Goal: Task Accomplishment & Management: Use online tool/utility

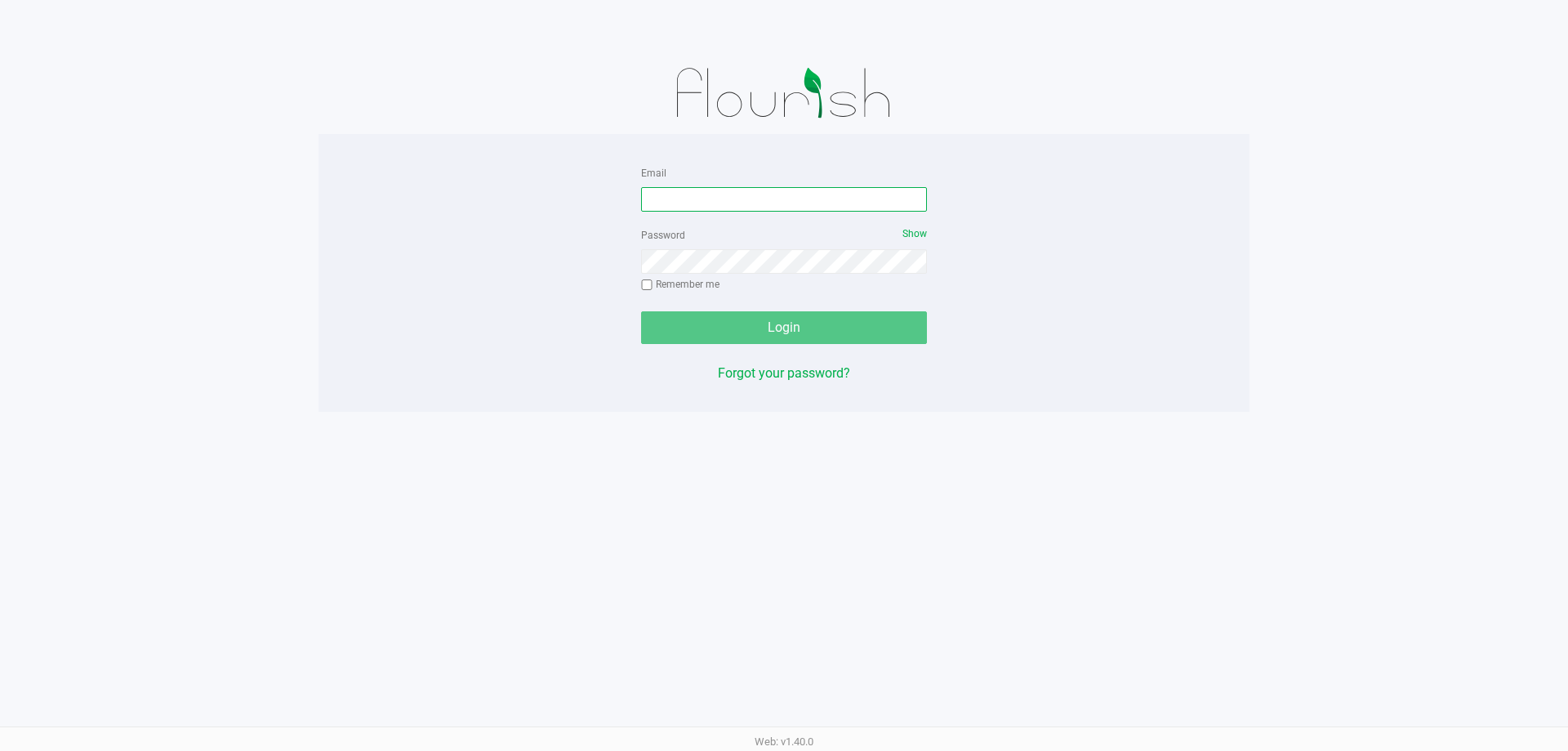
click at [662, 199] on input "Email" at bounding box center [784, 200] width 286 height 25
type input "[EMAIL_ADDRESS][DOMAIN_NAME]"
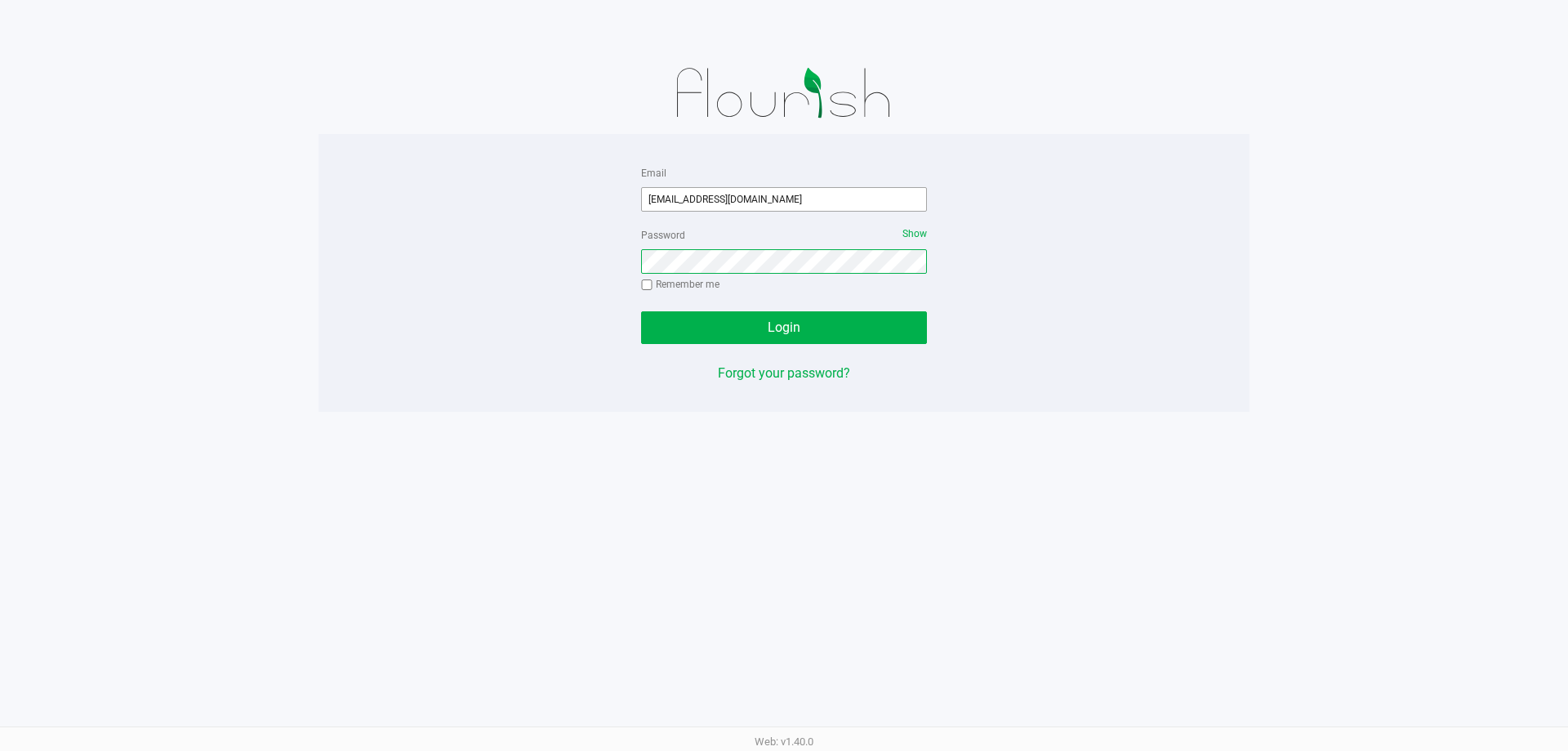
click at [641, 311] on button "Login" at bounding box center [784, 328] width 286 height 33
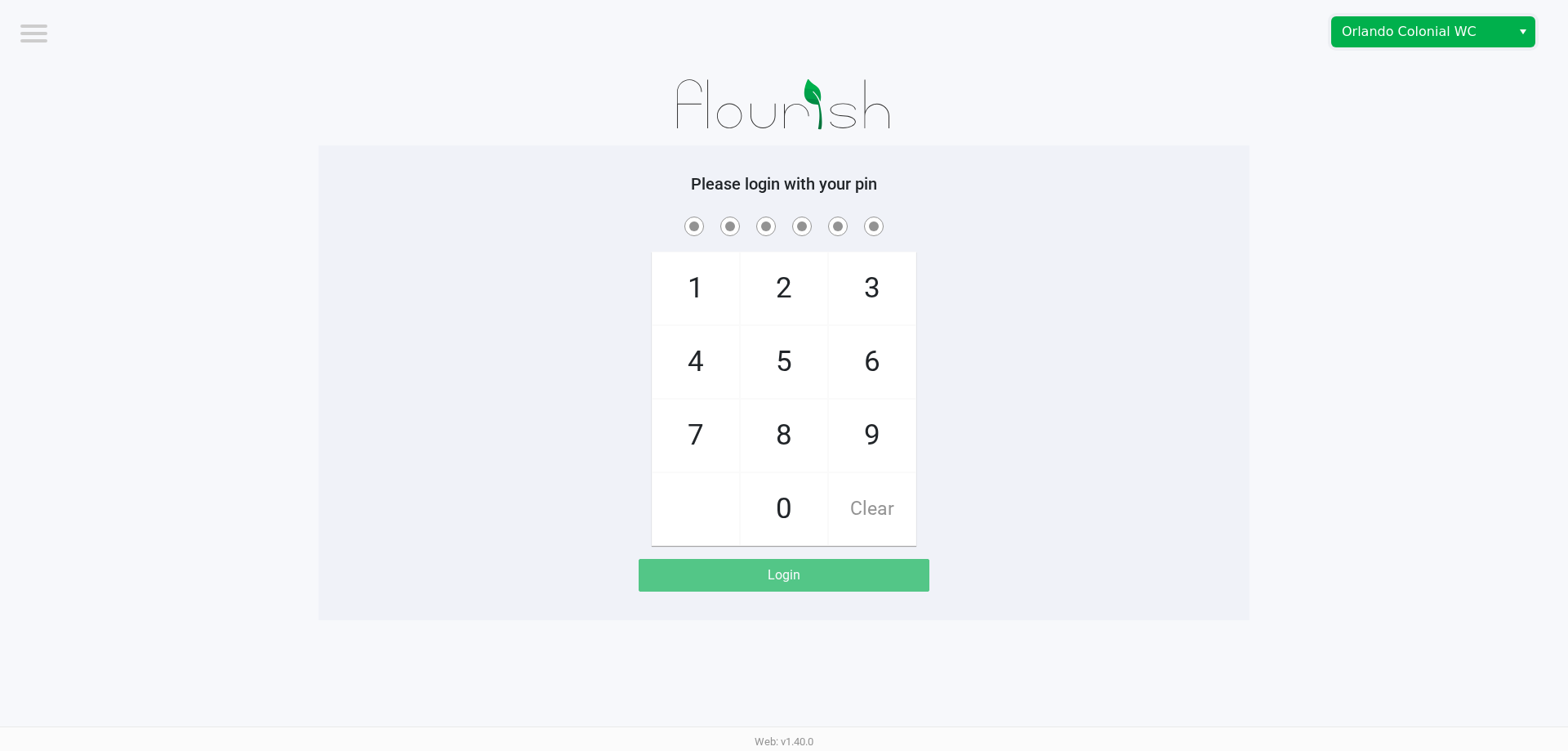
click at [1437, 44] on span "Orlando Colonial WC" at bounding box center [1422, 32] width 179 height 30
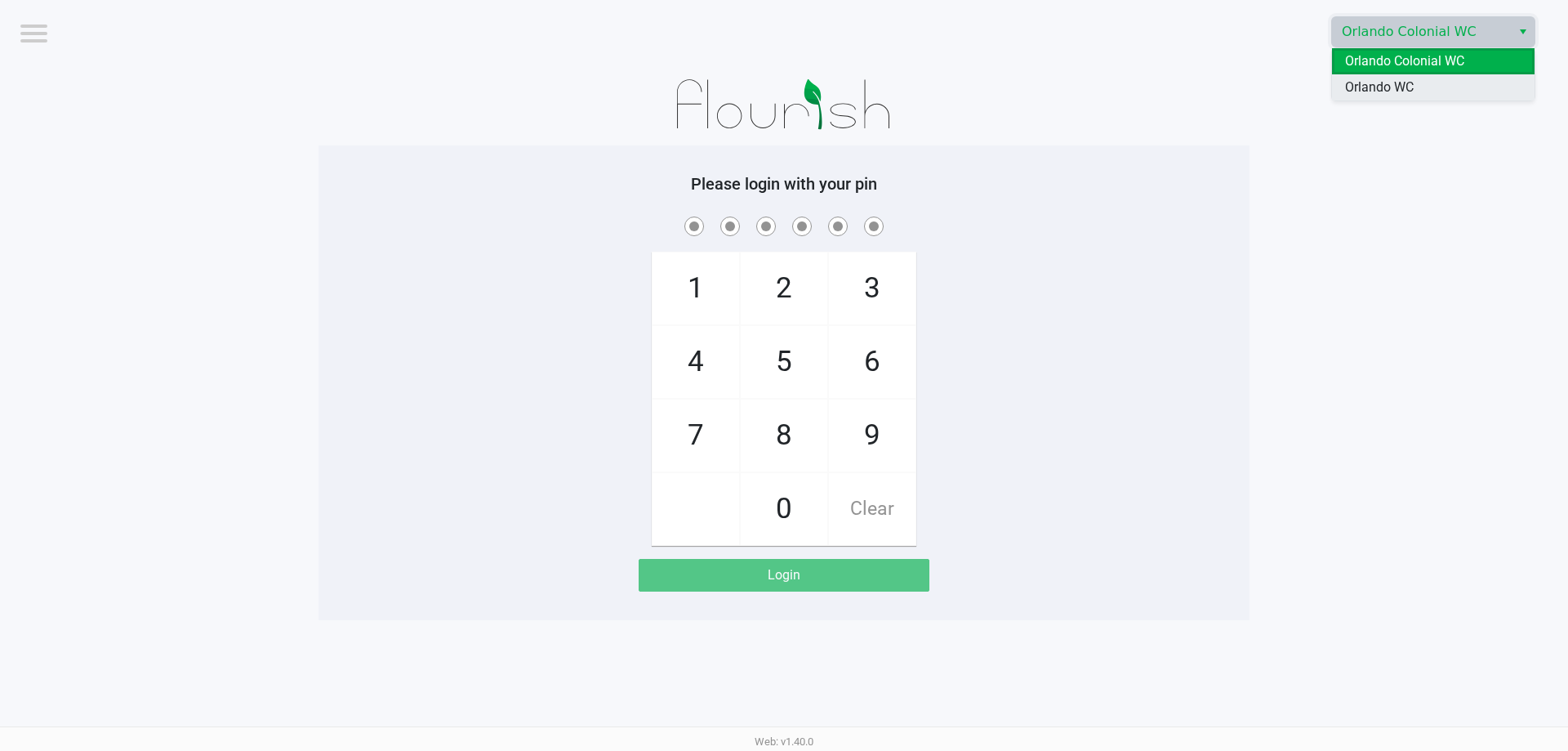
click at [1394, 91] on span "Orlando WC" at bounding box center [1380, 87] width 69 height 20
checkbox input "true"
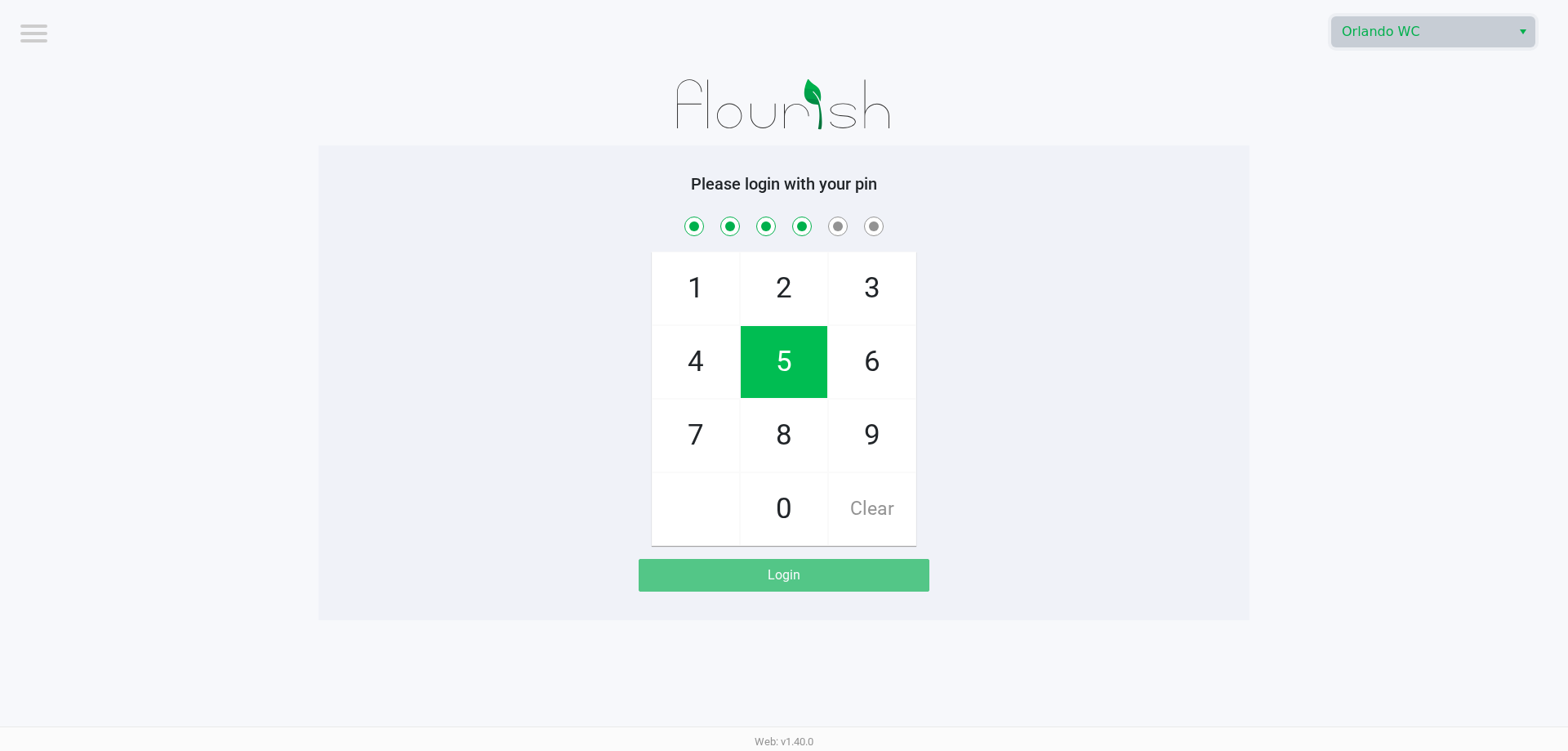
checkbox input "true"
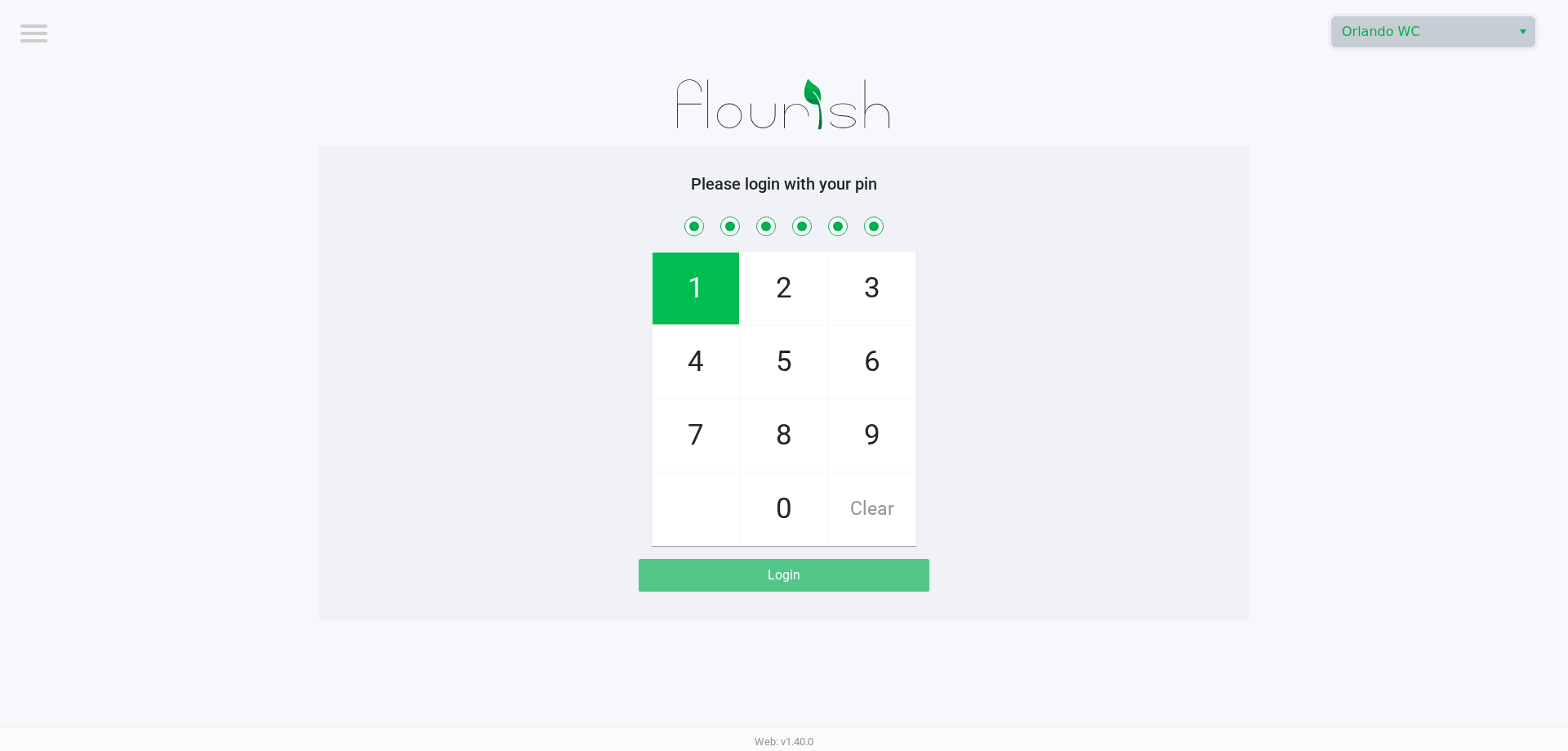
checkbox input "true"
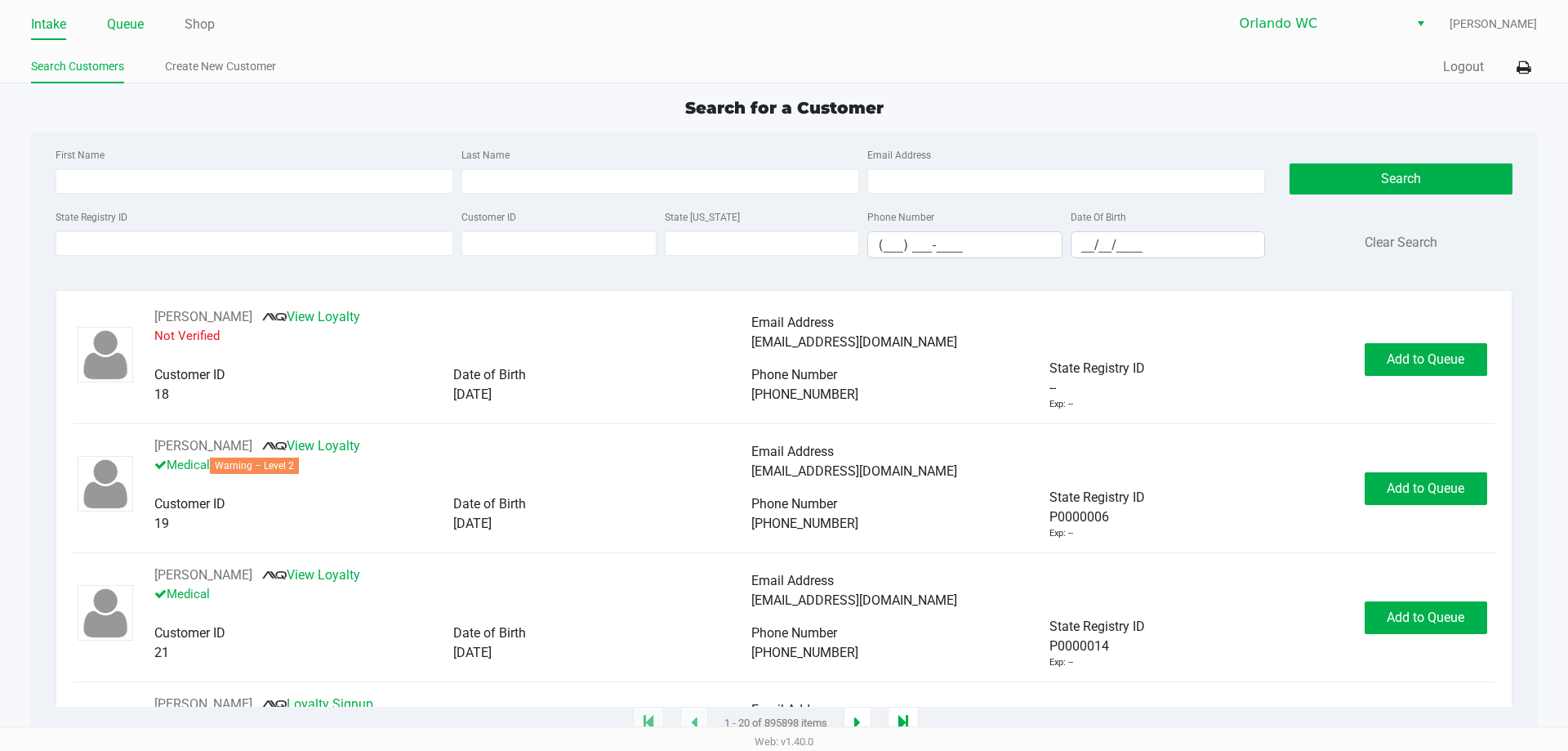
click at [127, 24] on link "Queue" at bounding box center [125, 25] width 37 height 23
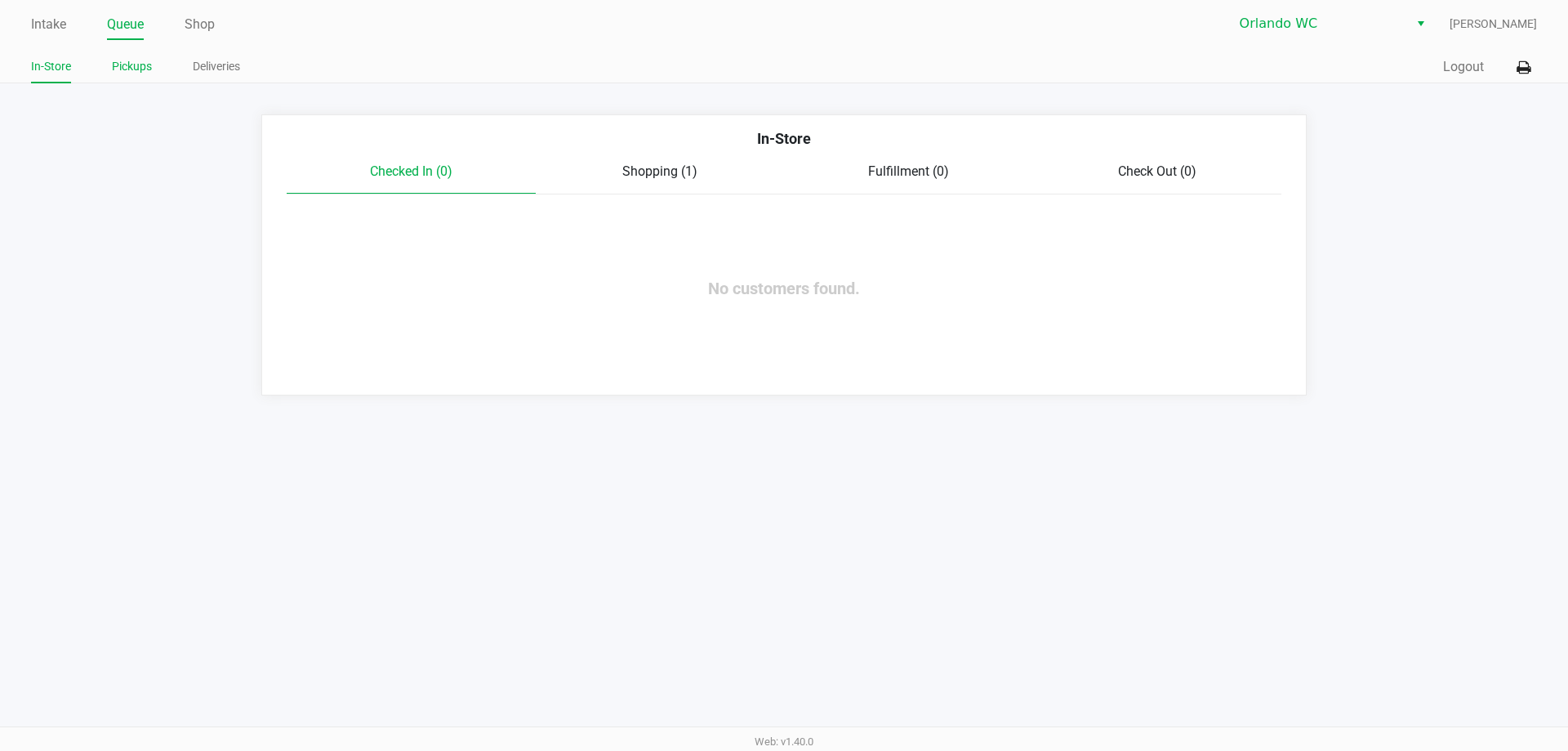
click at [122, 67] on link "Pickups" at bounding box center [131, 67] width 40 height 21
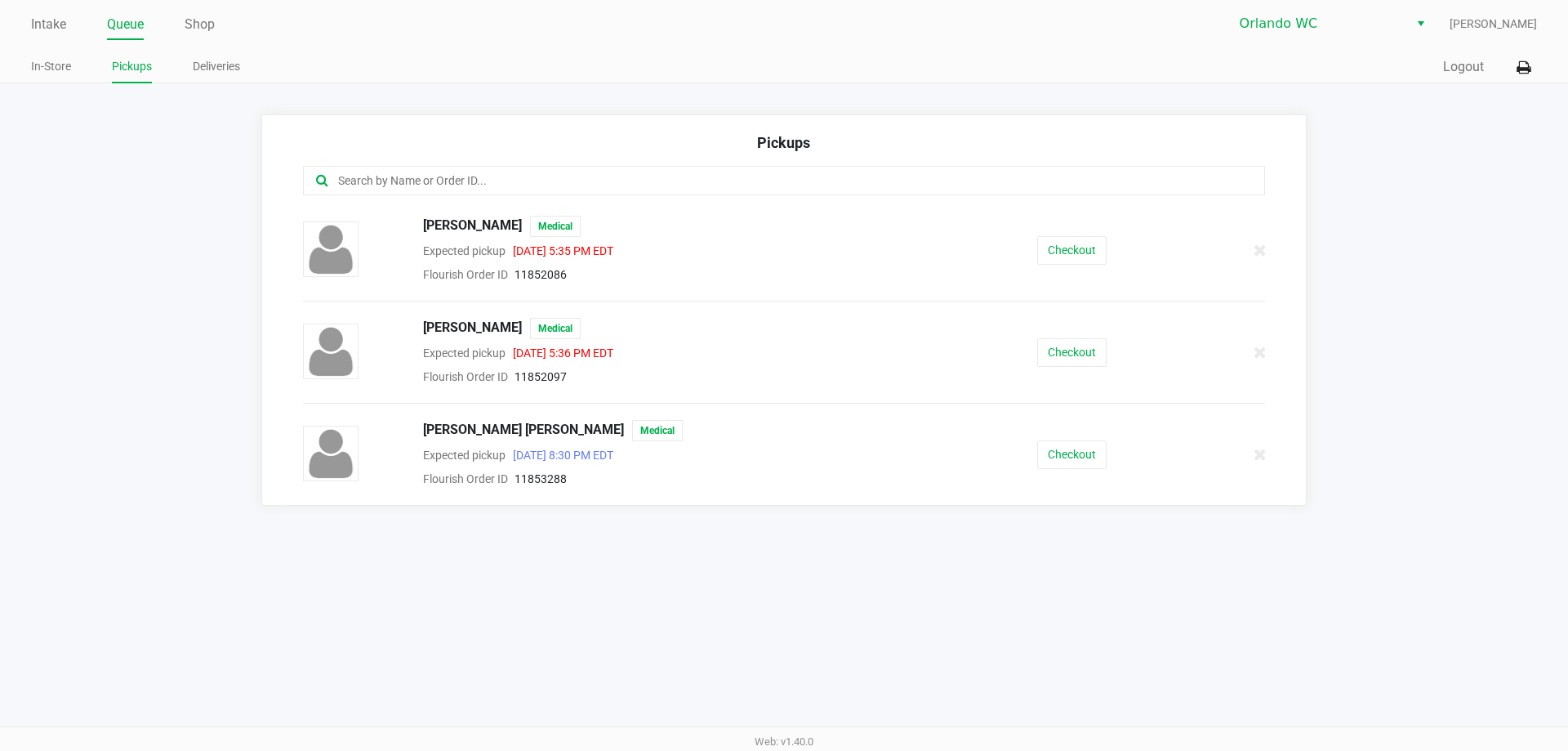
click at [68, 19] on ul "Intake Queue Shop" at bounding box center [407, 25] width 753 height 28
click at [67, 22] on ul "Intake Queue Shop" at bounding box center [407, 25] width 753 height 28
click at [53, 18] on link "Intake" at bounding box center [48, 25] width 35 height 23
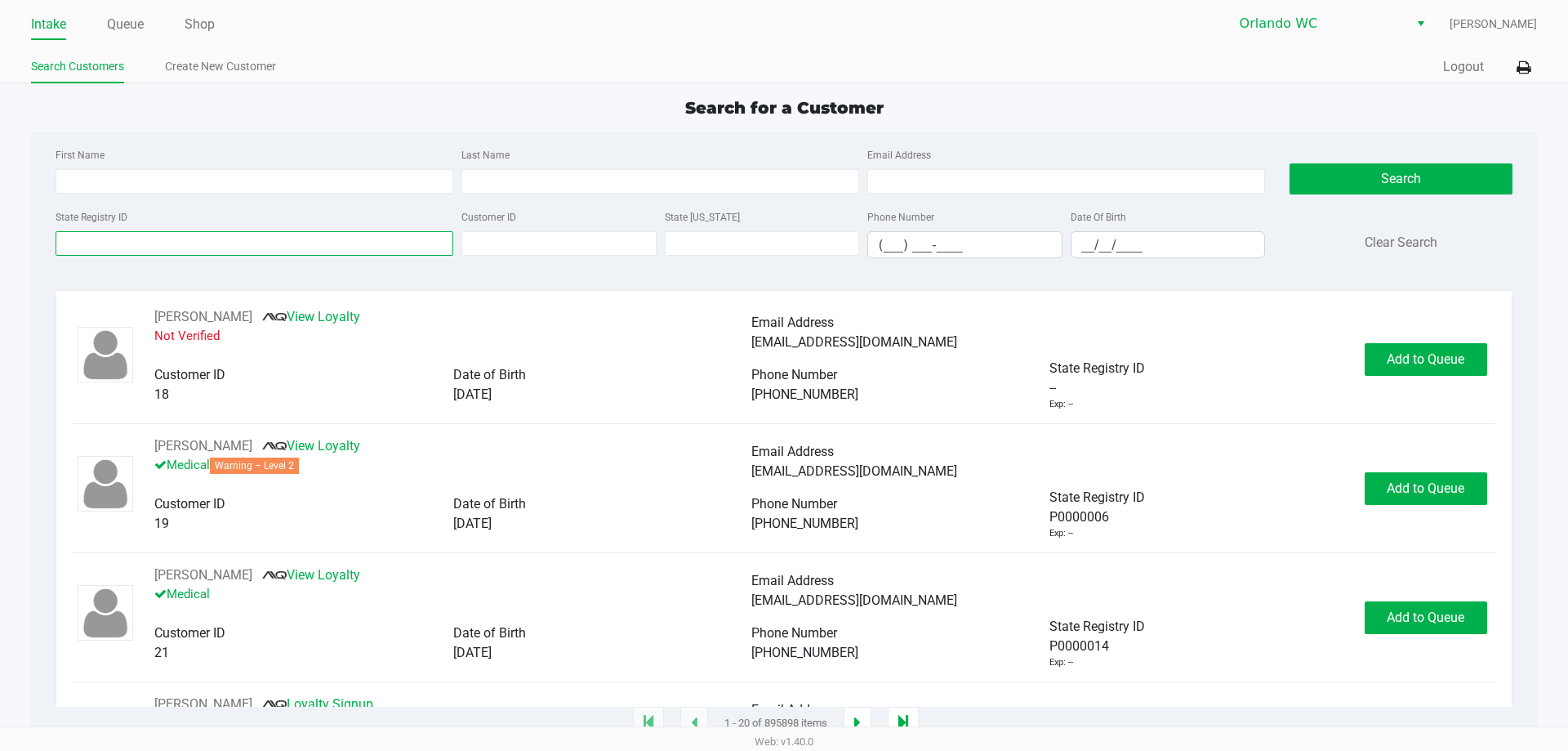
click at [117, 236] on input "State Registry ID" at bounding box center [255, 243] width 398 height 25
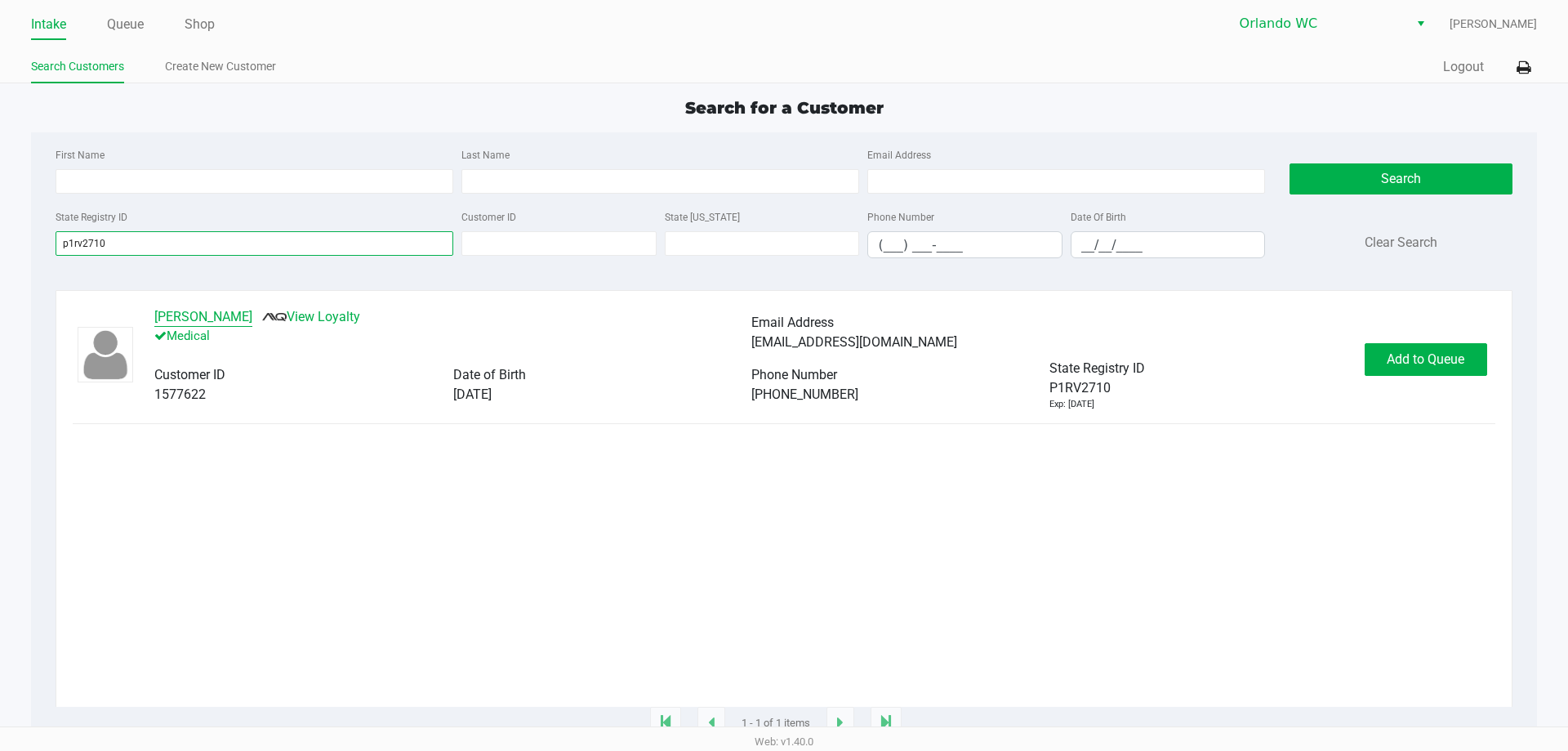
type input "p1rv2710"
click at [225, 327] on button "TYLER HERRING" at bounding box center [203, 317] width 98 height 20
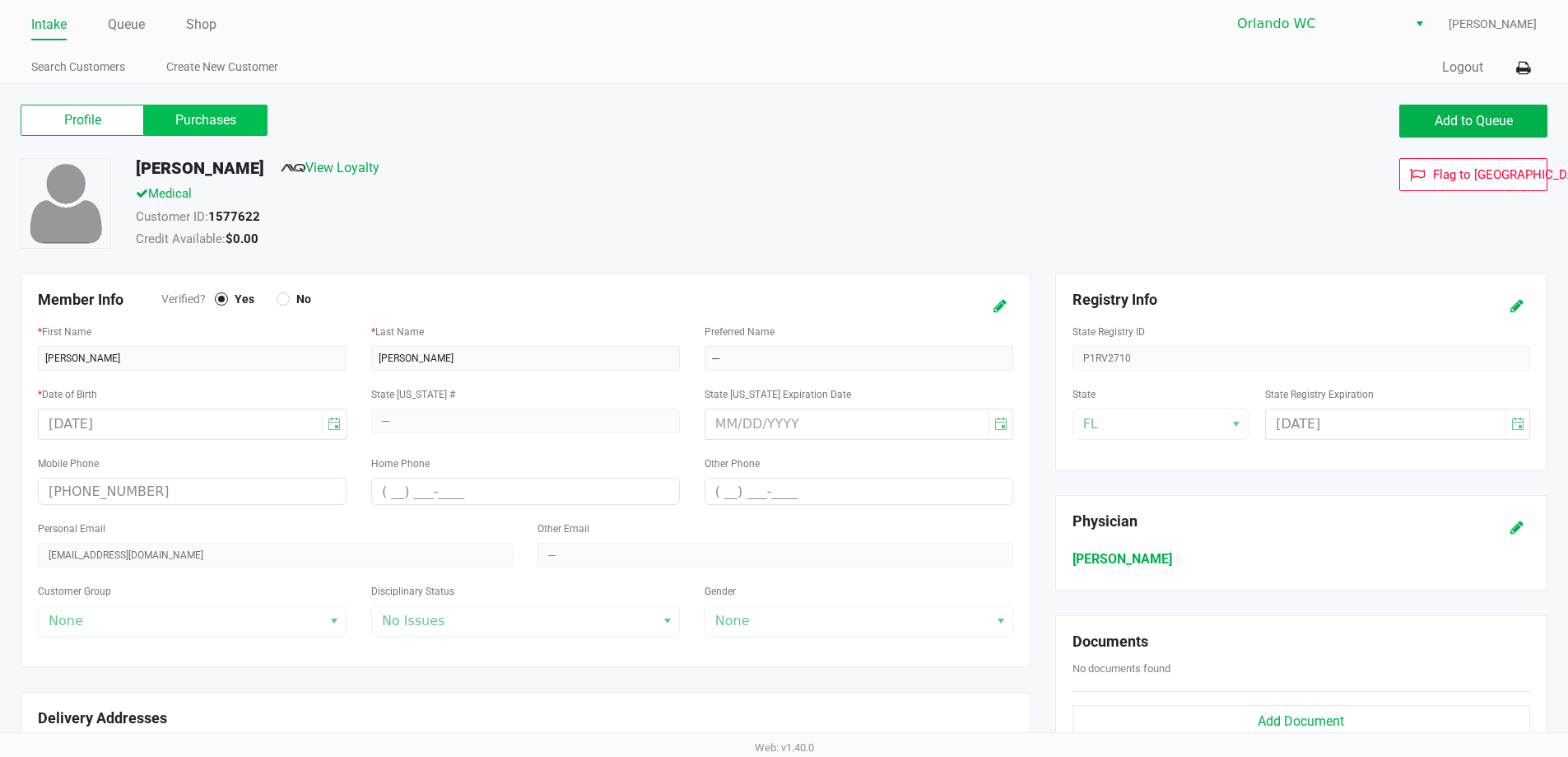
click at [195, 125] on label "Purchases" at bounding box center [205, 120] width 123 height 31
click at [0, 0] on 1 "Purchases" at bounding box center [0, 0] width 0 height 0
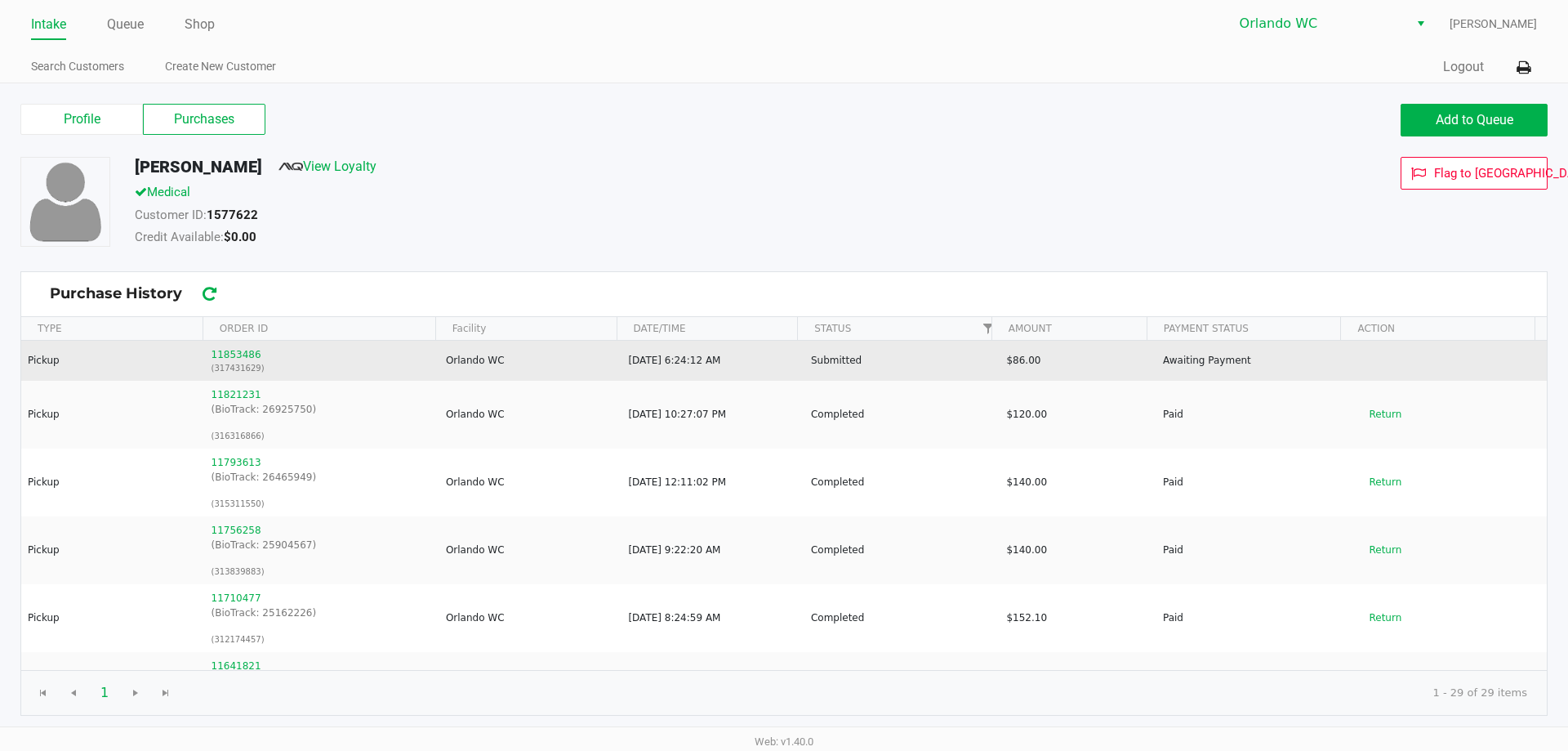
click at [223, 343] on td "11853486 (317431629)" at bounding box center [321, 361] width 234 height 40
click at [223, 357] on button "11853486" at bounding box center [237, 355] width 50 height 15
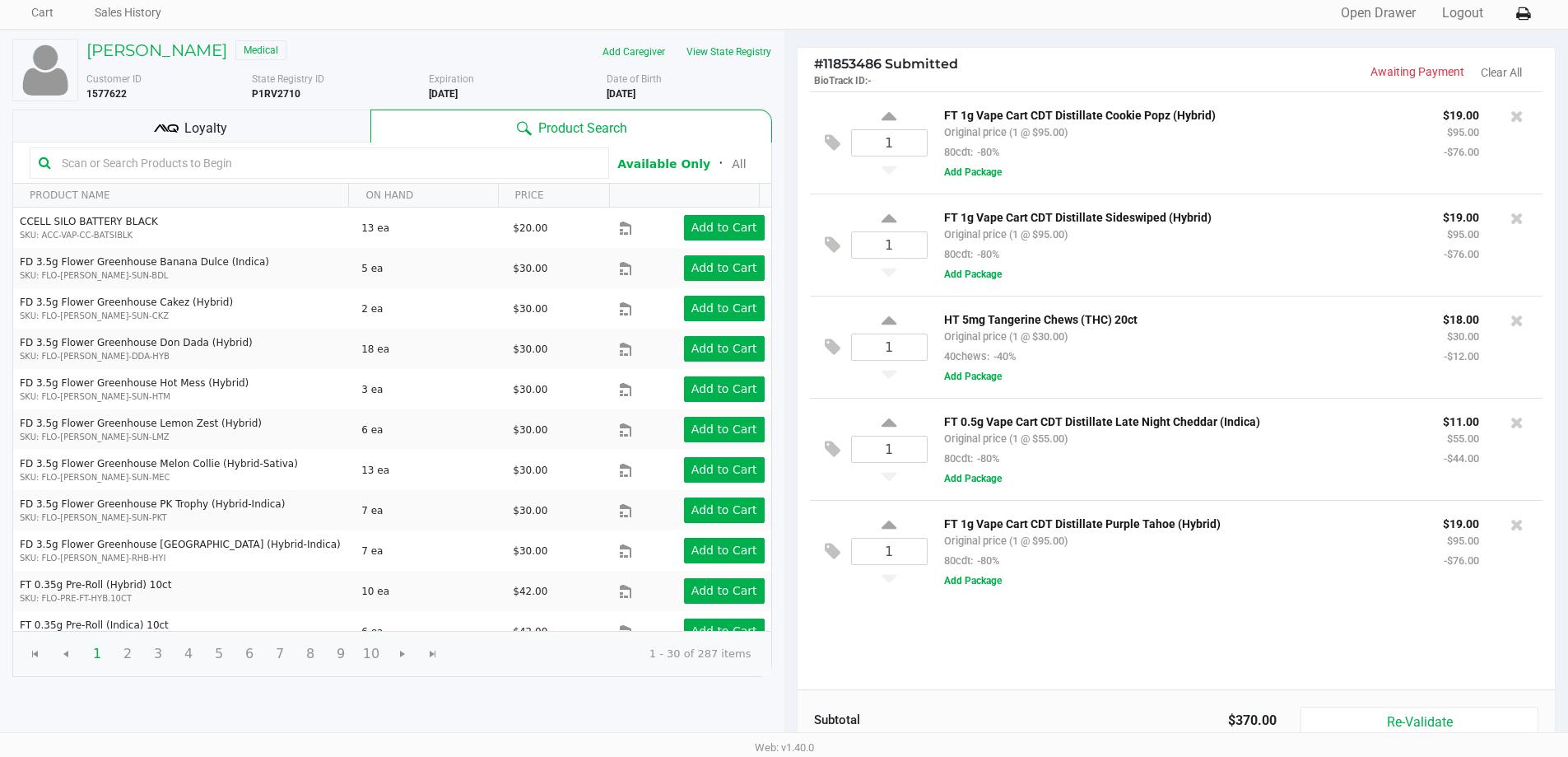
scroll to position [82, 0]
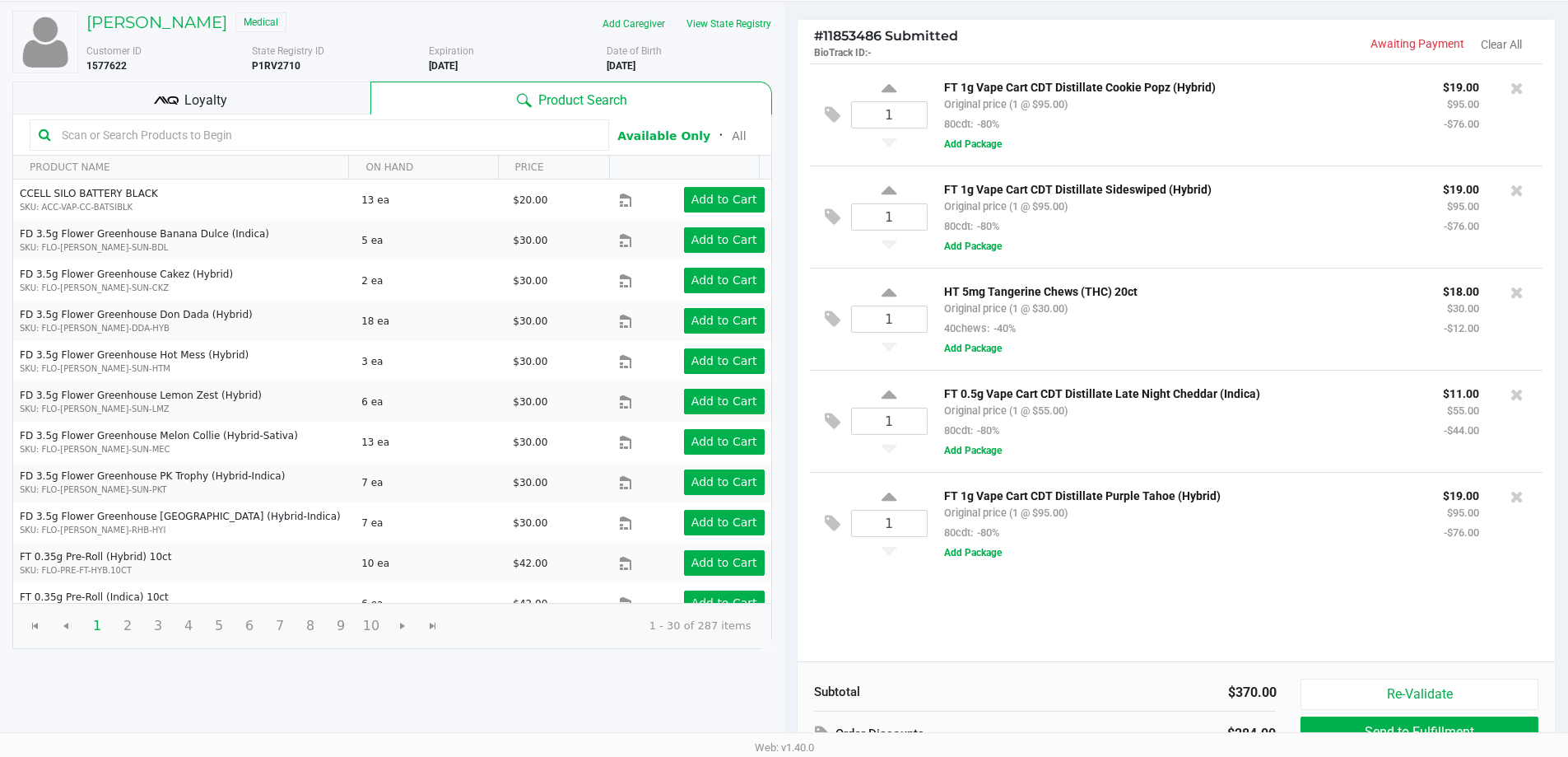
click at [209, 94] on span "Loyalty" at bounding box center [206, 100] width 43 height 20
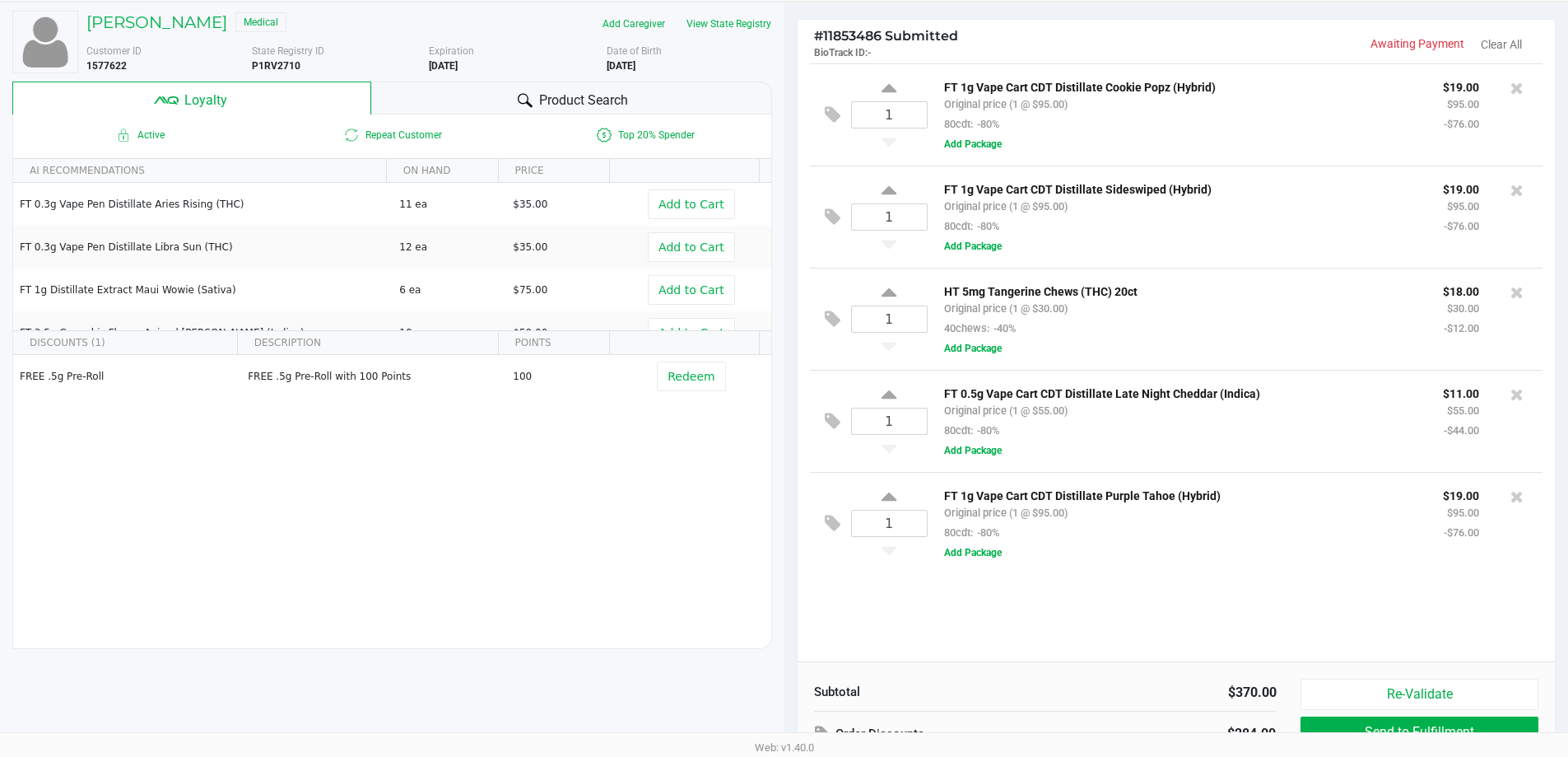
click at [431, 102] on div "Product Search" at bounding box center [571, 98] width 401 height 33
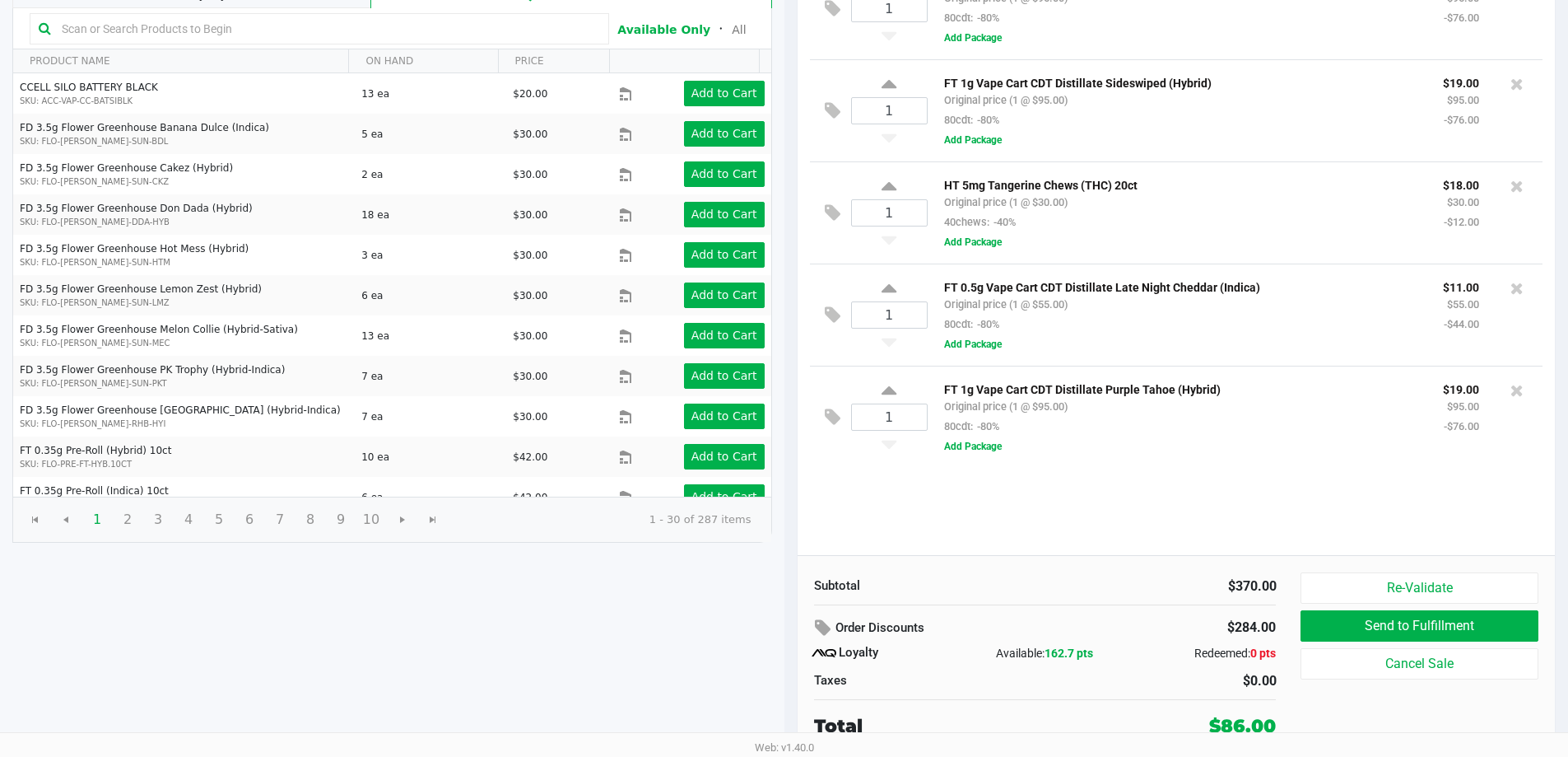
scroll to position [0, 0]
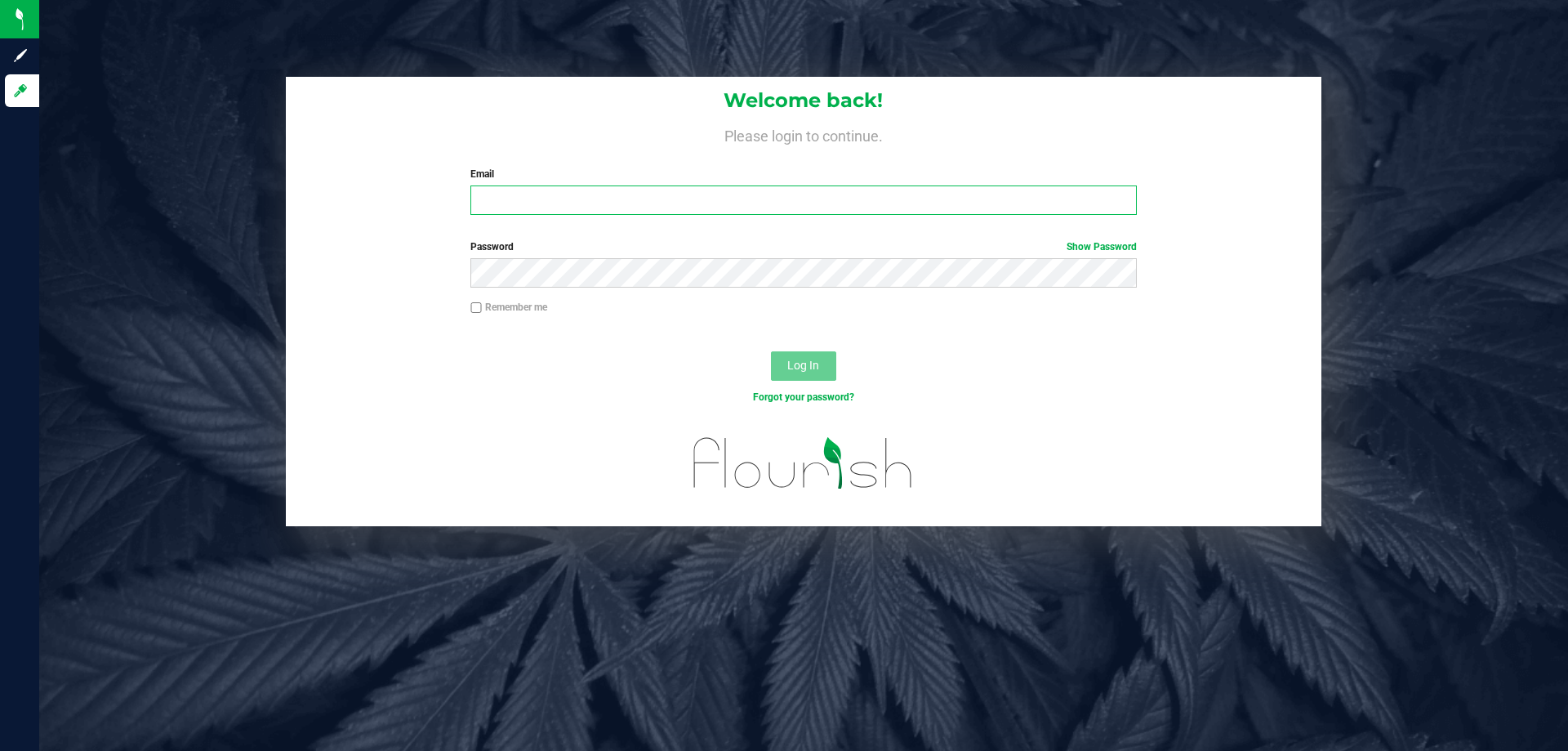
click at [517, 196] on input "Email" at bounding box center [803, 200] width 665 height 30
type input "sconcepcion@liveparallel.com"
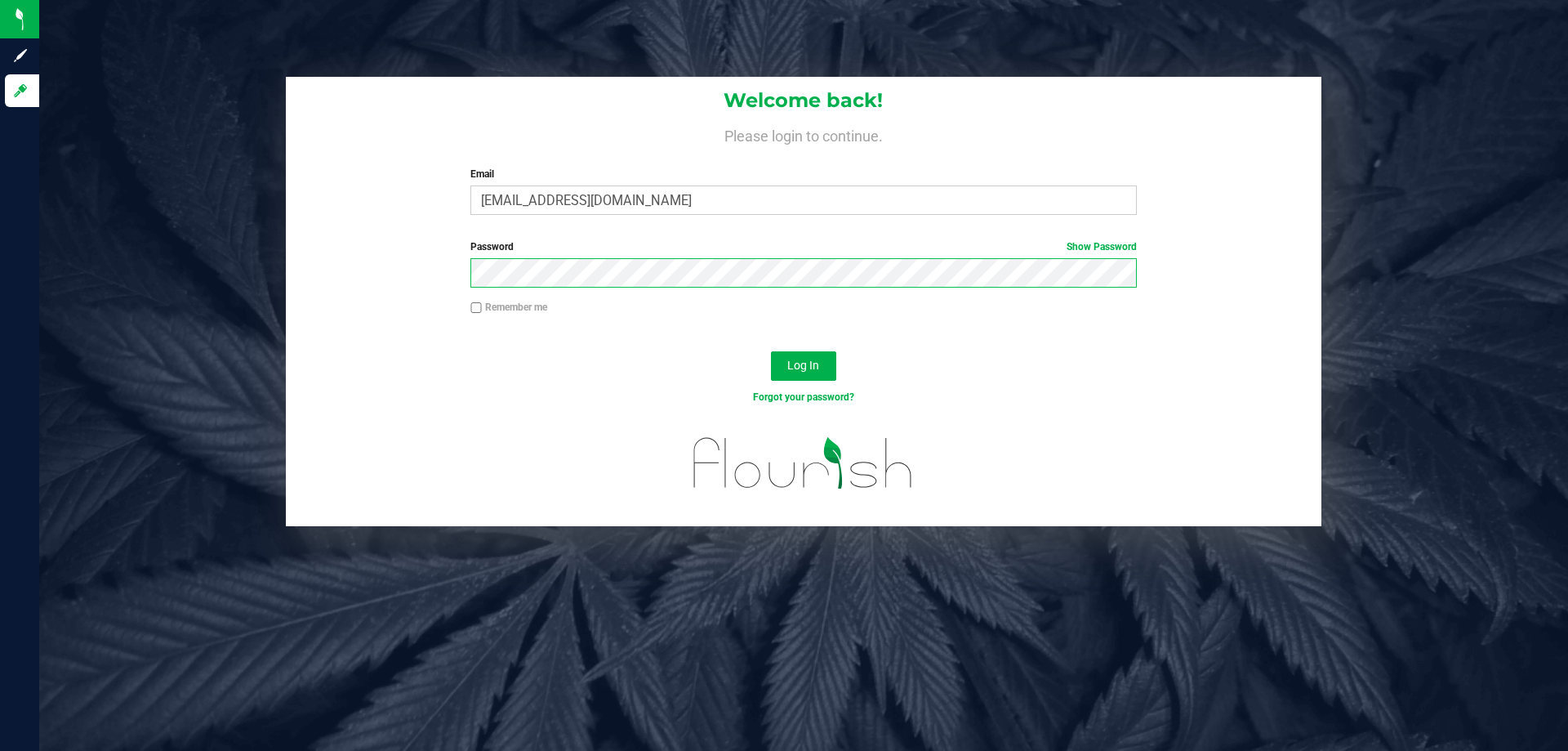
click at [771, 352] on button "Log In" at bounding box center [804, 366] width 66 height 30
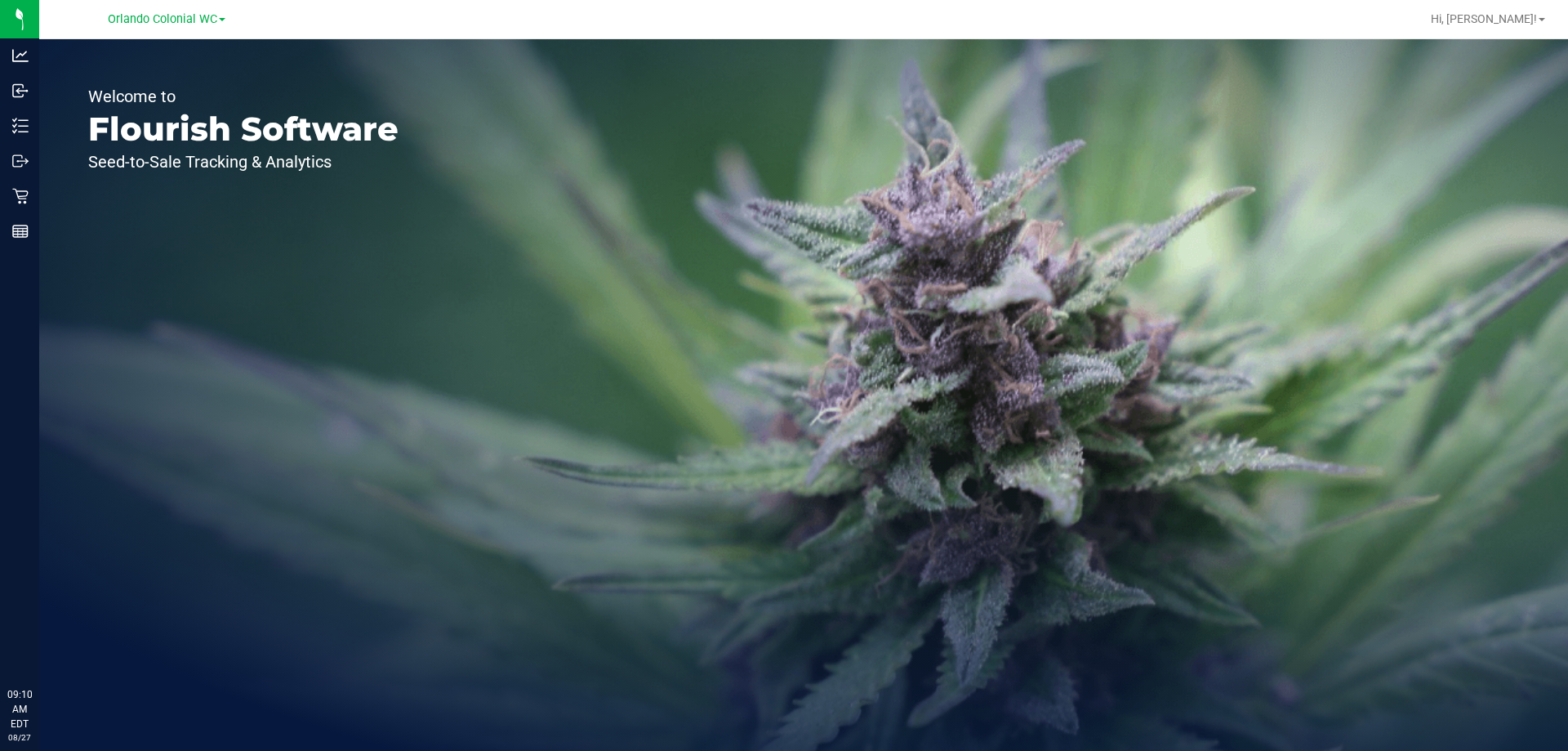
click at [132, 11] on link "Orlando Colonial WC" at bounding box center [166, 18] width 117 height 16
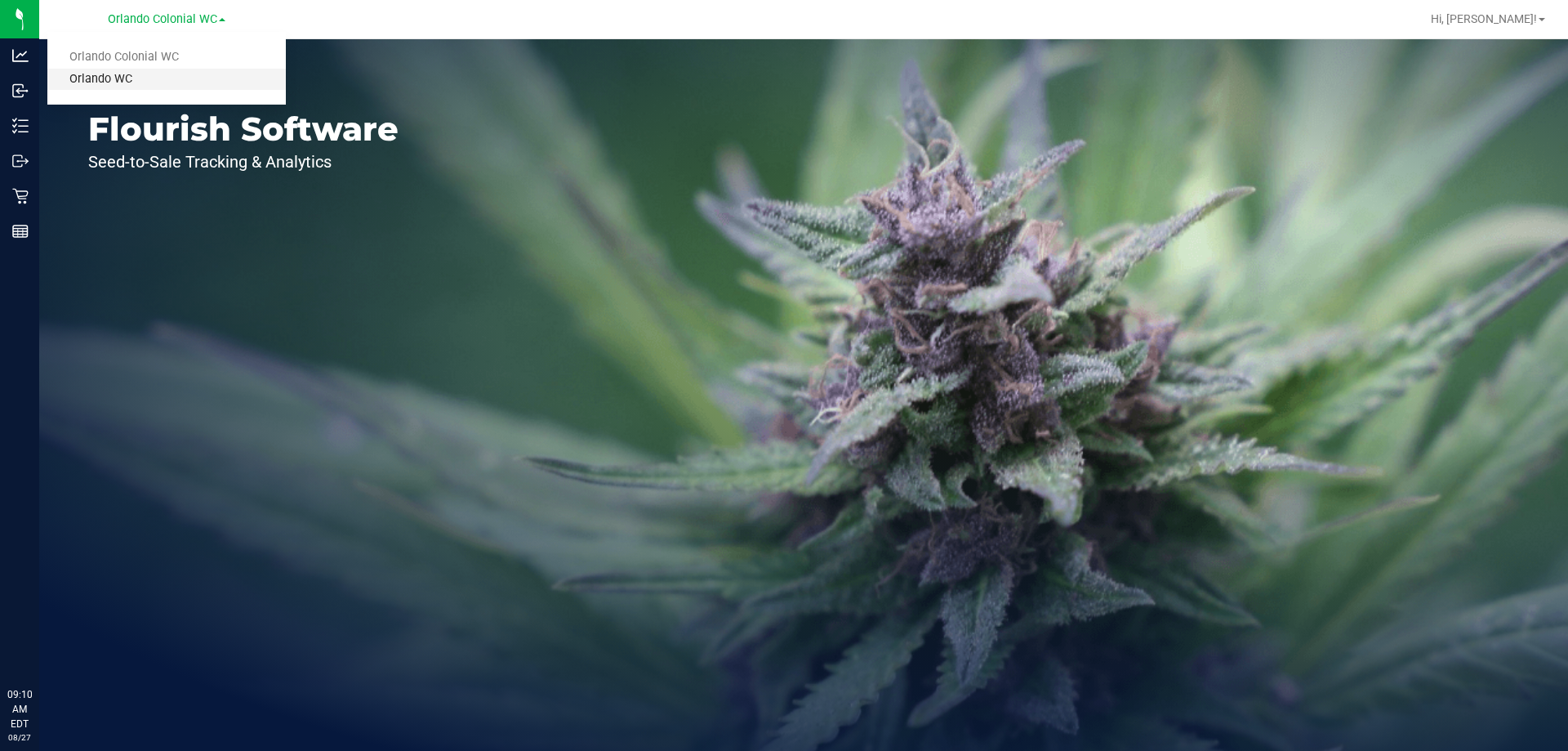
click at [134, 71] on link "Orlando WC" at bounding box center [167, 80] width 238 height 22
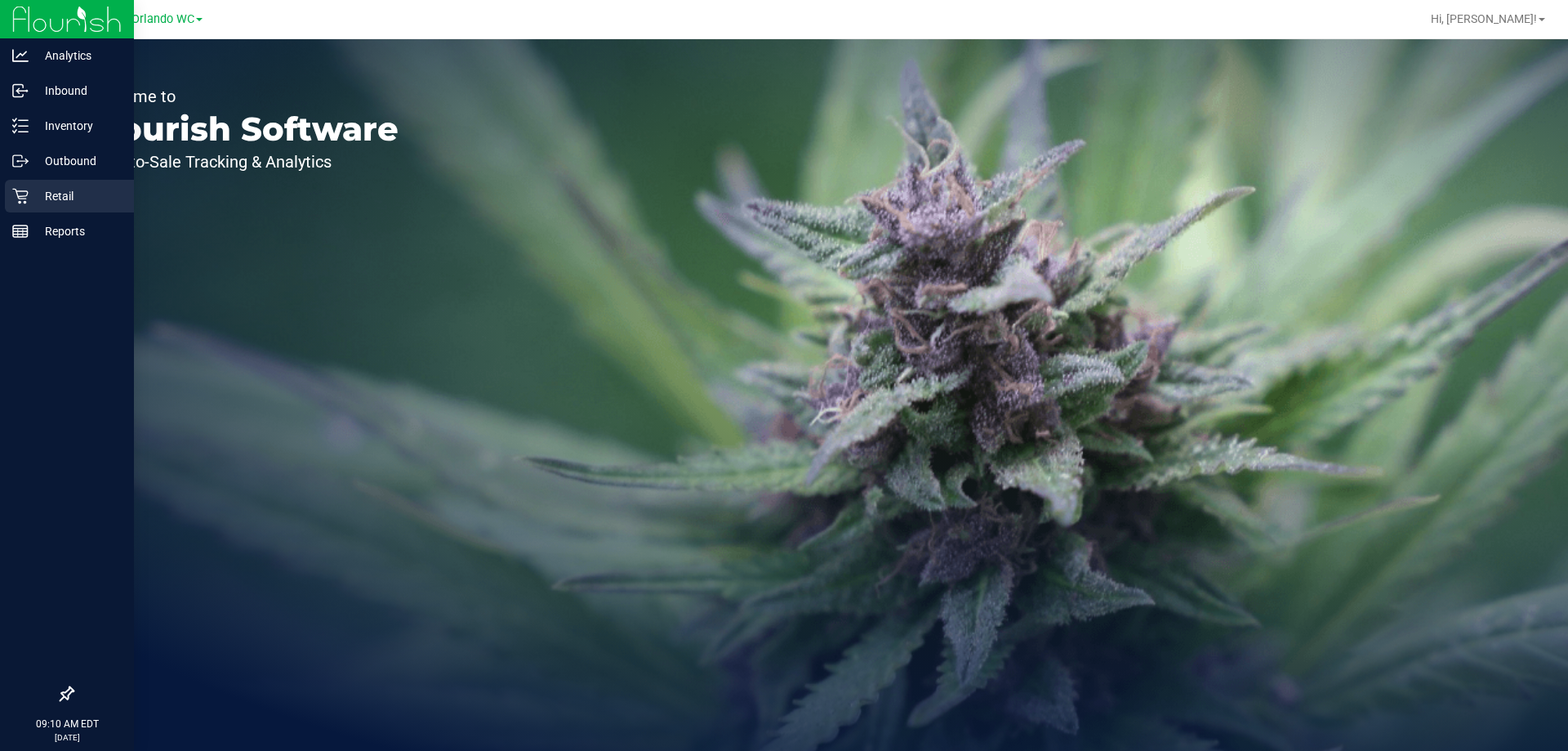
click at [64, 189] on p "Retail" at bounding box center [77, 196] width 98 height 20
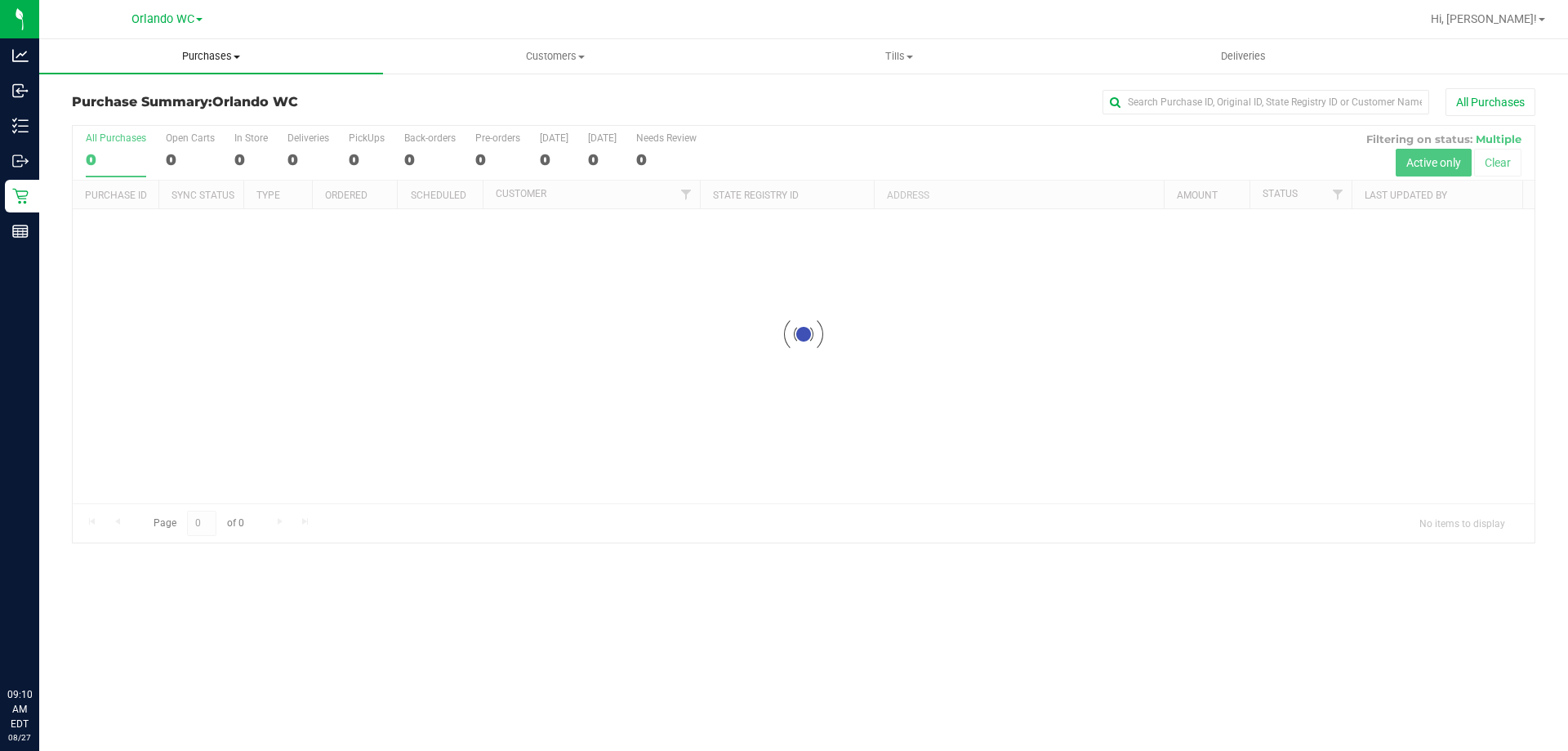
click at [213, 55] on span "Purchases" at bounding box center [211, 57] width 344 height 15
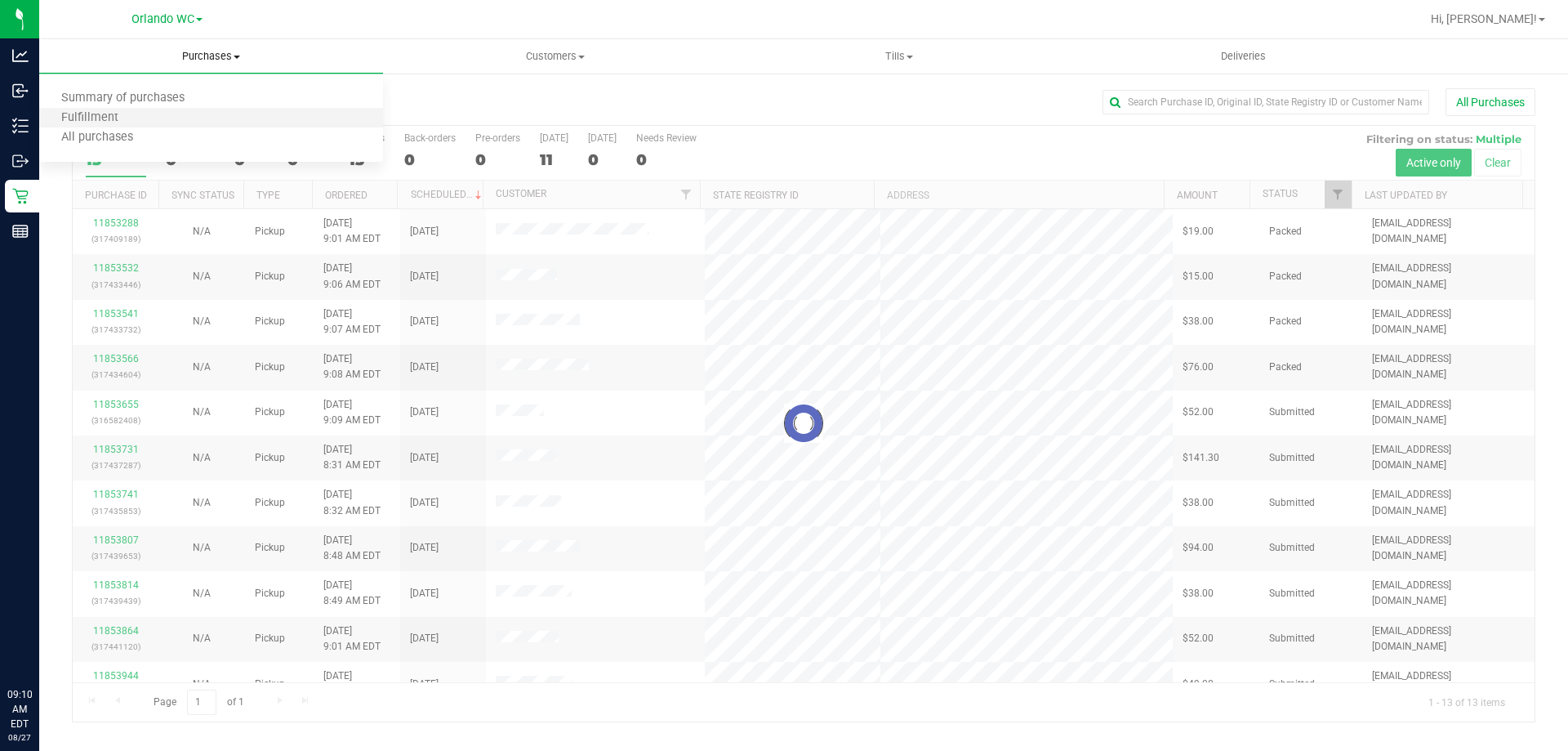
click at [146, 115] on li "Fulfillment" at bounding box center [211, 118] width 344 height 20
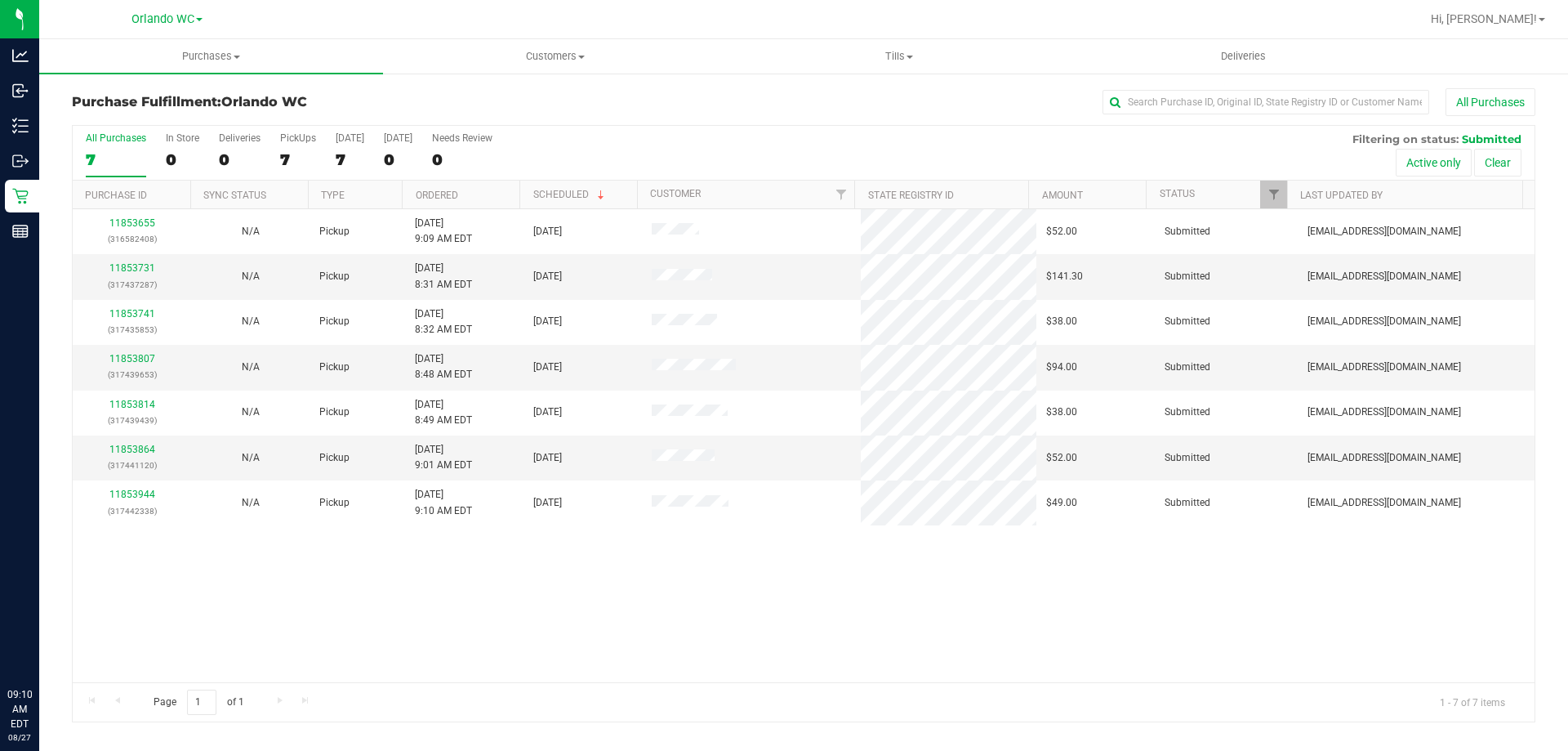
click at [502, 193] on th "Ordered" at bounding box center [460, 195] width 117 height 29
click at [138, 269] on link "11853741" at bounding box center [132, 268] width 46 height 12
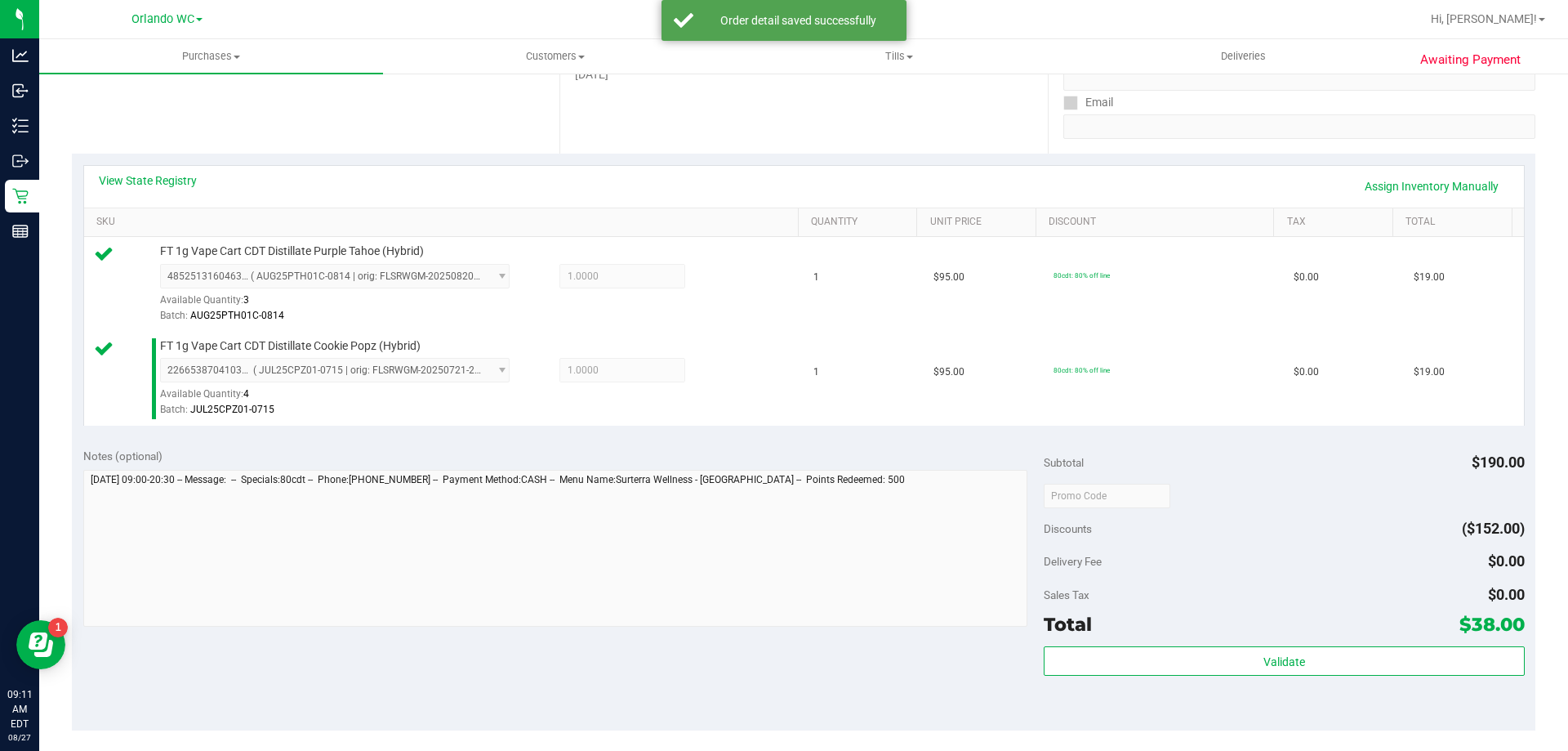
scroll to position [327, 0]
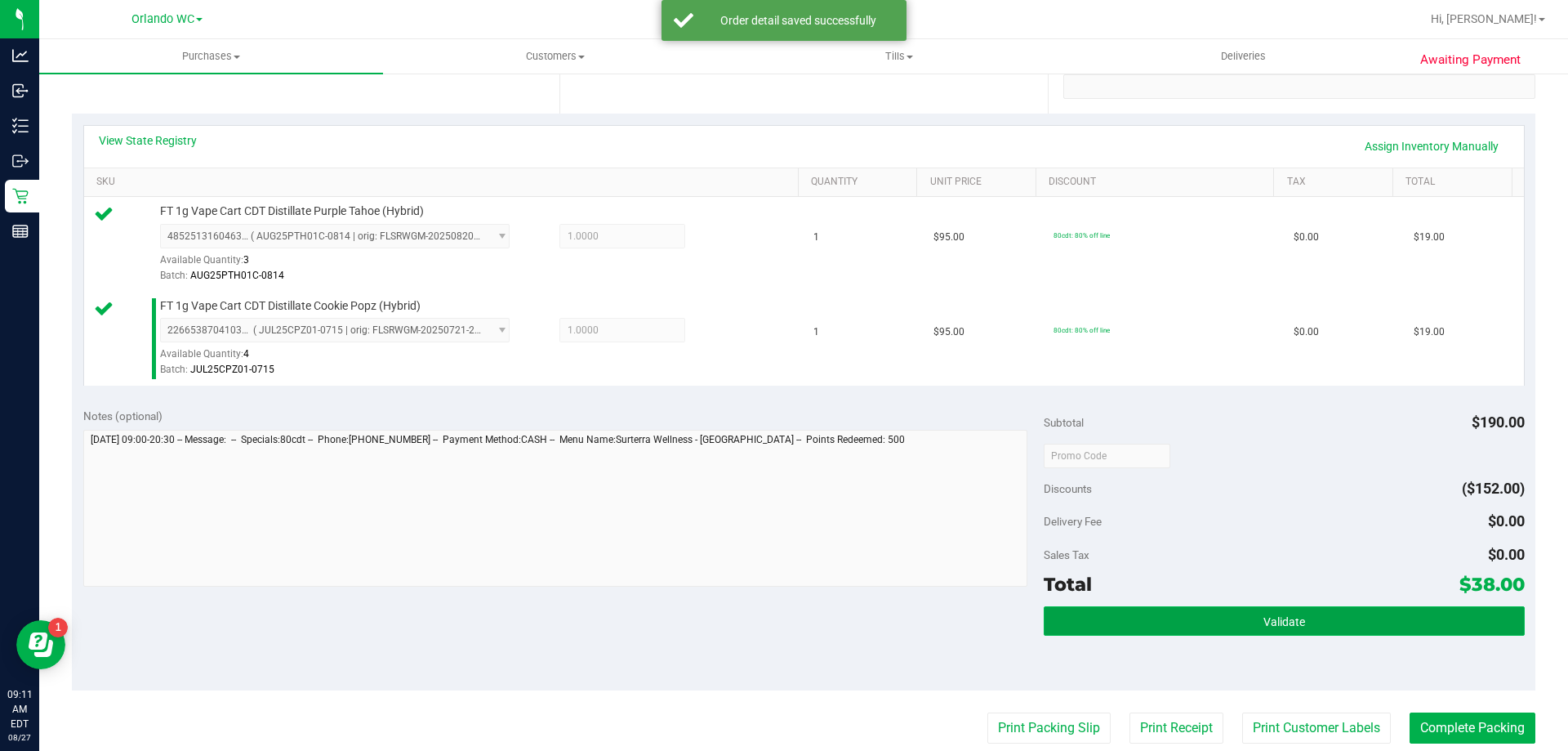
click at [1308, 621] on button "Validate" at bounding box center [1284, 621] width 481 height 30
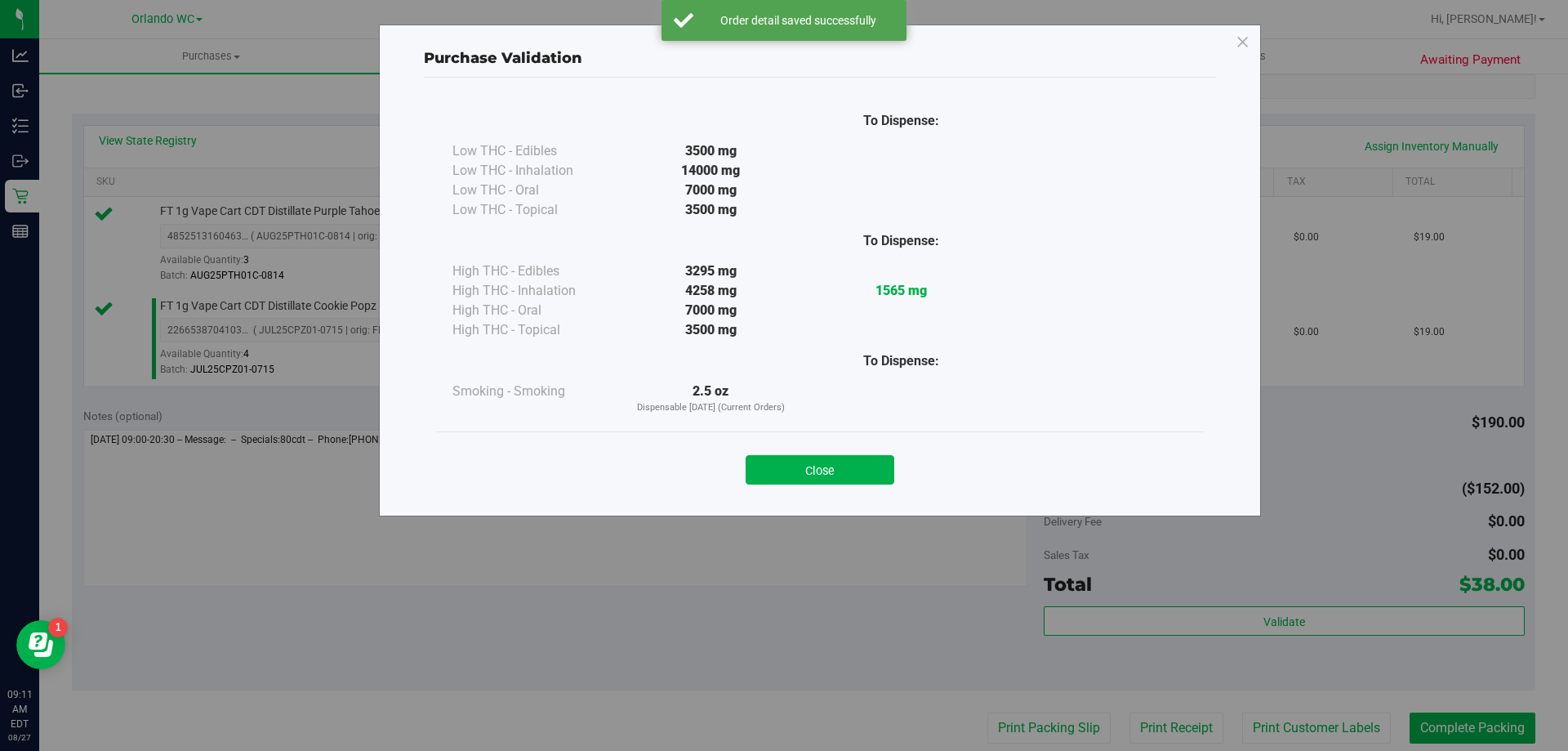
drag, startPoint x: 829, startPoint y: 477, endPoint x: 1069, endPoint y: 552, distance: 251.4
click at [900, 481] on div "Close" at bounding box center [820, 465] width 743 height 41
click at [835, 477] on button "Close" at bounding box center [820, 470] width 149 height 30
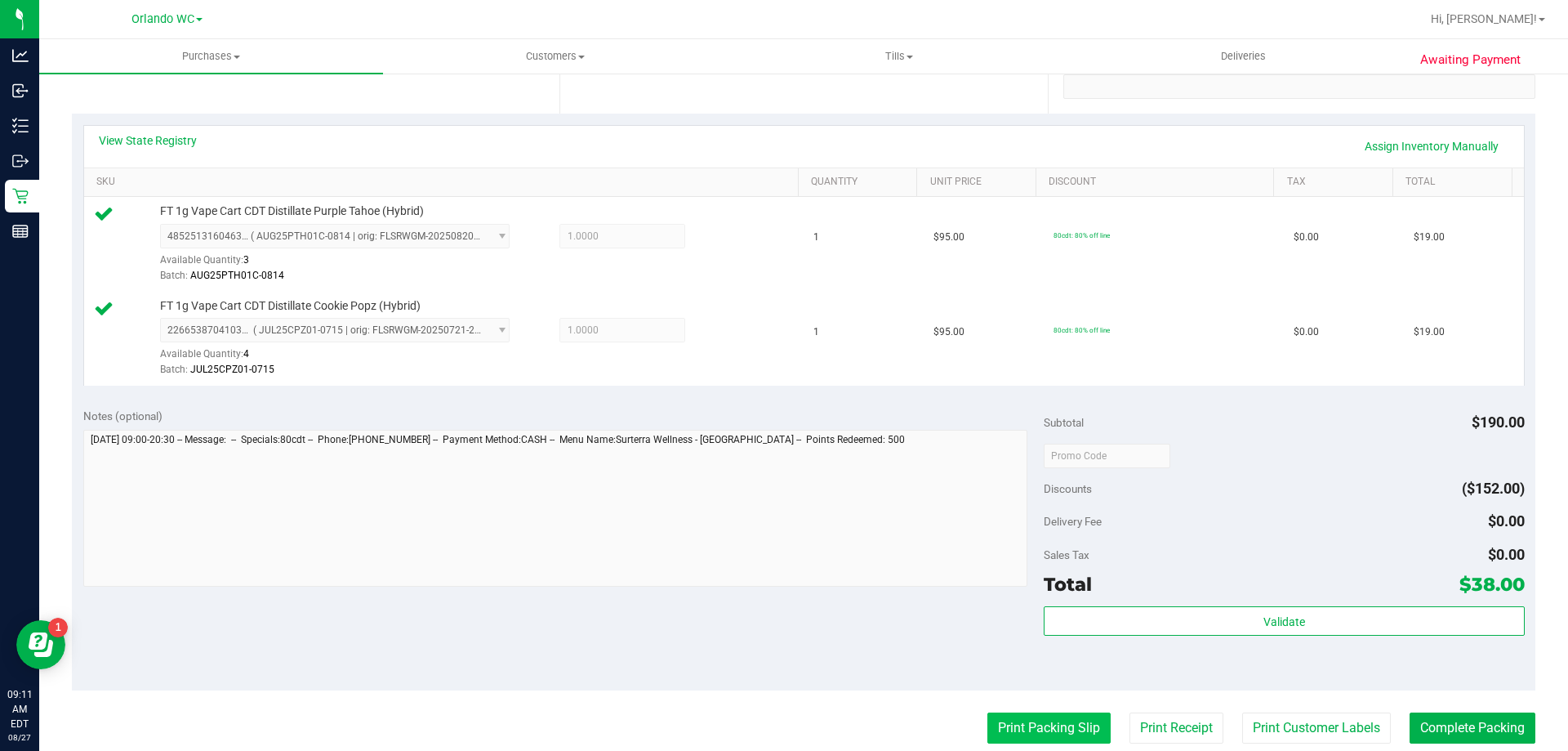
click at [1043, 724] on button "Print Packing Slip" at bounding box center [1049, 728] width 123 height 31
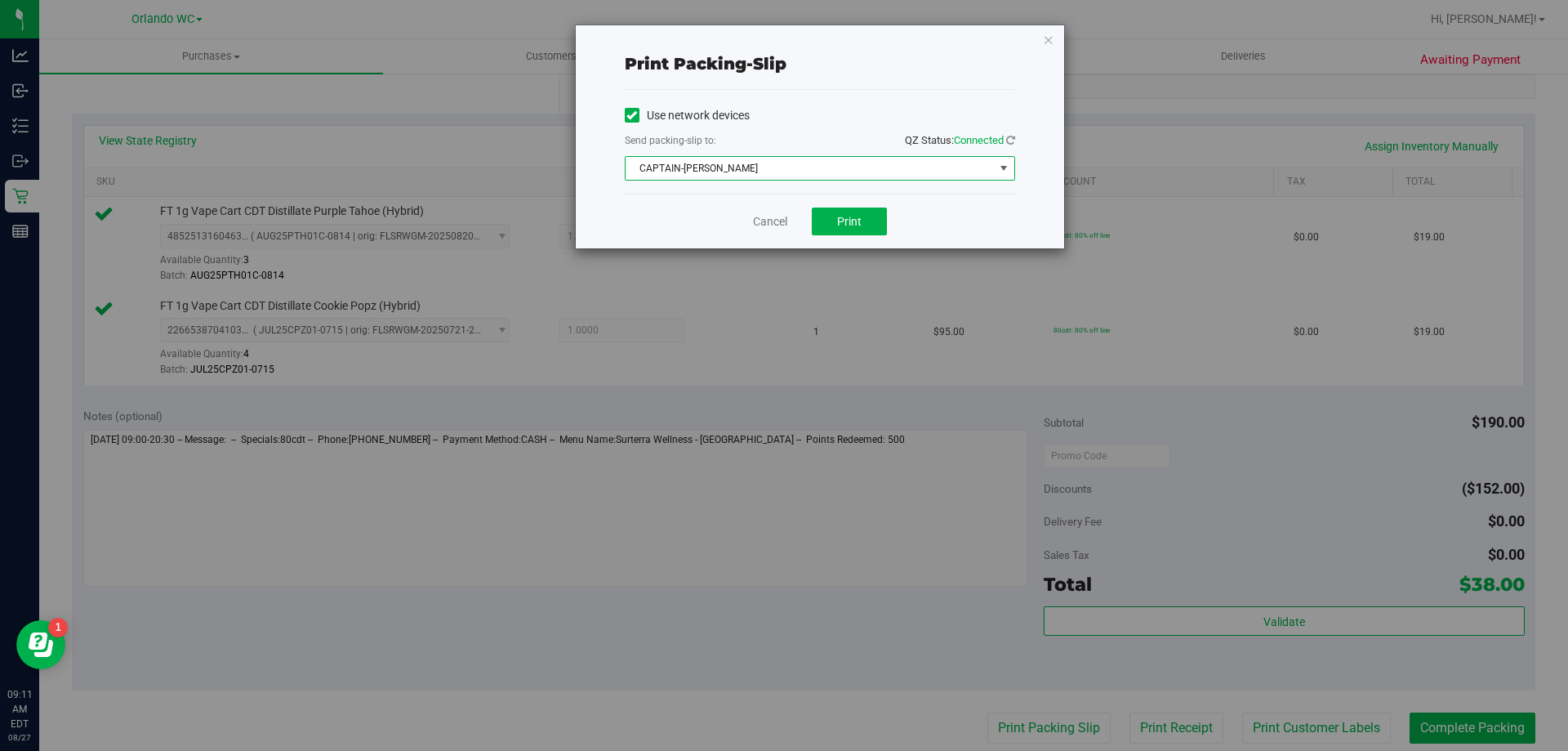
click at [822, 158] on span "CAPTAIN-KANGA" at bounding box center [810, 168] width 368 height 23
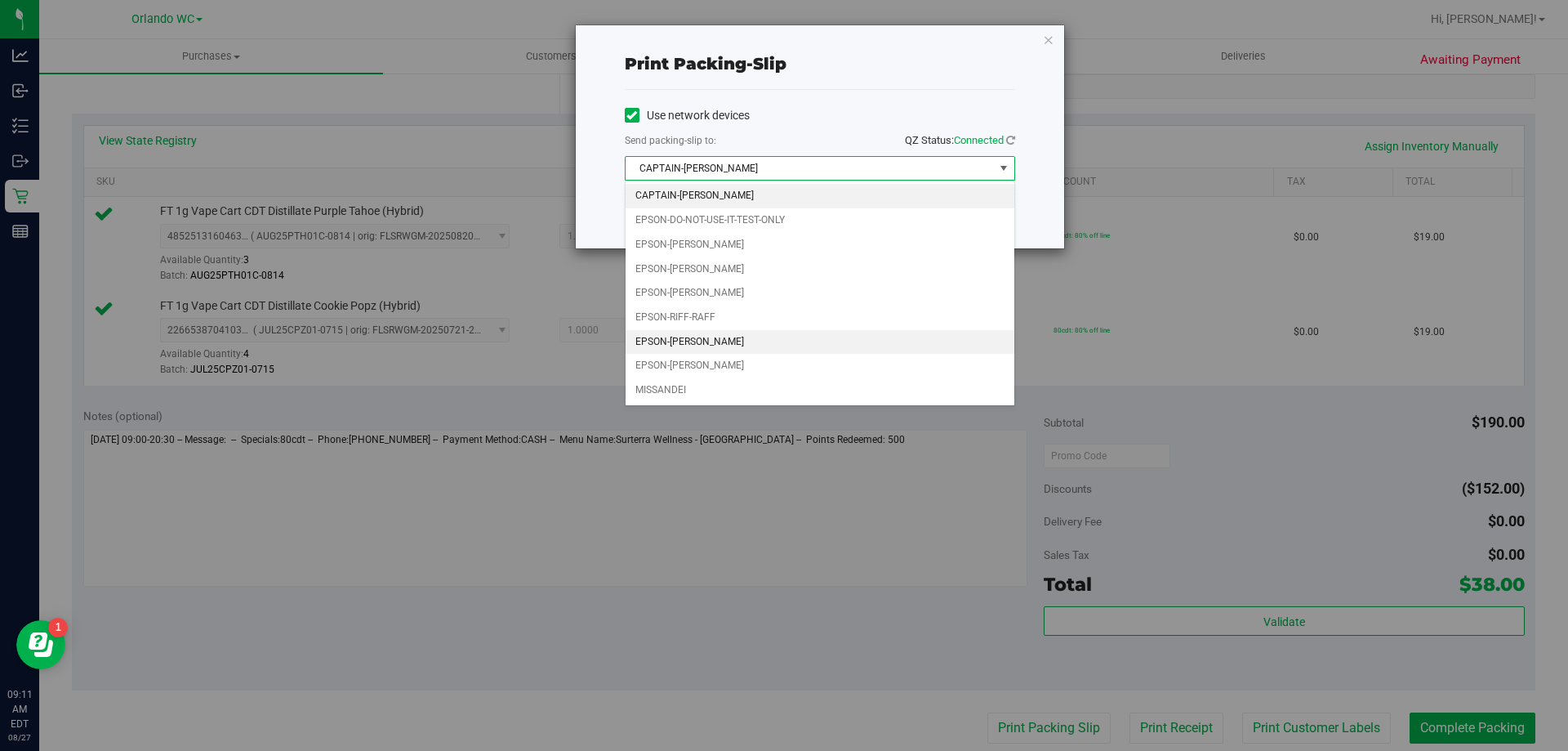
click at [752, 344] on li "EPSON-RODNEY-ATKINS" at bounding box center [820, 343] width 389 height 25
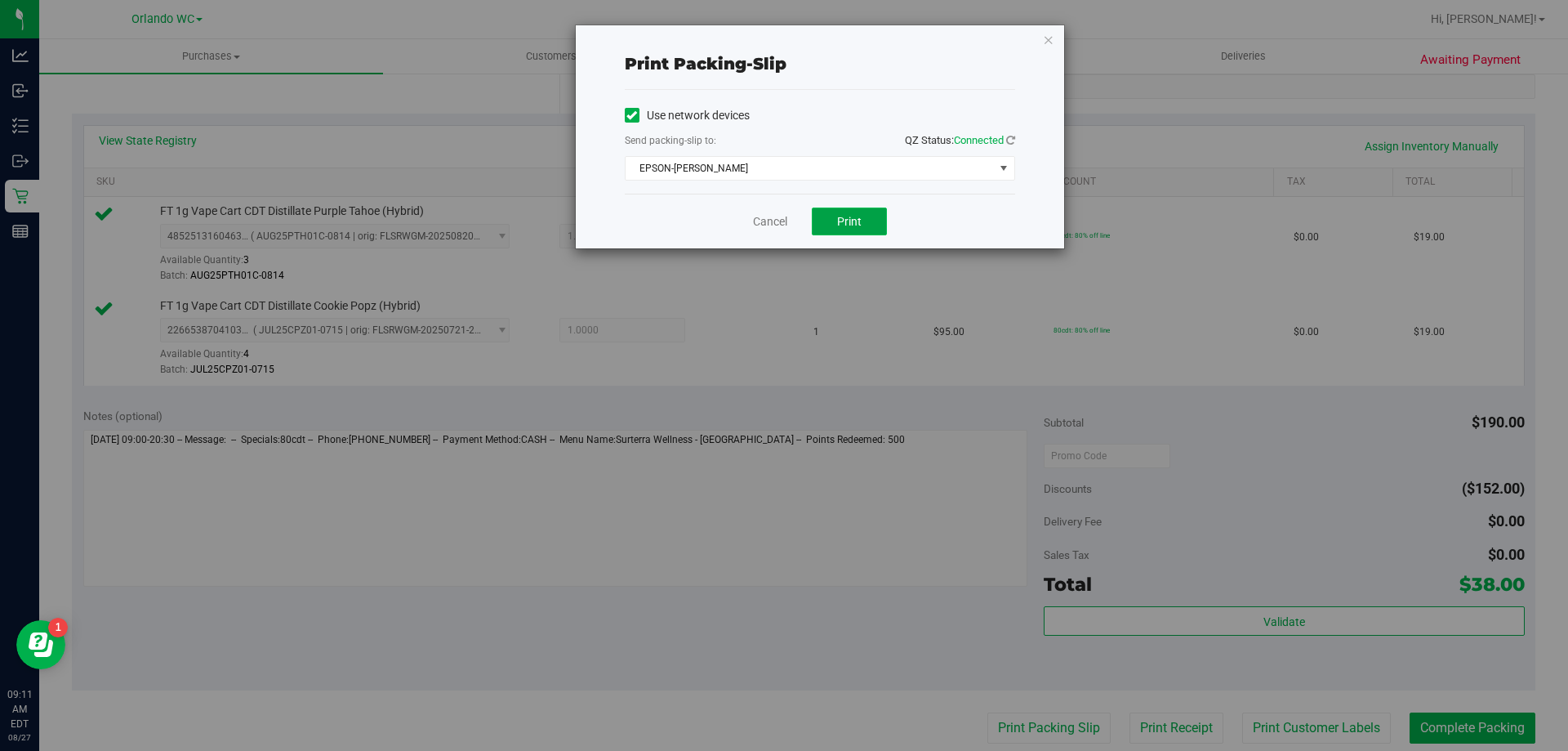
click at [832, 217] on button "Print" at bounding box center [848, 222] width 75 height 28
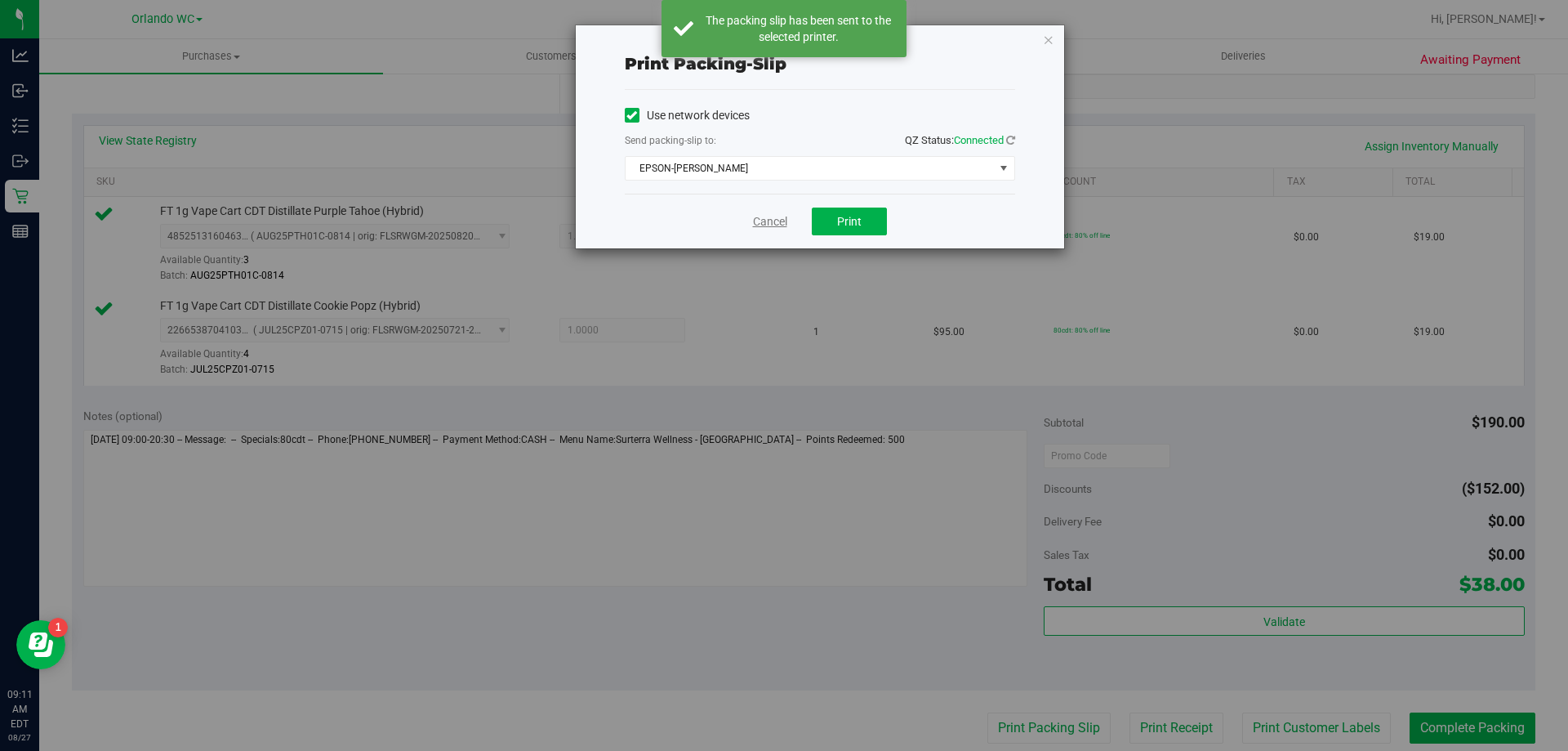
click at [756, 222] on link "Cancel" at bounding box center [770, 222] width 34 height 17
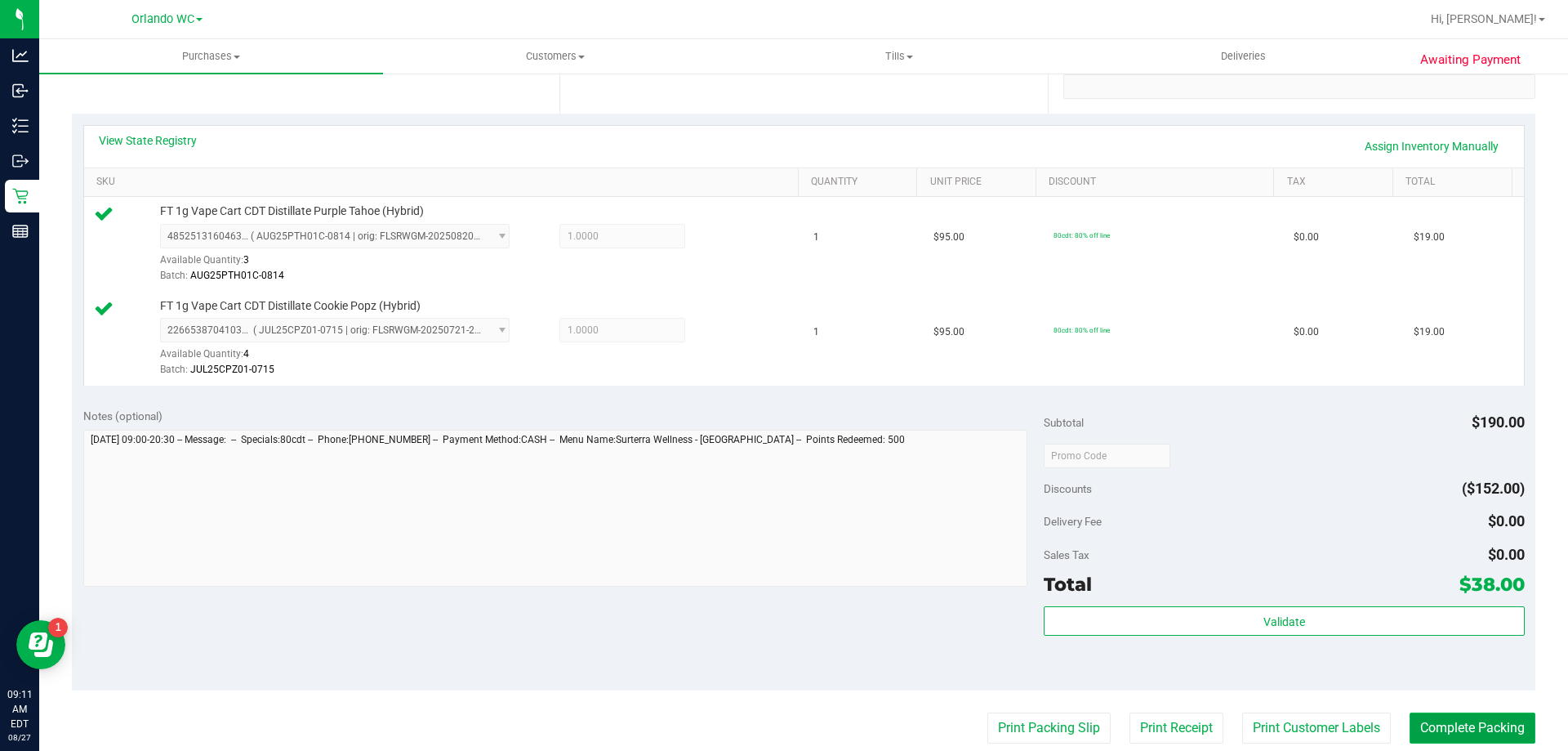
click at [1423, 725] on button "Complete Packing" at bounding box center [1472, 728] width 126 height 31
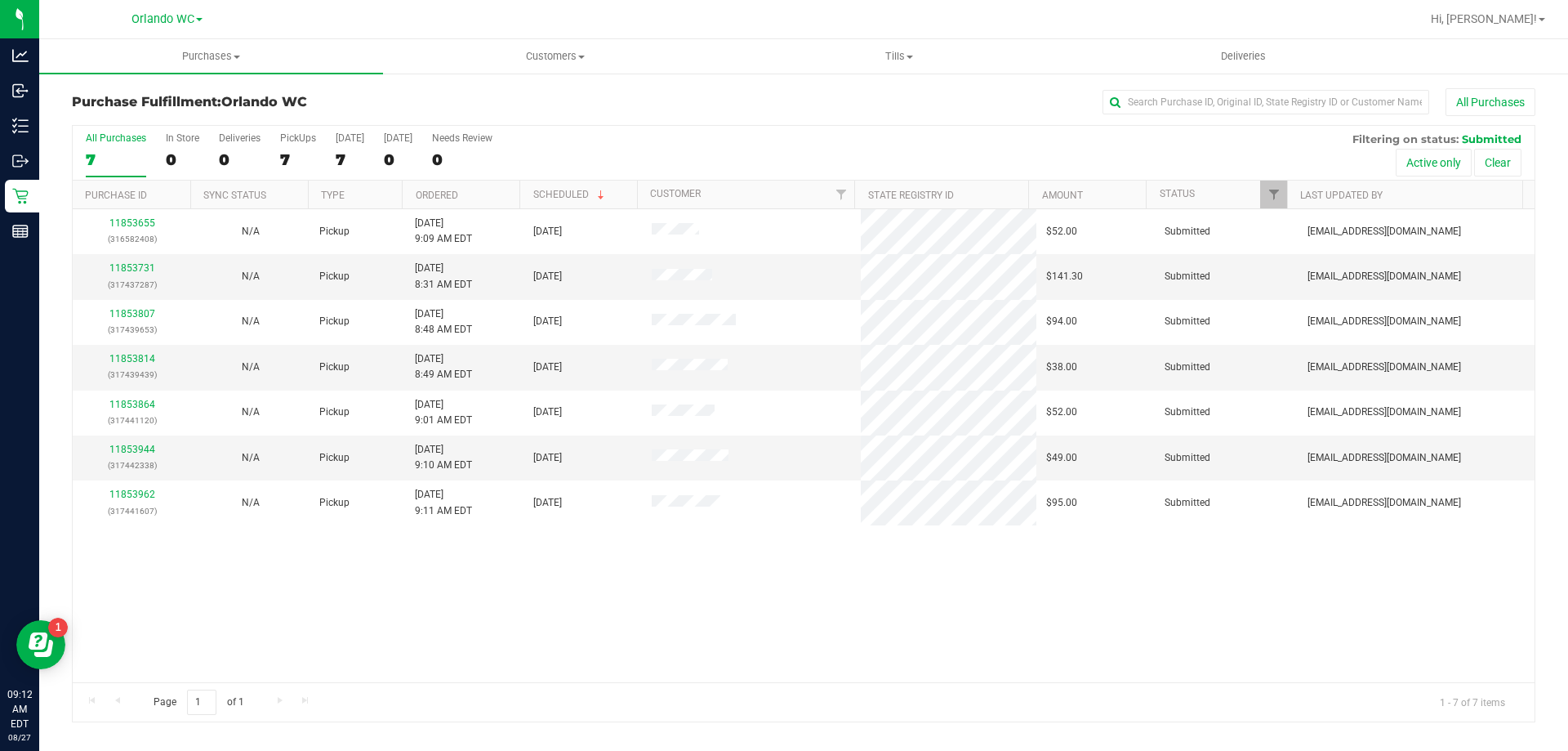
click at [471, 194] on th "Ordered" at bounding box center [460, 195] width 117 height 29
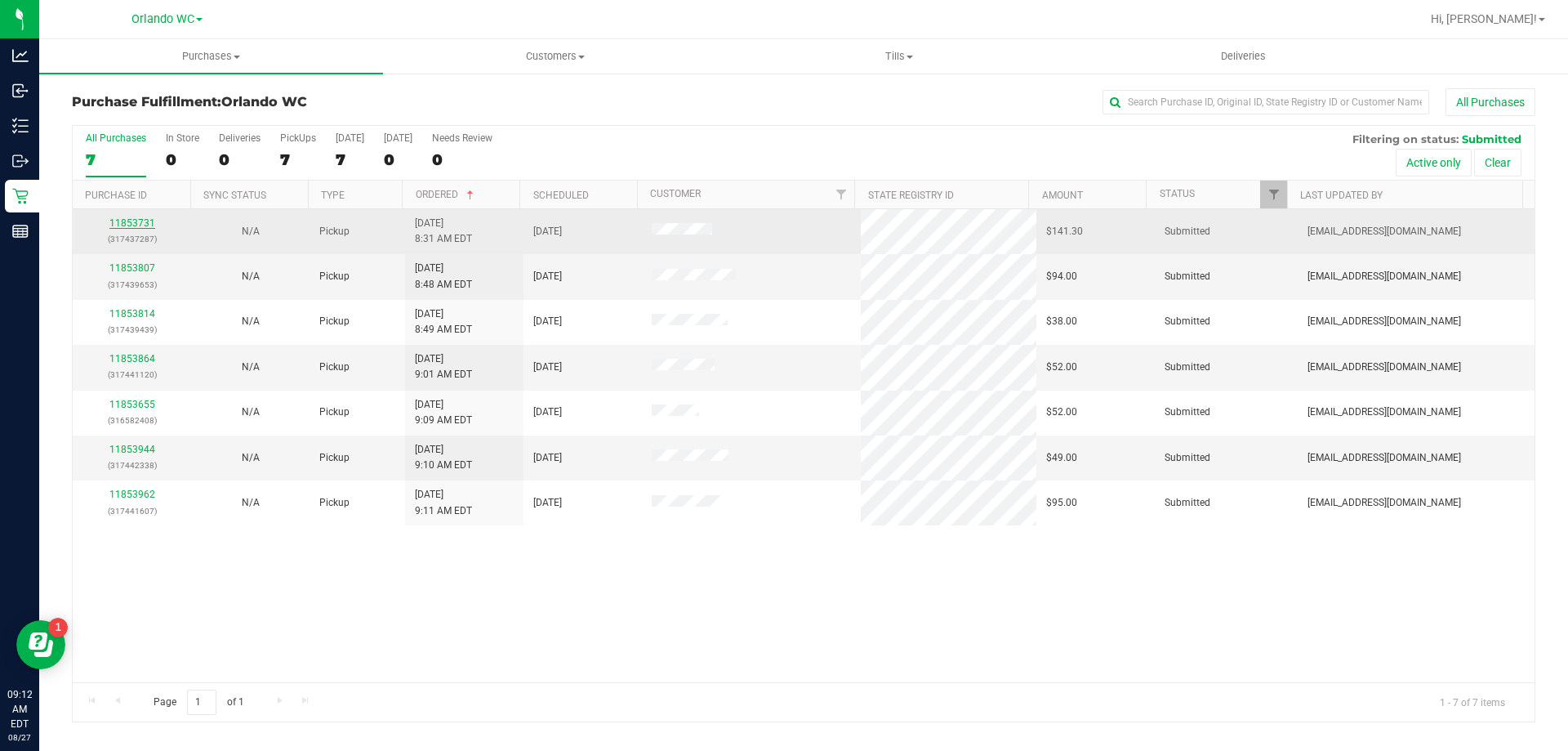
click at [136, 223] on link "11853731" at bounding box center [132, 223] width 46 height 12
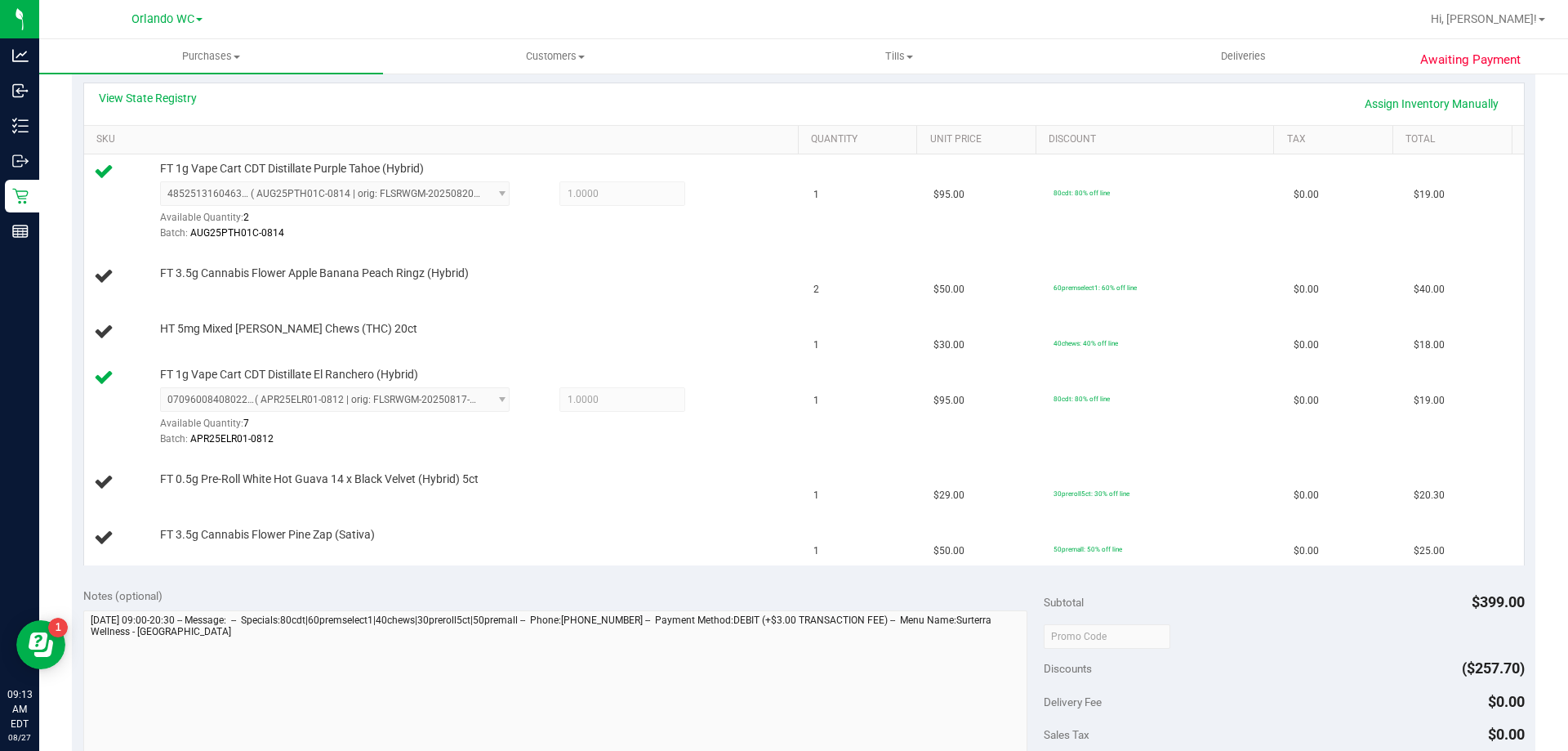
scroll to position [370, 0]
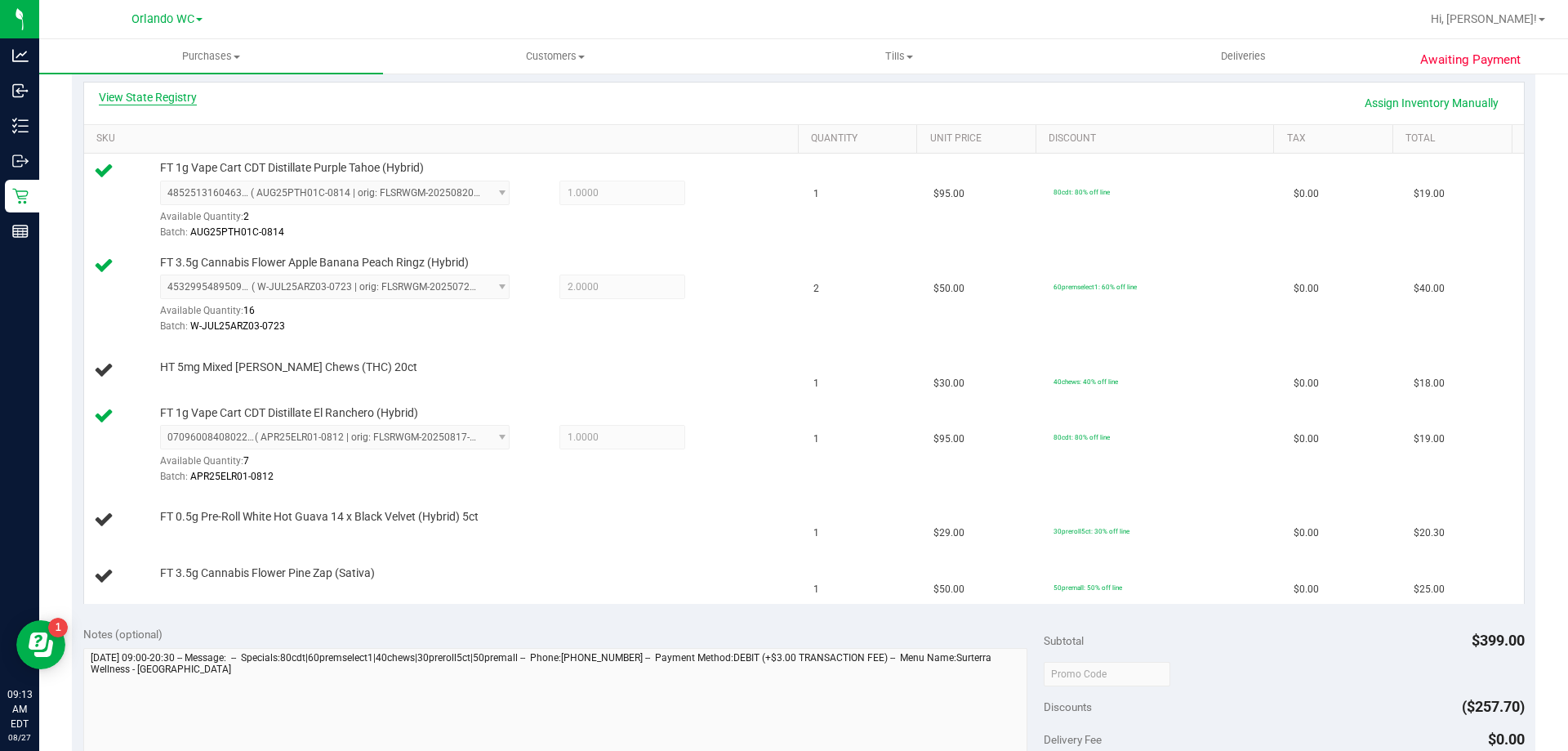
click at [151, 103] on link "View State Registry" at bounding box center [147, 97] width 98 height 16
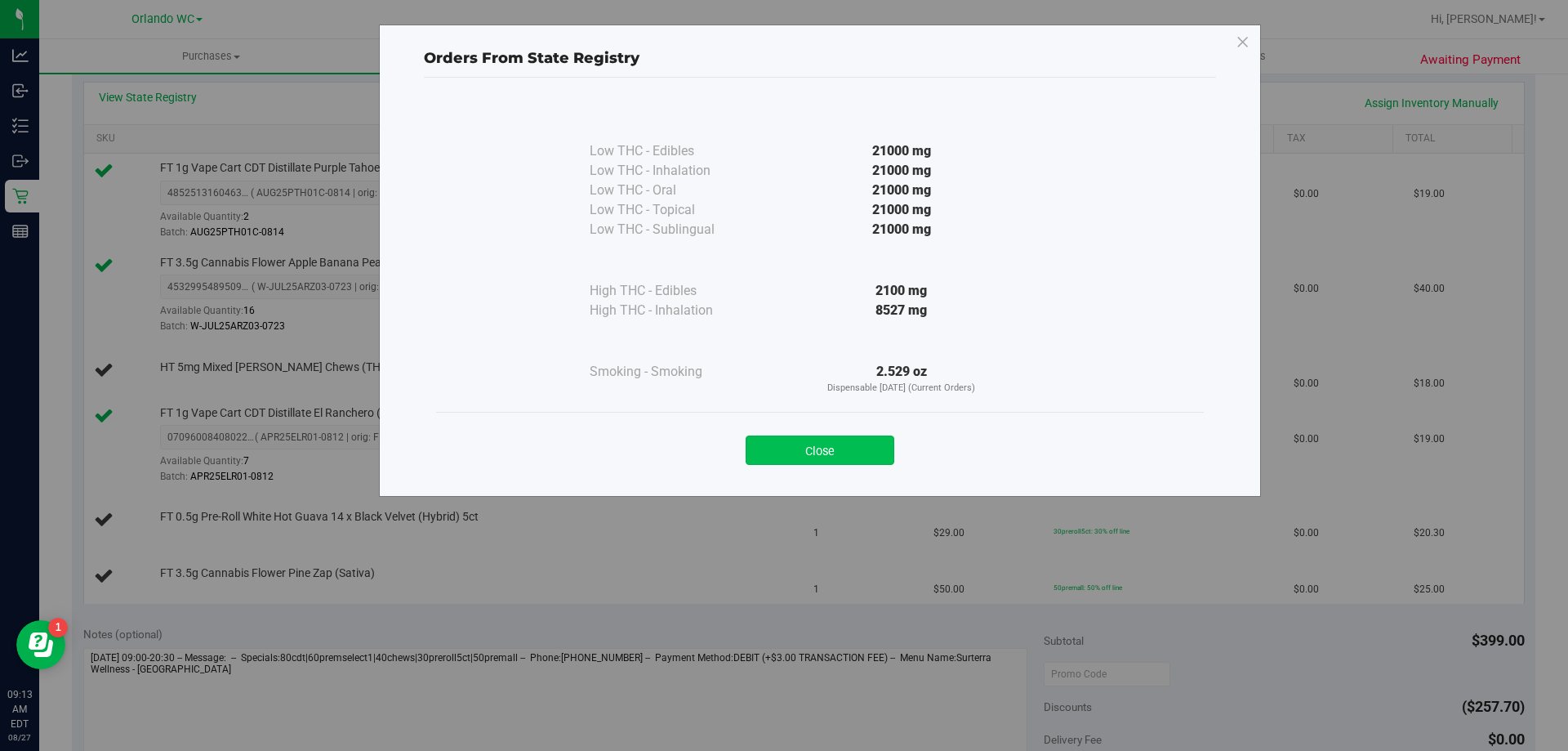
click at [839, 440] on button "Close" at bounding box center [820, 450] width 149 height 30
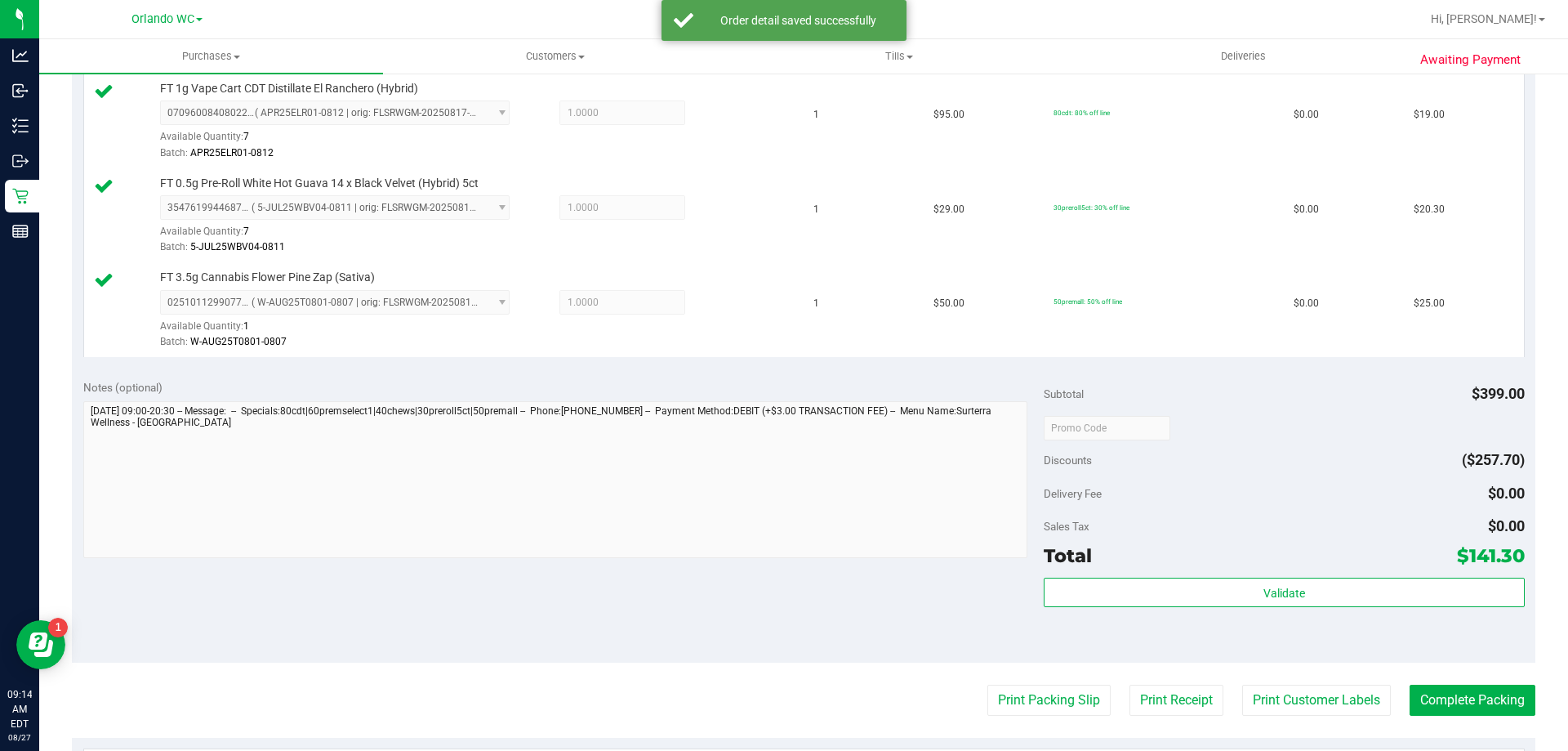
scroll to position [893, 0]
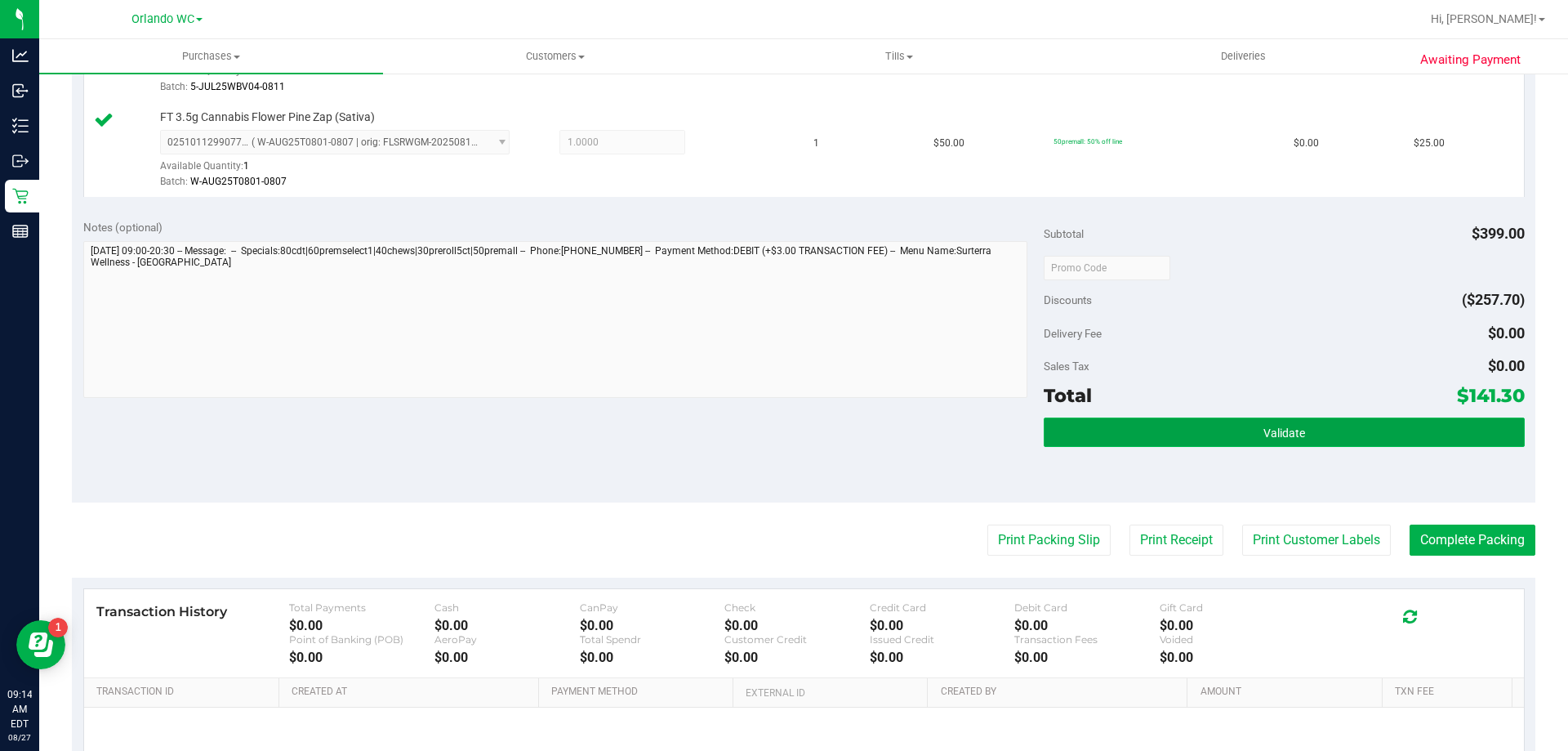
click at [1289, 443] on button "Validate" at bounding box center [1284, 432] width 481 height 30
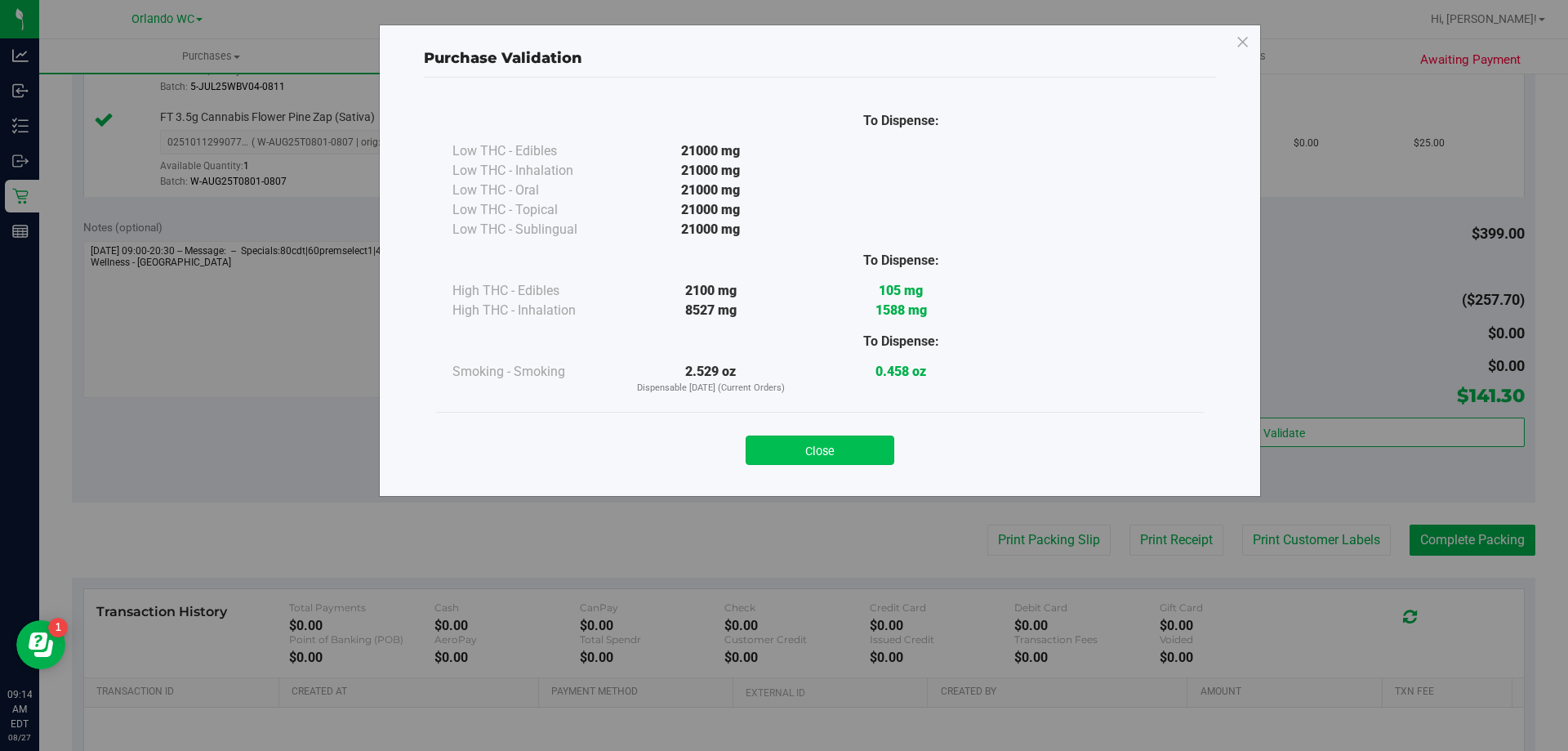
click at [837, 448] on button "Close" at bounding box center [820, 450] width 149 height 30
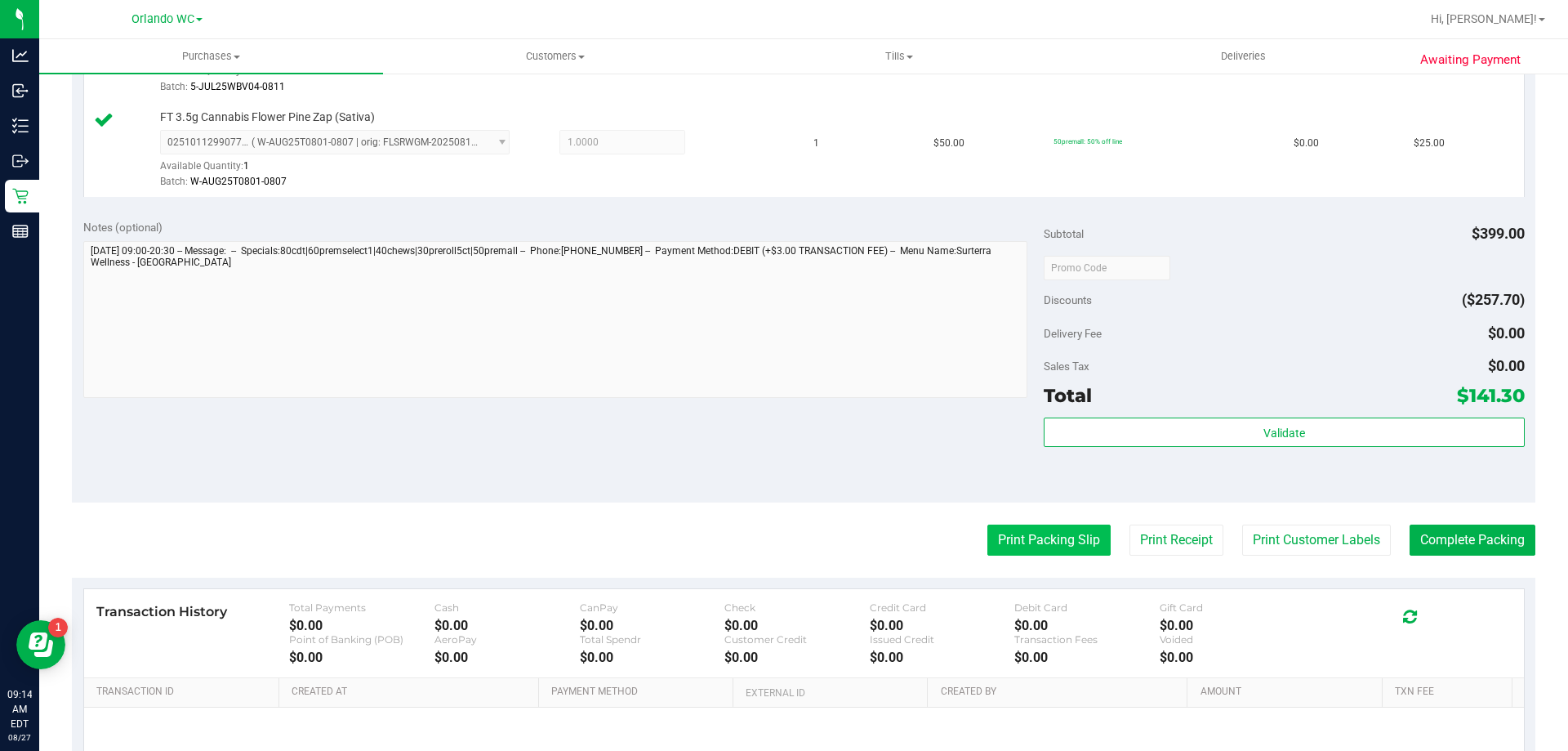
click at [1051, 551] on button "Print Packing Slip" at bounding box center [1049, 540] width 123 height 31
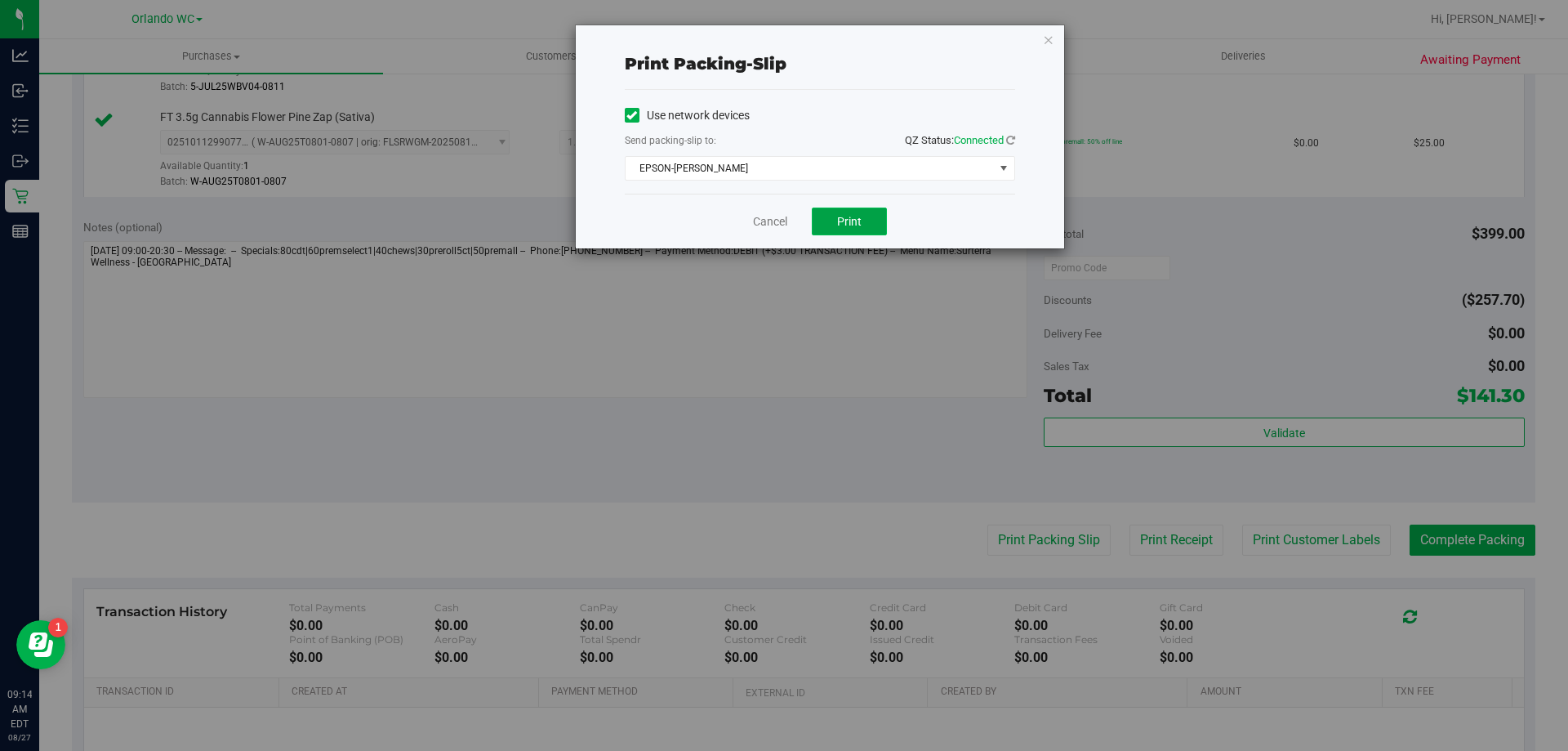
click at [863, 217] on button "Print" at bounding box center [848, 222] width 75 height 28
click at [775, 220] on link "Cancel" at bounding box center [770, 222] width 34 height 17
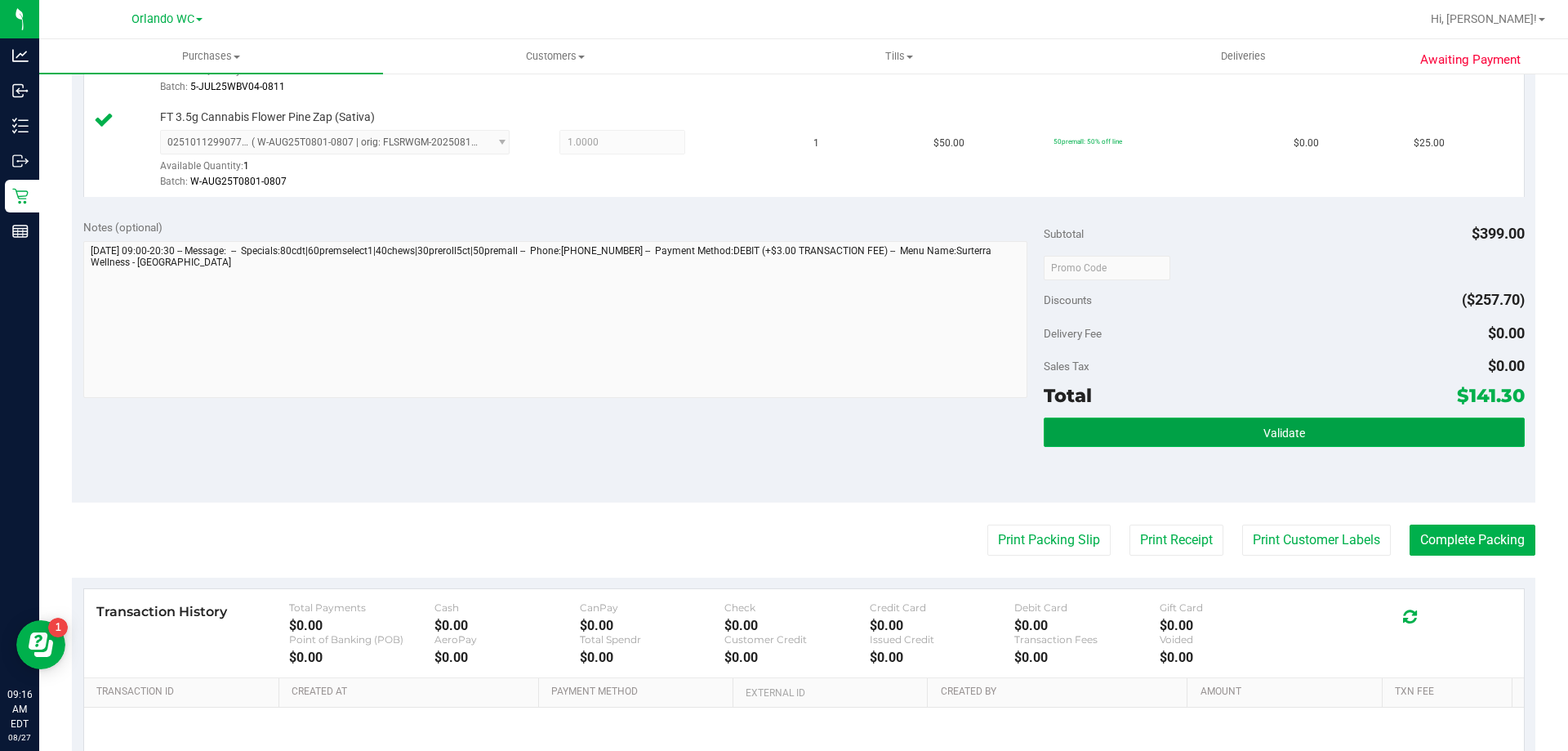
click at [1200, 424] on button "Validate" at bounding box center [1284, 432] width 481 height 30
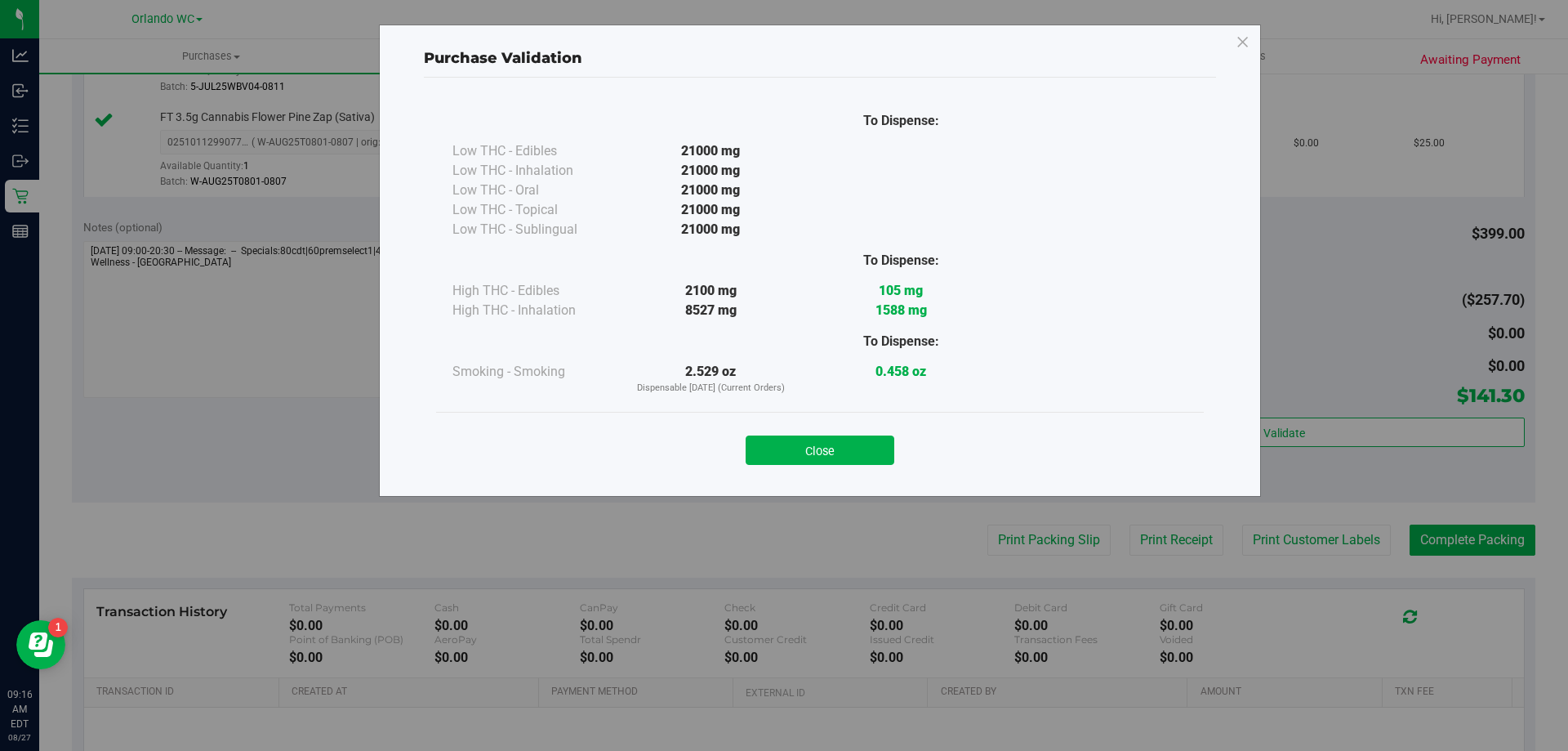
click at [784, 448] on button "Close" at bounding box center [820, 450] width 149 height 30
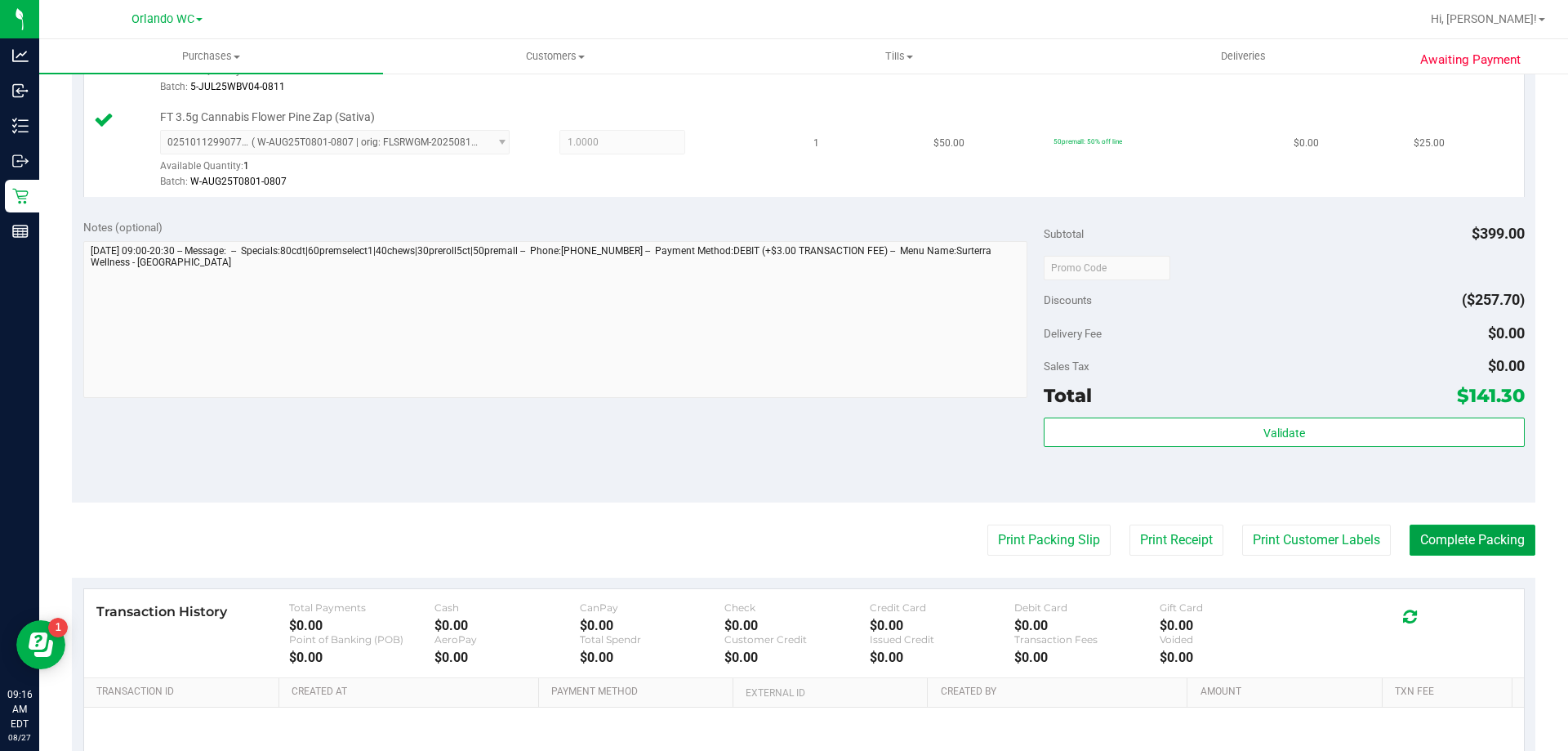
drag, startPoint x: 1429, startPoint y: 539, endPoint x: 267, endPoint y: 141, distance: 1228.3
click at [1425, 538] on button "Complete Packing" at bounding box center [1472, 540] width 126 height 31
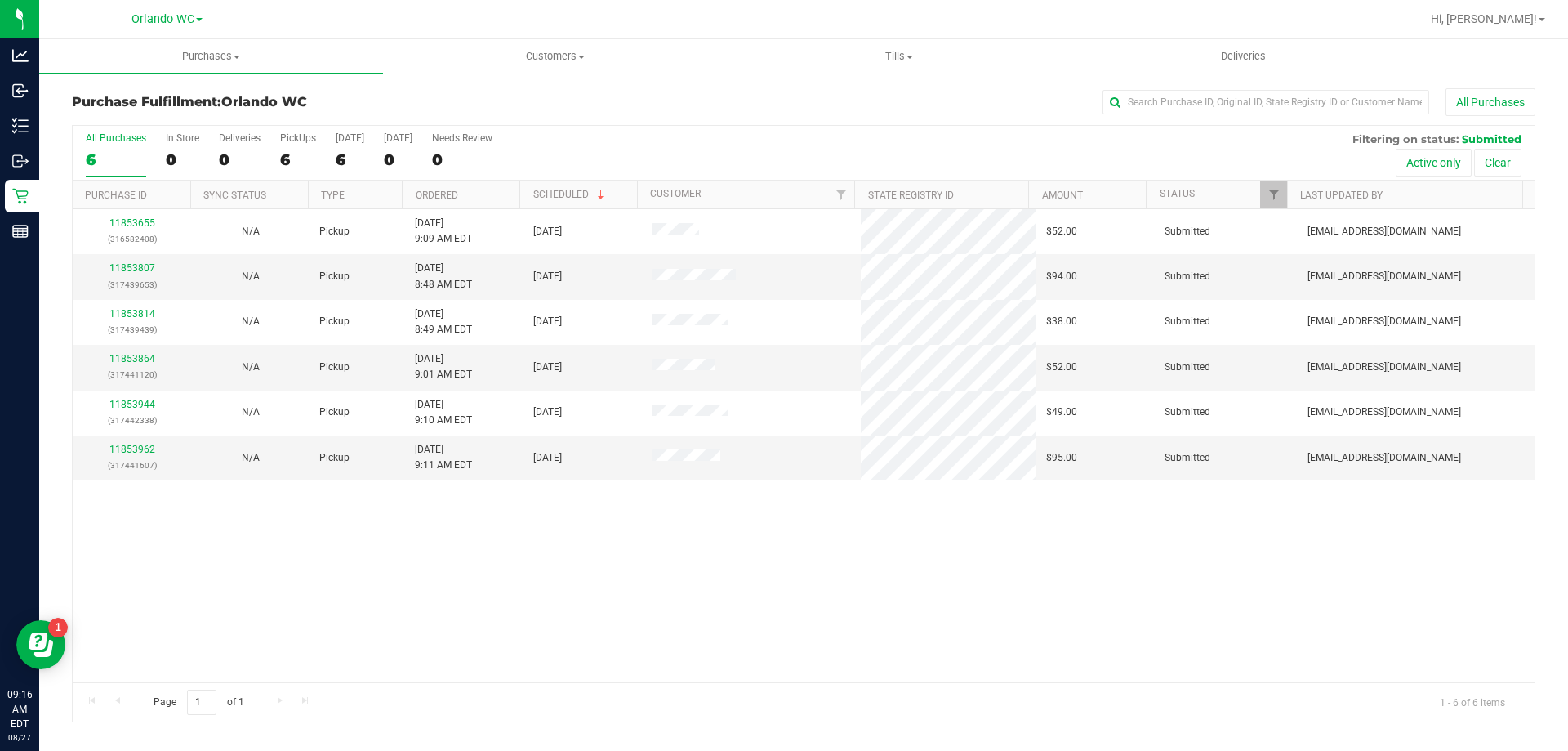
click at [481, 183] on th "Ordered" at bounding box center [460, 195] width 117 height 29
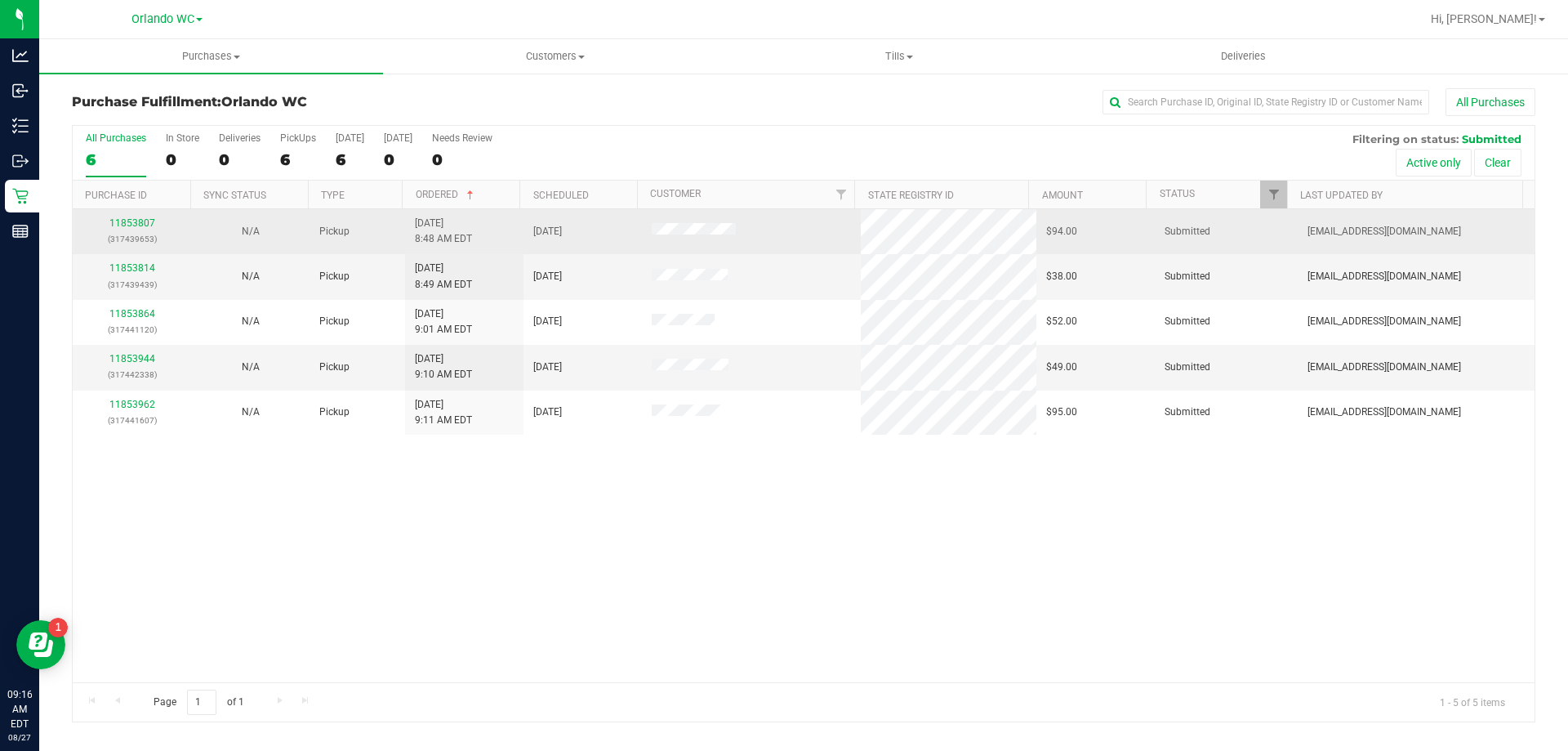
click at [144, 230] on div "11853807 (317439653)" at bounding box center [131, 232] width 99 height 31
click at [143, 225] on link "11853807" at bounding box center [132, 223] width 46 height 12
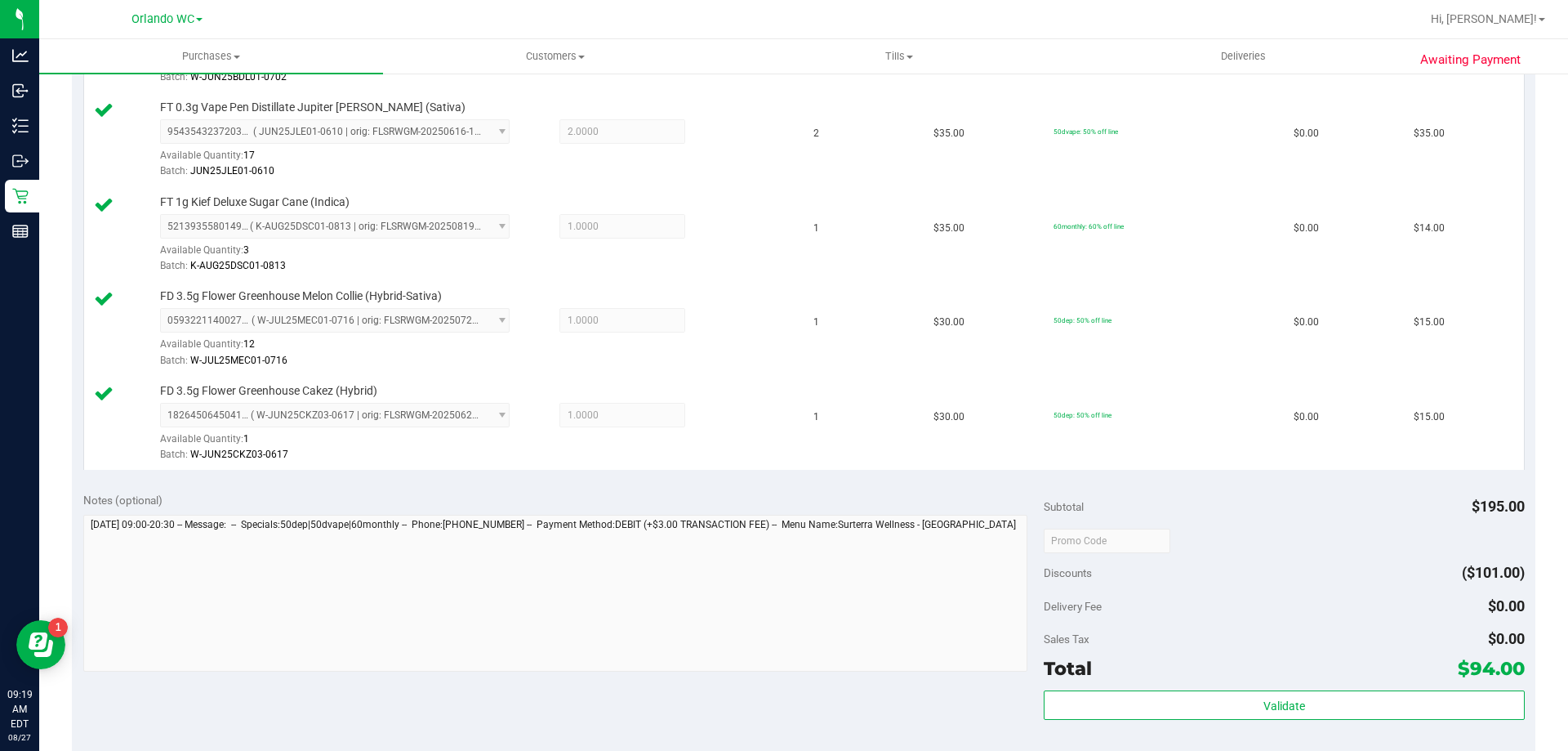
scroll to position [778, 0]
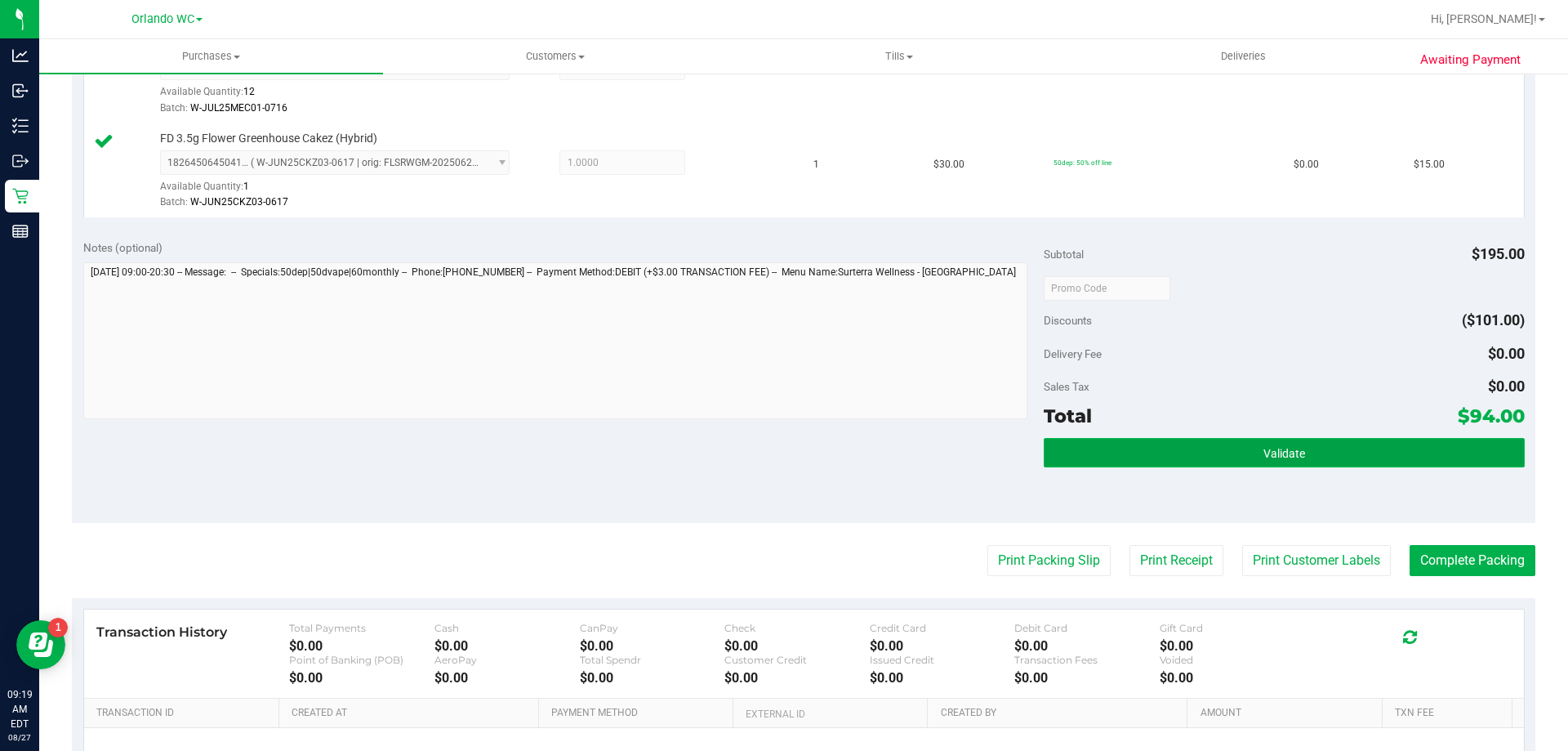
click at [1208, 460] on button "Validate" at bounding box center [1284, 453] width 481 height 30
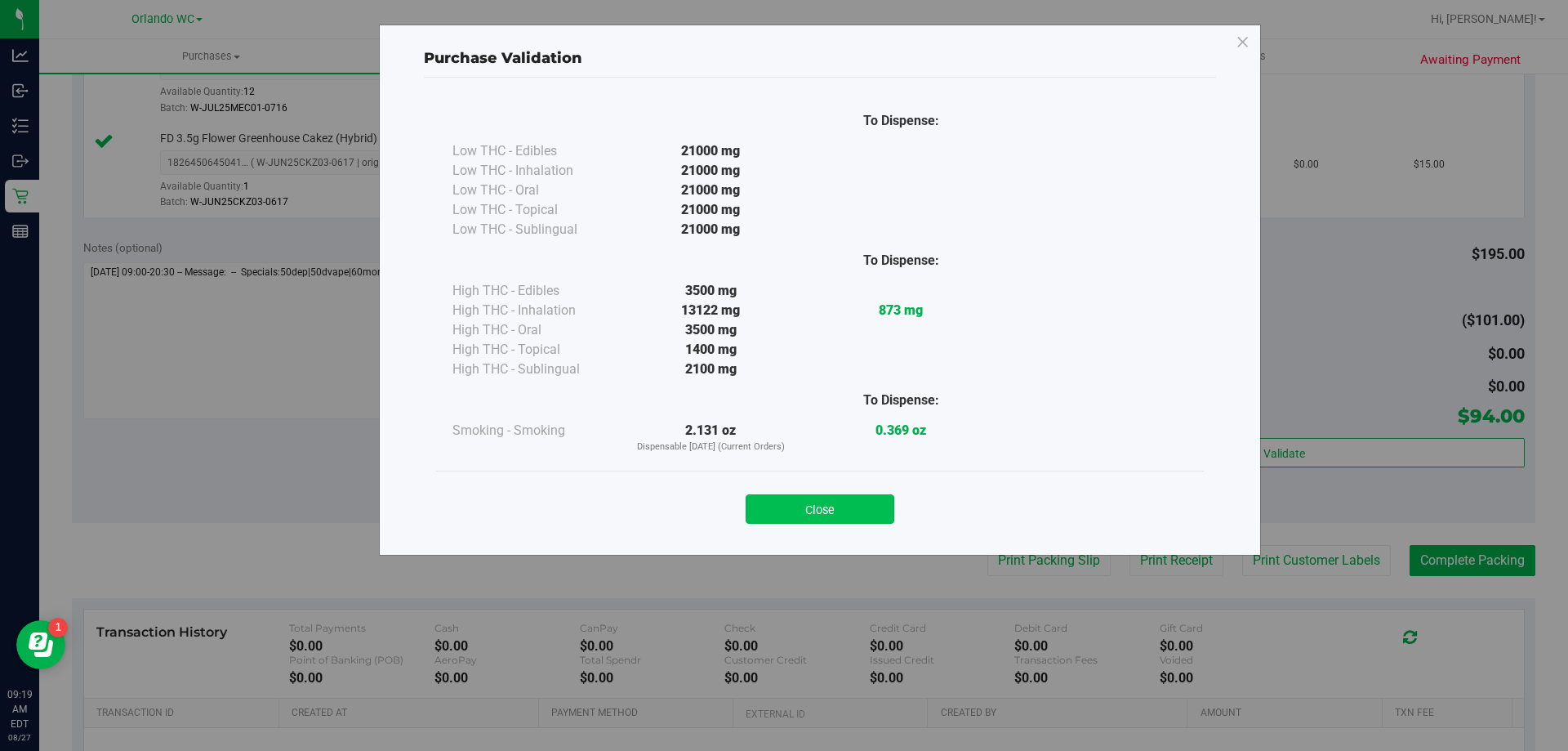
click at [874, 512] on button "Close" at bounding box center [820, 509] width 149 height 30
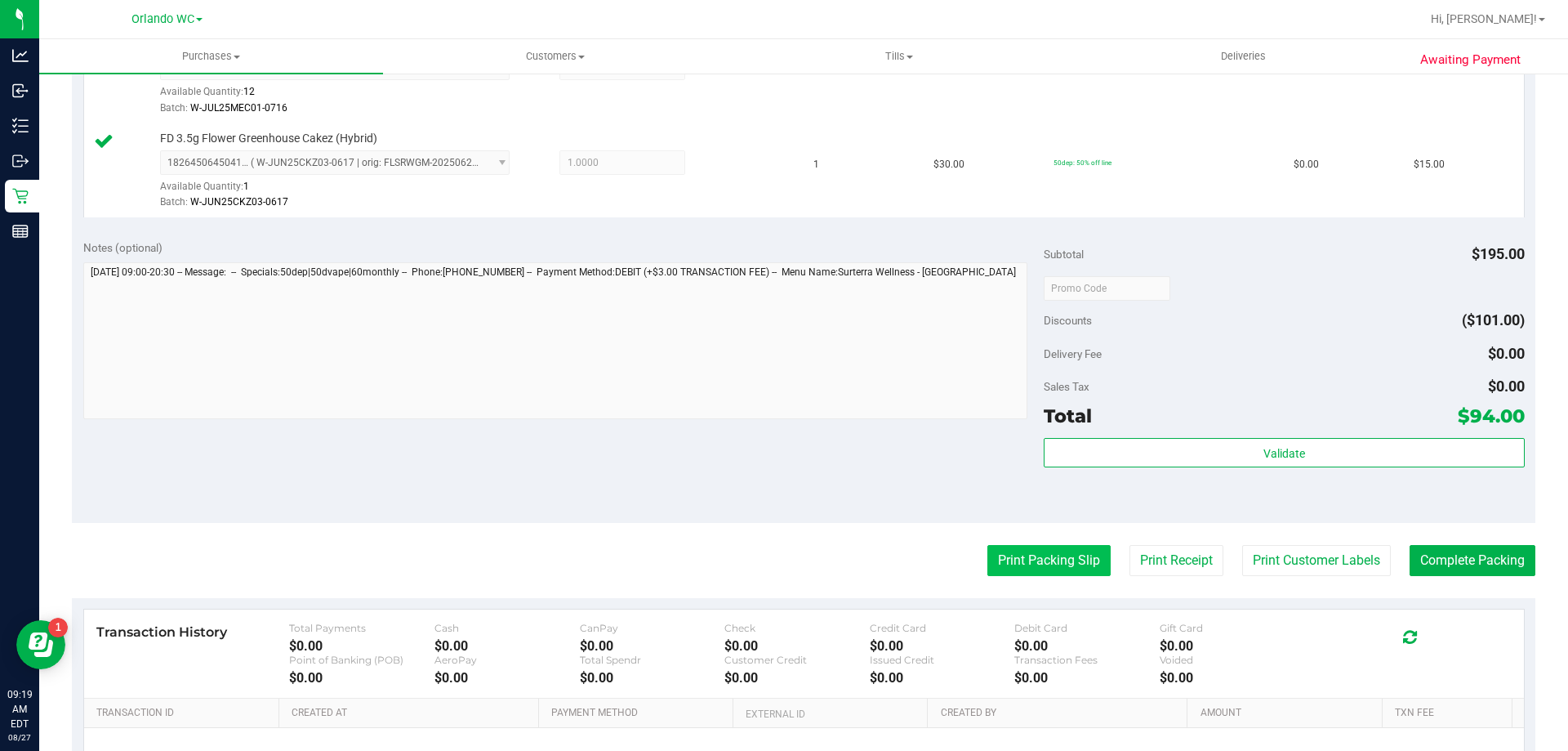
click at [993, 551] on button "Print Packing Slip" at bounding box center [1049, 560] width 123 height 31
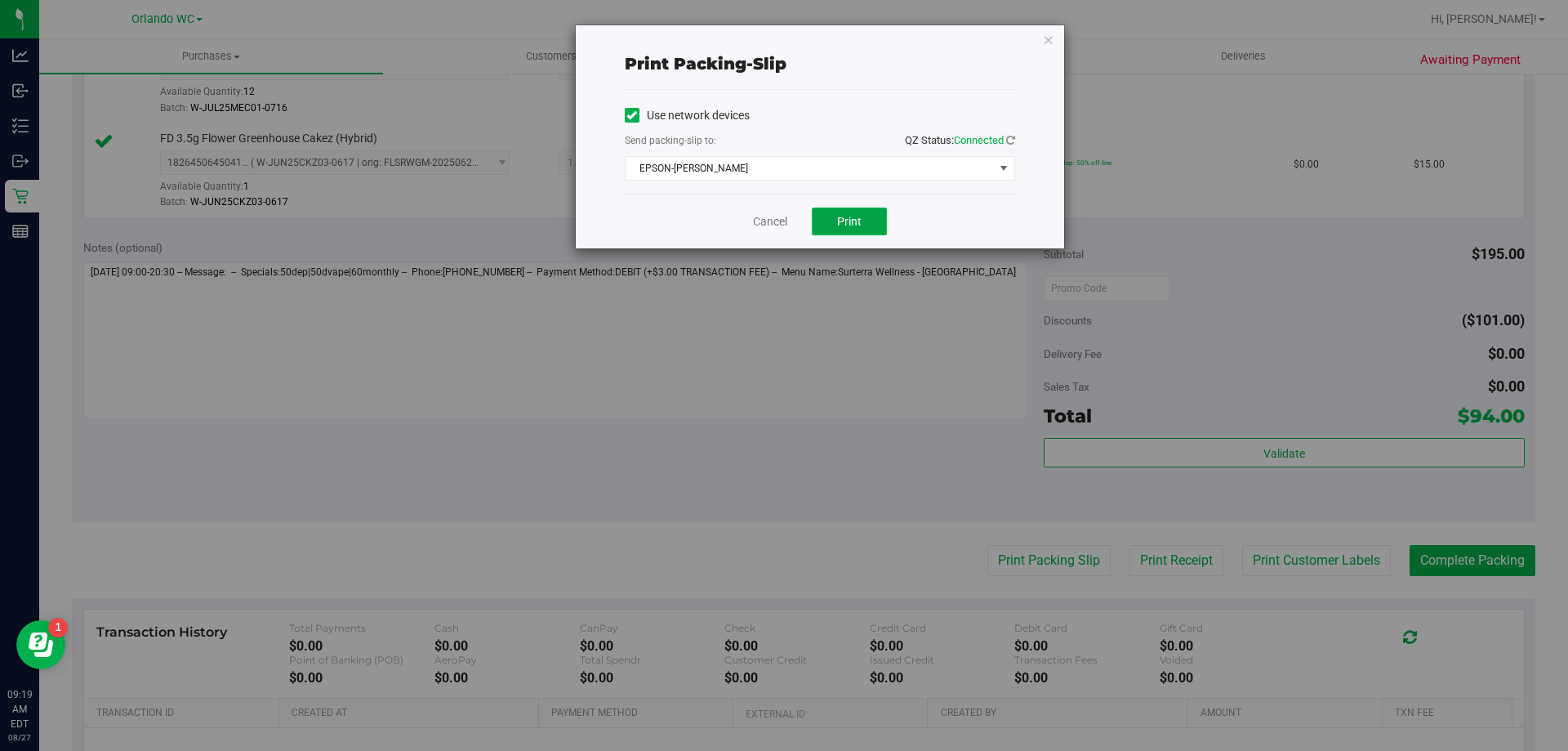
click at [861, 228] on button "Print" at bounding box center [848, 222] width 75 height 28
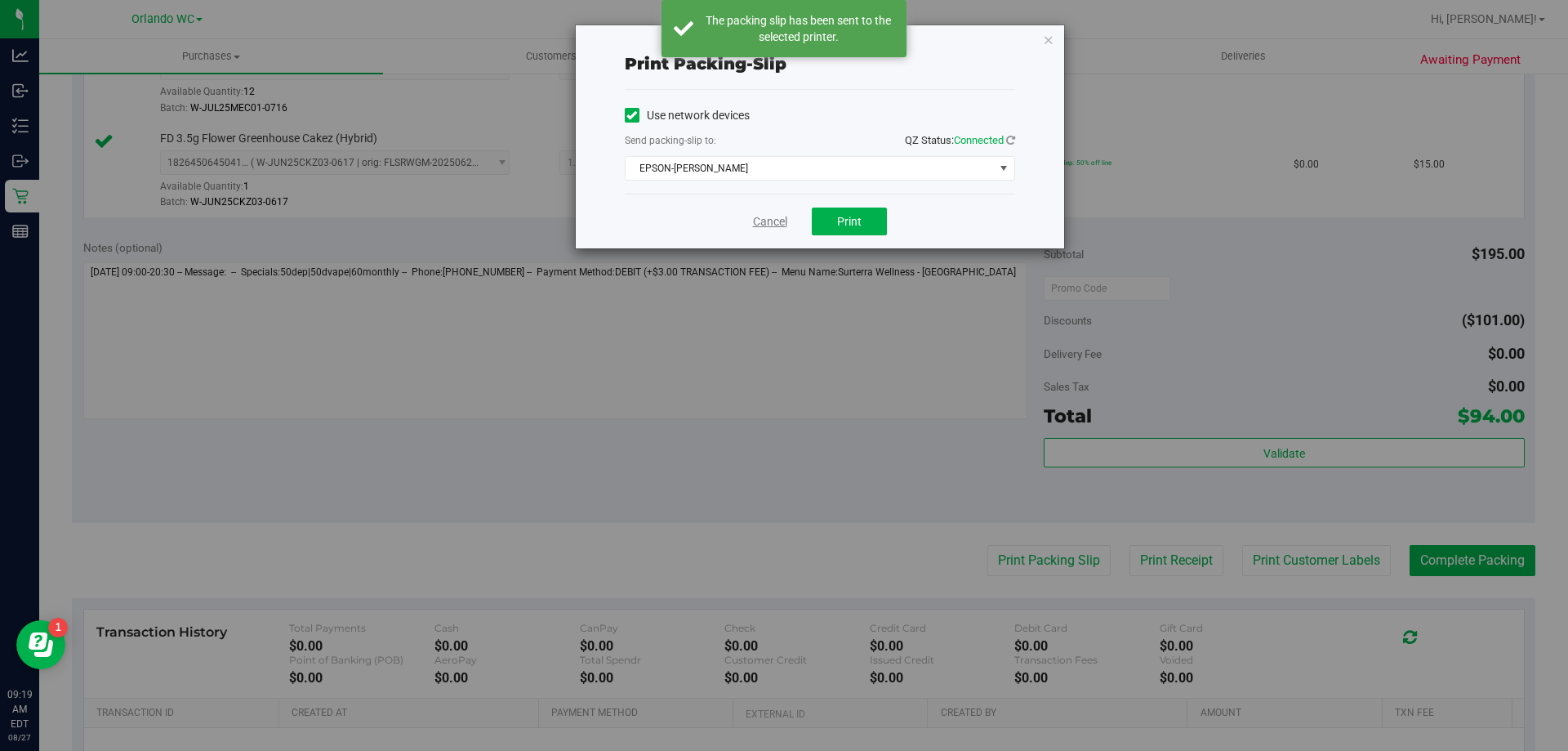
click at [772, 222] on link "Cancel" at bounding box center [770, 222] width 34 height 17
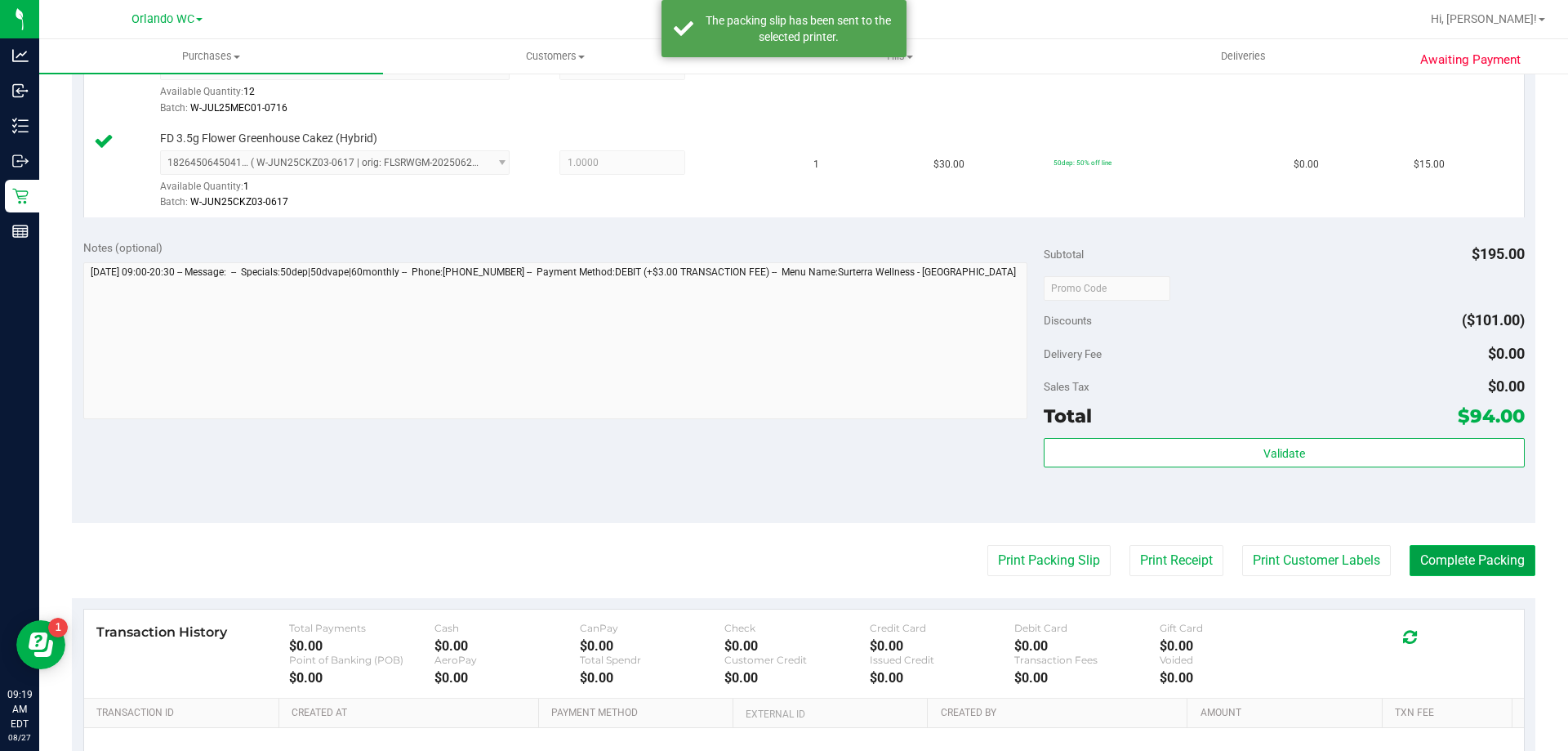
click at [1471, 566] on button "Complete Packing" at bounding box center [1472, 560] width 126 height 31
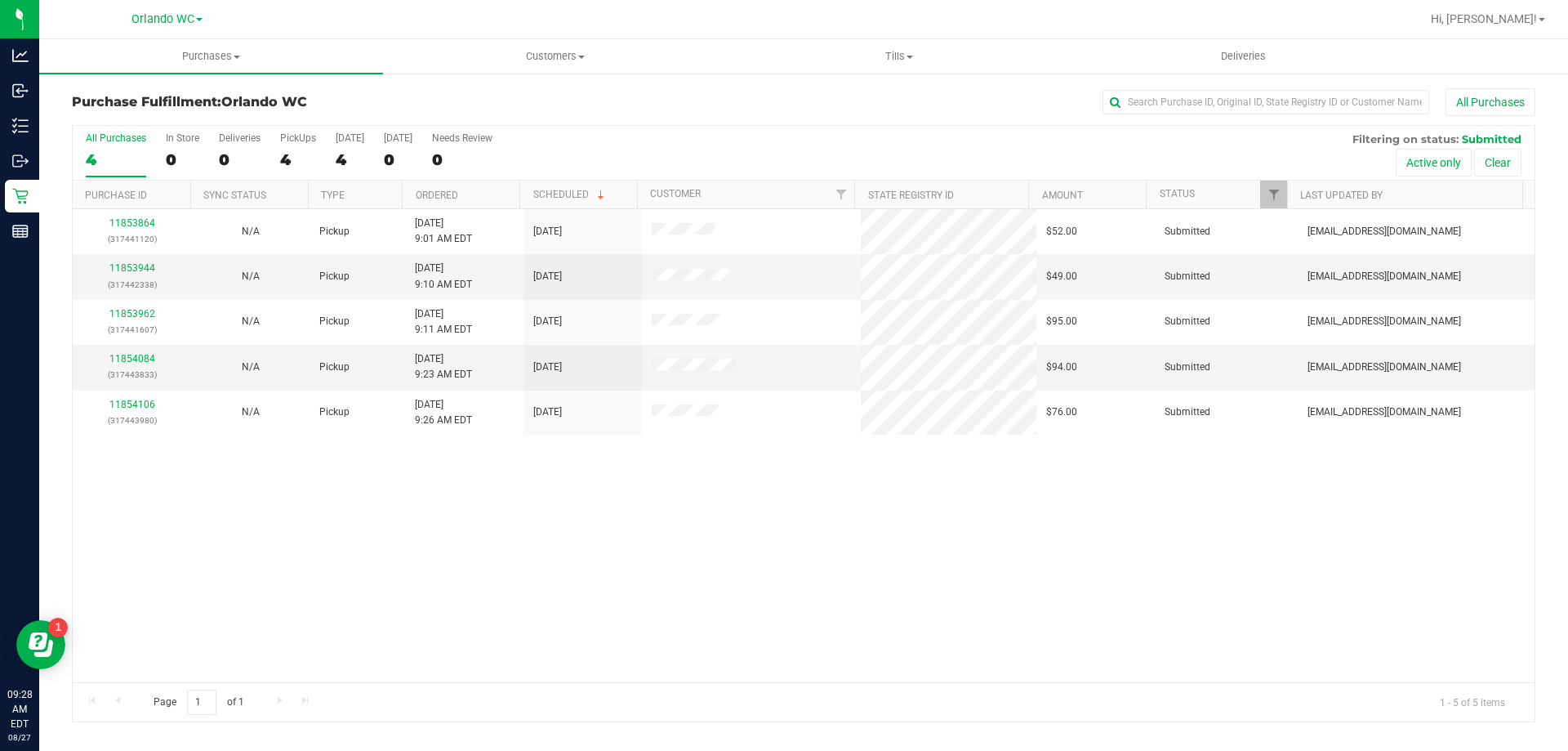
click at [478, 199] on th "Ordered" at bounding box center [460, 195] width 117 height 29
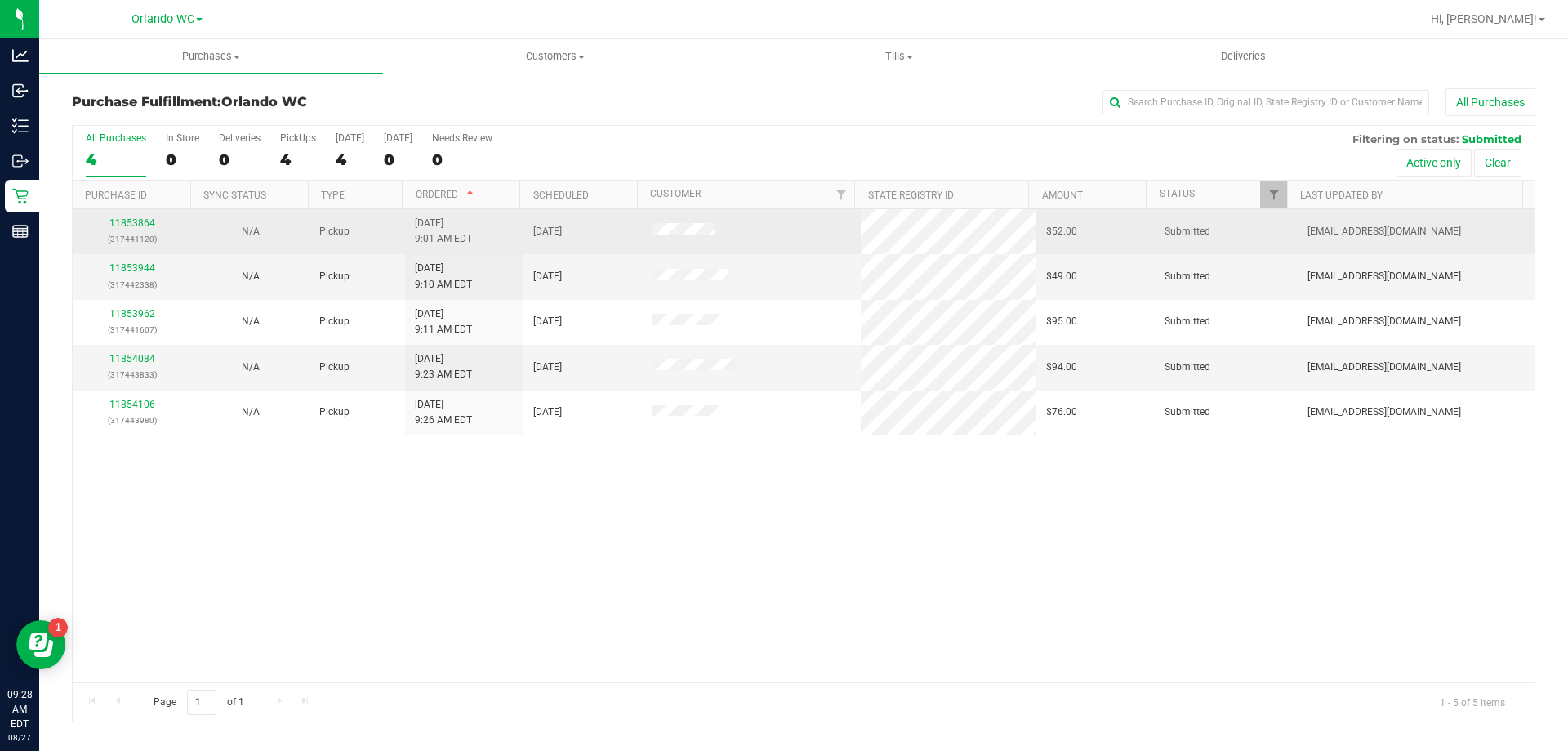
click at [148, 231] on p "(317441120)" at bounding box center [131, 238] width 99 height 16
click at [145, 224] on link "11853864" at bounding box center [132, 223] width 46 height 12
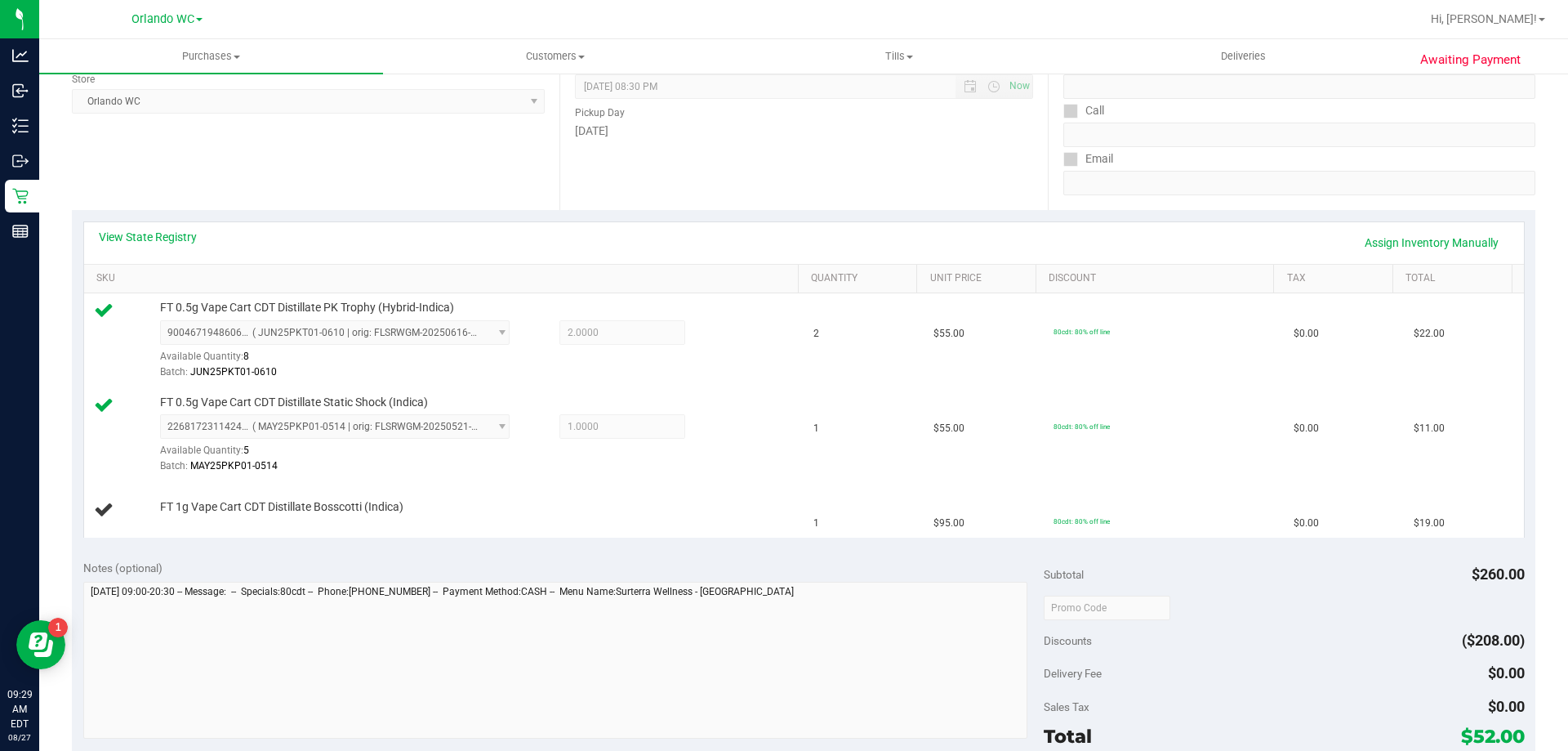
scroll to position [231, 0]
drag, startPoint x: 154, startPoint y: 509, endPoint x: 383, endPoint y: 497, distance: 229.3
click at [383, 497] on td "FT 1g Vape Cart CDT Distillate Bosscotti (Indica)" at bounding box center [444, 509] width 720 height 55
copy span "FT 1g Vape Cart CDT Distillate Bosscotti (Indica)"
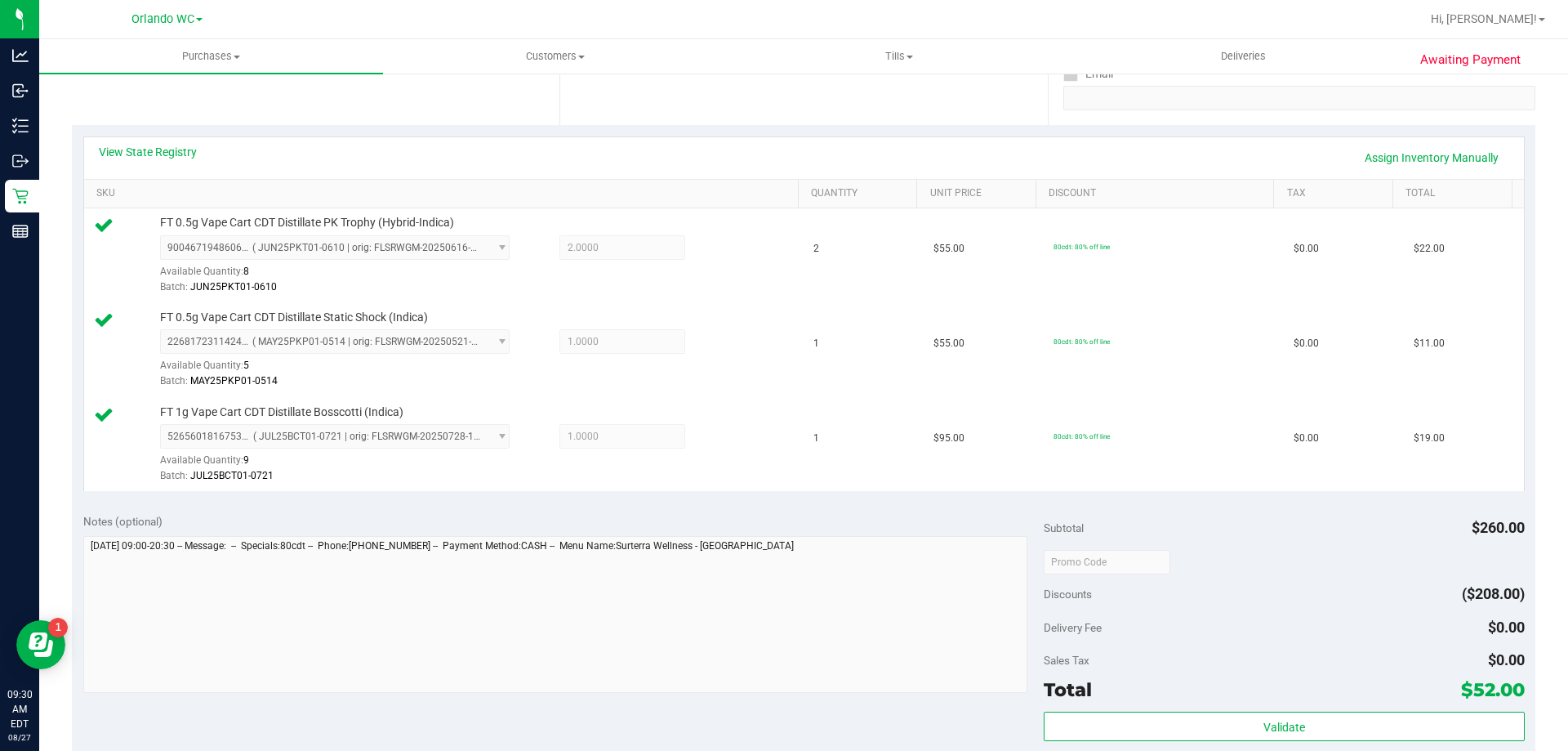
scroll to position [394, 0]
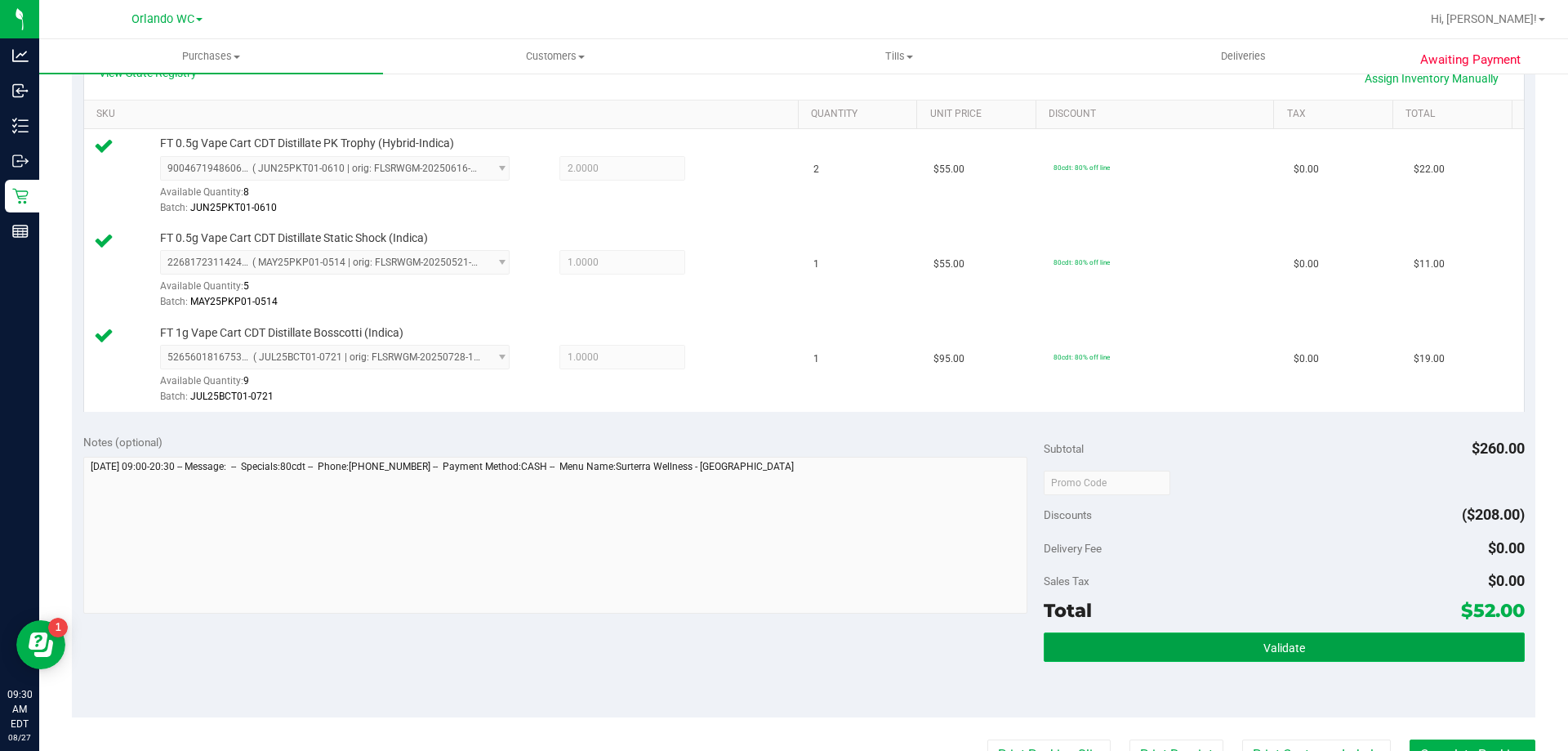
click at [1207, 651] on button "Validate" at bounding box center [1284, 647] width 481 height 30
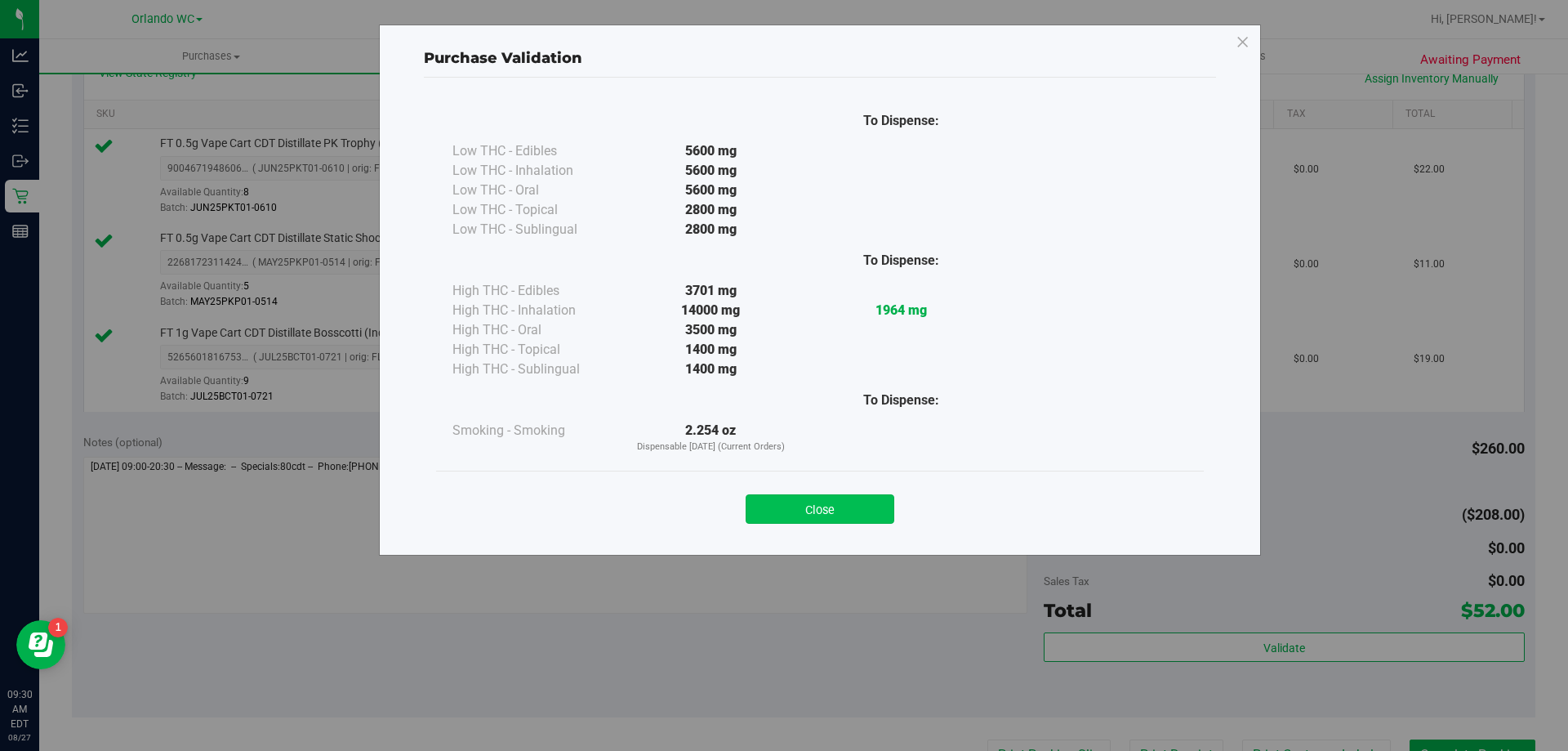
click at [821, 506] on button "Close" at bounding box center [820, 509] width 149 height 30
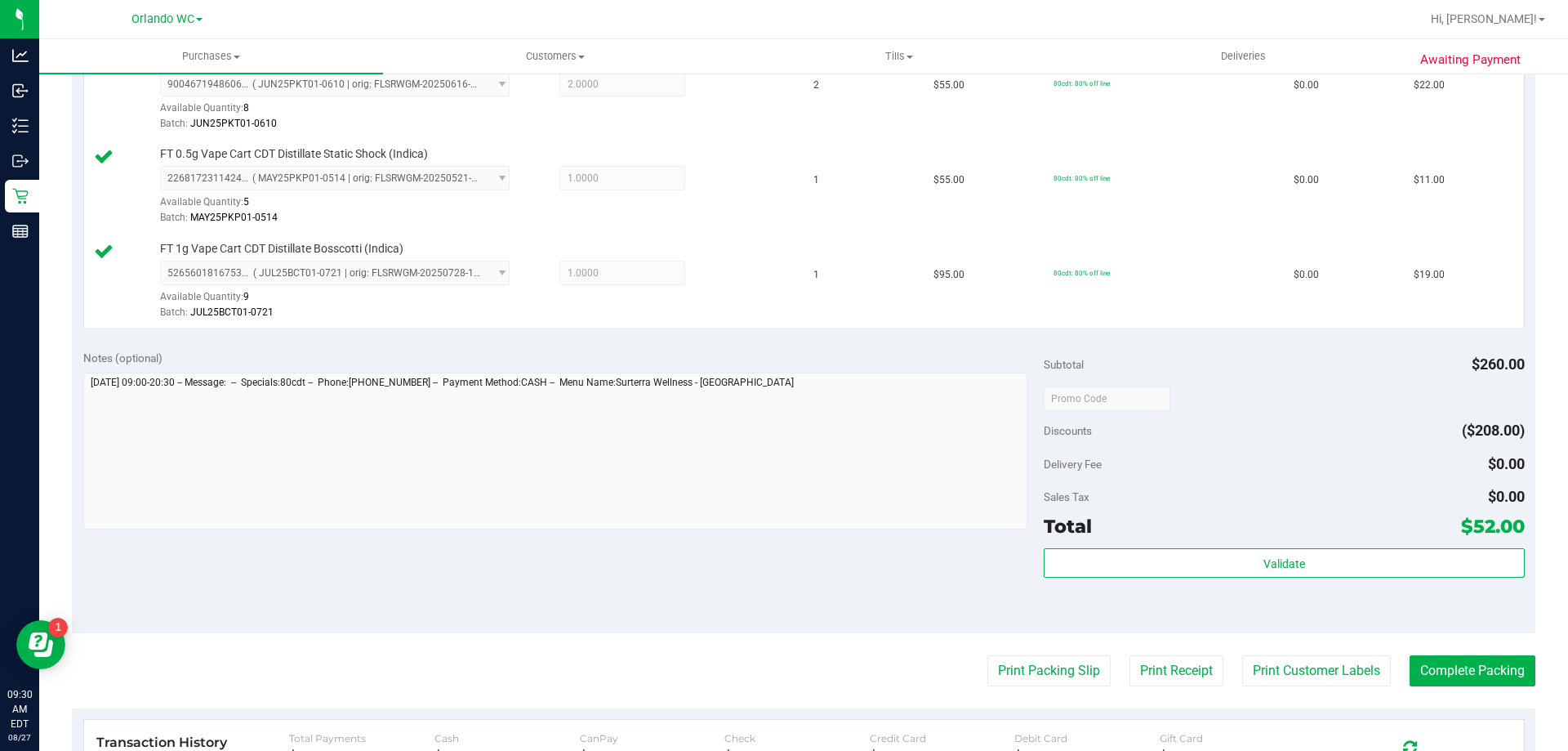
scroll to position [558, 0]
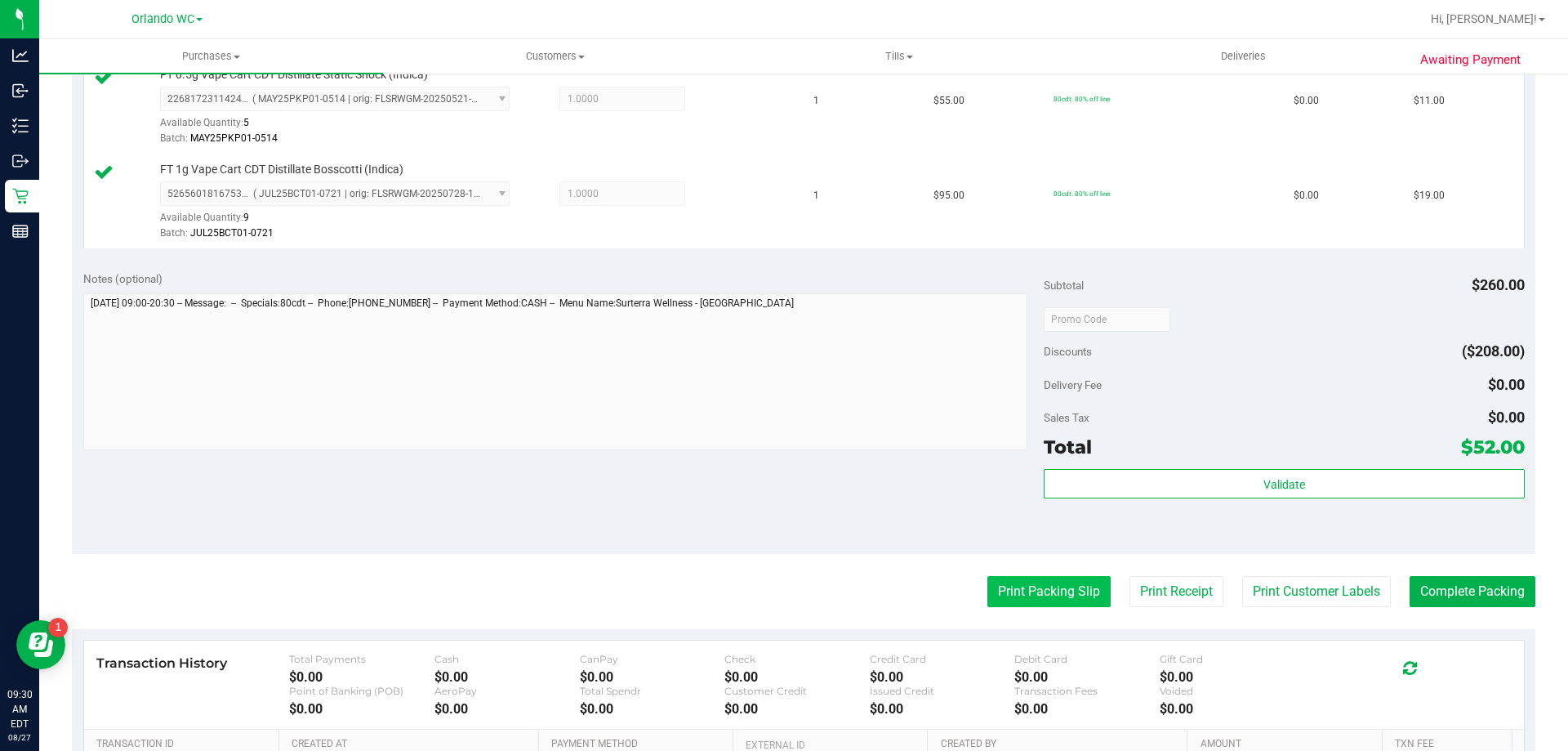
click at [1044, 594] on button "Print Packing Slip" at bounding box center [1049, 592] width 123 height 31
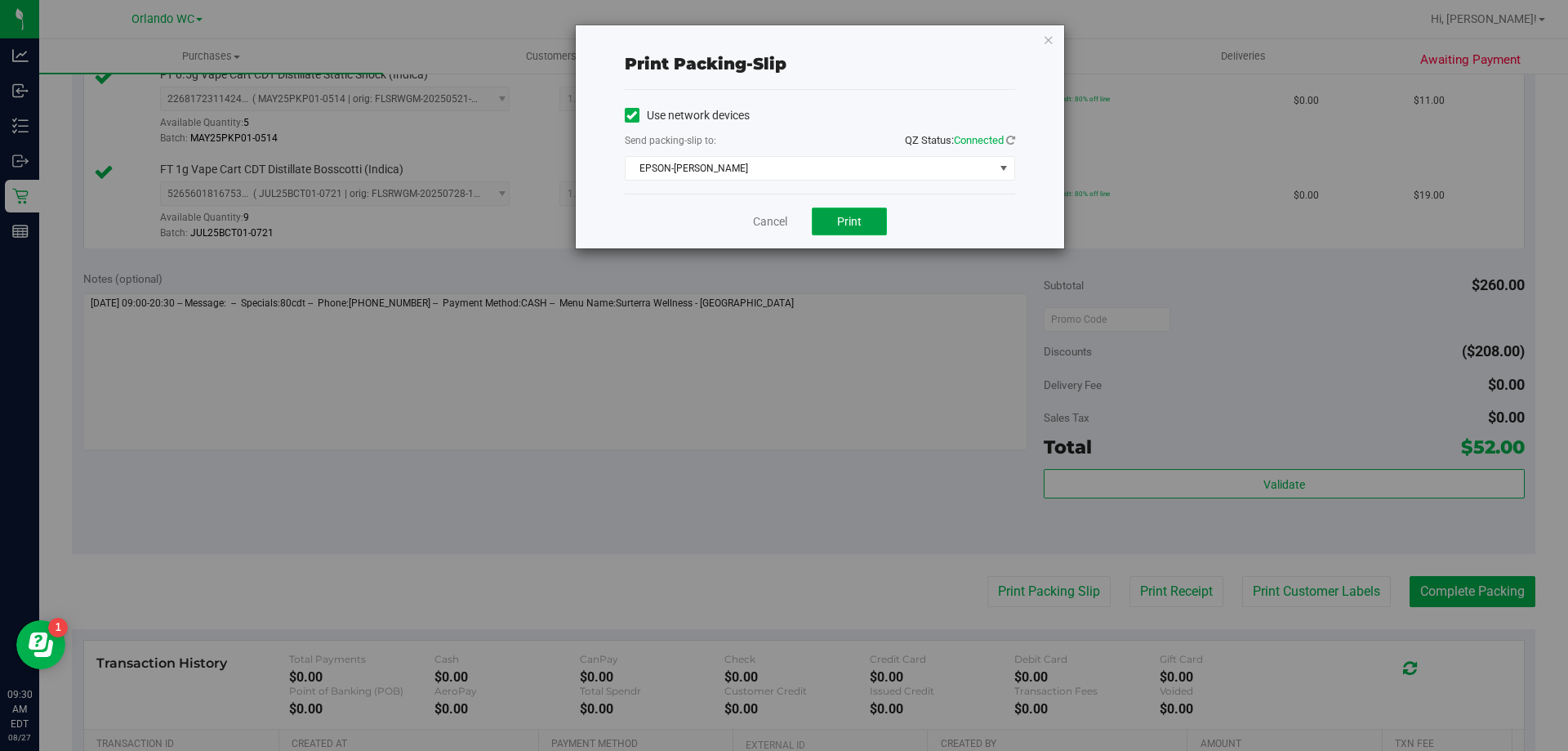
click at [852, 233] on button "Print" at bounding box center [848, 222] width 75 height 28
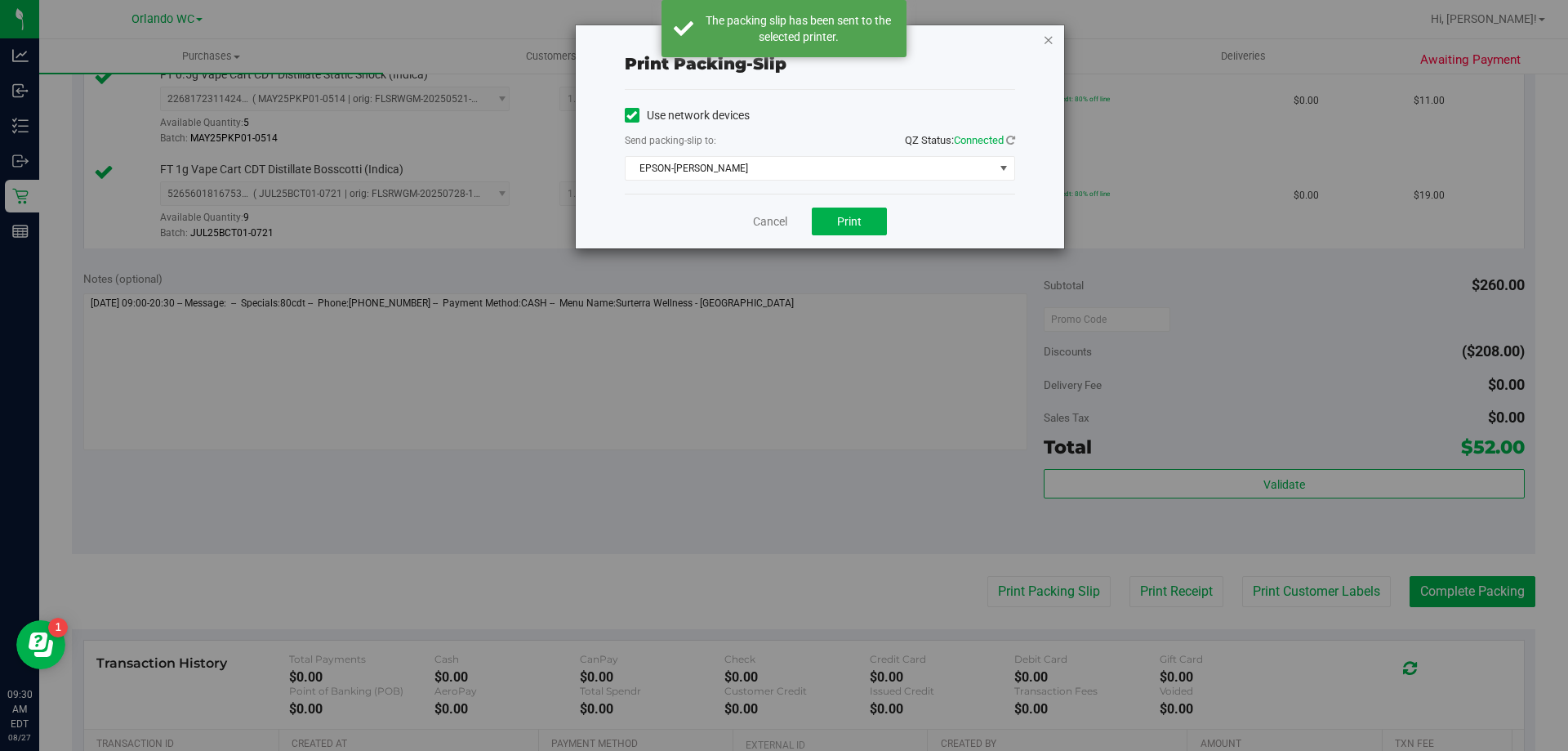
click at [1046, 39] on icon "button" at bounding box center [1049, 39] width 11 height 20
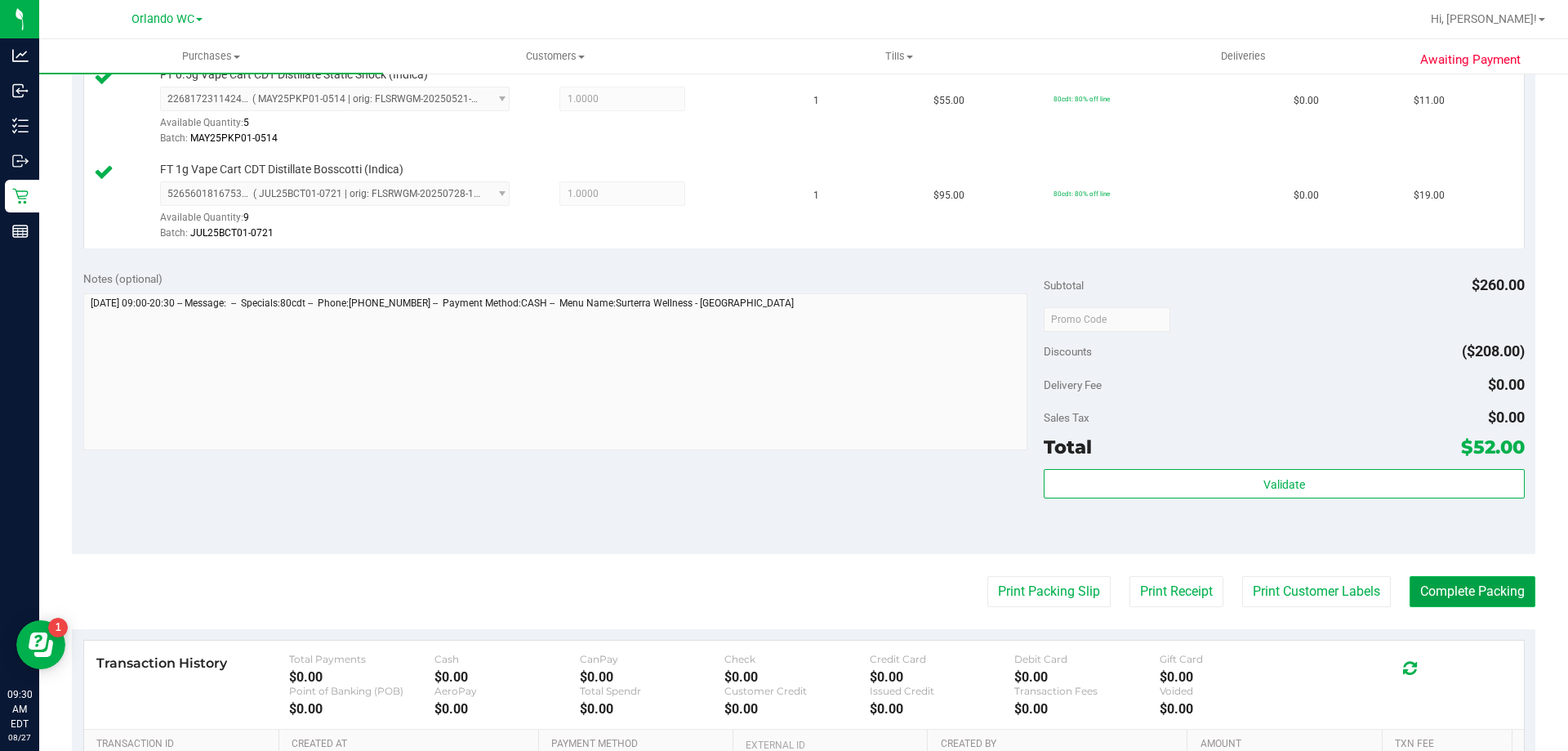
click at [1486, 597] on button "Complete Packing" at bounding box center [1472, 592] width 126 height 31
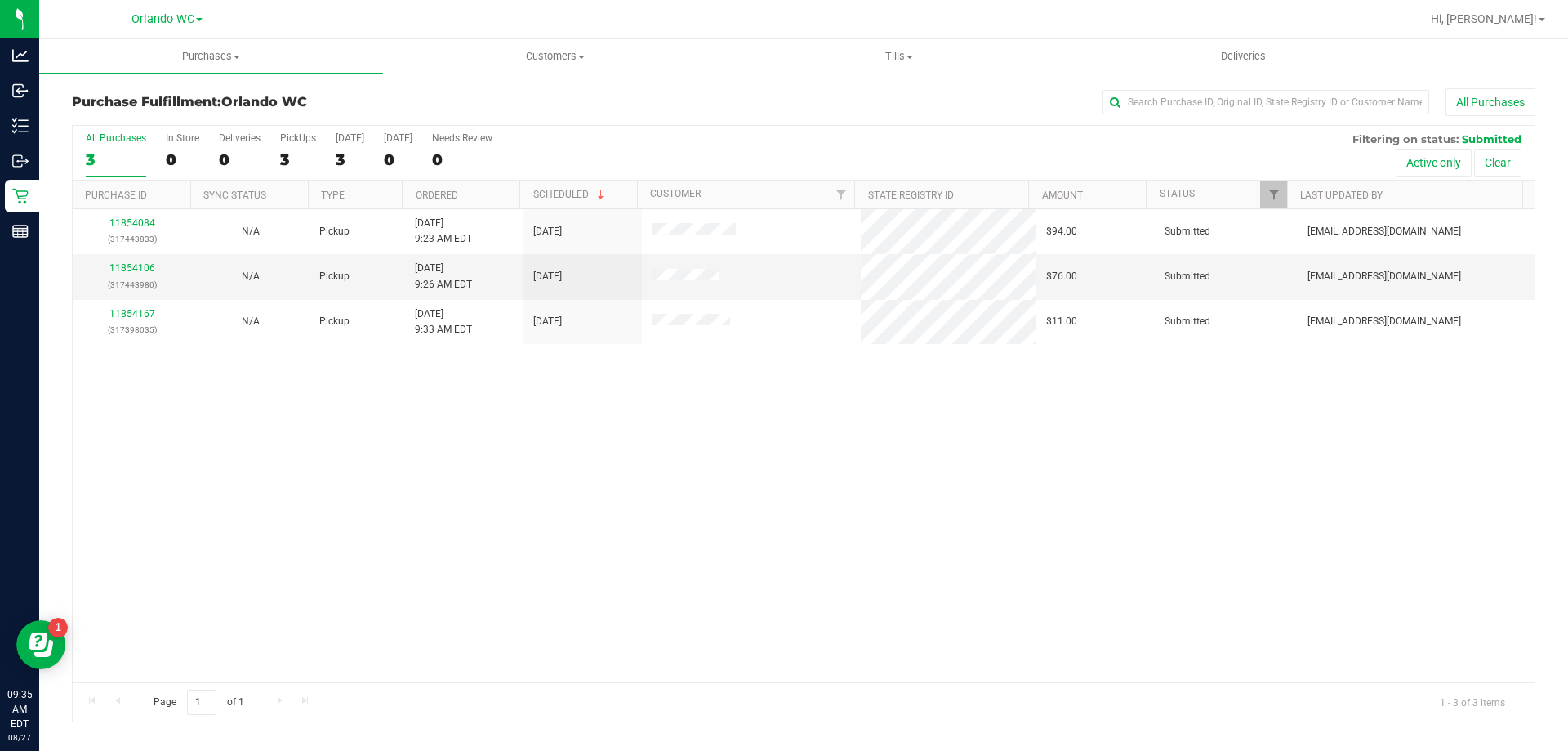
click at [495, 198] on th "Ordered" at bounding box center [460, 195] width 117 height 29
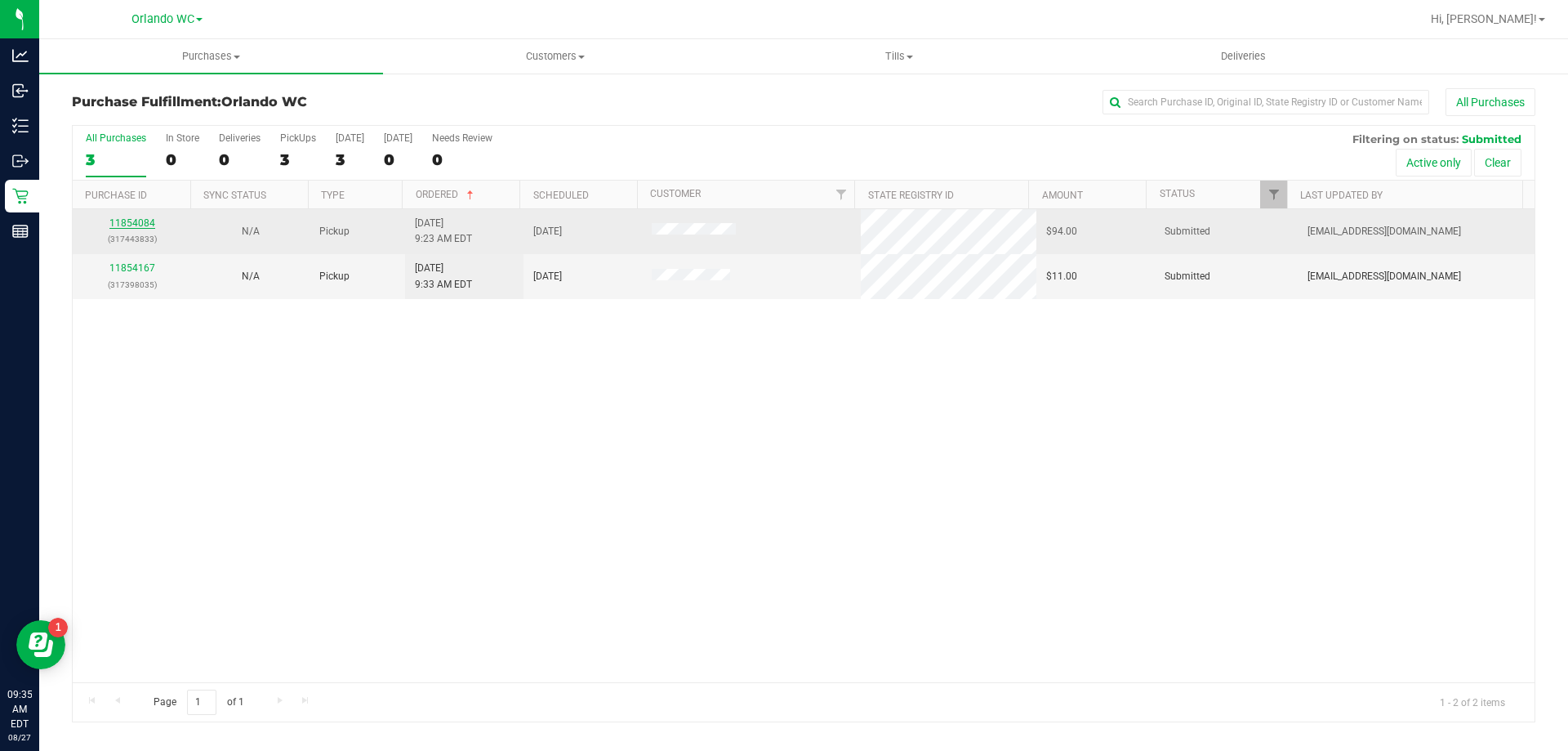
click at [130, 221] on link "11854084" at bounding box center [132, 223] width 46 height 12
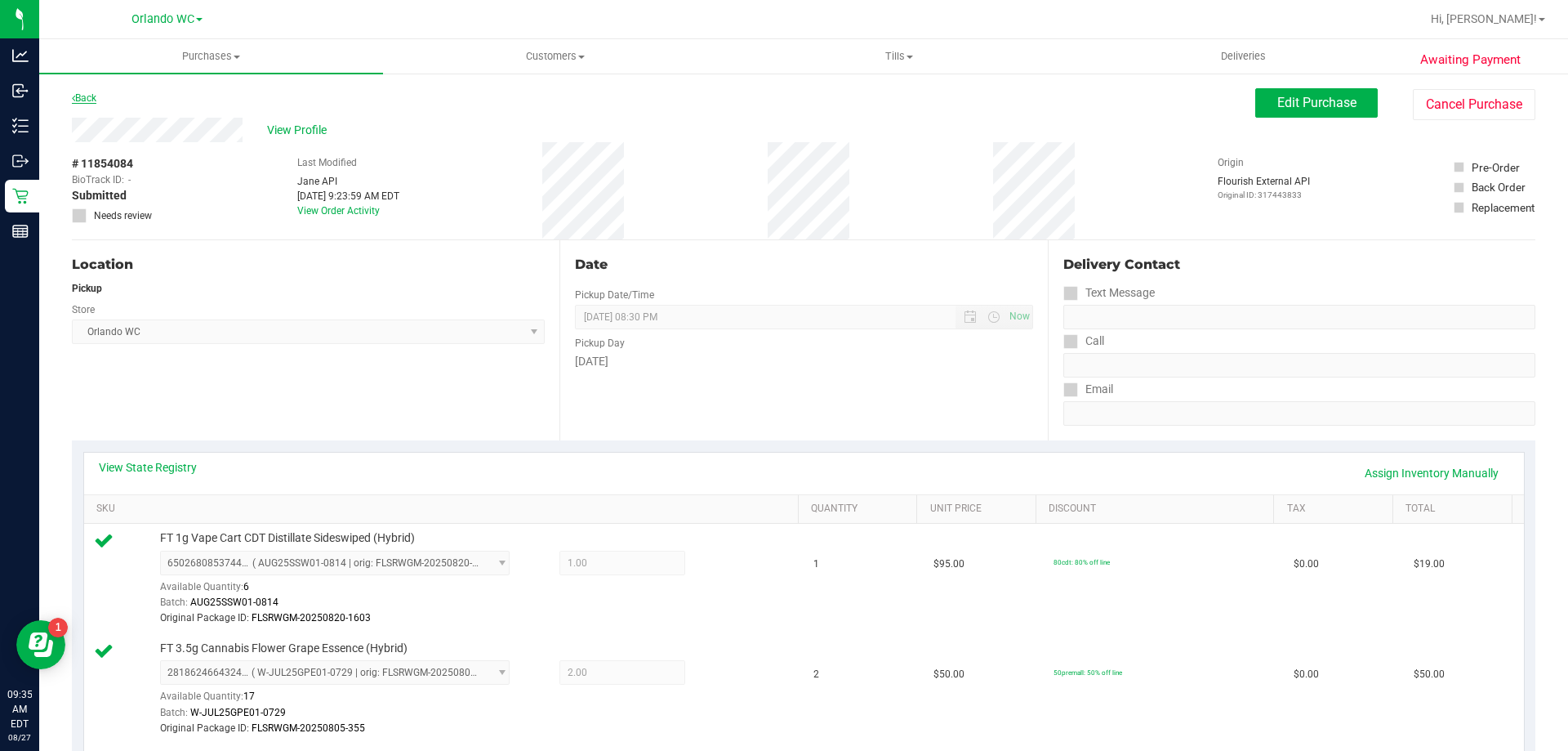
click at [91, 98] on link "Back" at bounding box center [85, 98] width 25 height 12
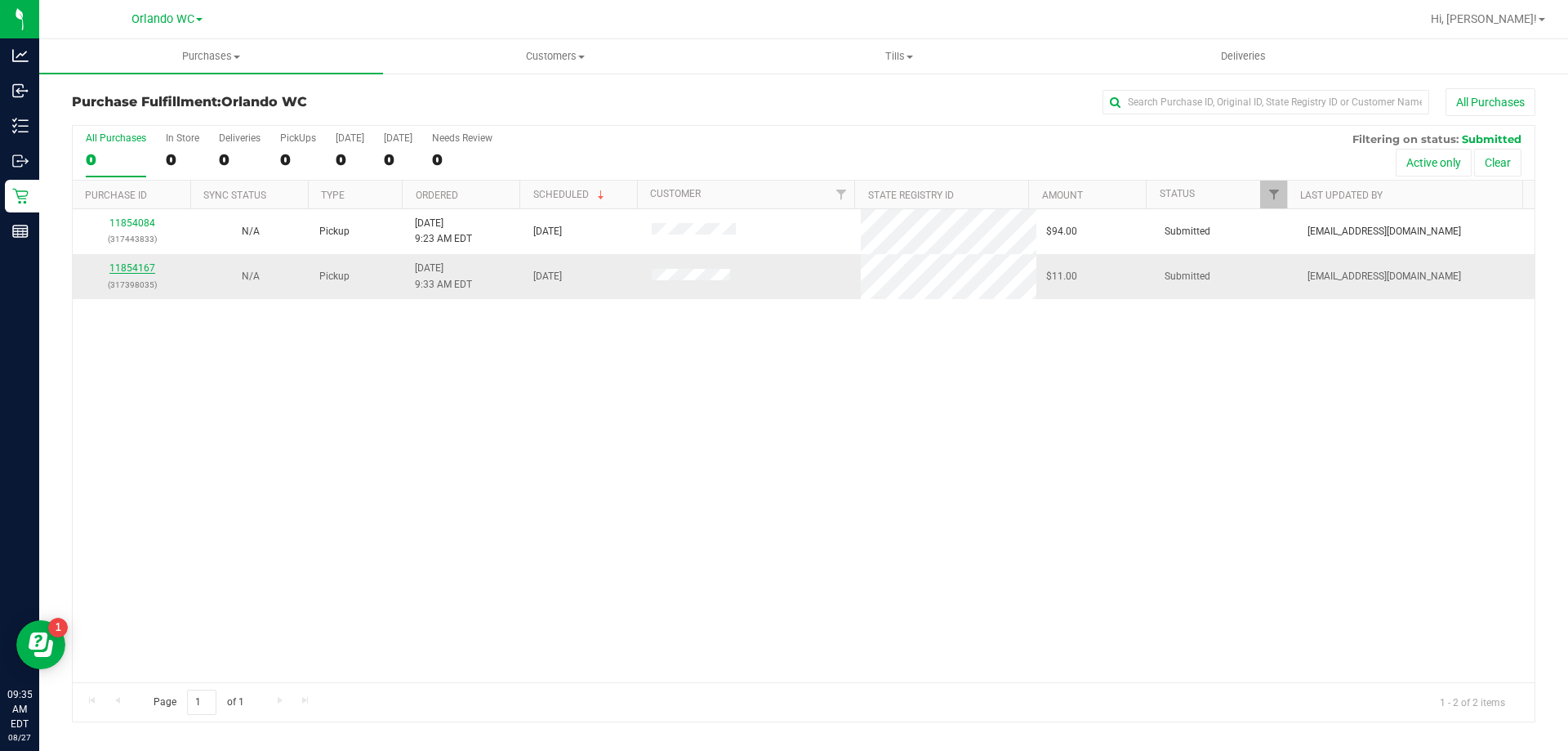
click at [126, 267] on link "11854167" at bounding box center [132, 268] width 46 height 12
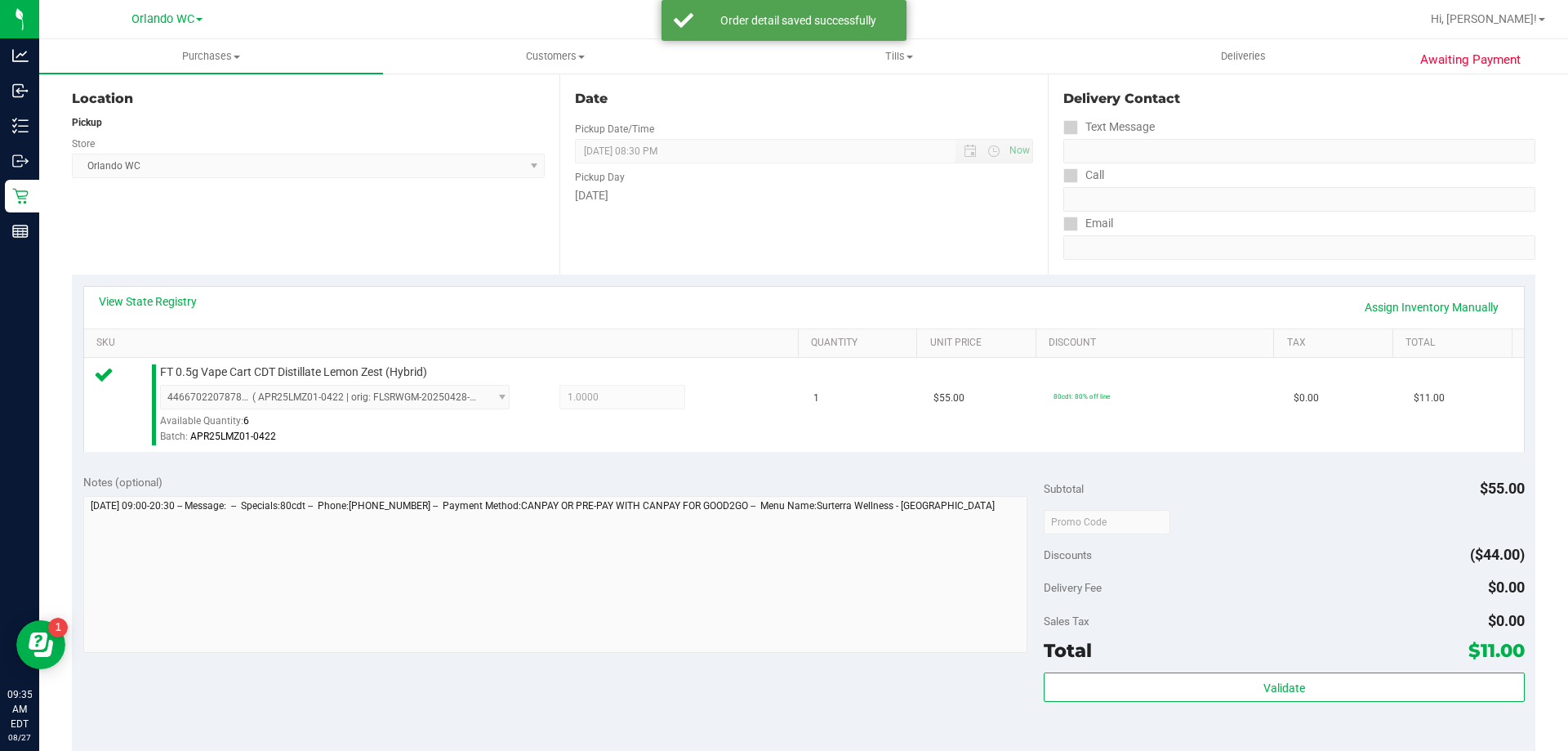
scroll to position [245, 0]
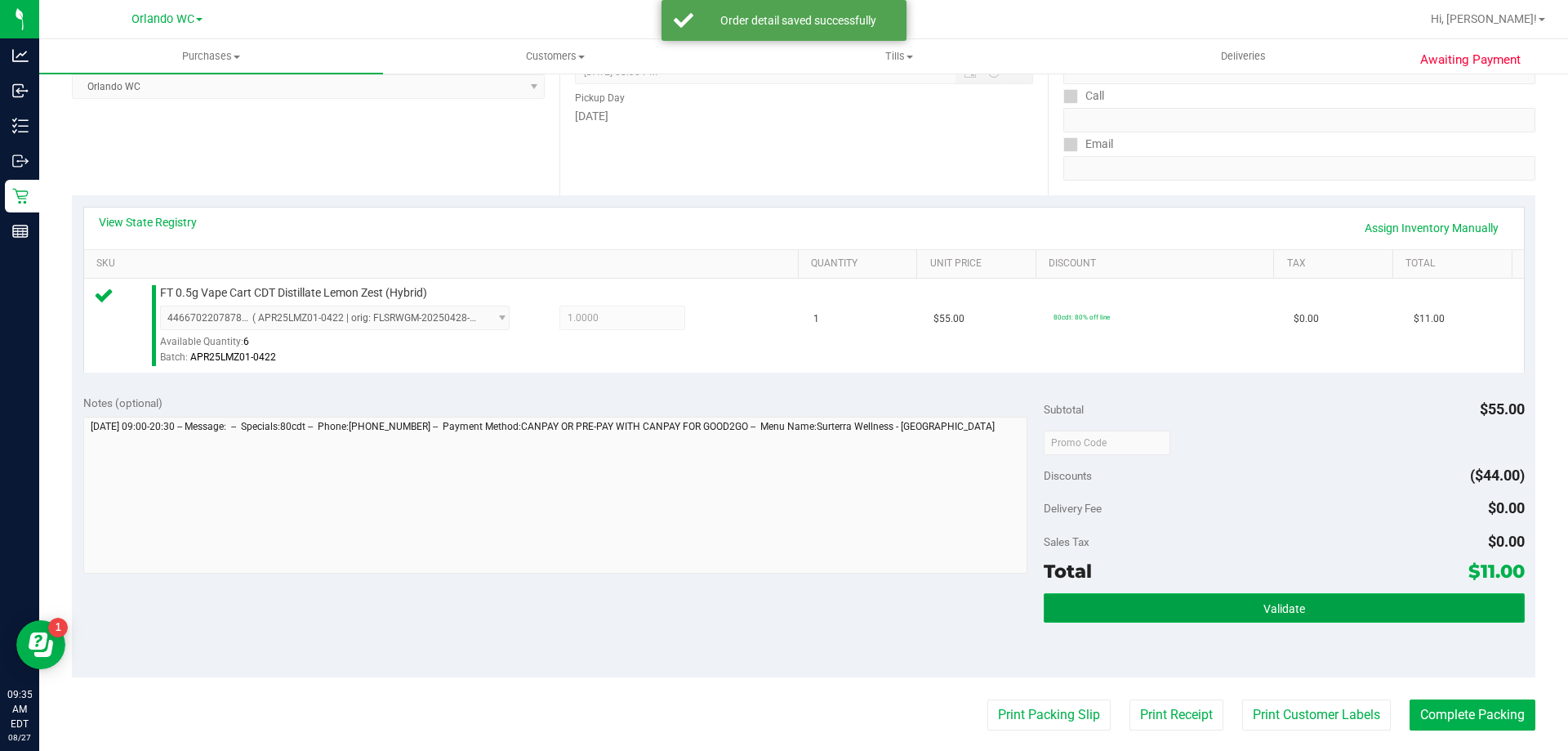
click at [1175, 615] on button "Validate" at bounding box center [1284, 608] width 481 height 30
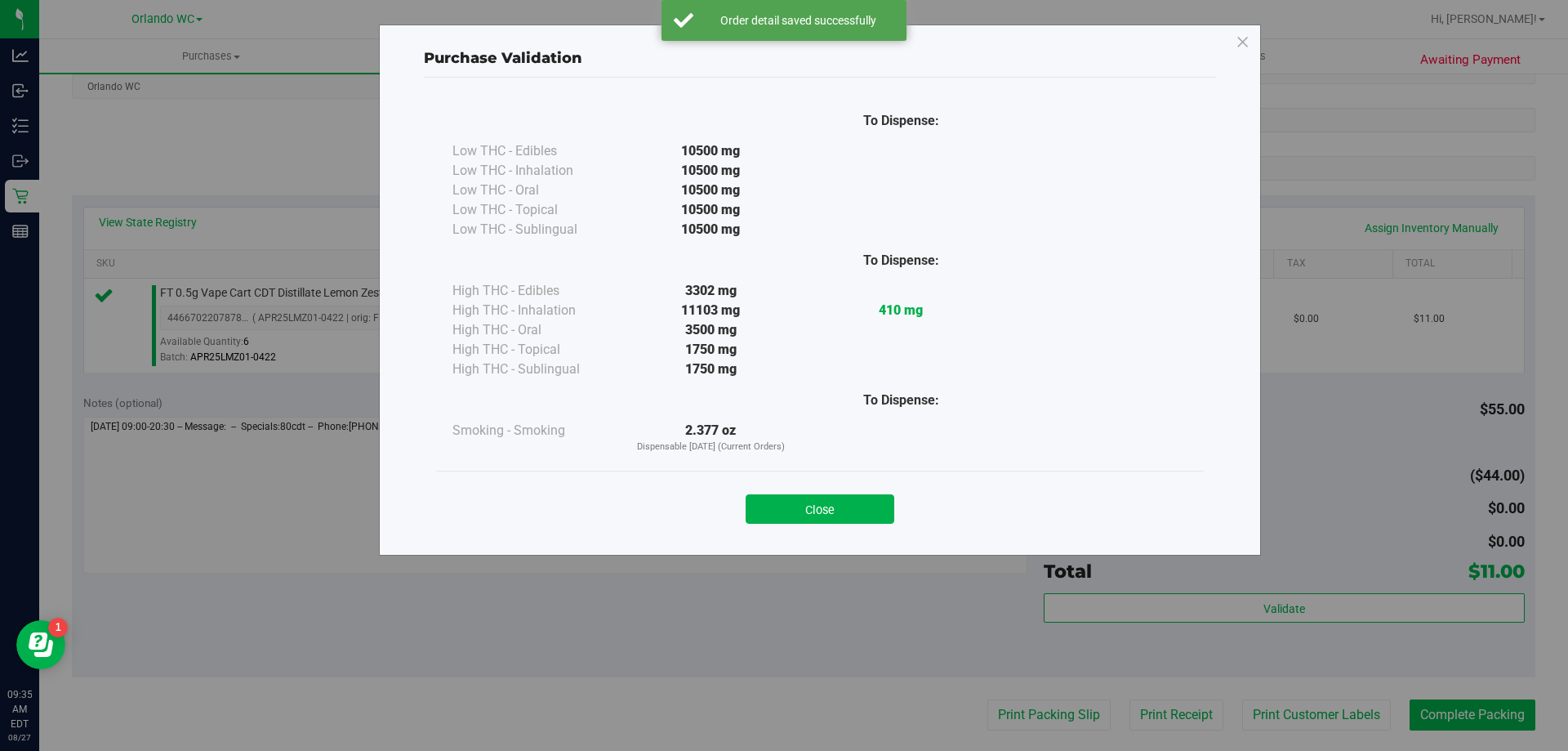
drag, startPoint x: 789, startPoint y: 509, endPoint x: 883, endPoint y: 559, distance: 106.5
click at [789, 509] on button "Close" at bounding box center [820, 509] width 149 height 30
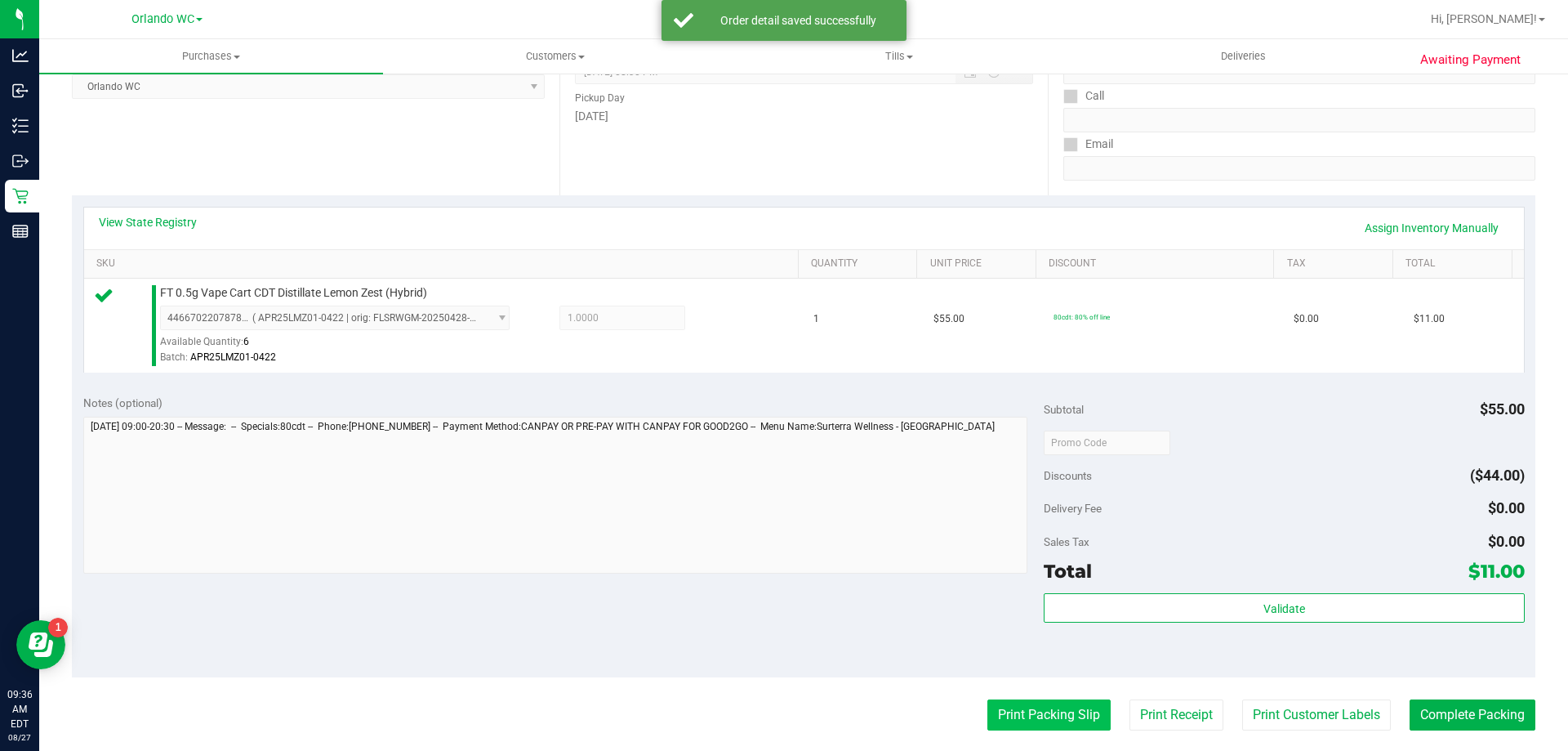
click at [1078, 707] on button "Print Packing Slip" at bounding box center [1049, 715] width 123 height 31
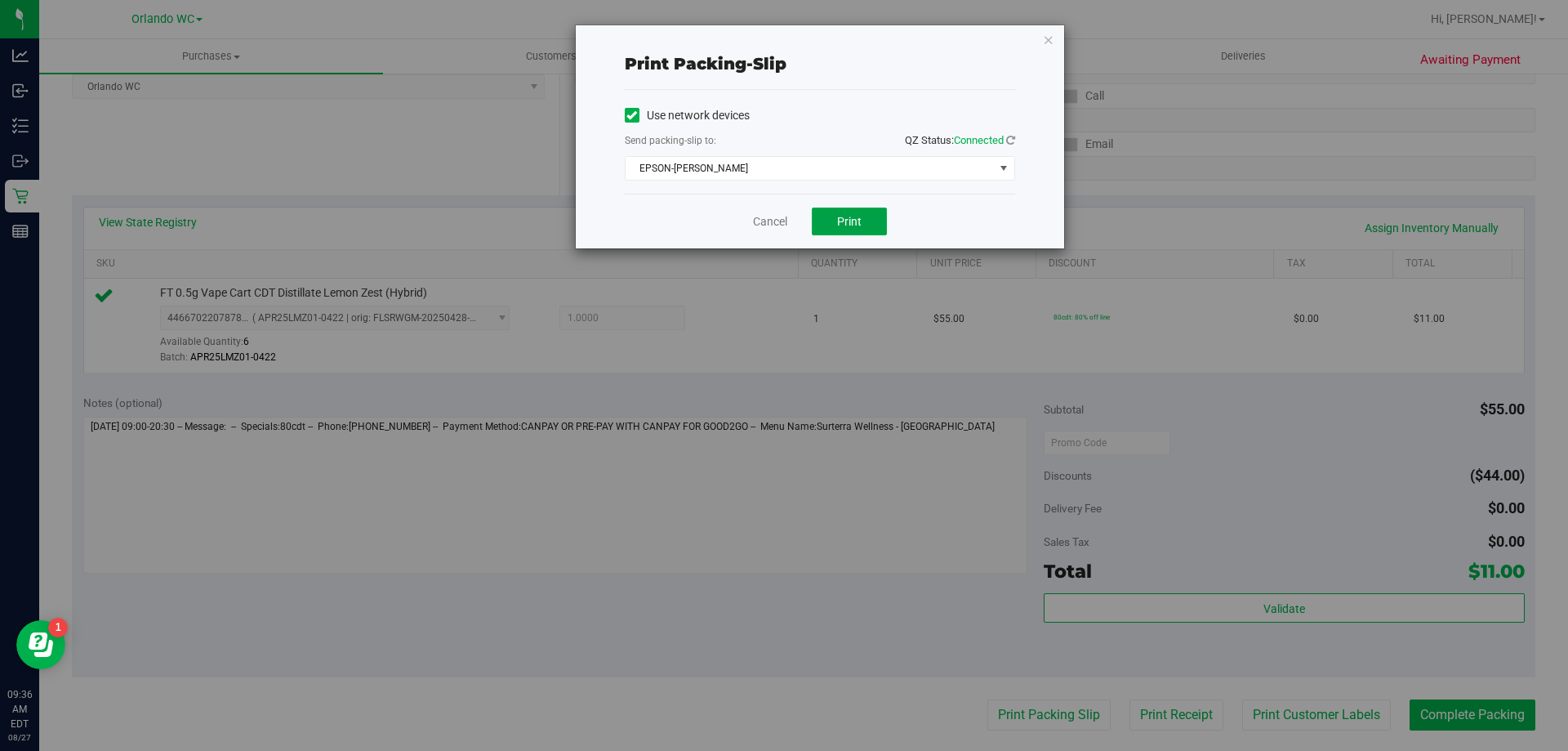
drag, startPoint x: 863, startPoint y: 221, endPoint x: 650, endPoint y: 240, distance: 213.8
click at [858, 225] on button "Print" at bounding box center [848, 222] width 75 height 28
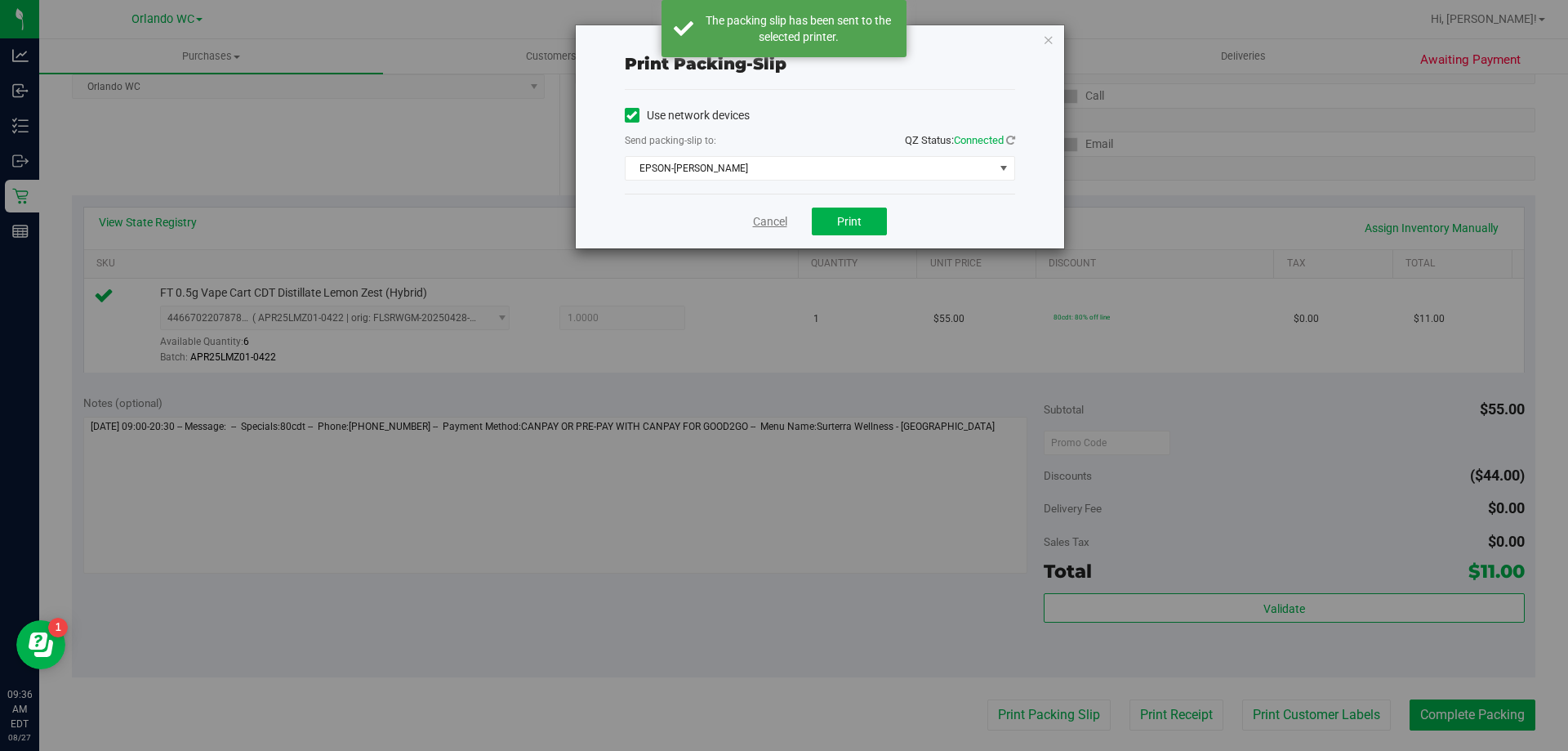
click at [775, 219] on link "Cancel" at bounding box center [770, 222] width 34 height 17
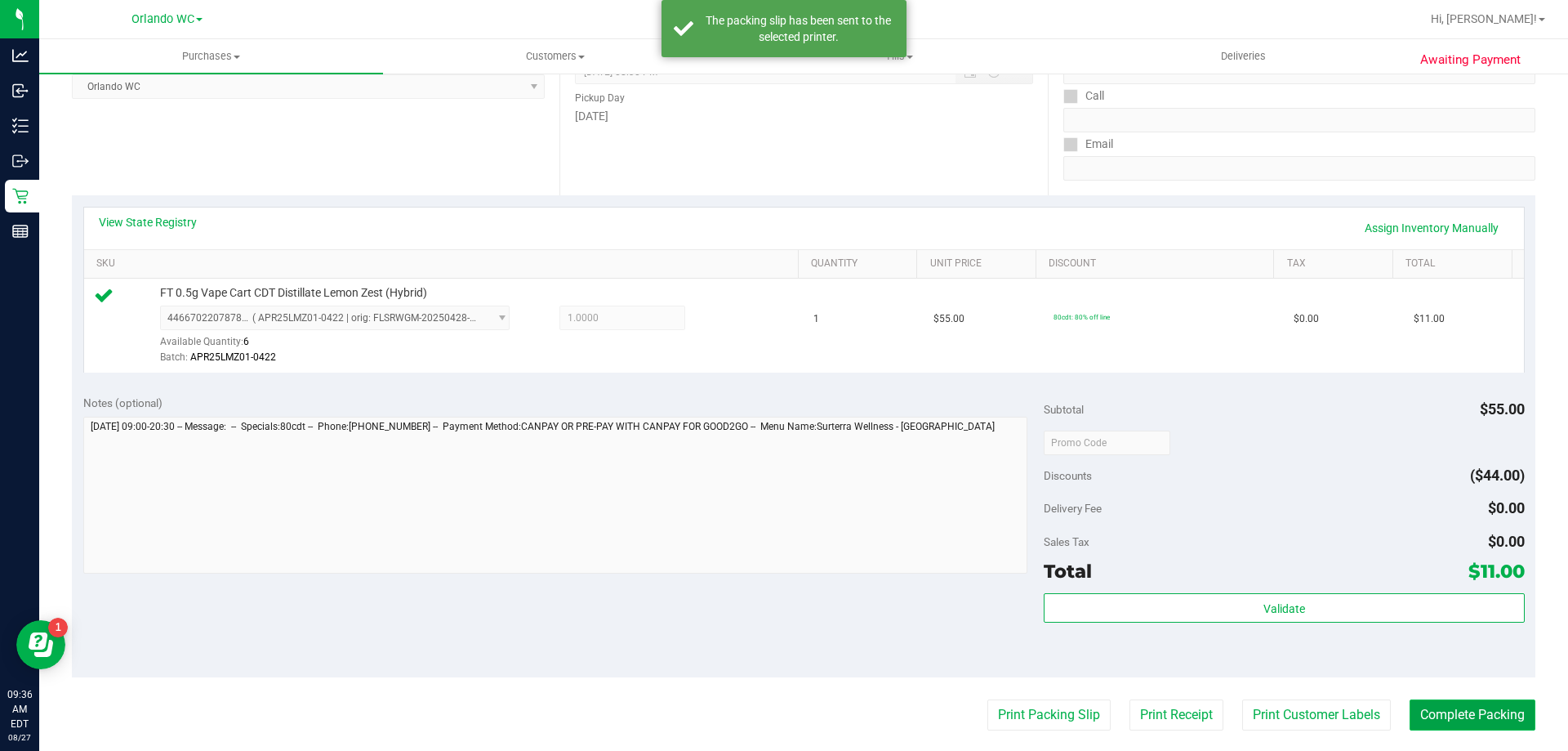
click at [1439, 714] on button "Complete Packing" at bounding box center [1472, 715] width 126 height 31
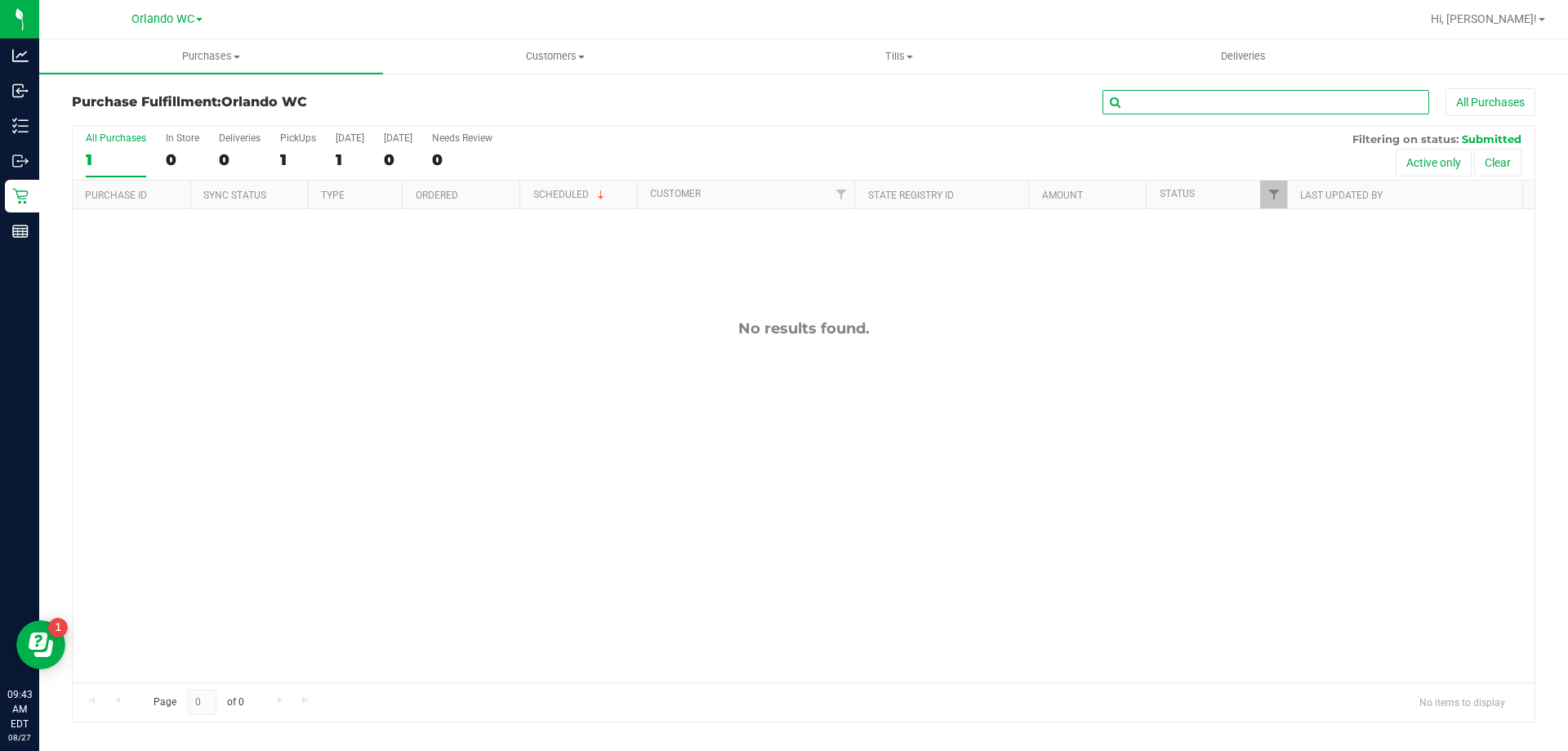
click at [1160, 107] on input "text" at bounding box center [1266, 102] width 327 height 25
click at [571, 54] on span "Customers" at bounding box center [554, 57] width 343 height 15
click at [453, 101] on span "All customers" at bounding box center [441, 98] width 117 height 14
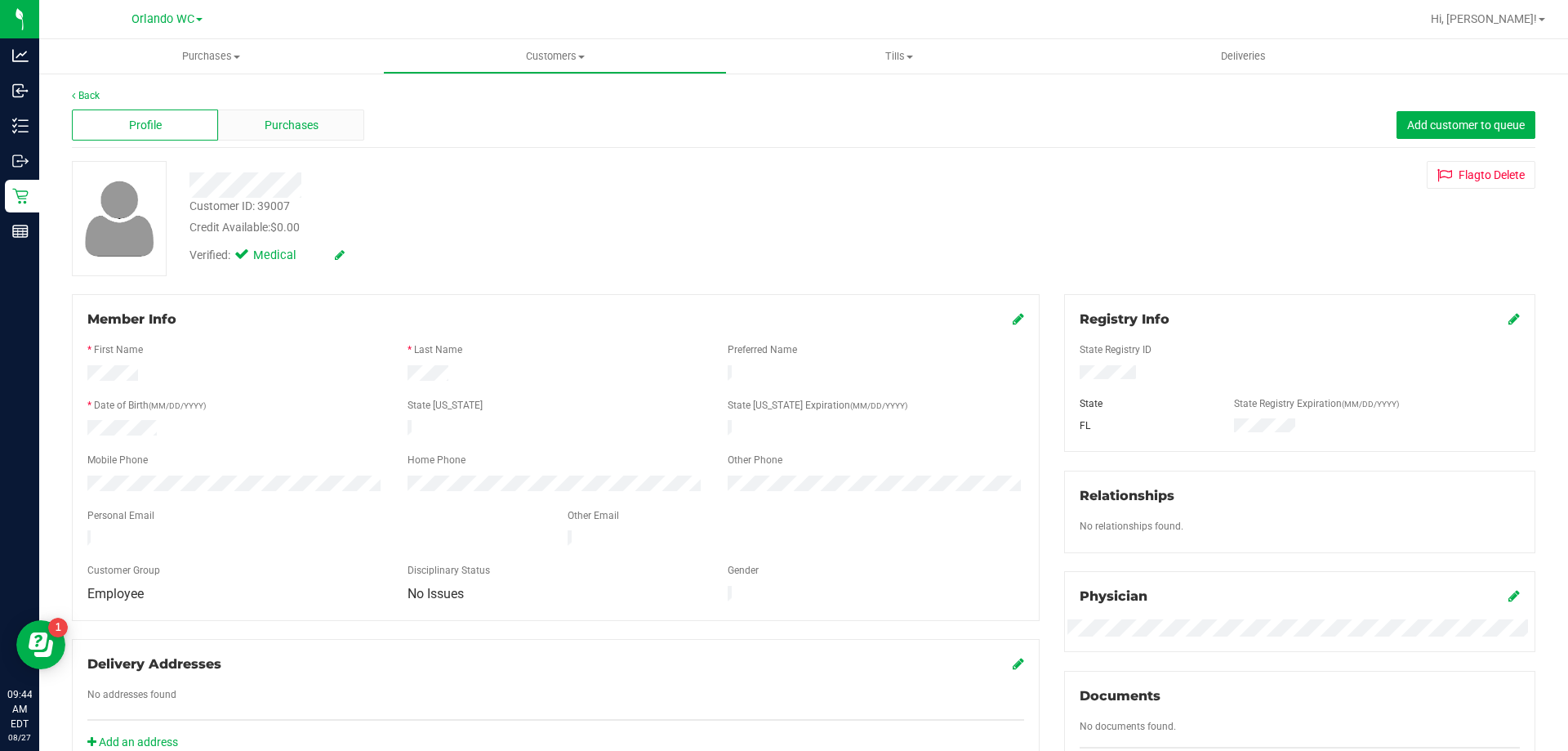
click at [306, 124] on span "Purchases" at bounding box center [292, 125] width 54 height 17
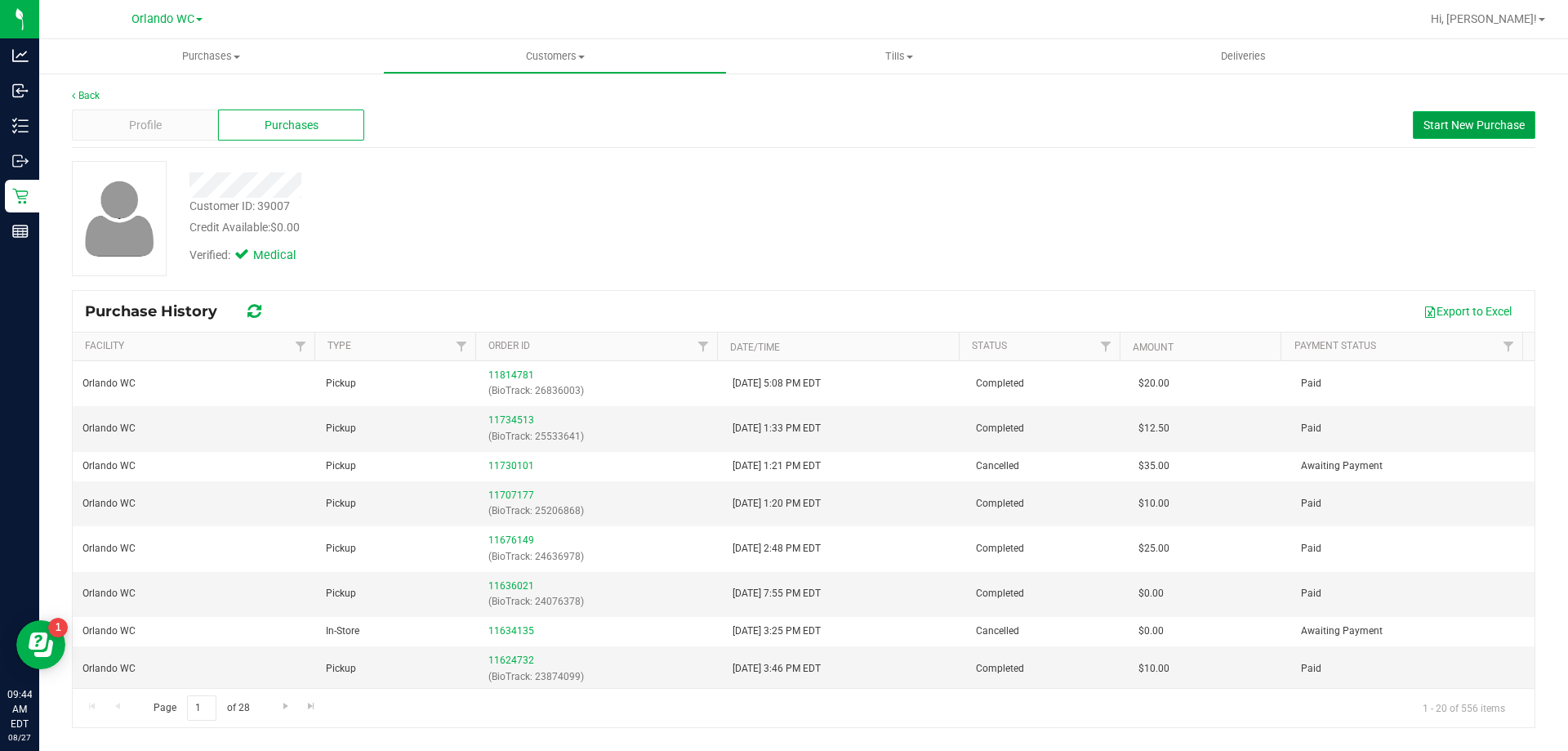
click at [1437, 117] on button "Start New Purchase" at bounding box center [1474, 125] width 122 height 28
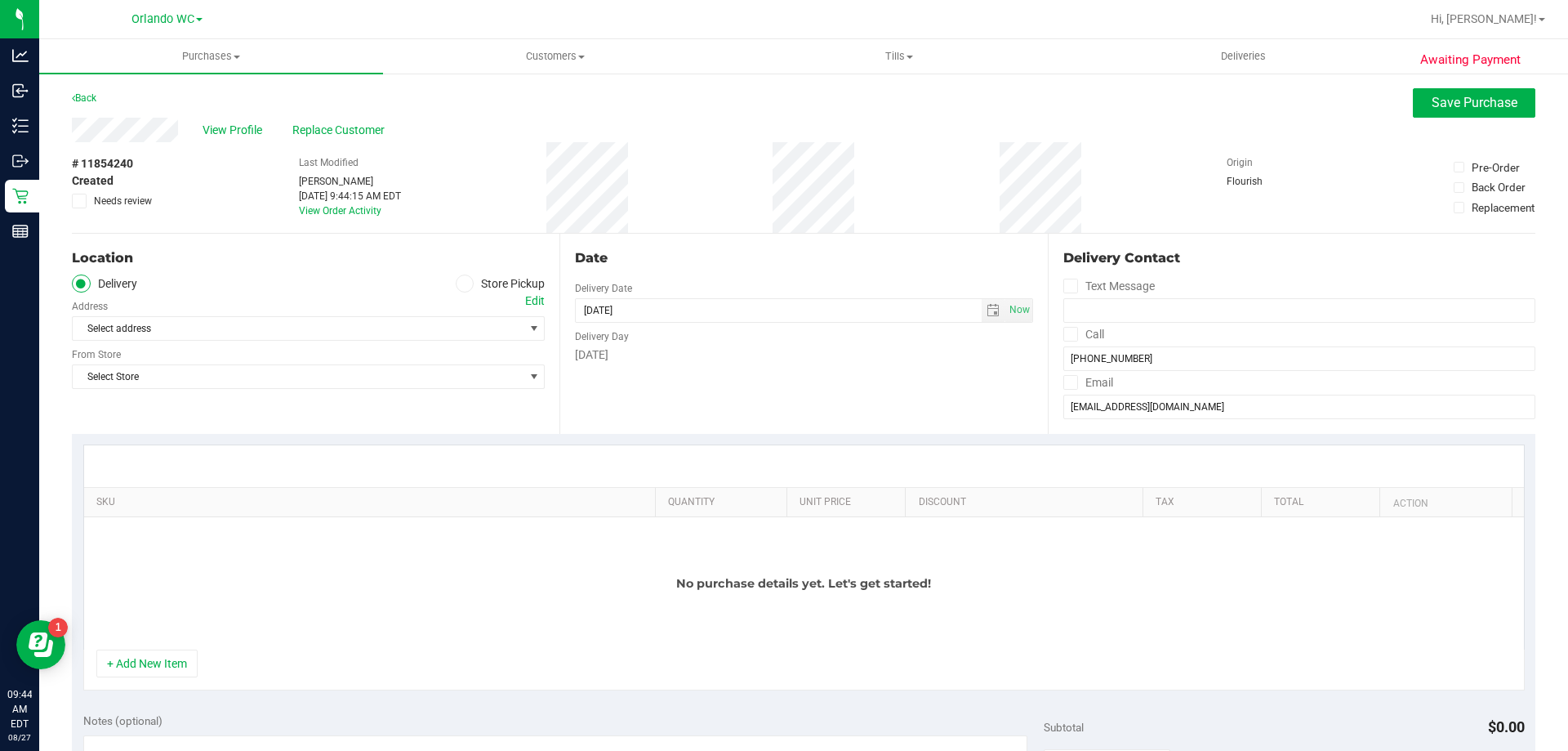
click at [468, 290] on label "Store Pickup" at bounding box center [500, 283] width 90 height 19
click at [0, 0] on input "Store Pickup" at bounding box center [0, 0] width 0 height 0
click at [411, 328] on span "Select Store" at bounding box center [297, 329] width 451 height 23
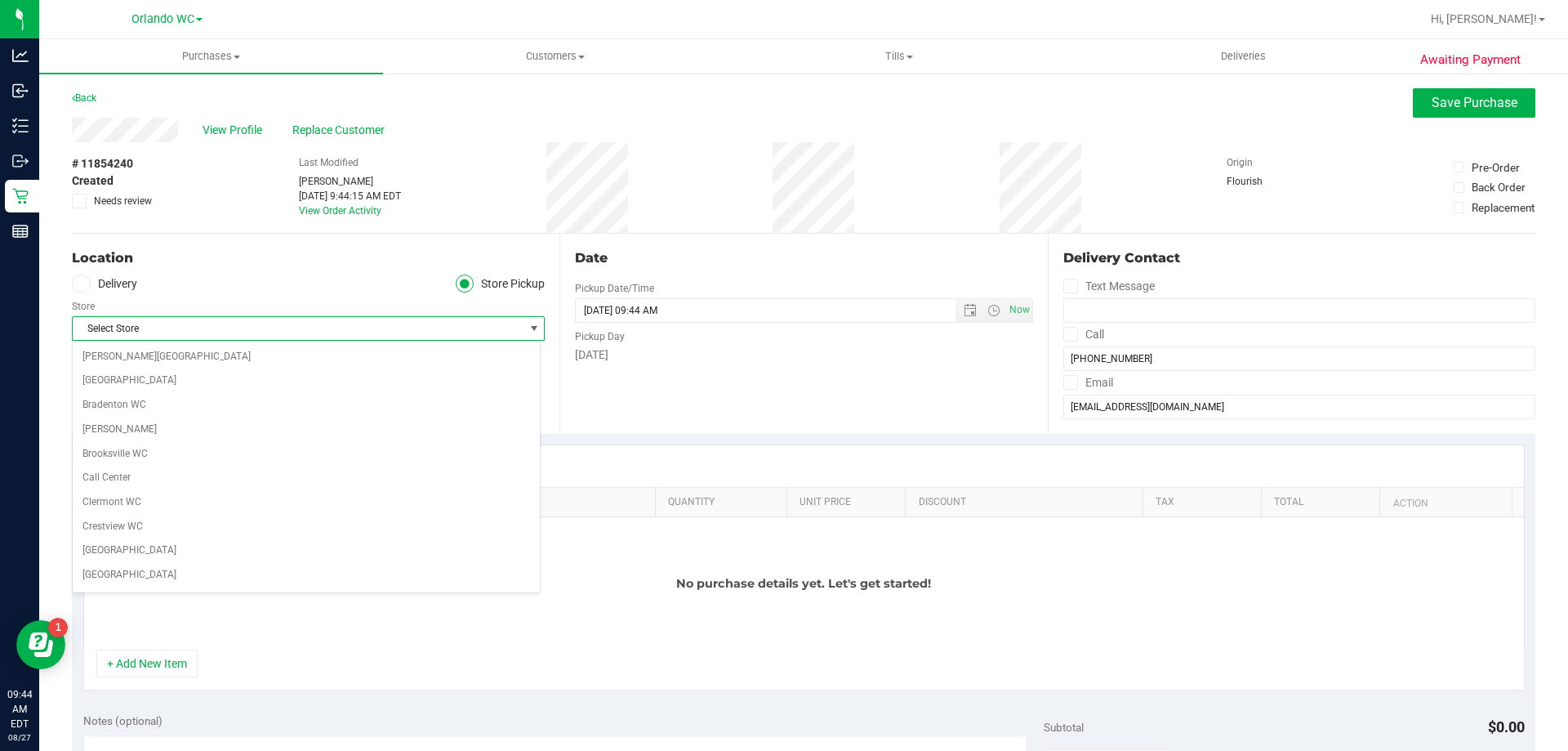
click at [218, 331] on span "Select Store" at bounding box center [297, 329] width 451 height 23
click at [228, 333] on span "Orlando Colonial WC" at bounding box center [297, 329] width 451 height 23
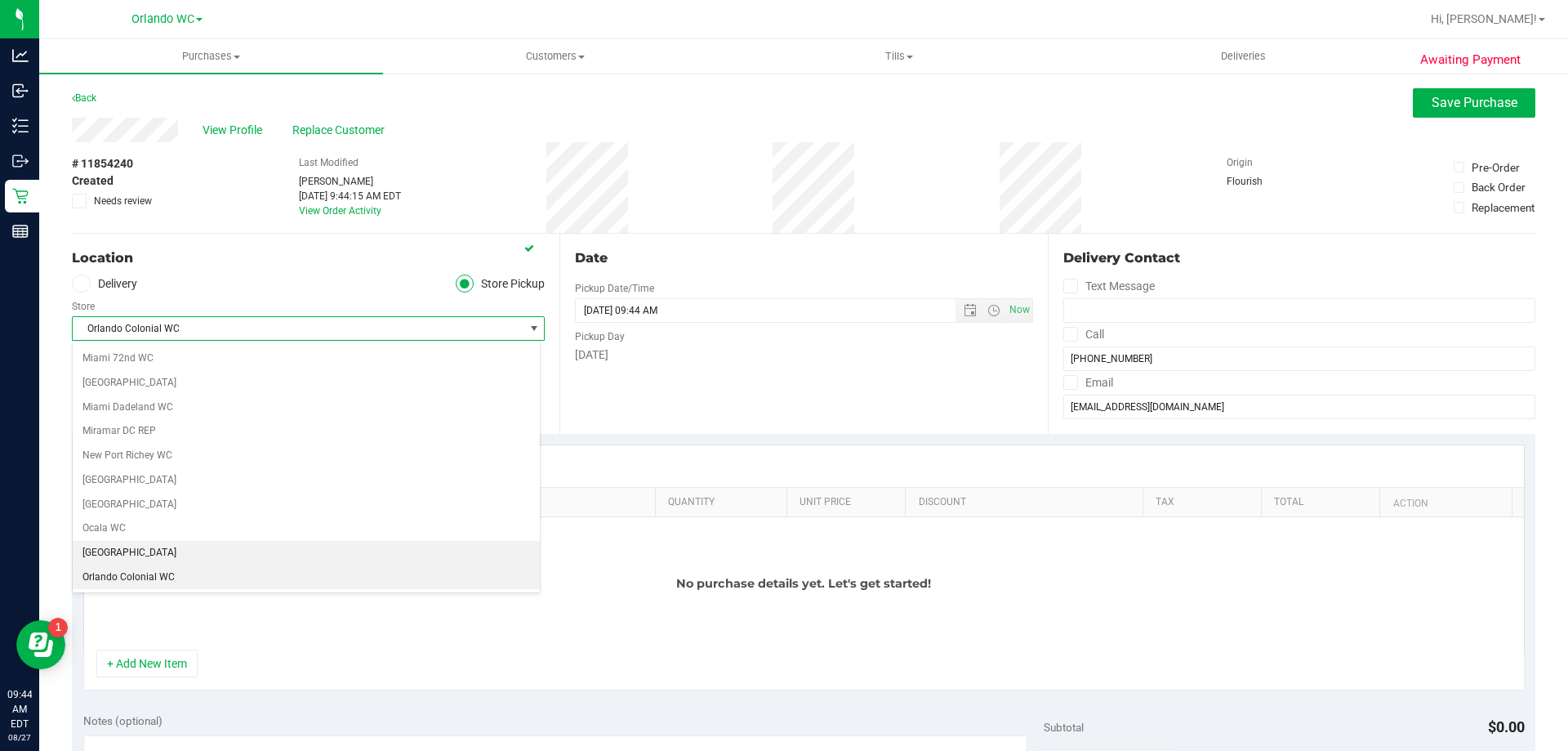
scroll to position [638, 0]
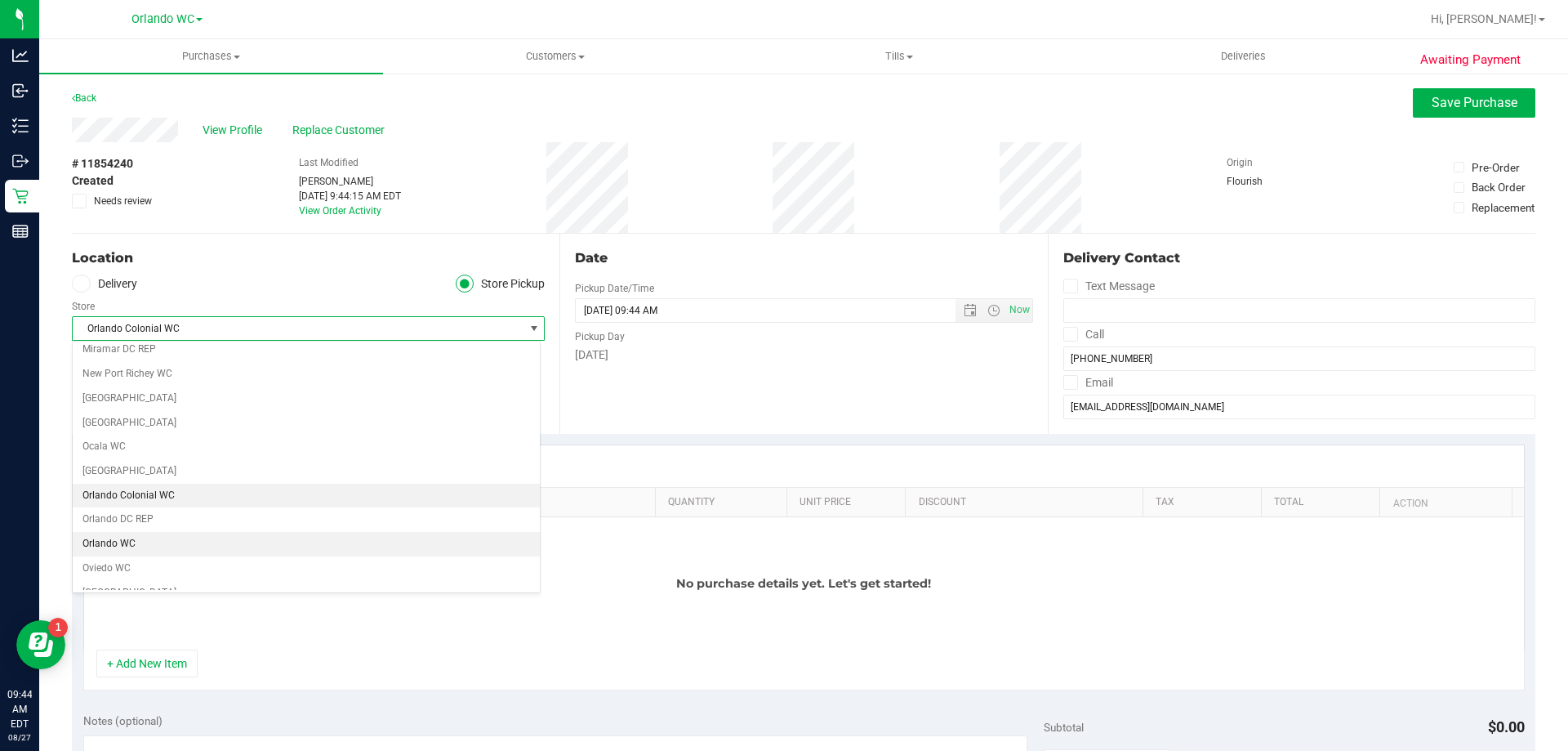
click at [117, 544] on li "Orlando WC" at bounding box center [306, 544] width 467 height 25
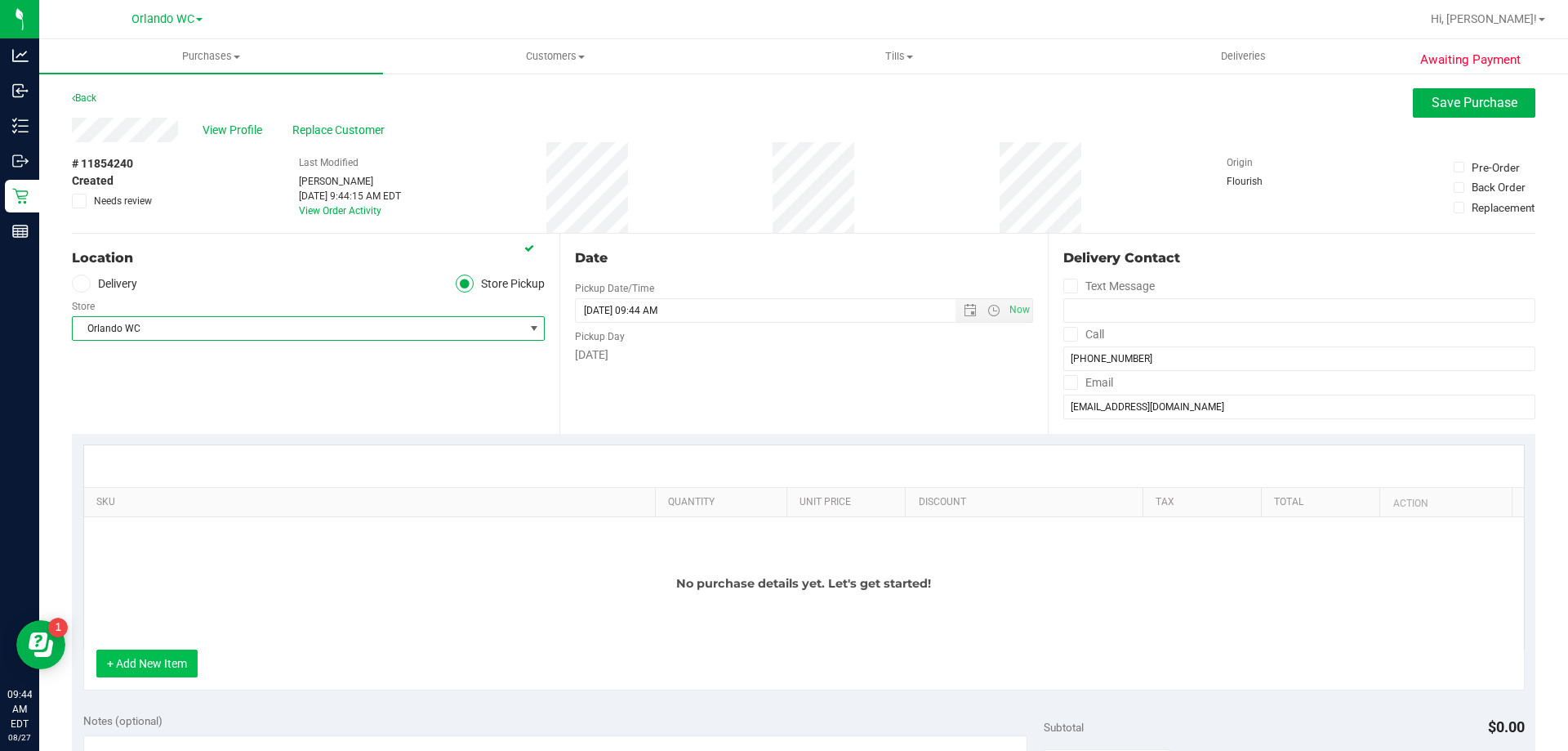
click at [164, 653] on button "+ Add New Item" at bounding box center [146, 664] width 101 height 28
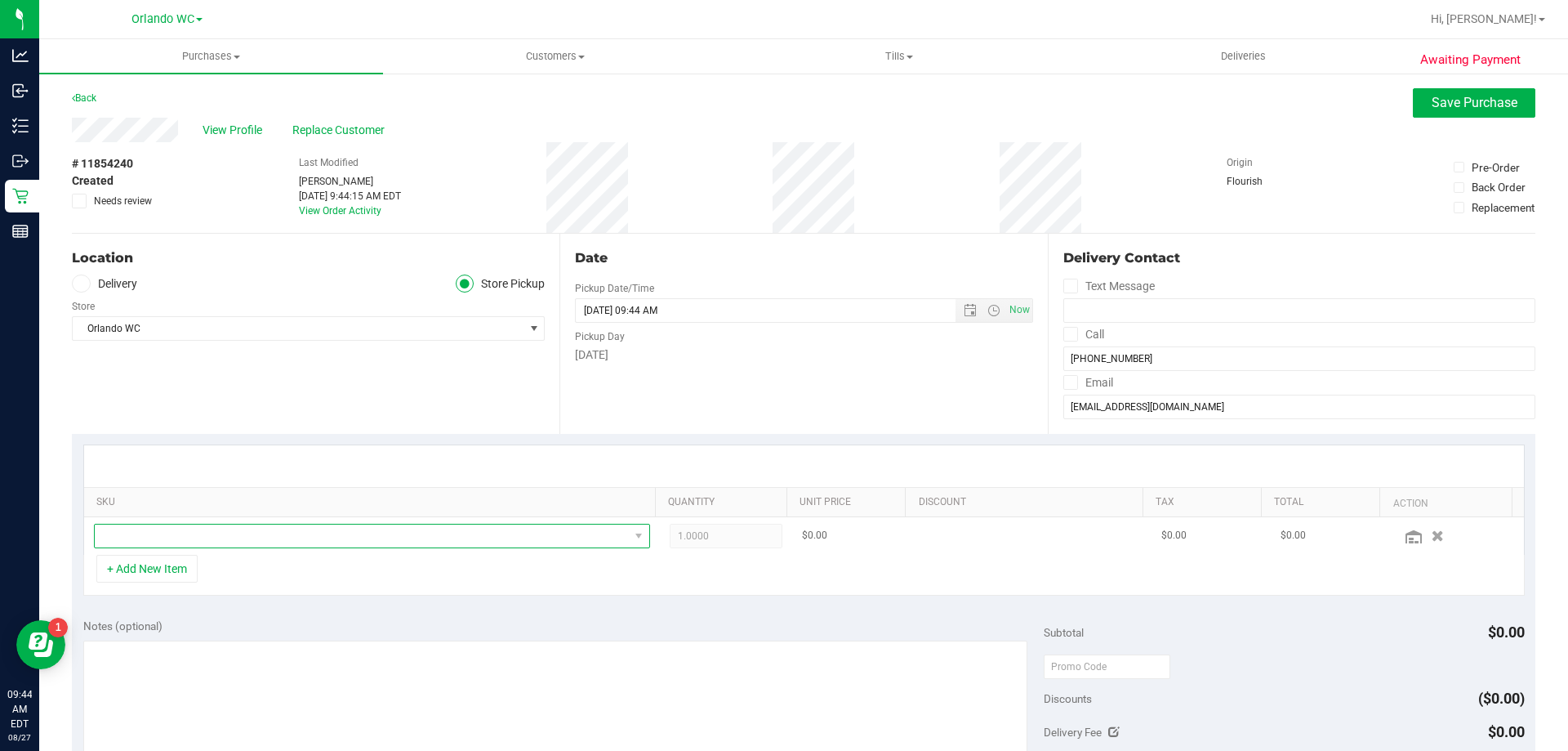
click at [220, 529] on span "NO DATA FOUND" at bounding box center [361, 536] width 534 height 23
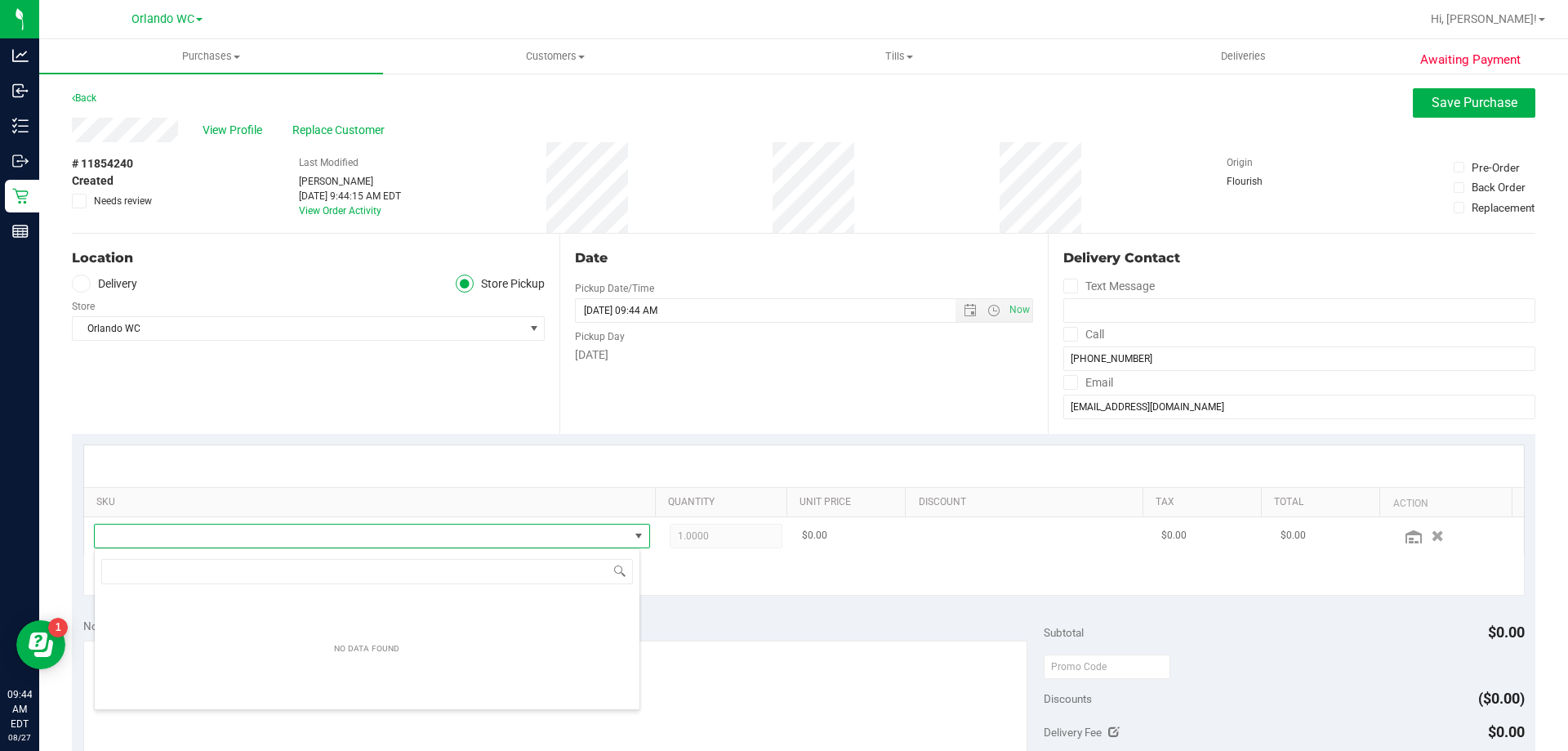
scroll to position [25, 541]
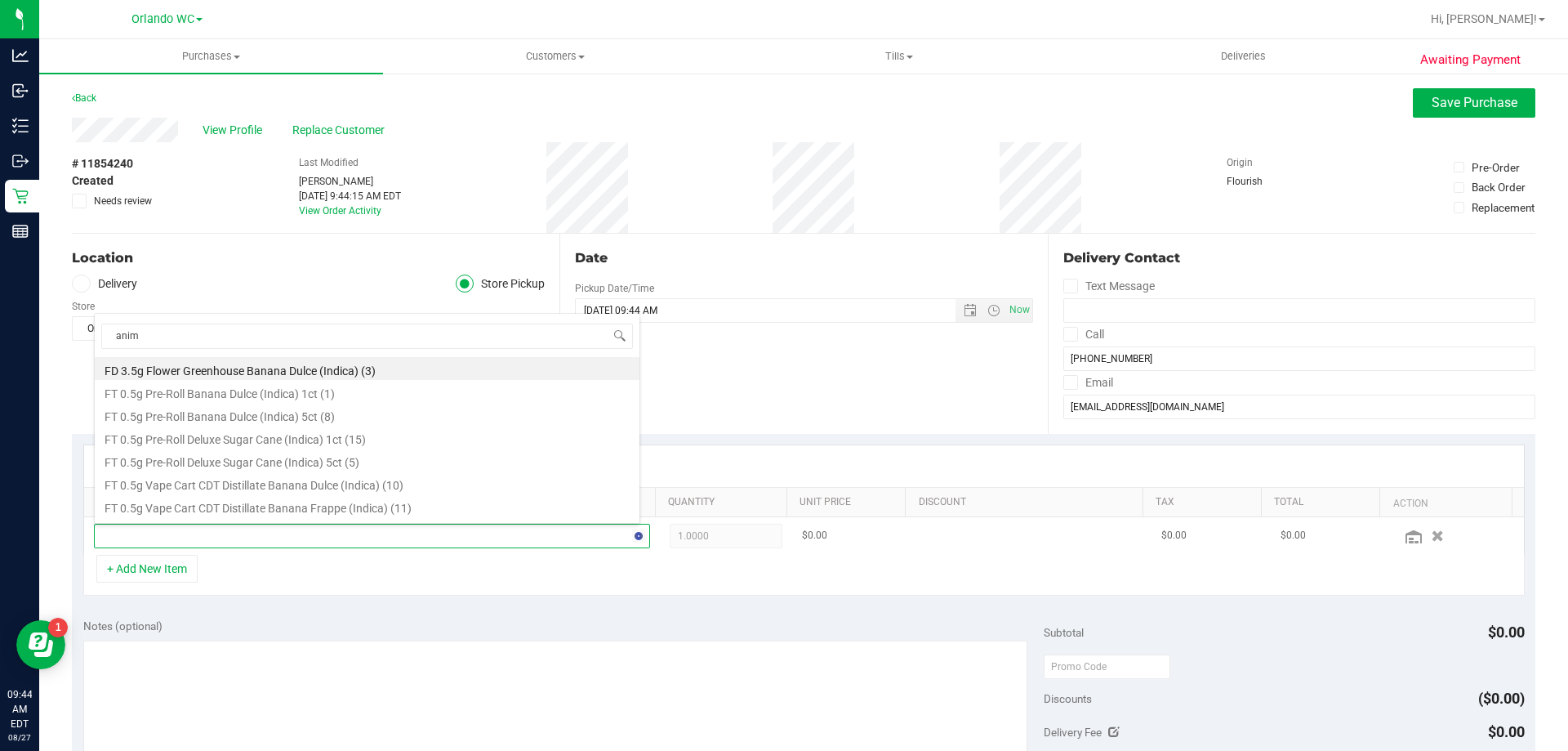
type input "anima"
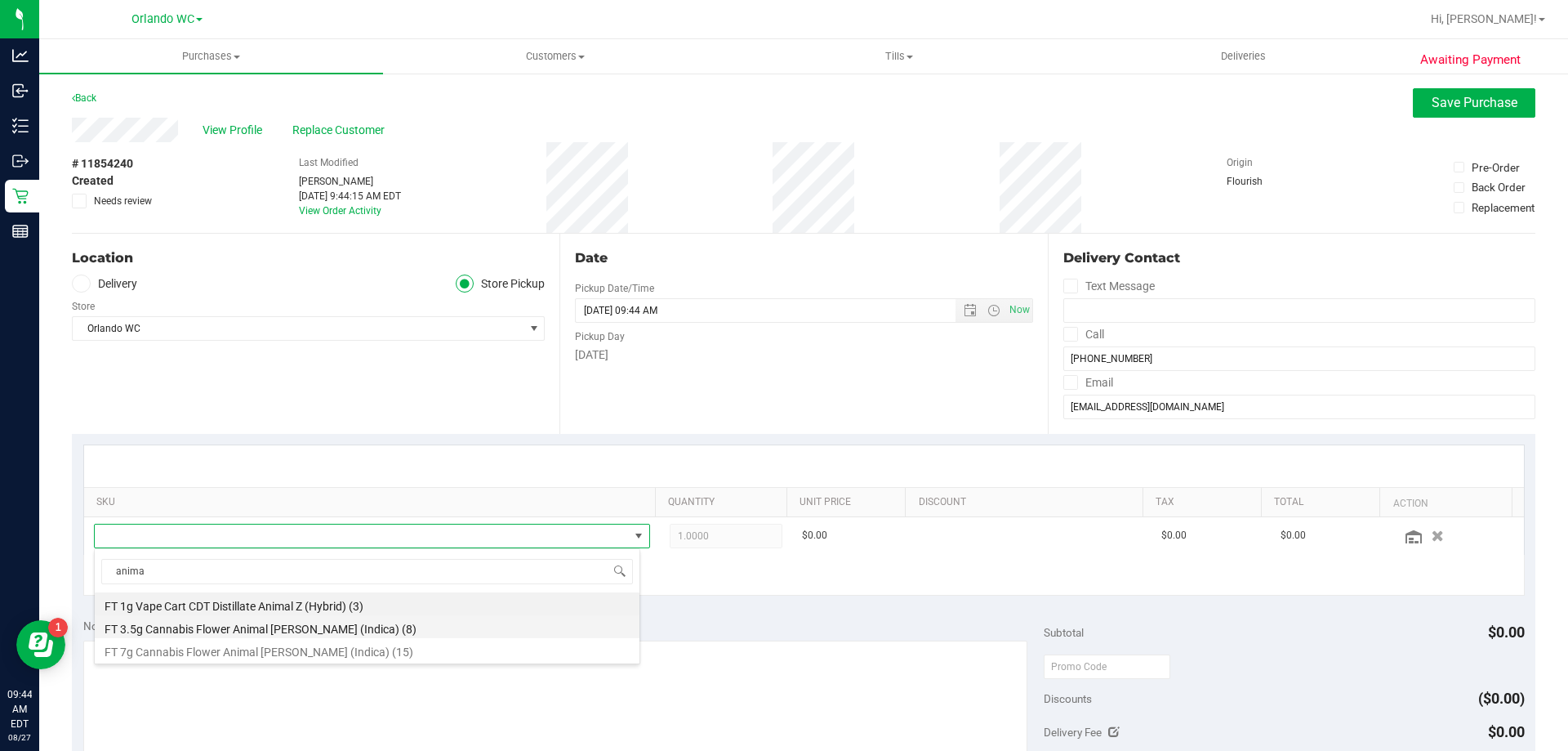
click at [308, 627] on li "FT 3.5g Cannabis Flower Animal Larry (Indica) (8)" at bounding box center [366, 627] width 545 height 23
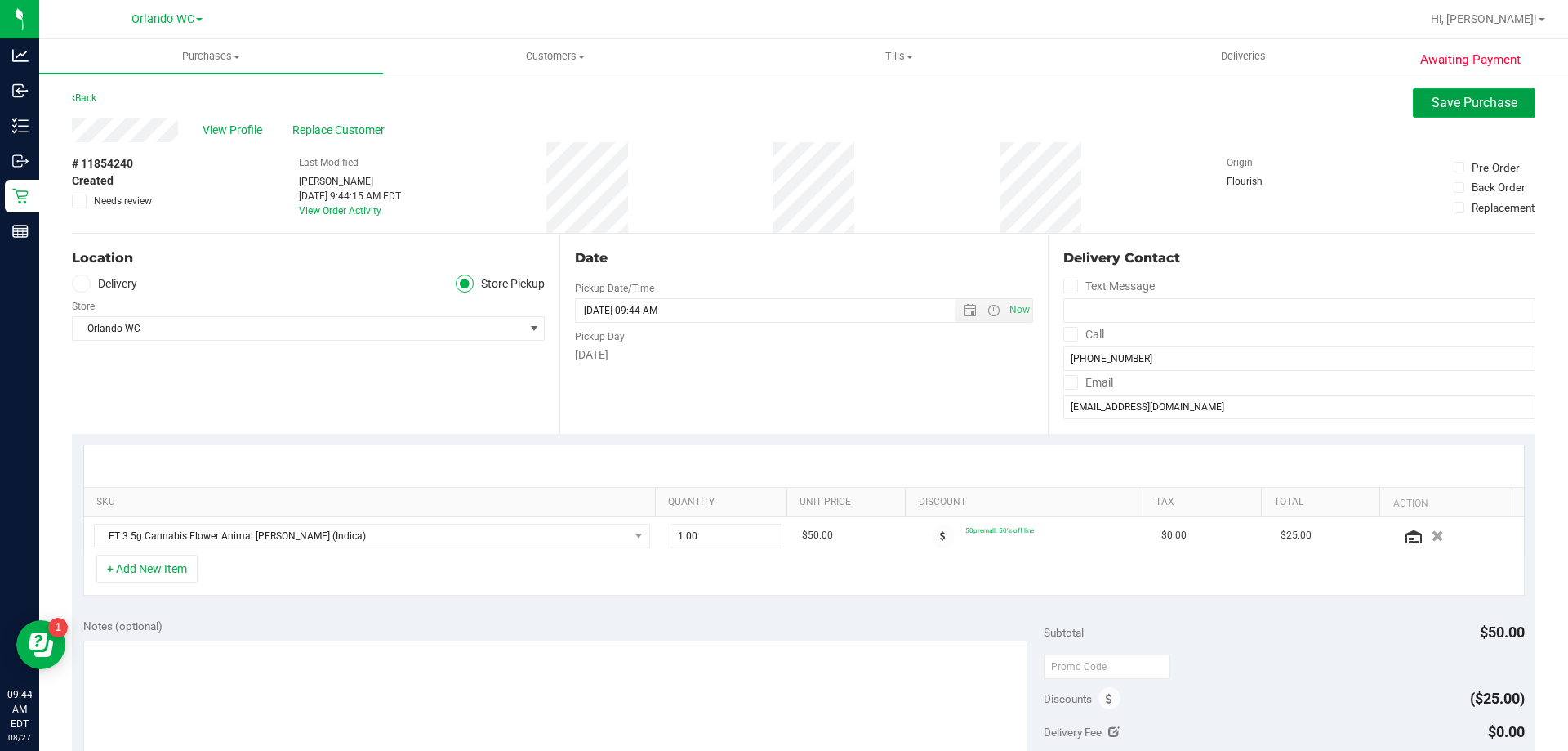
click at [1484, 109] on span "Save Purchase" at bounding box center [1474, 102] width 85 height 16
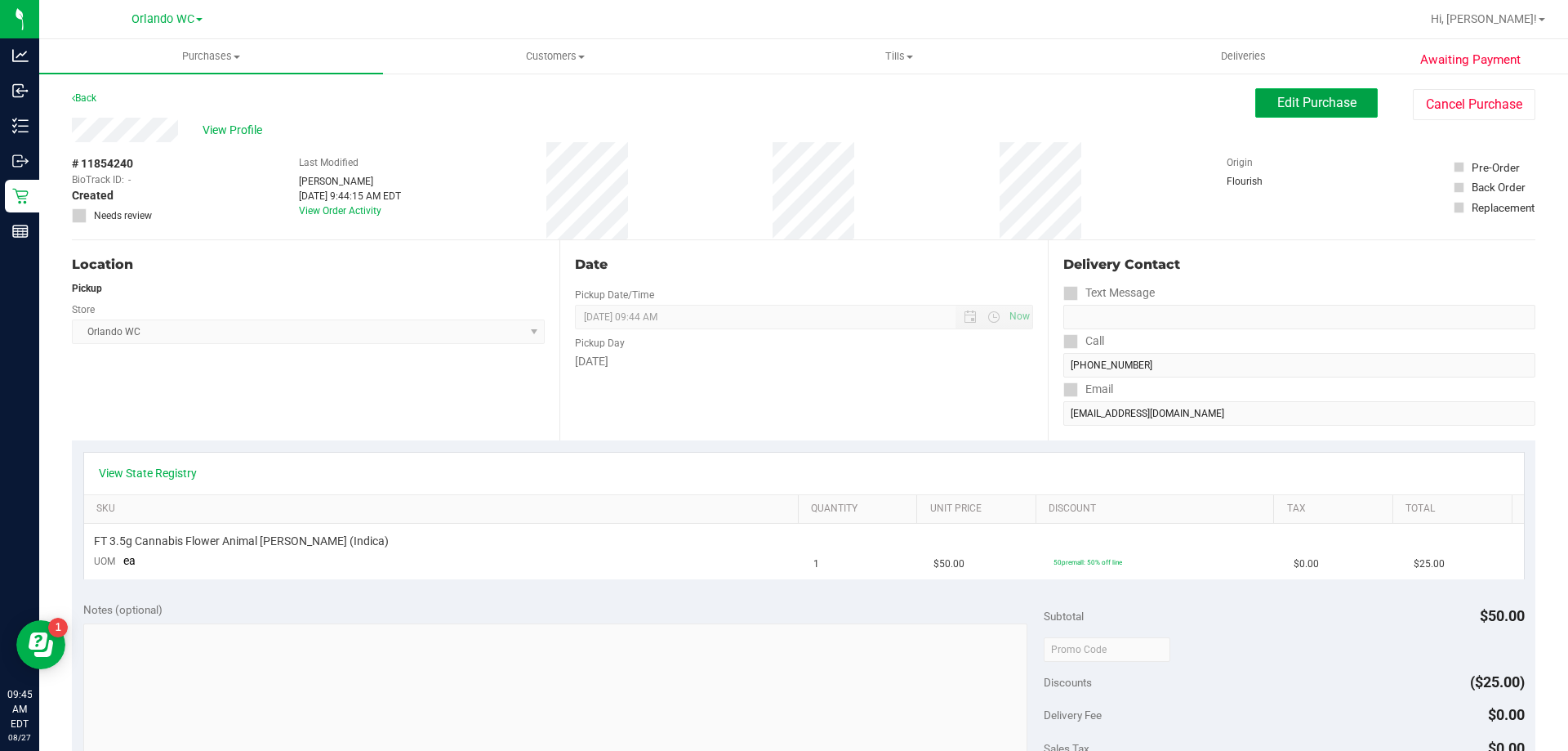
click at [1277, 99] on span "Edit Purchase" at bounding box center [1317, 102] width 79 height 16
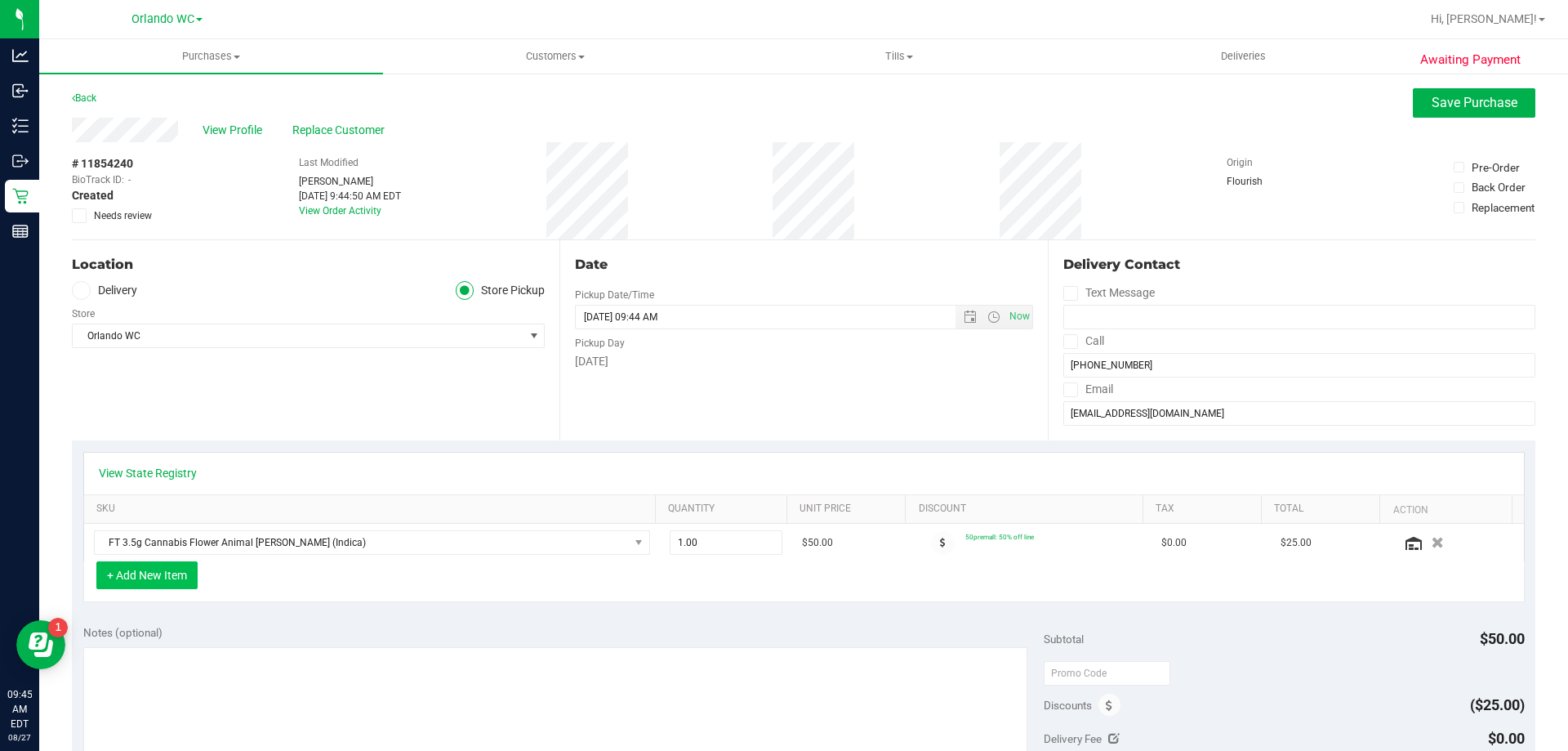
click at [175, 570] on button "+ Add New Item" at bounding box center [146, 575] width 101 height 28
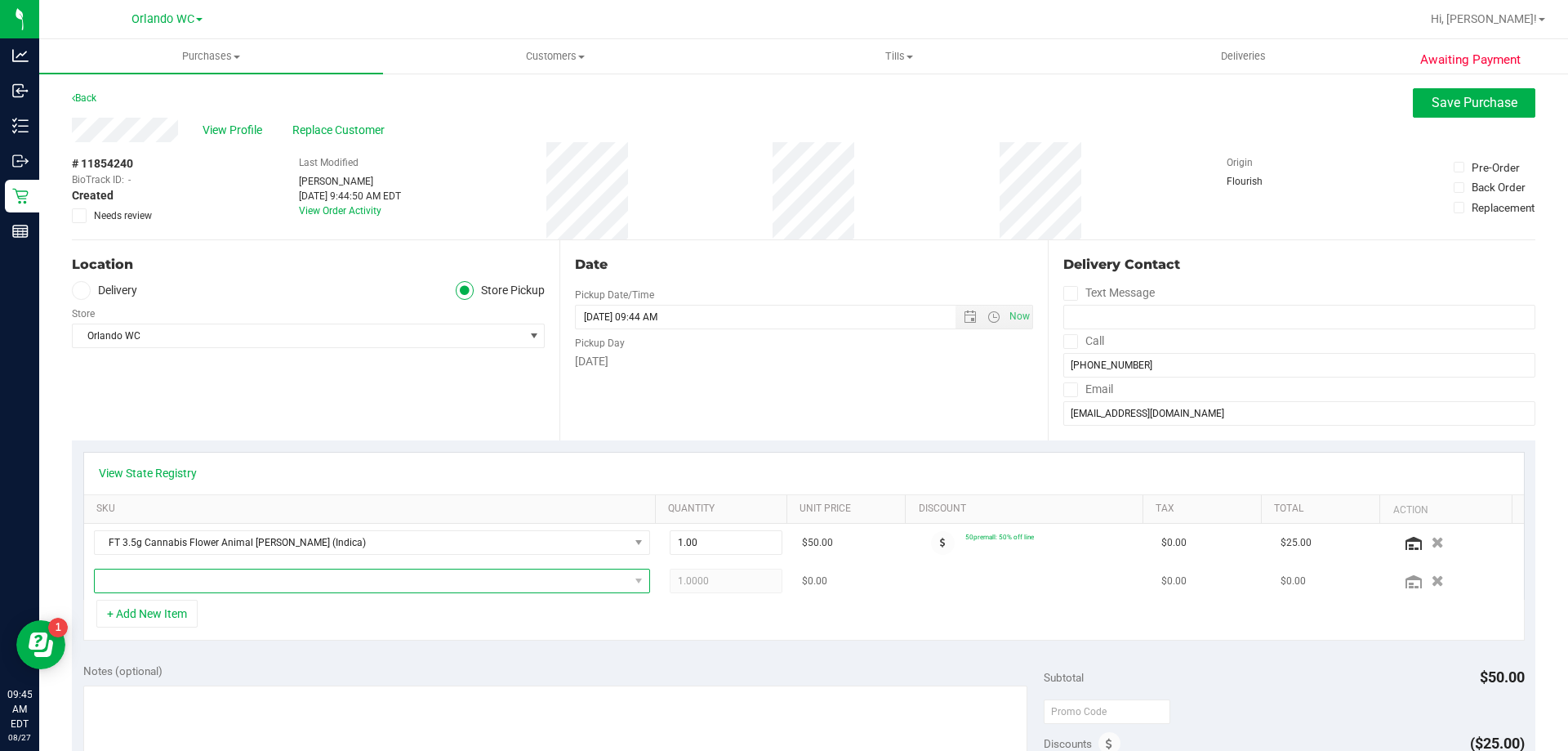
click at [169, 582] on span "NO DATA FOUND" at bounding box center [361, 581] width 534 height 23
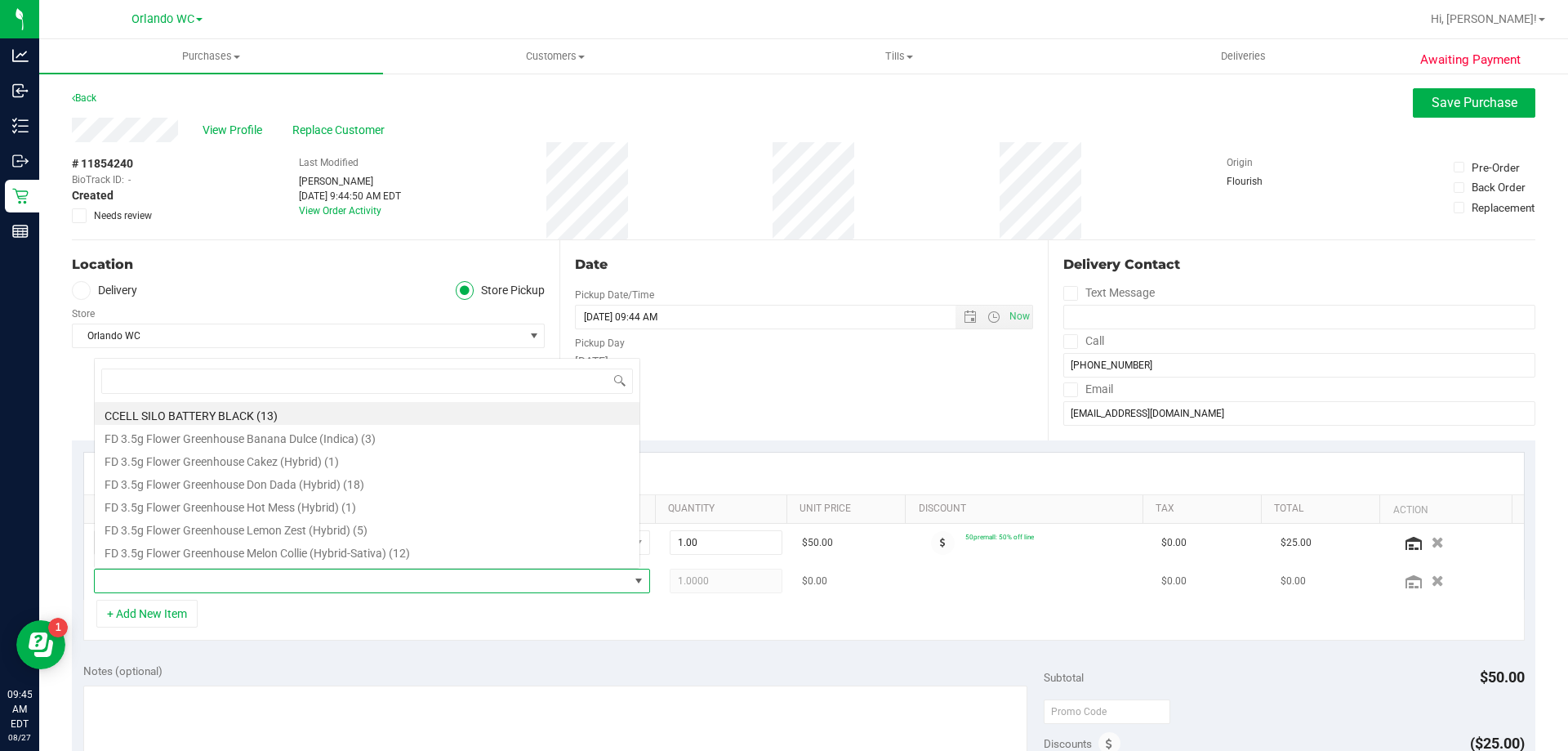
scroll to position [25, 541]
type input "calm"
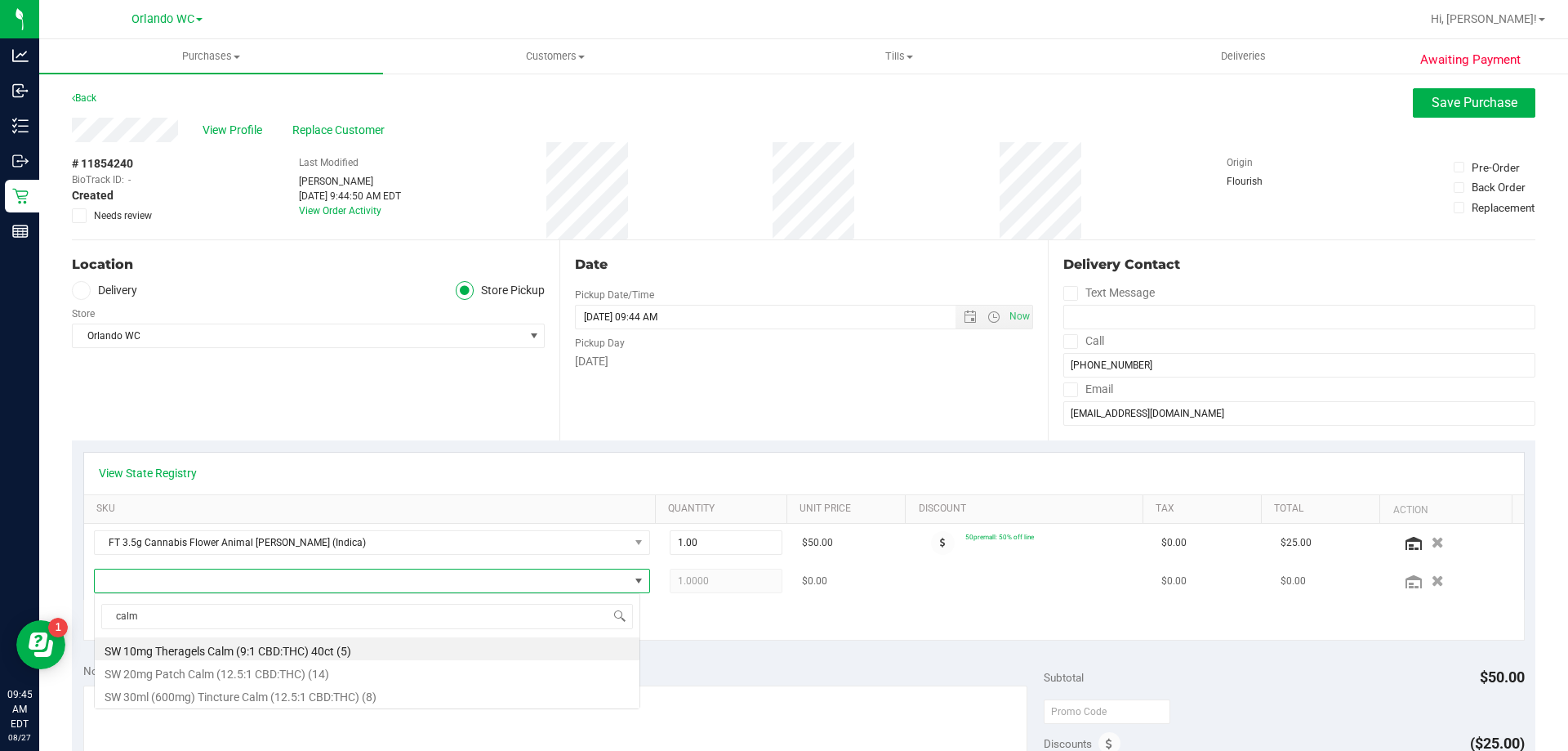
scroll to position [0, 0]
drag, startPoint x: 157, startPoint y: 1243, endPoint x: 28, endPoint y: 630, distance: 626.4
type input "soo"
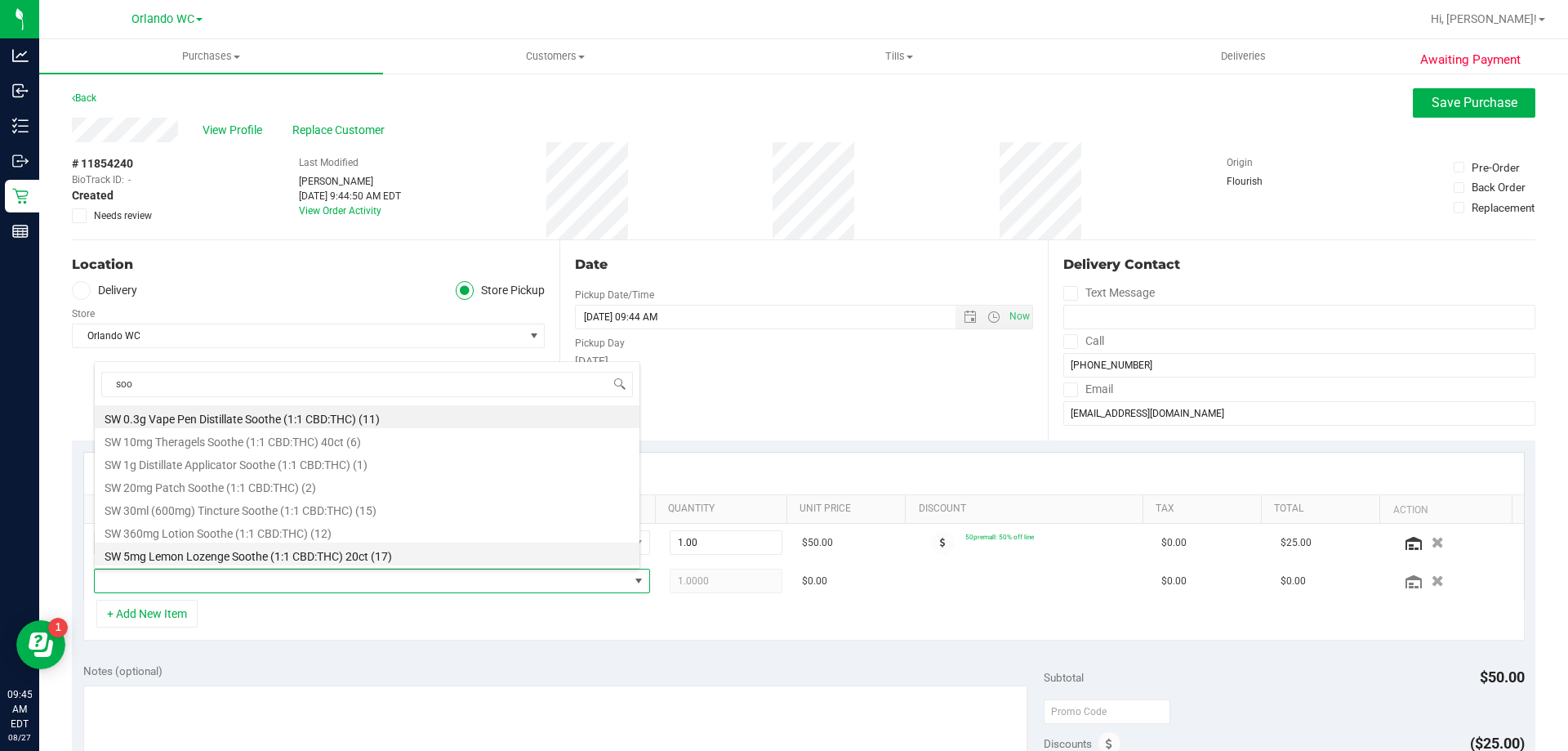
click at [283, 551] on li "SW 5mg Lemon Lozenge Soothe (1:1 CBD:THC) 20ct (17)" at bounding box center [366, 554] width 545 height 23
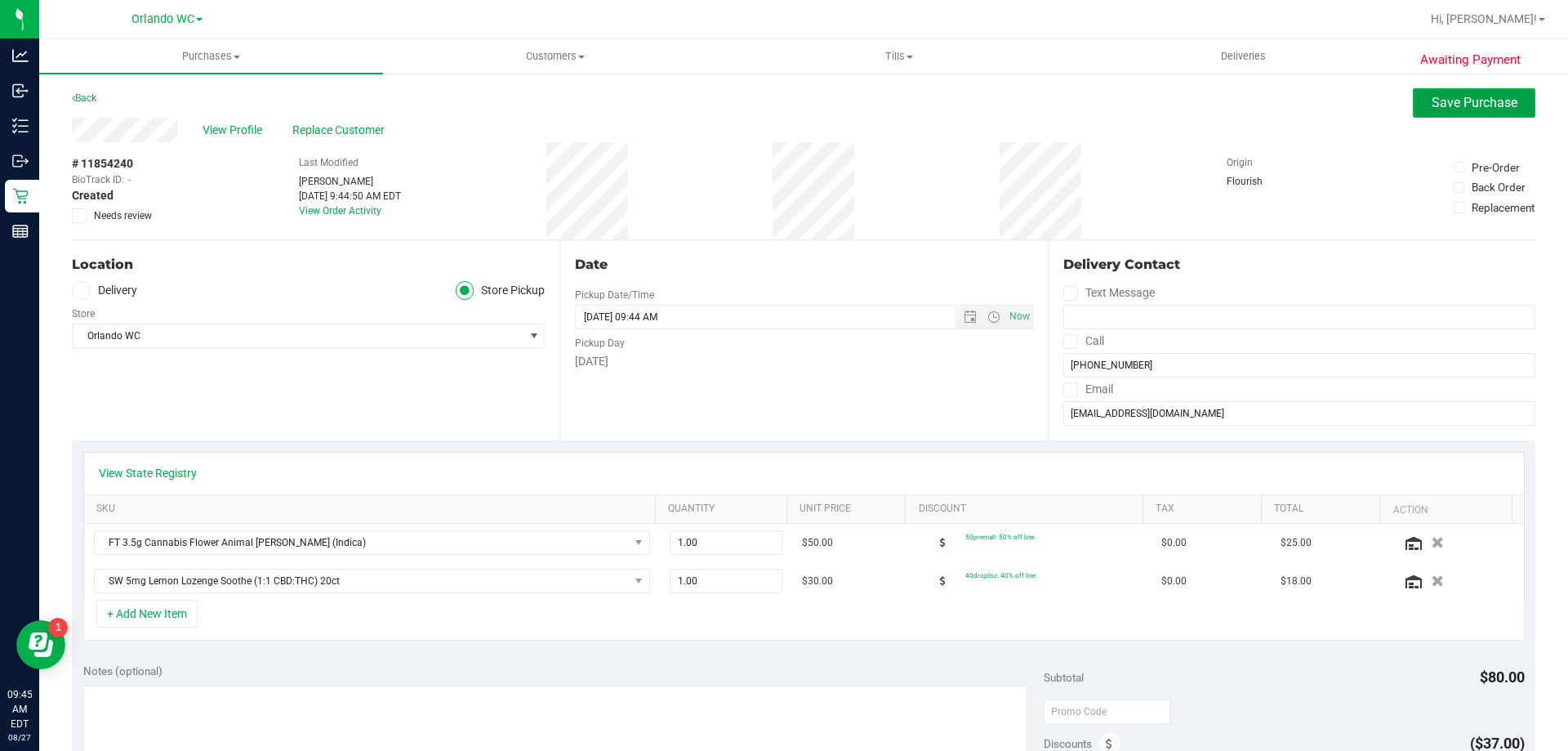
click at [1432, 99] on span "Save Purchase" at bounding box center [1474, 102] width 85 height 16
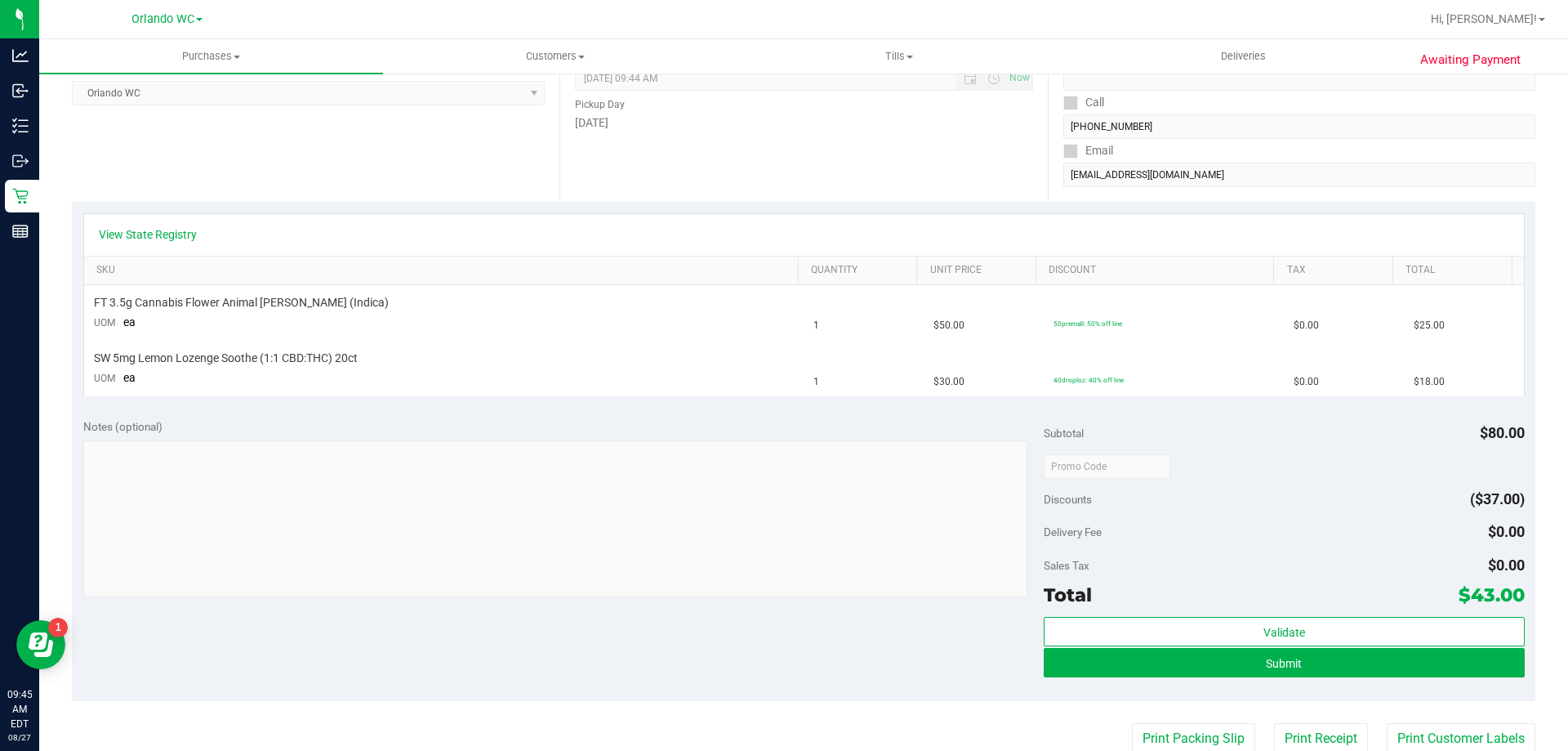
scroll to position [245, 0]
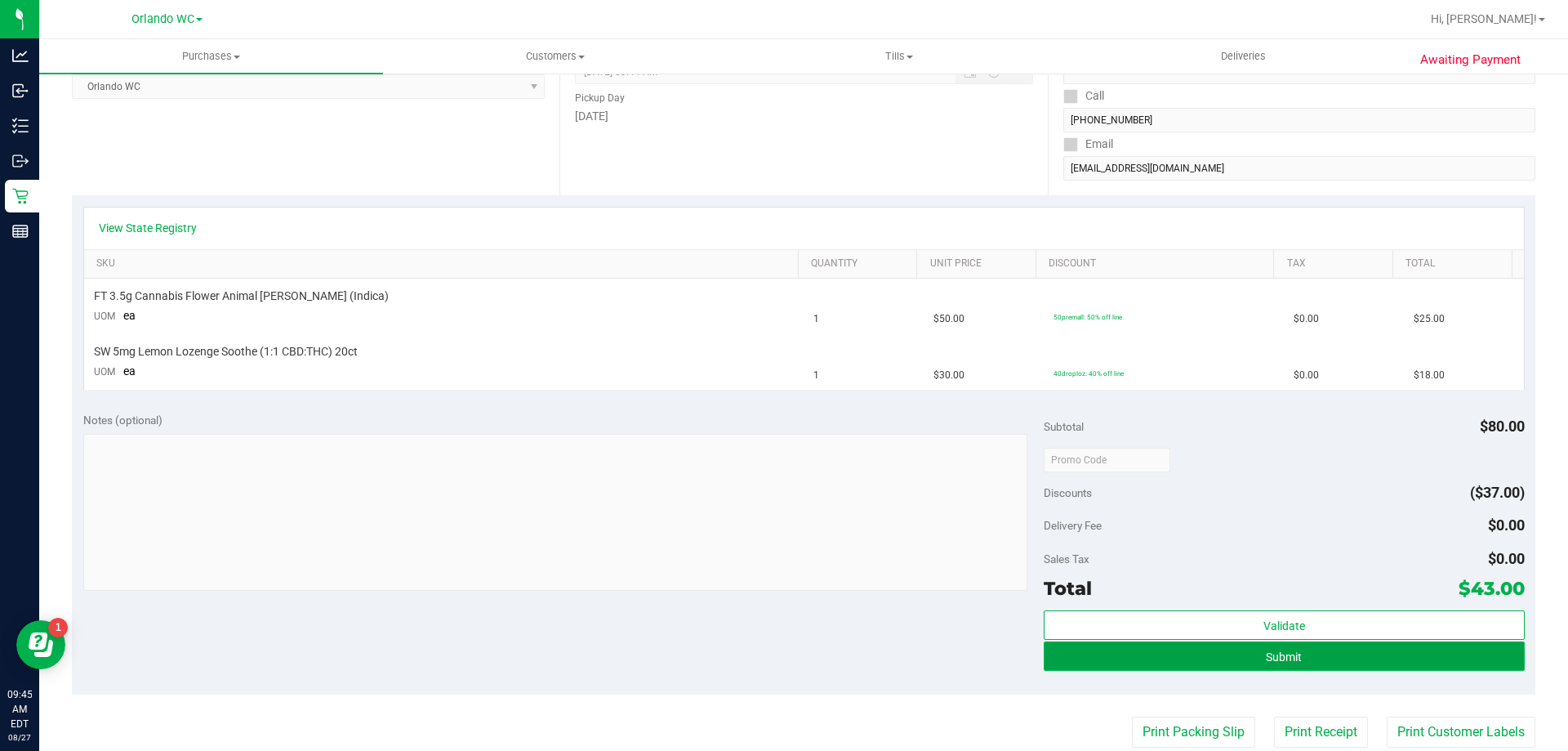
click at [1306, 652] on button "Submit" at bounding box center [1284, 657] width 481 height 30
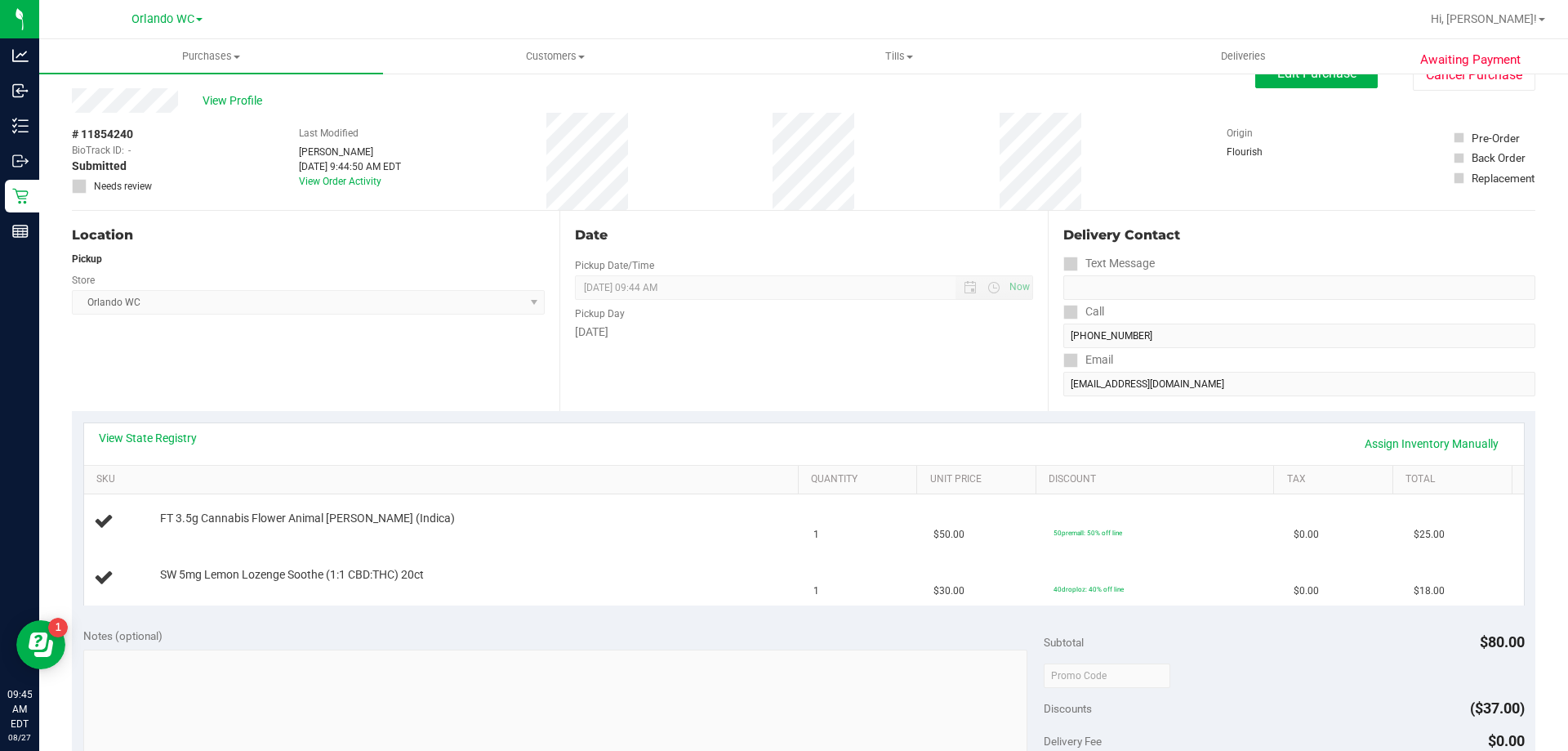
scroll to position [0, 0]
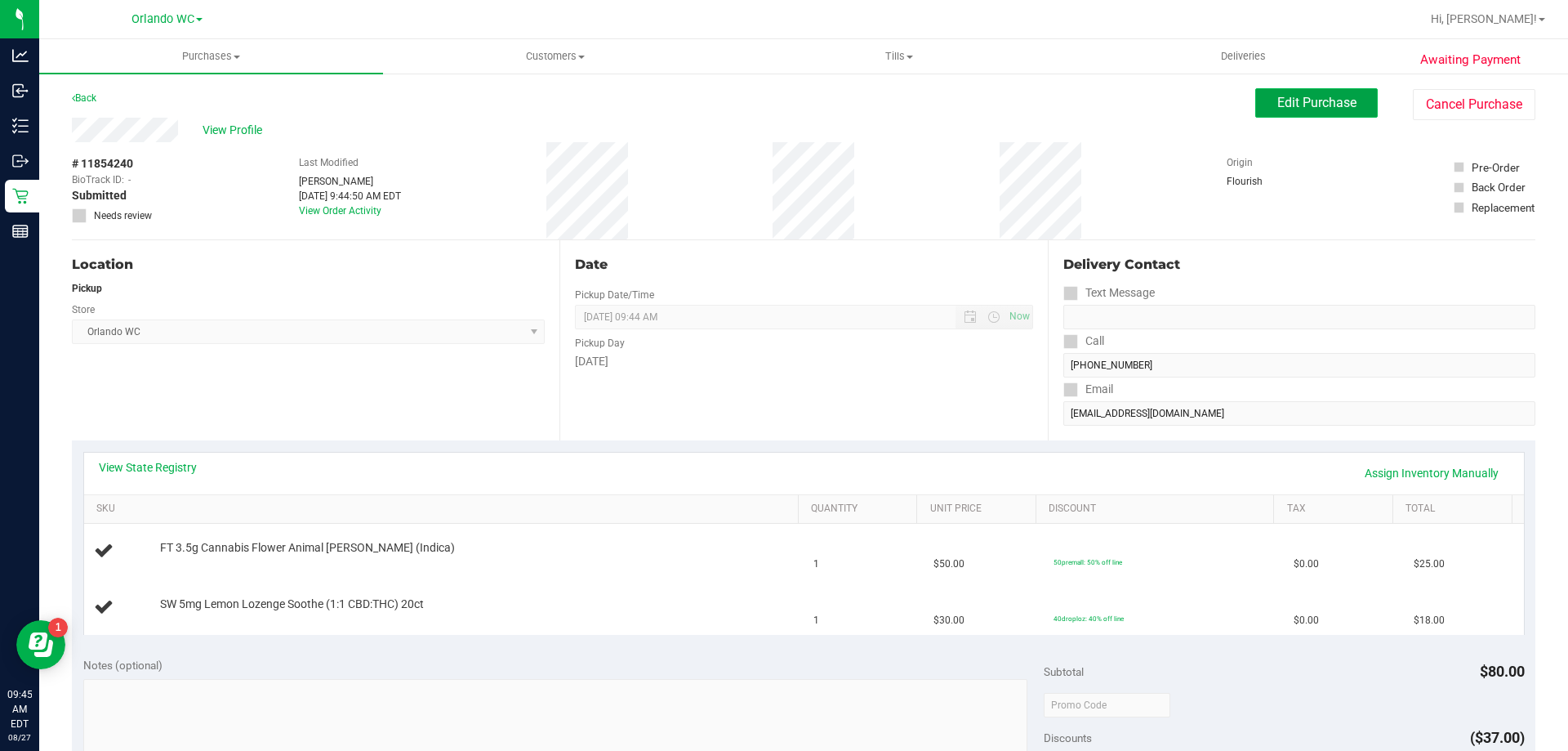
click at [1323, 105] on span "Edit Purchase" at bounding box center [1317, 102] width 79 height 16
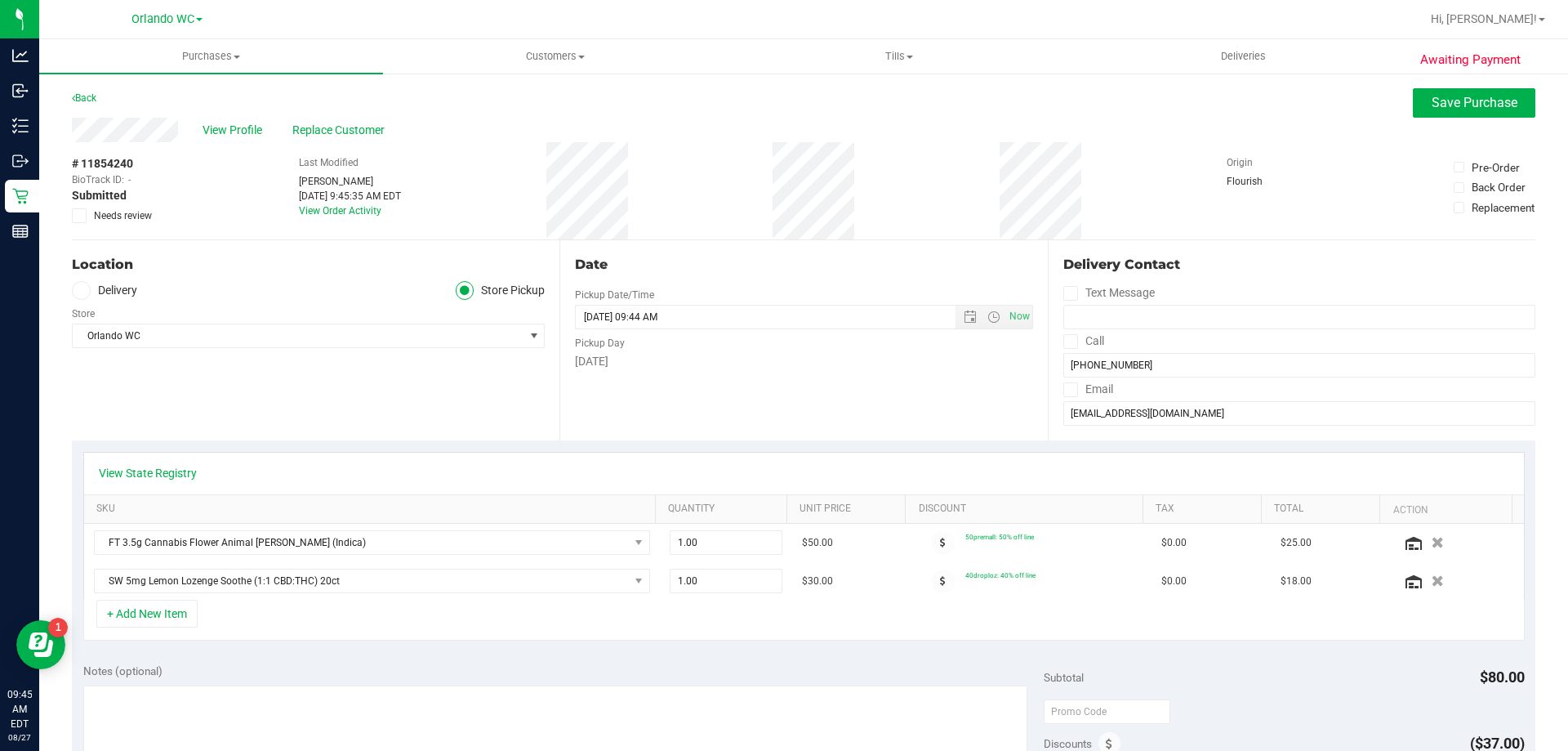
scroll to position [81, 0]
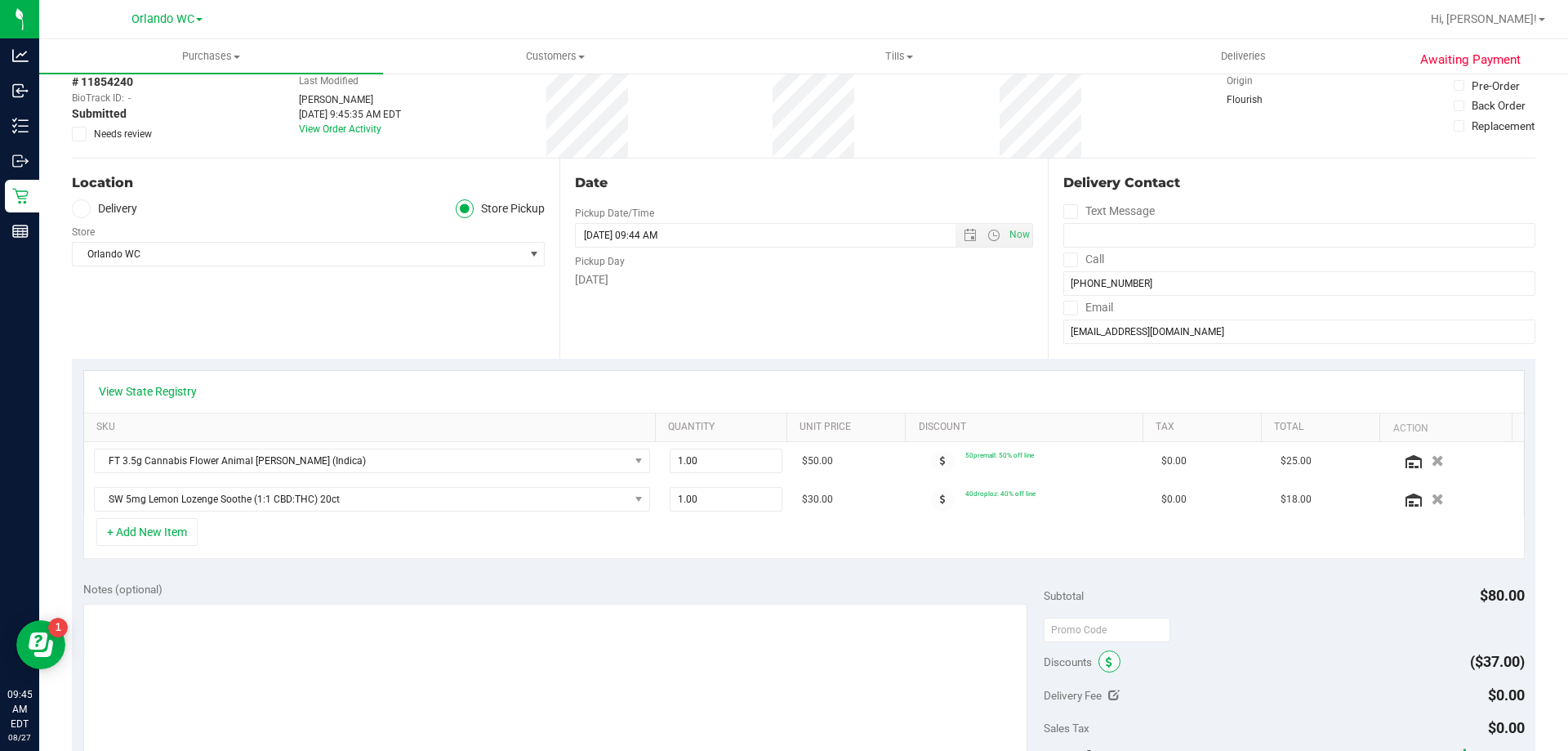
click at [1106, 662] on icon at bounding box center [1109, 662] width 7 height 12
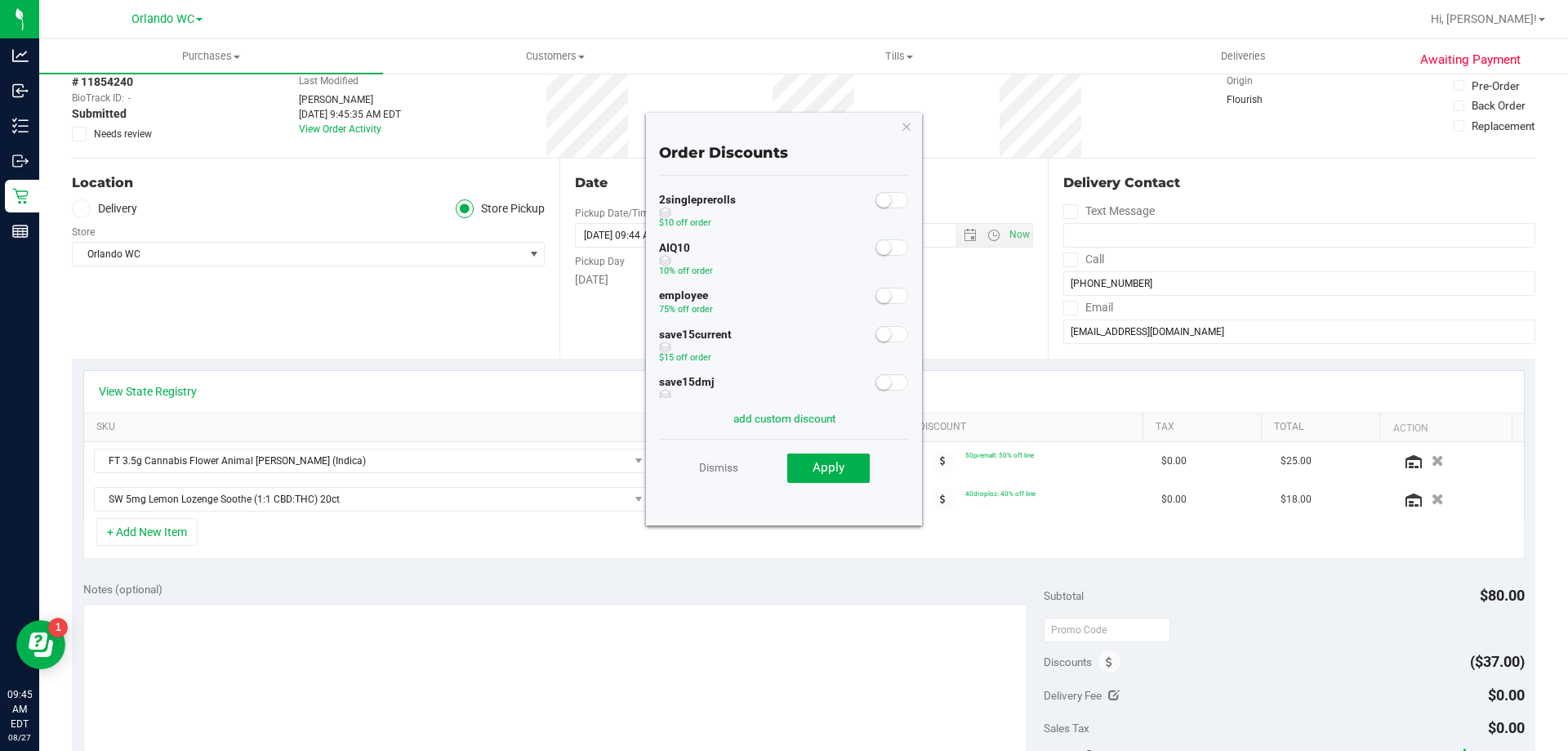
click at [883, 291] on span at bounding box center [892, 296] width 33 height 16
click at [836, 467] on span "Apply" at bounding box center [828, 468] width 32 height 15
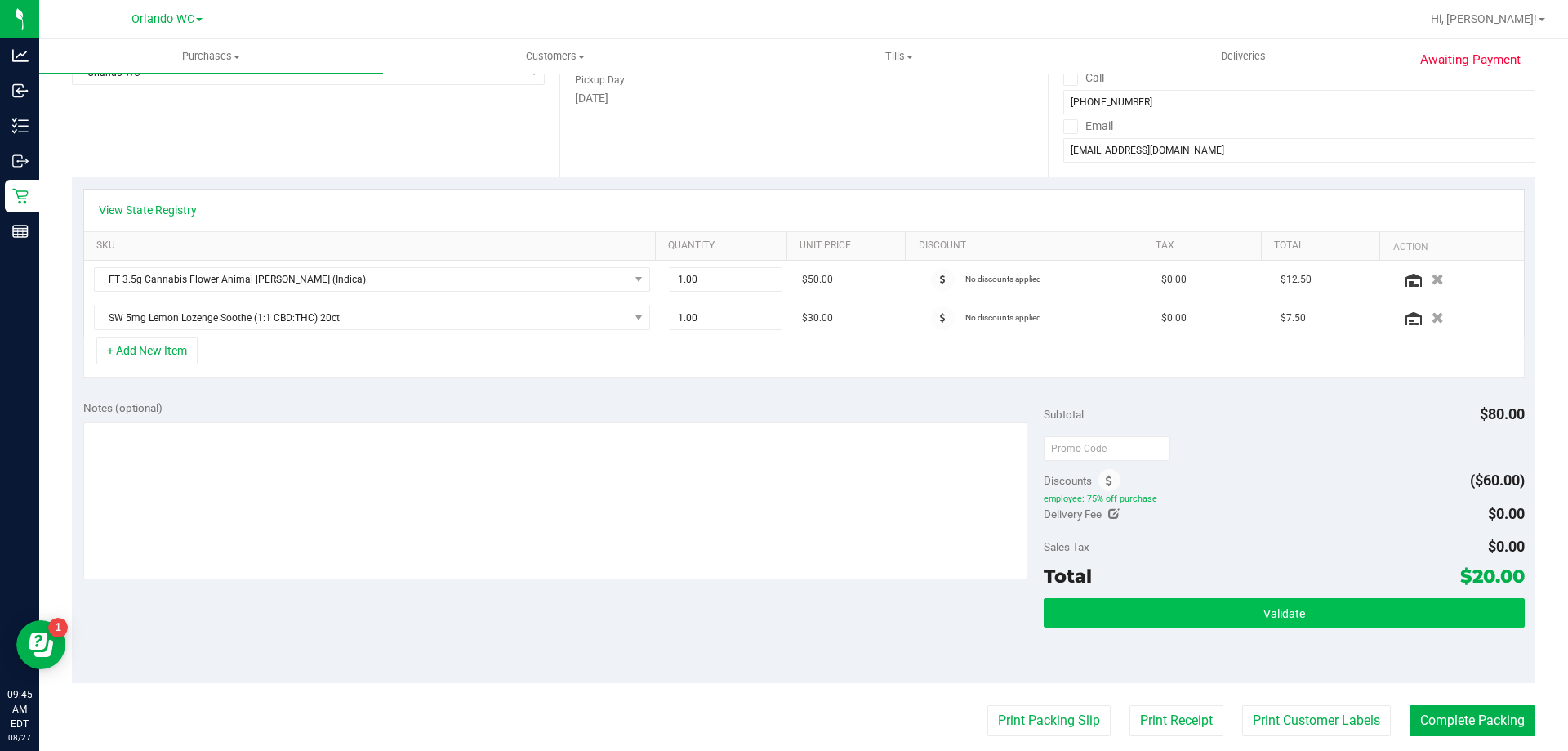
scroll to position [0, 0]
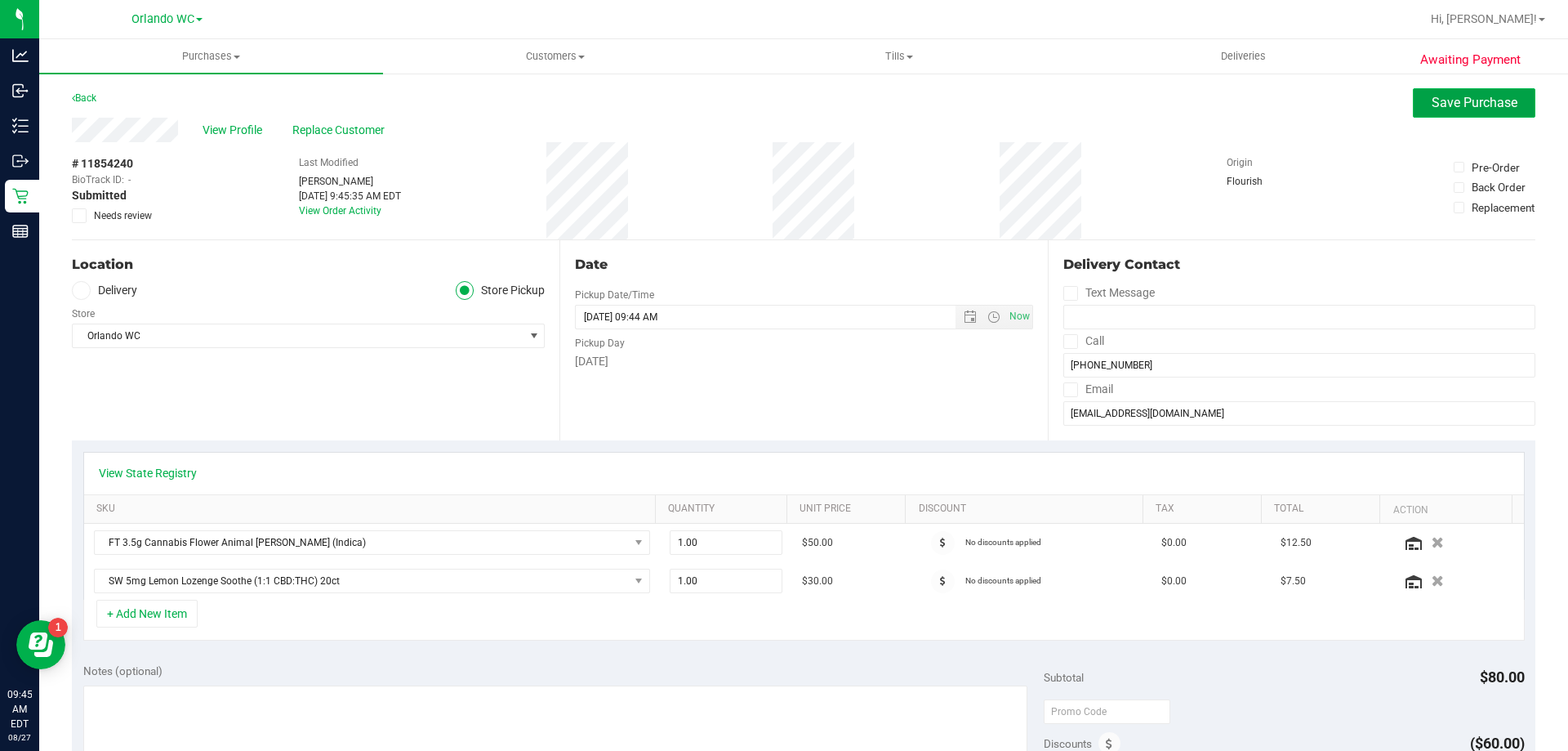
click at [1413, 103] on button "Save Purchase" at bounding box center [1474, 103] width 122 height 30
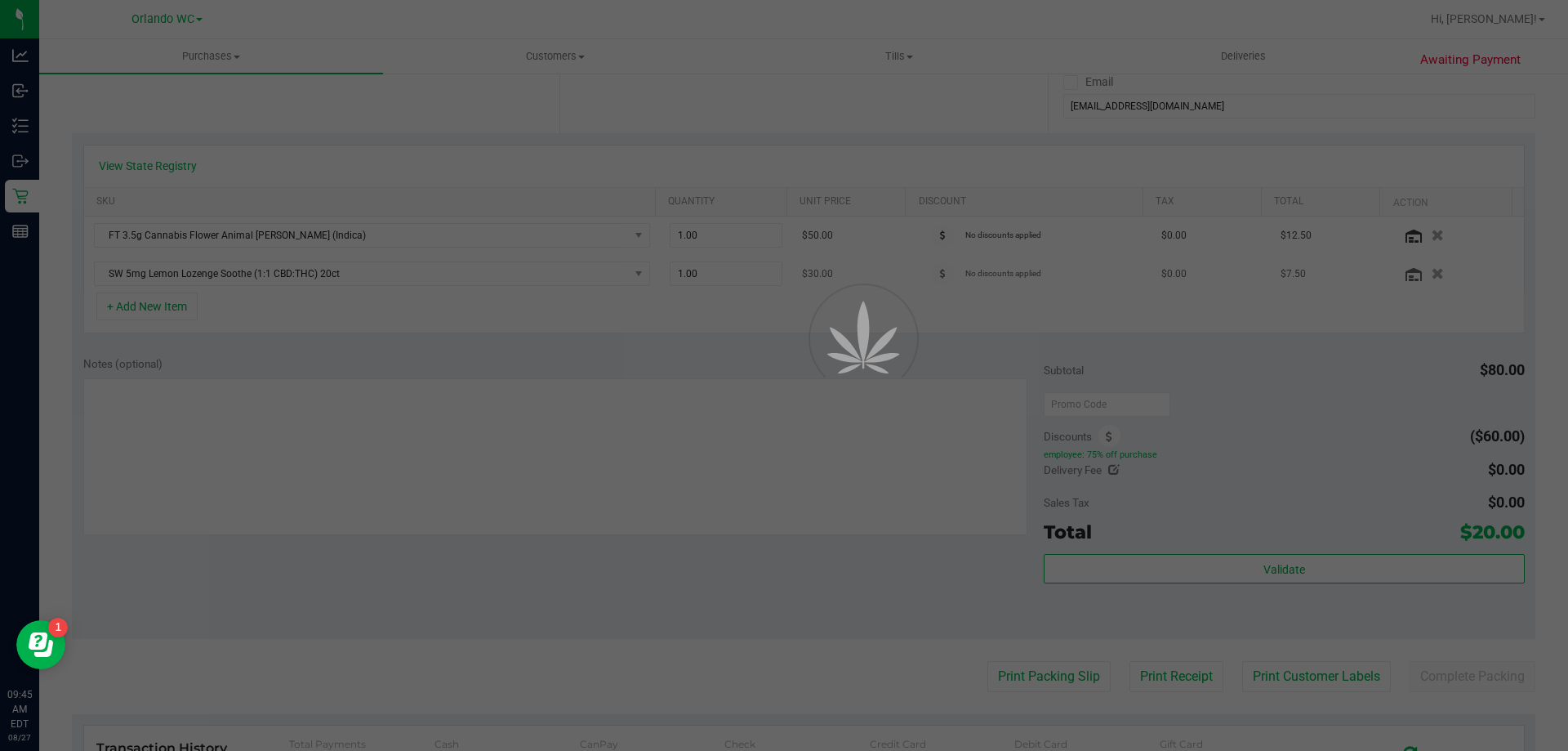
scroll to position [327, 0]
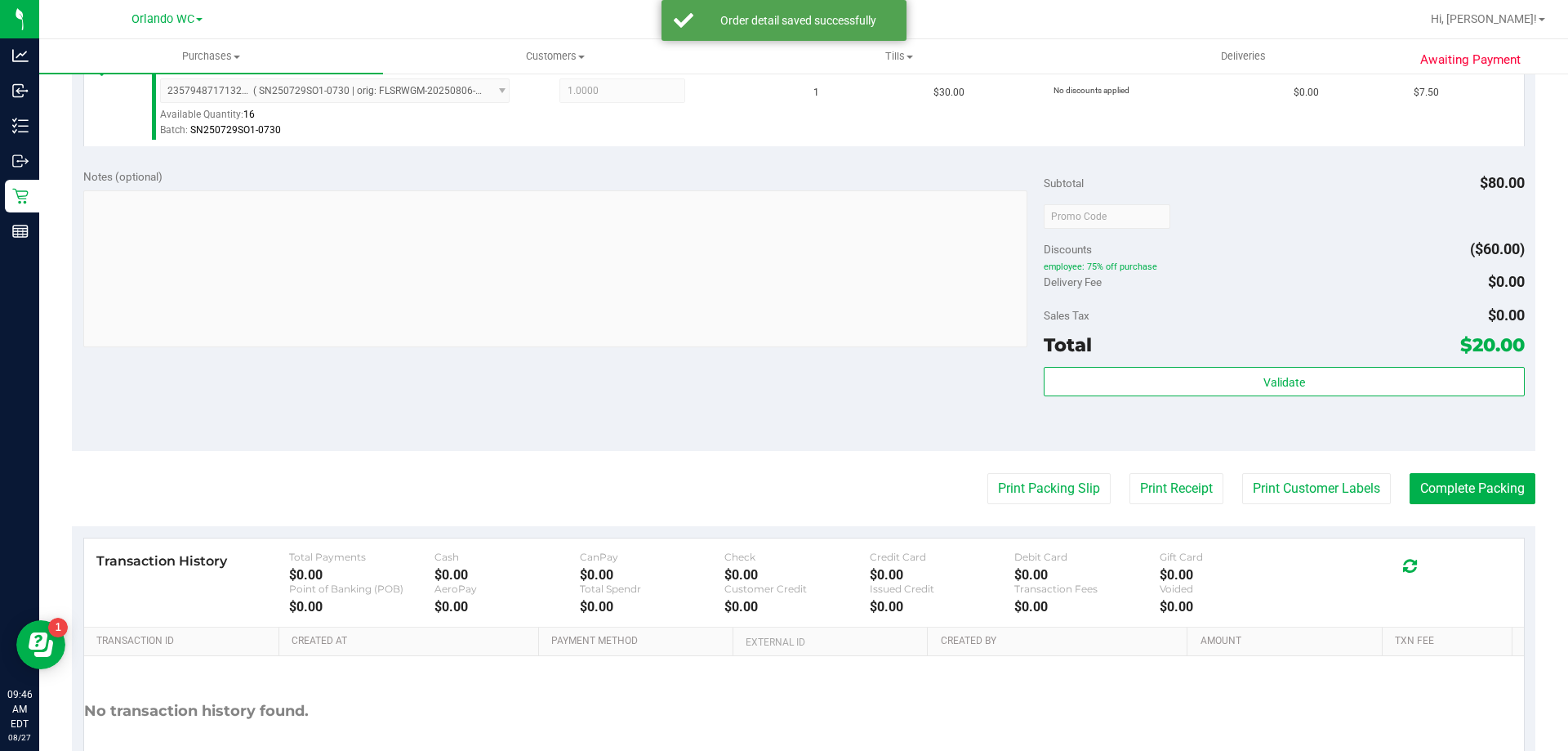
scroll to position [572, 0]
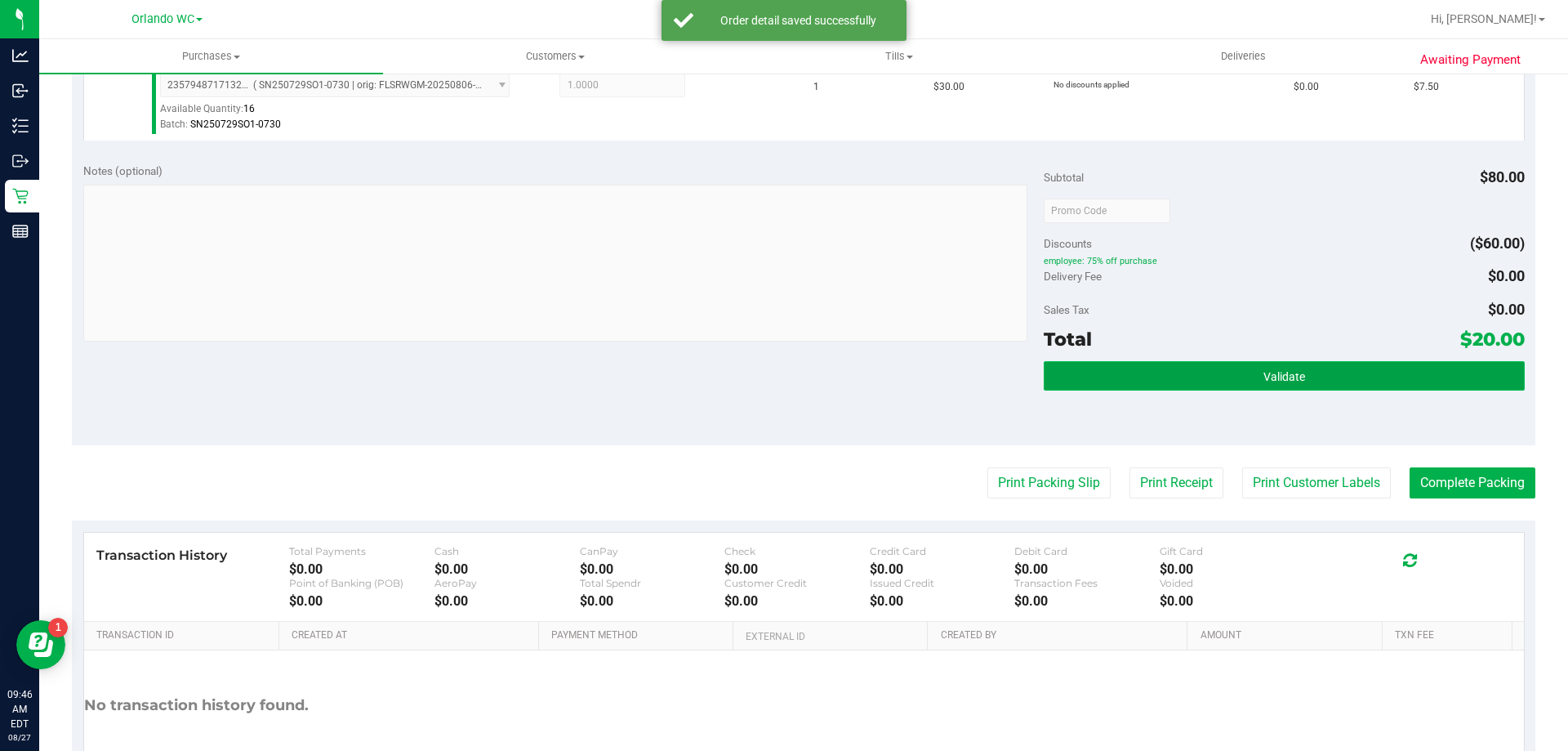
click at [1288, 366] on button "Validate" at bounding box center [1284, 376] width 481 height 30
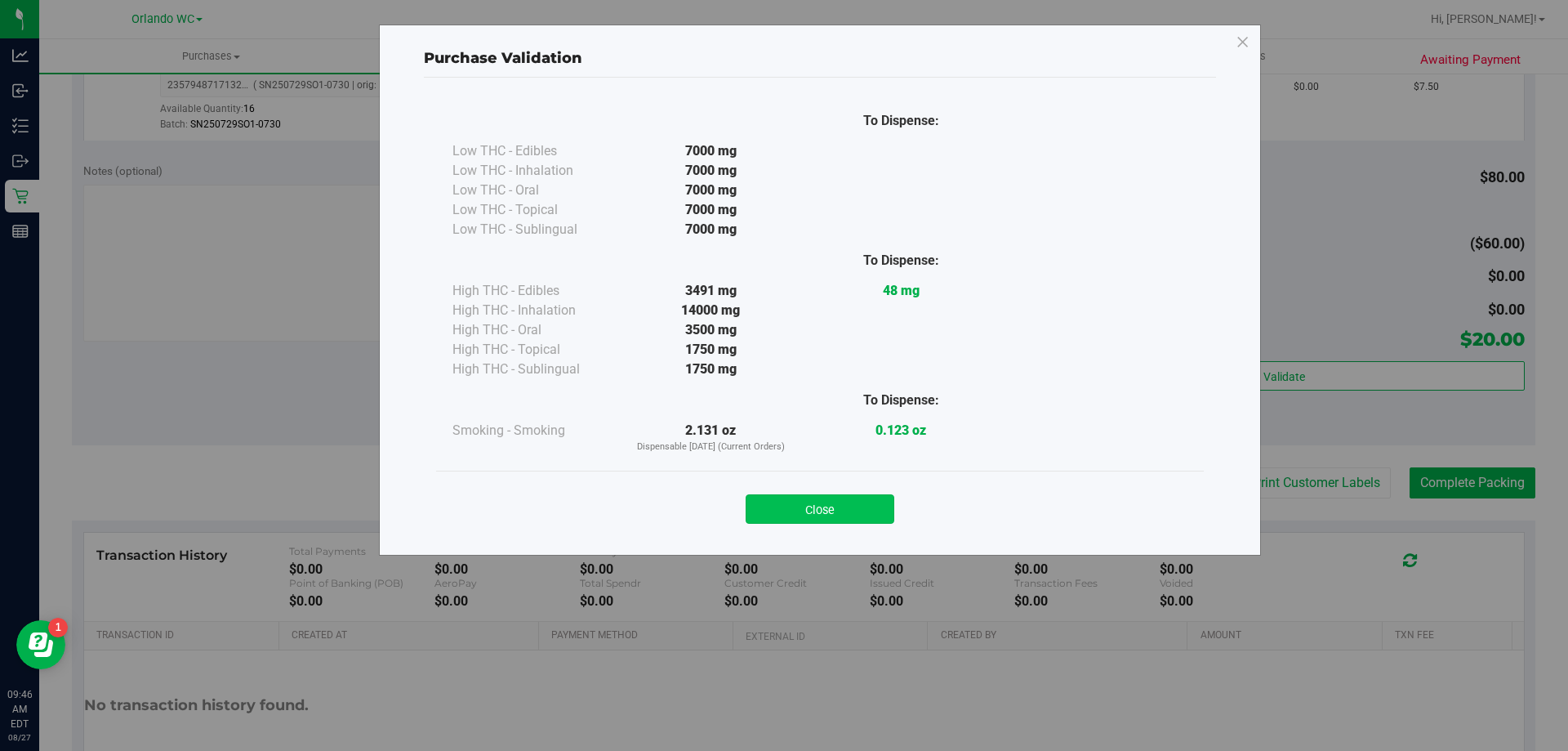
click at [825, 495] on button "Close" at bounding box center [820, 509] width 149 height 30
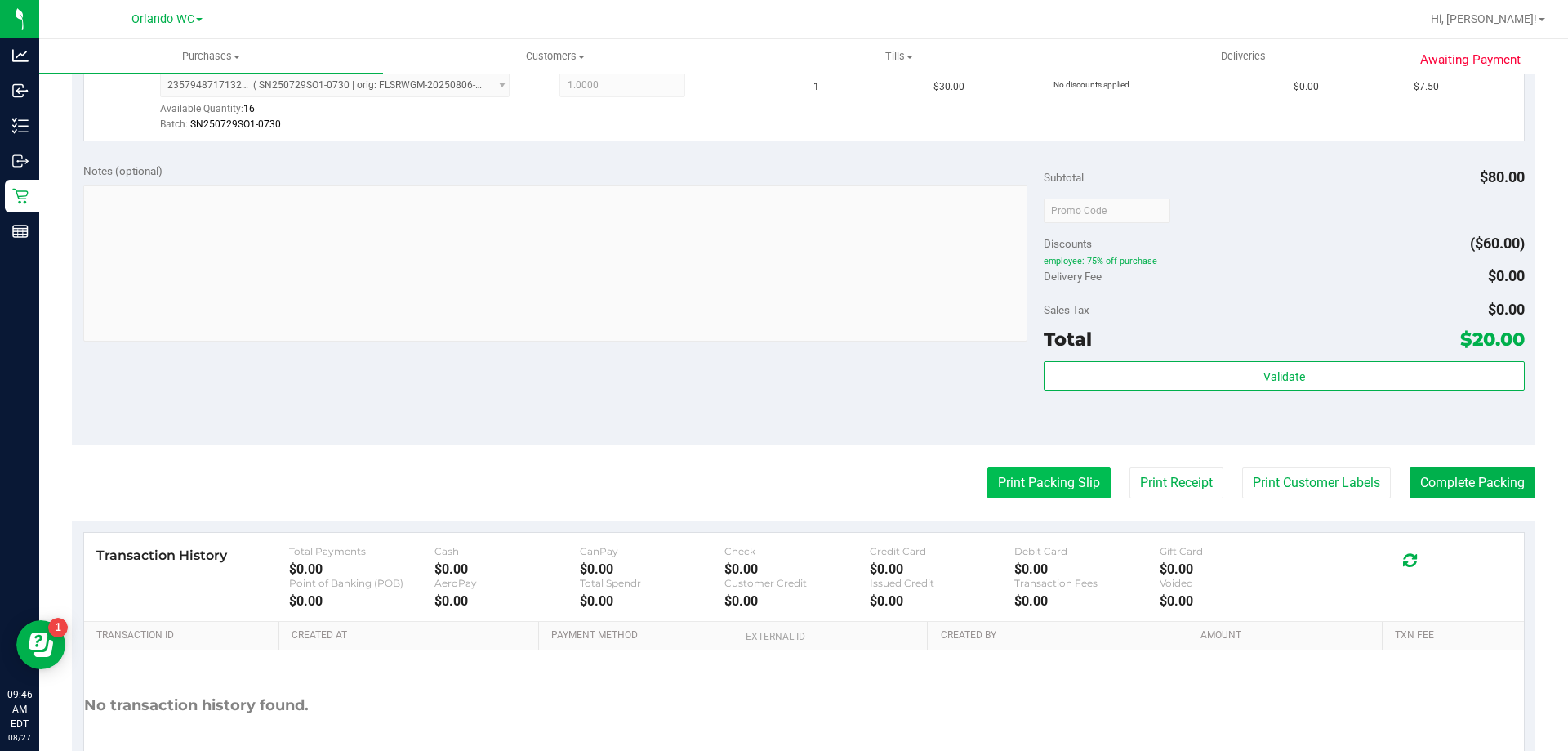
click at [1059, 474] on button "Print Packing Slip" at bounding box center [1049, 483] width 123 height 31
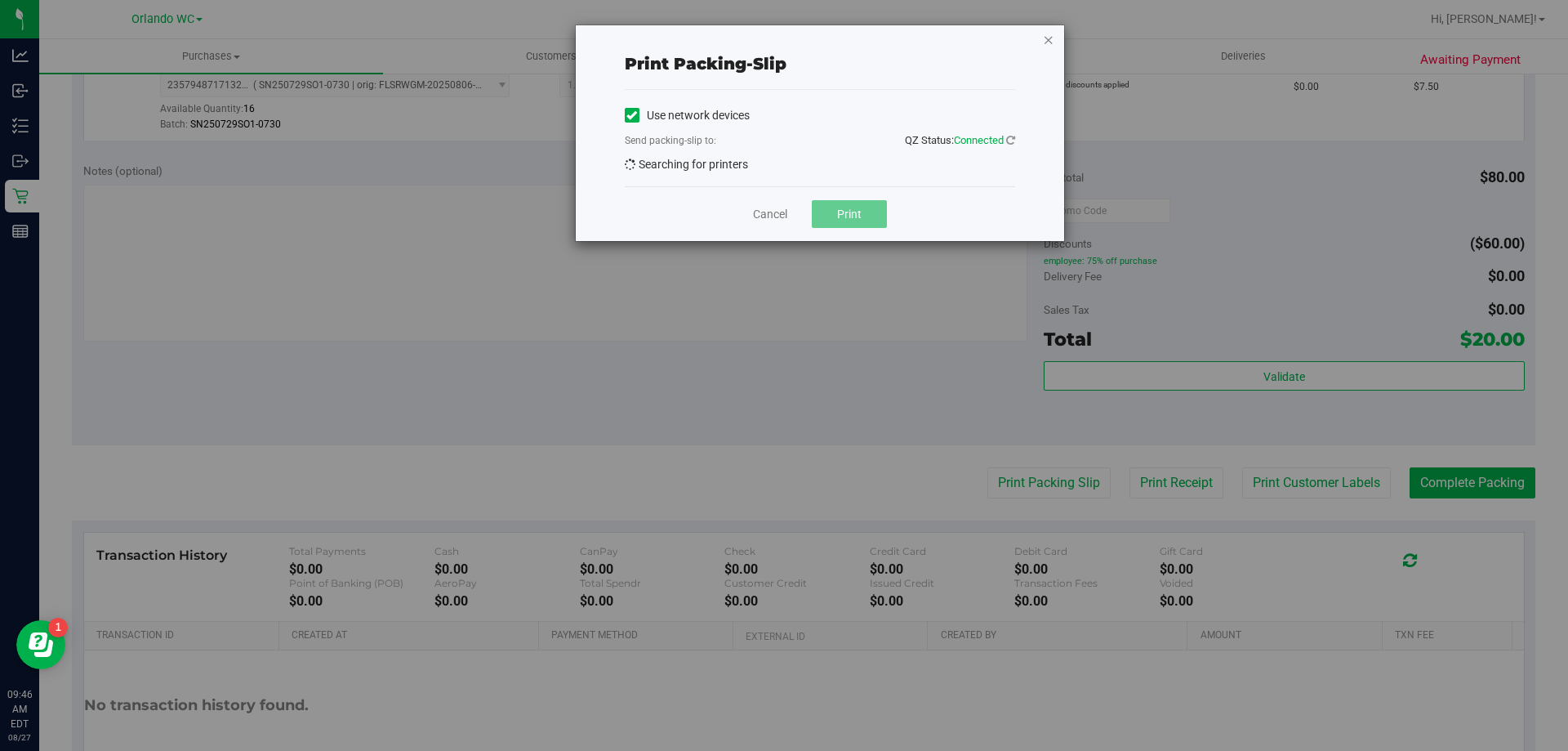
click at [1050, 35] on icon "button" at bounding box center [1049, 39] width 11 height 20
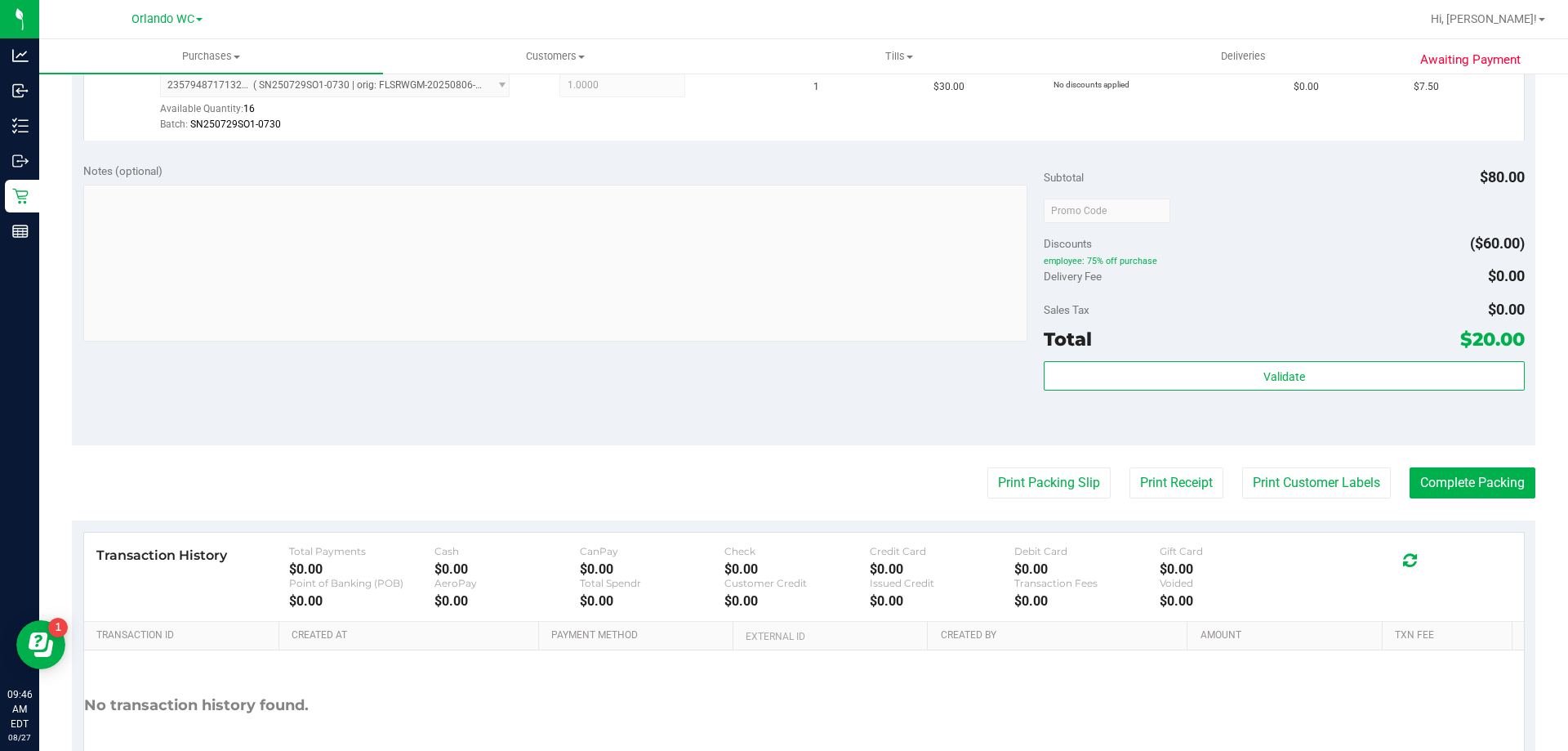
click at [1055, 504] on purchase-details "Back Edit Purchase Cancel Purchase View Profile # 11854240 BioTrack ID: - Submi…" at bounding box center [804, 171] width 1464 height 1310
click at [1054, 483] on button "Print Packing Slip" at bounding box center [1049, 483] width 123 height 31
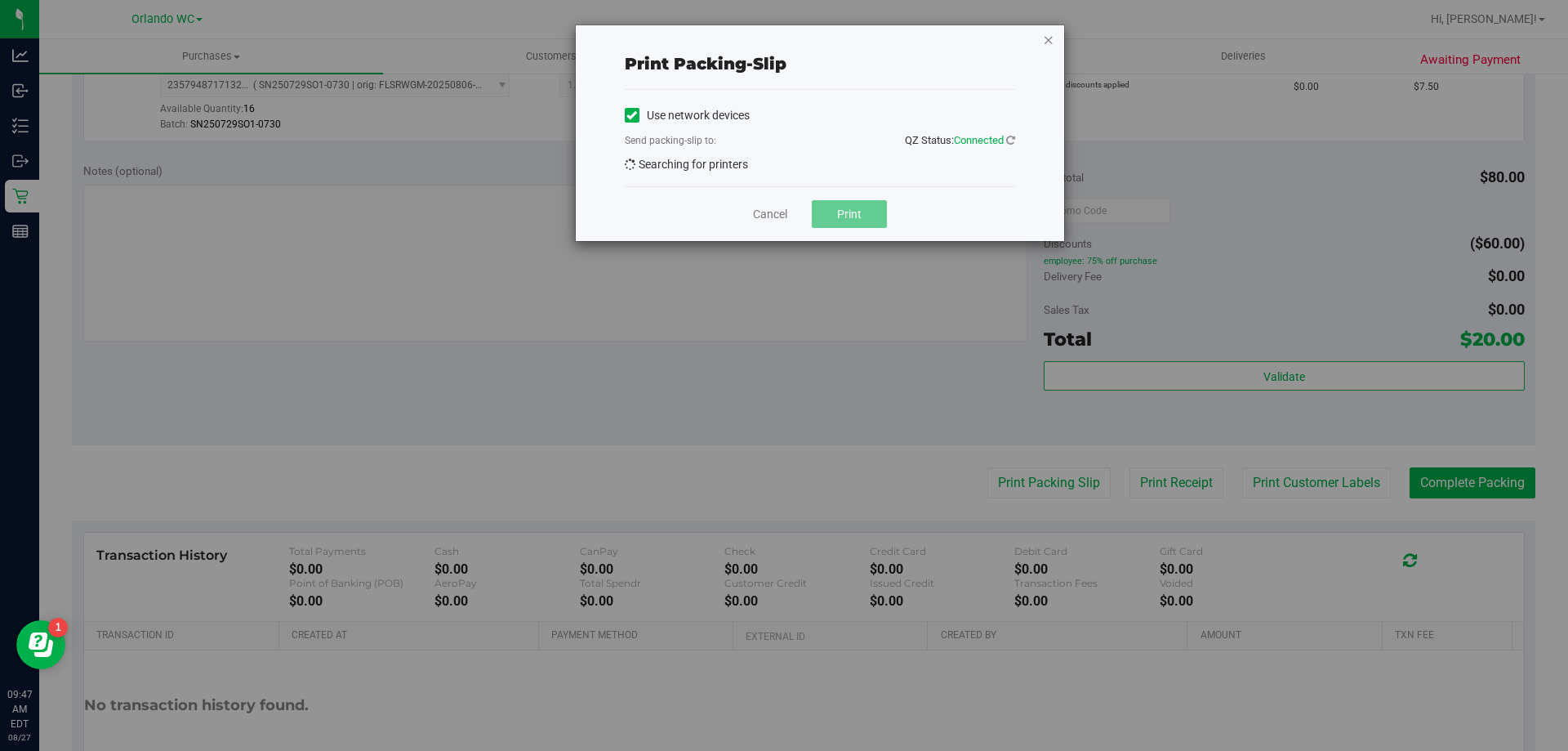
click at [1054, 41] on icon "button" at bounding box center [1049, 39] width 11 height 20
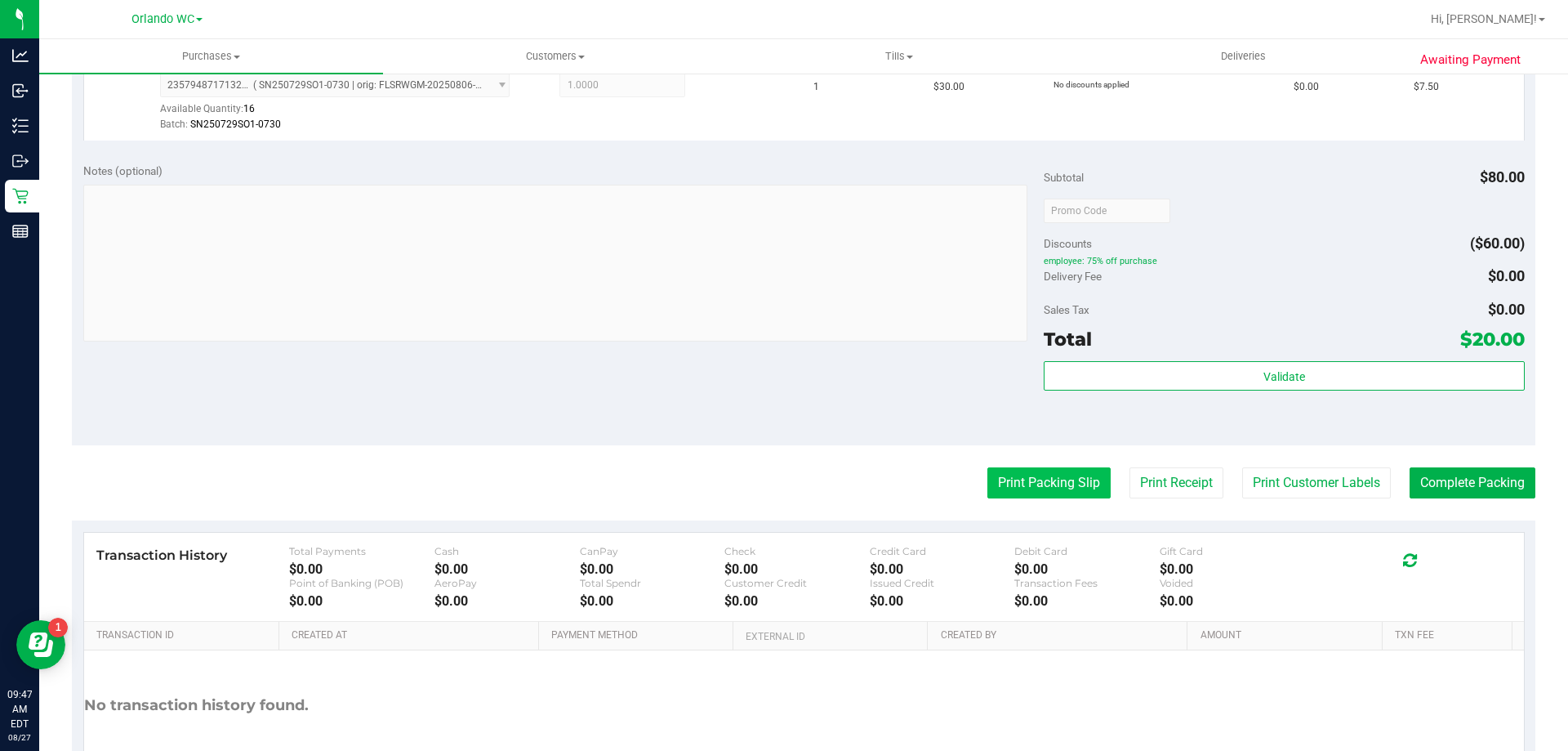
click at [1067, 479] on button "Print Packing Slip" at bounding box center [1049, 483] width 123 height 31
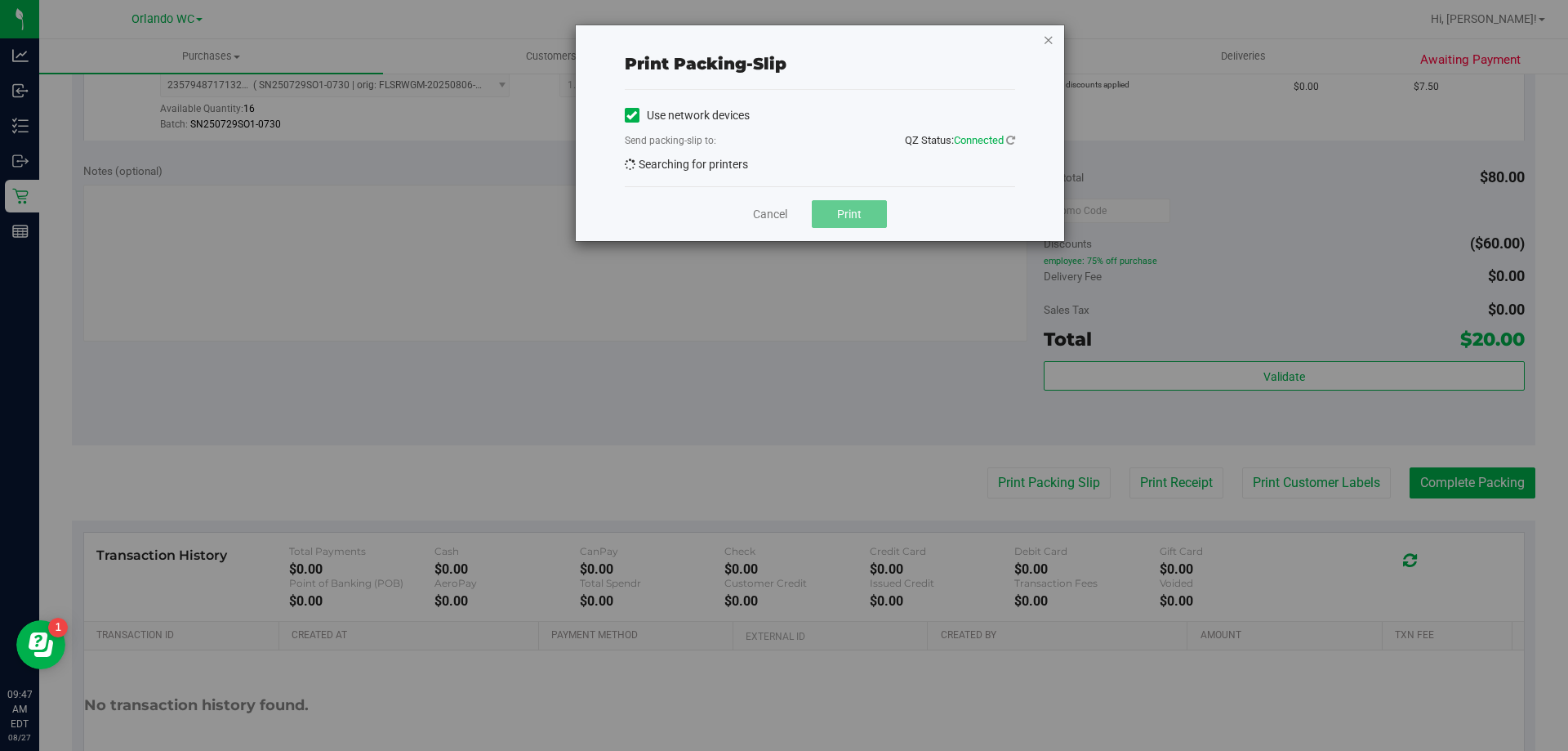
click at [1053, 43] on icon "button" at bounding box center [1049, 39] width 11 height 20
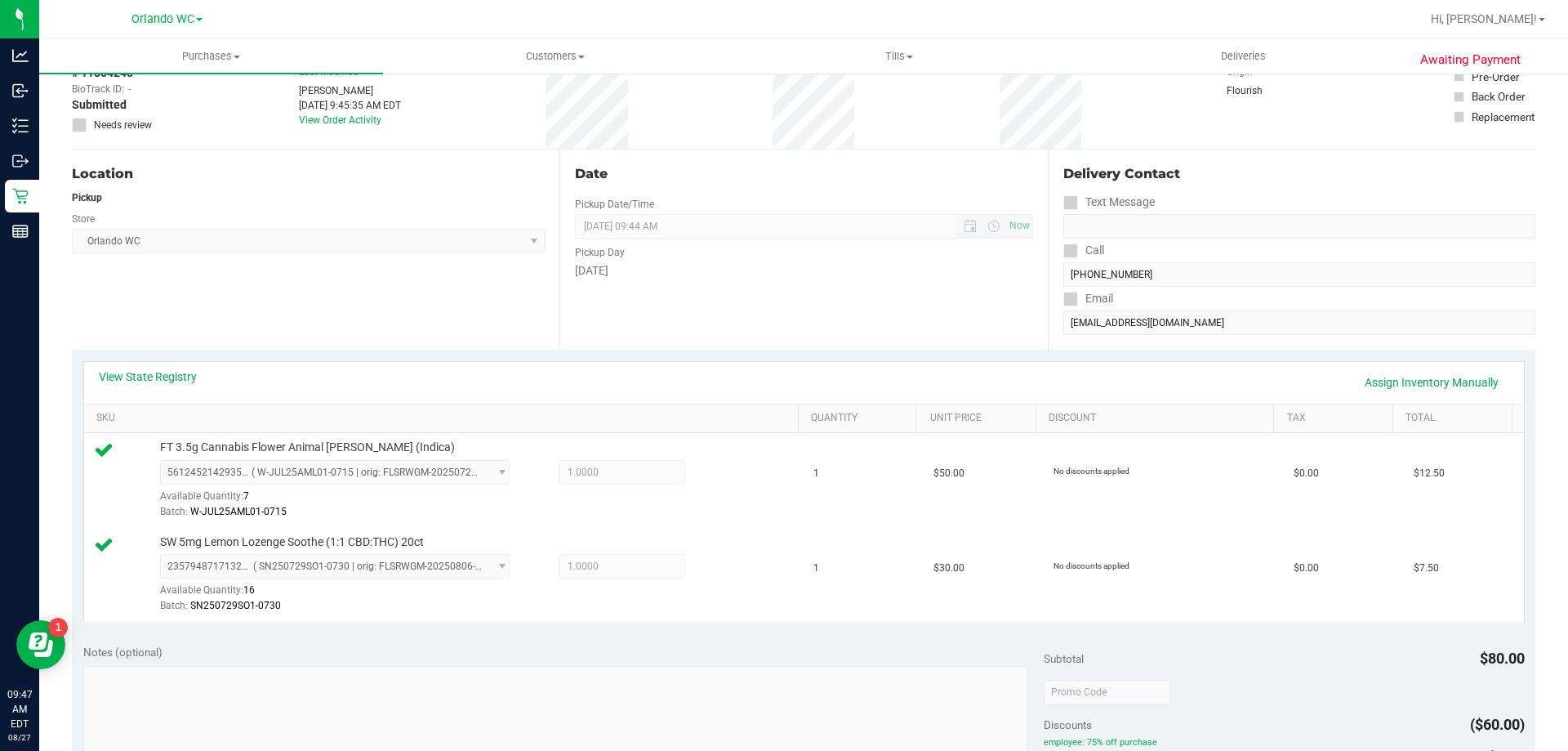
scroll to position [0, 0]
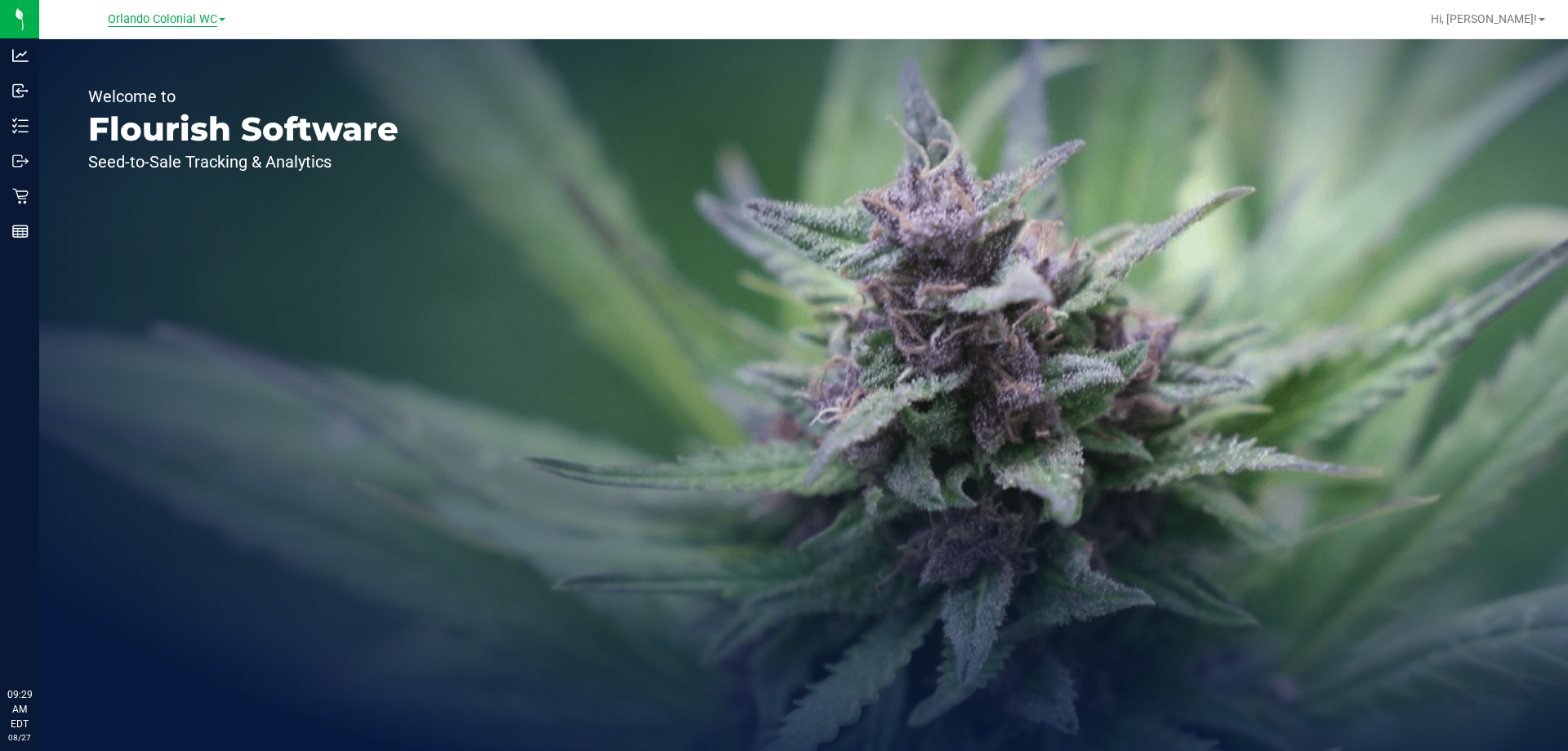
click at [182, 25] on span "Orlando Colonial WC" at bounding box center [162, 20] width 109 height 15
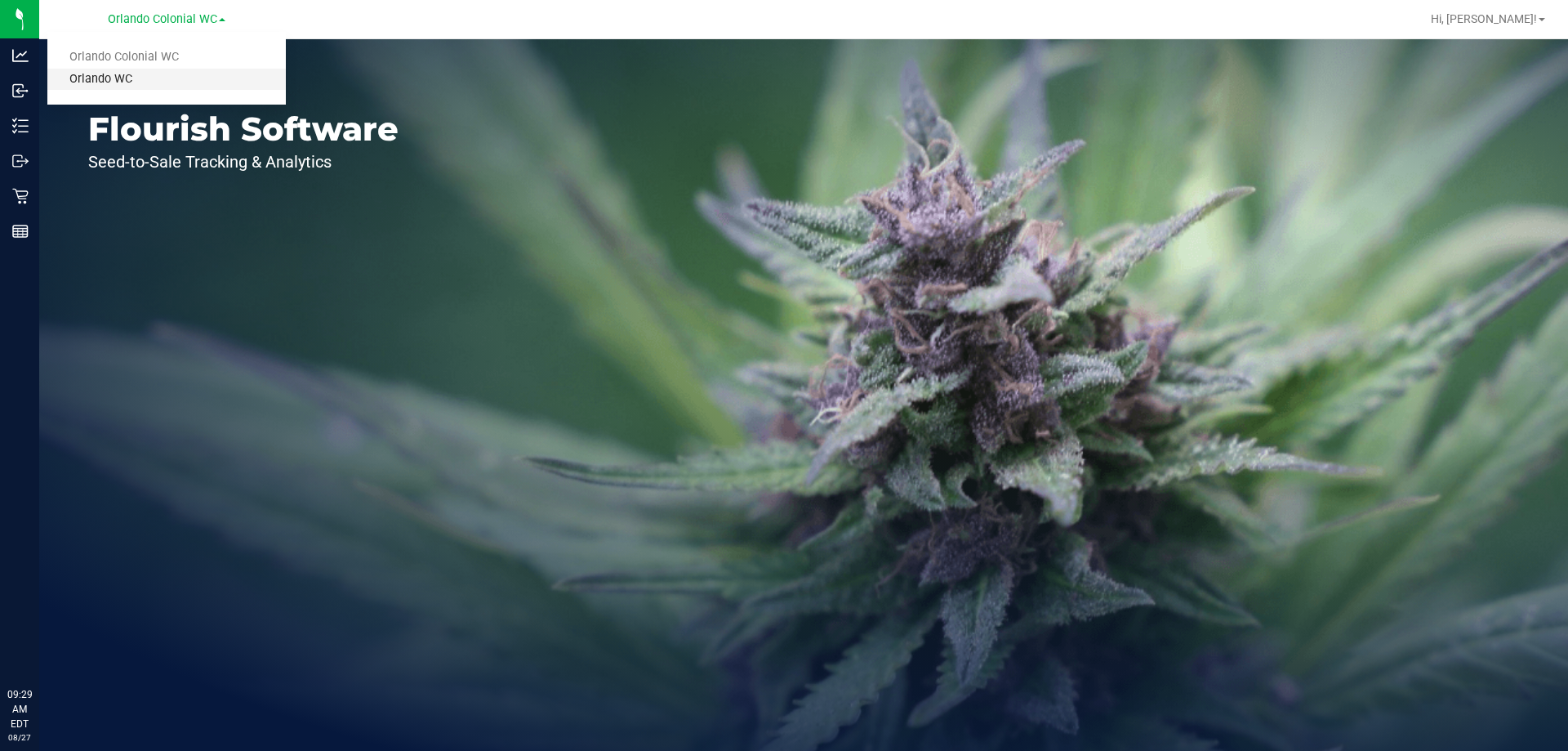
click at [149, 78] on link "Orlando WC" at bounding box center [167, 80] width 238 height 22
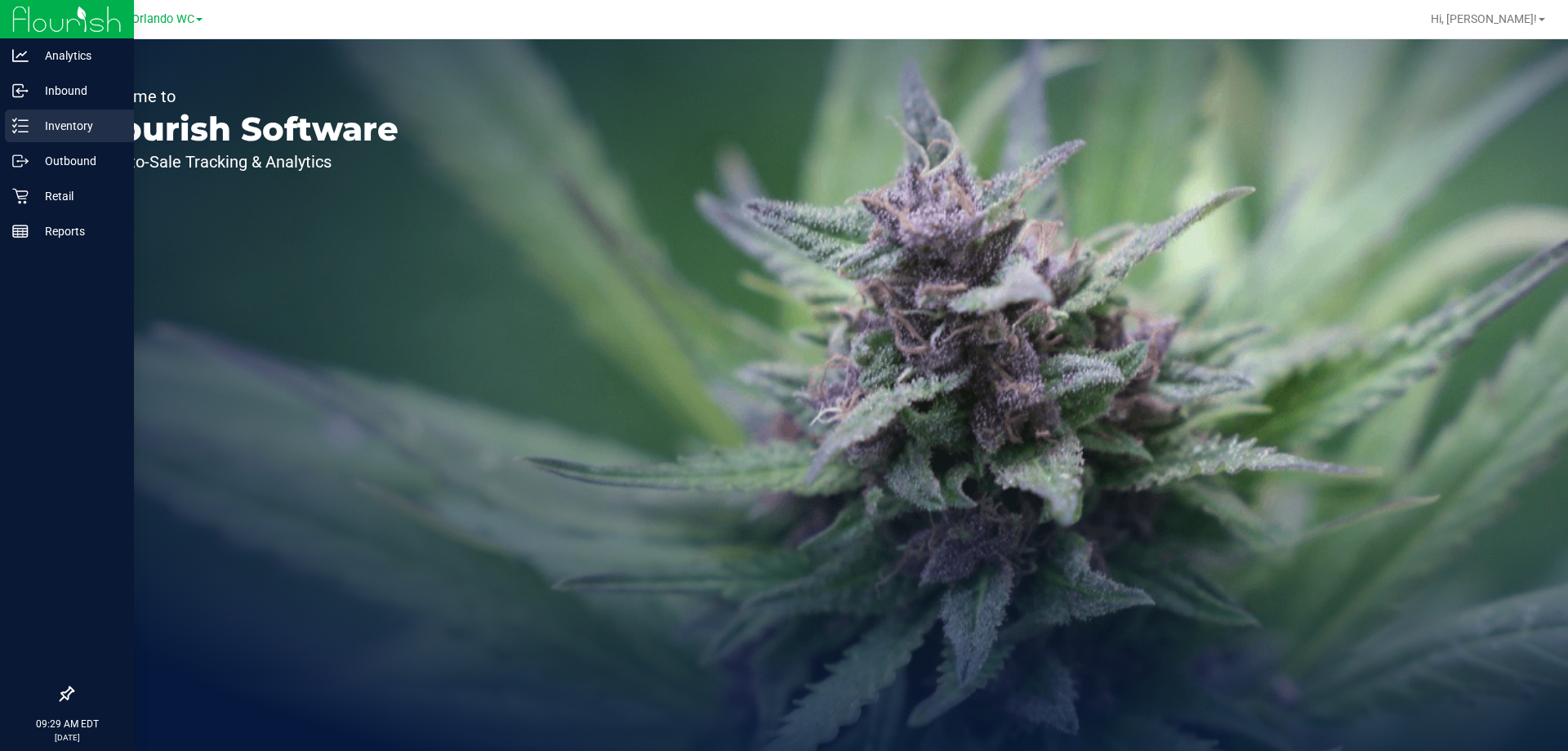
click at [84, 127] on p "Inventory" at bounding box center [77, 126] width 98 height 20
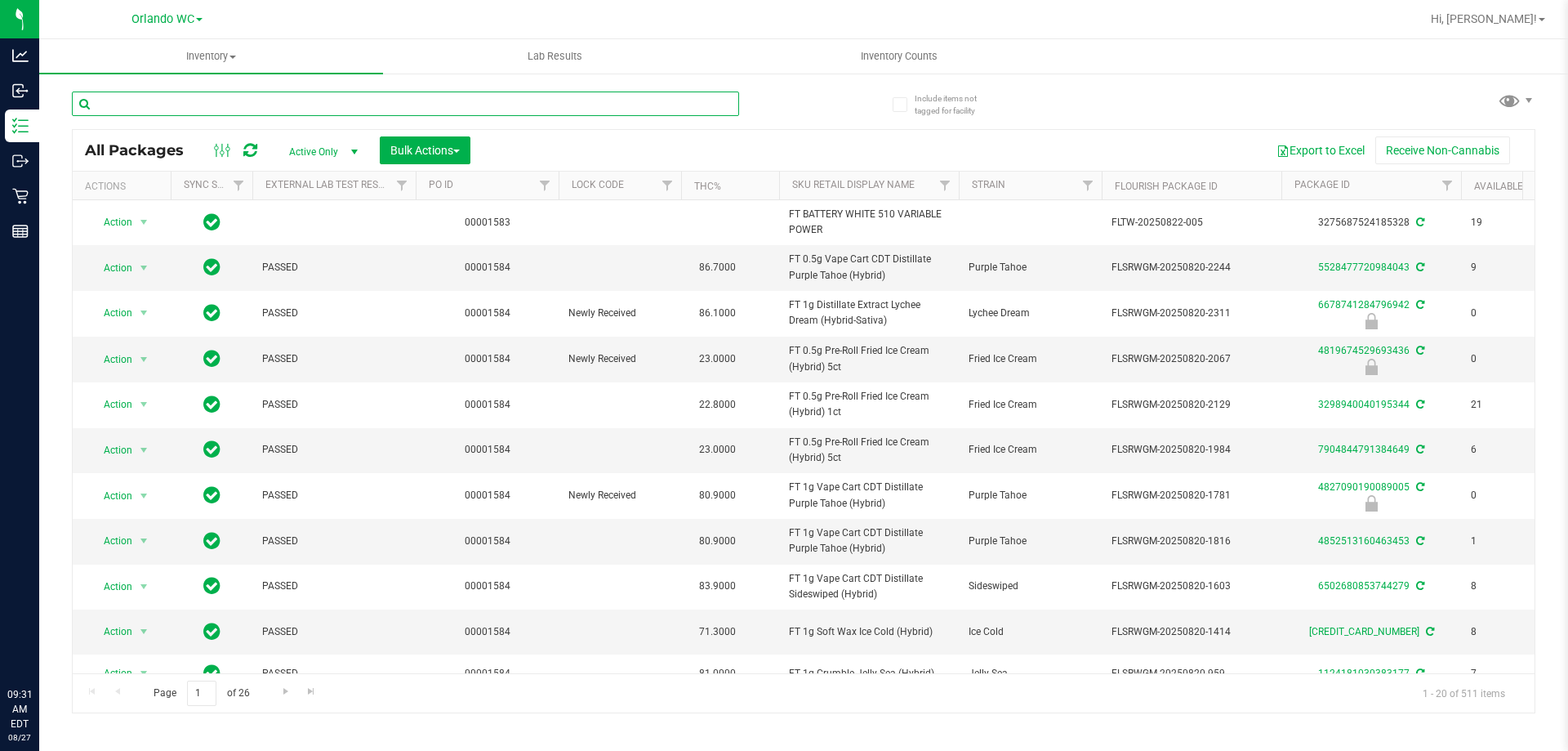
click at [222, 105] on input "text" at bounding box center [406, 104] width 667 height 25
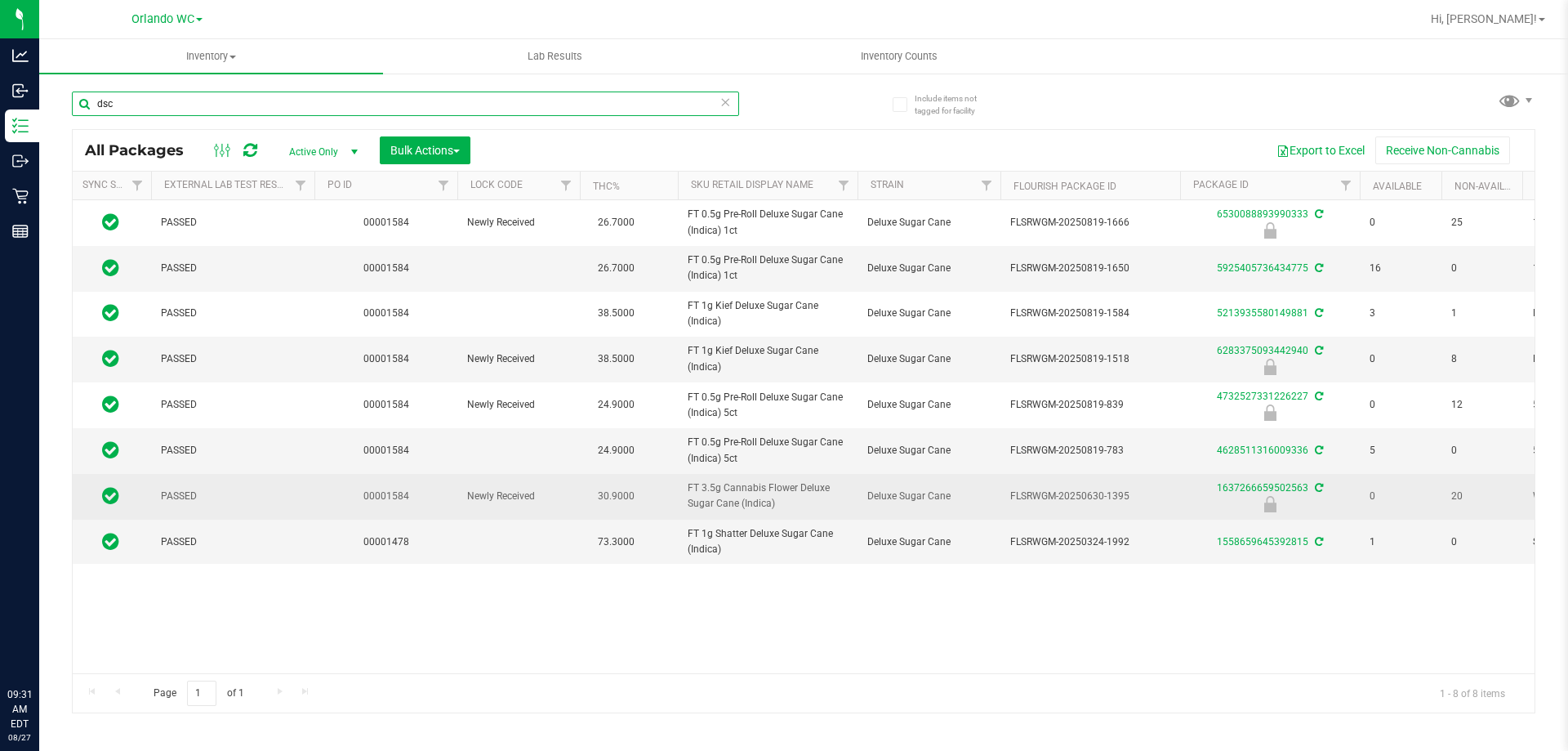
scroll to position [0, 133]
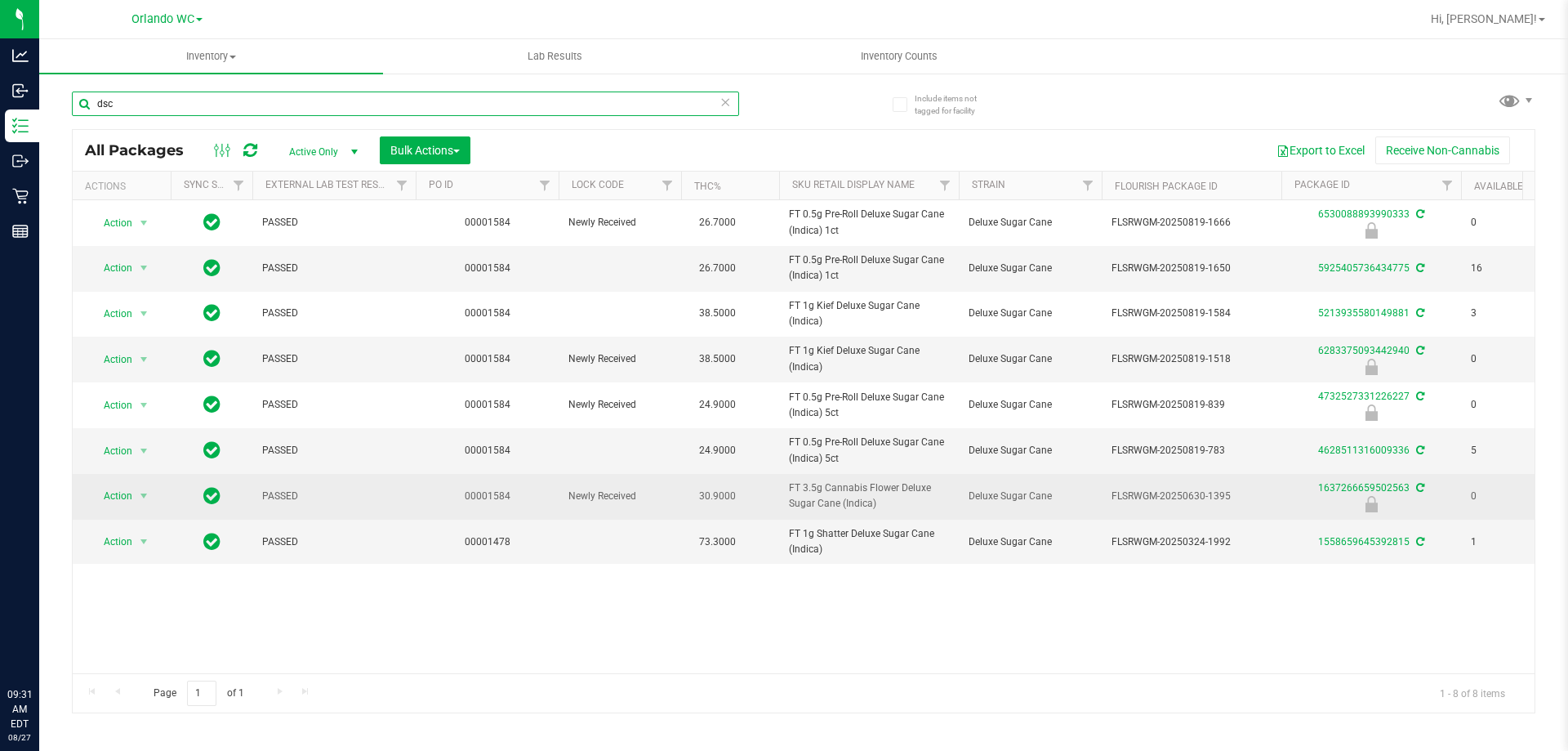
type input "dsc"
drag, startPoint x: 787, startPoint y: 486, endPoint x: 890, endPoint y: 515, distance: 107.0
click at [890, 515] on td "FT 3.5g Cannabis Flower Deluxe Sugar Cane (Indica)" at bounding box center [869, 497] width 180 height 46
copy span "FT 3.5g Cannabis Flower Deluxe Sugar Cane (Indica)"
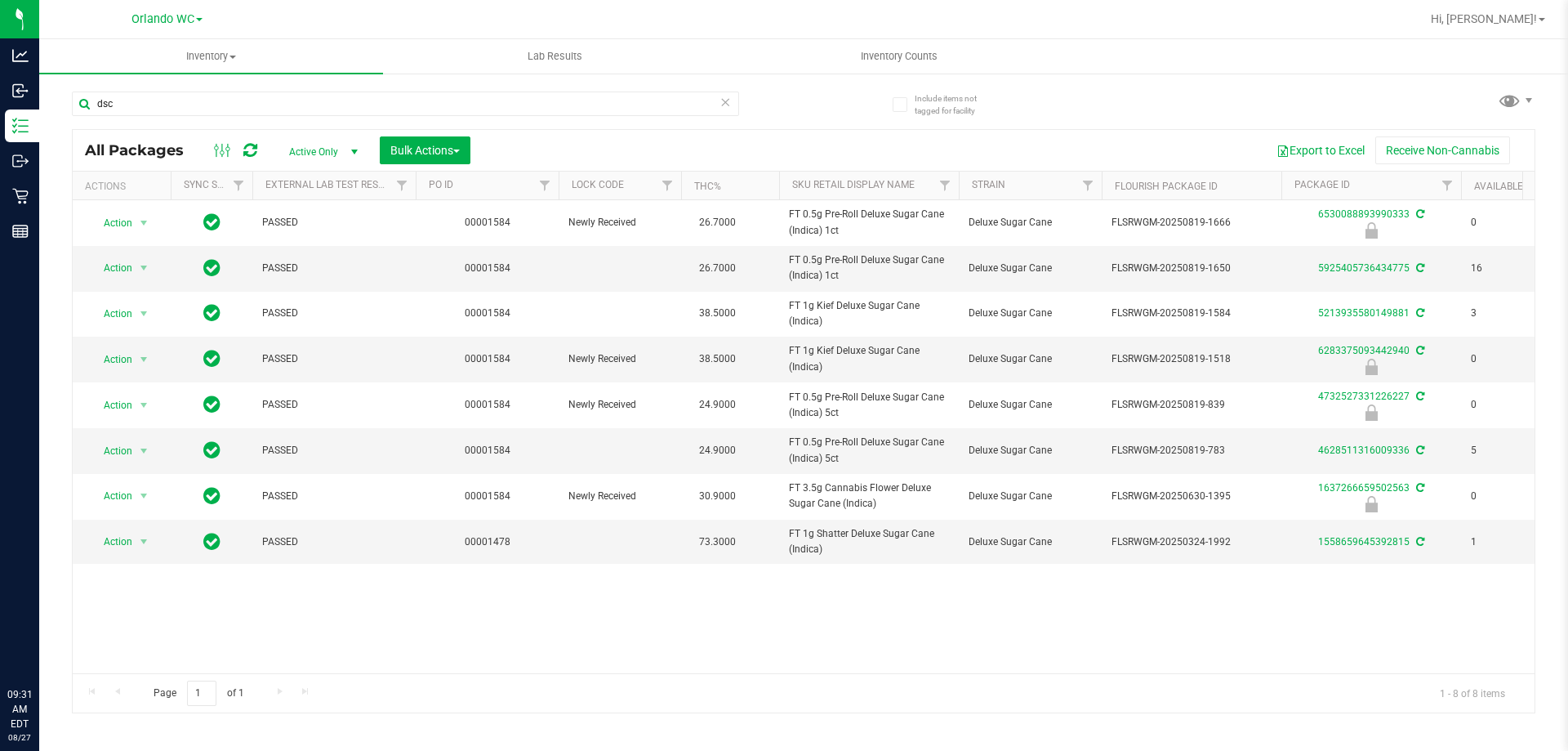
click at [133, 118] on div "dsc" at bounding box center [406, 110] width 667 height 38
click at [131, 112] on input "dsc" at bounding box center [406, 104] width 667 height 25
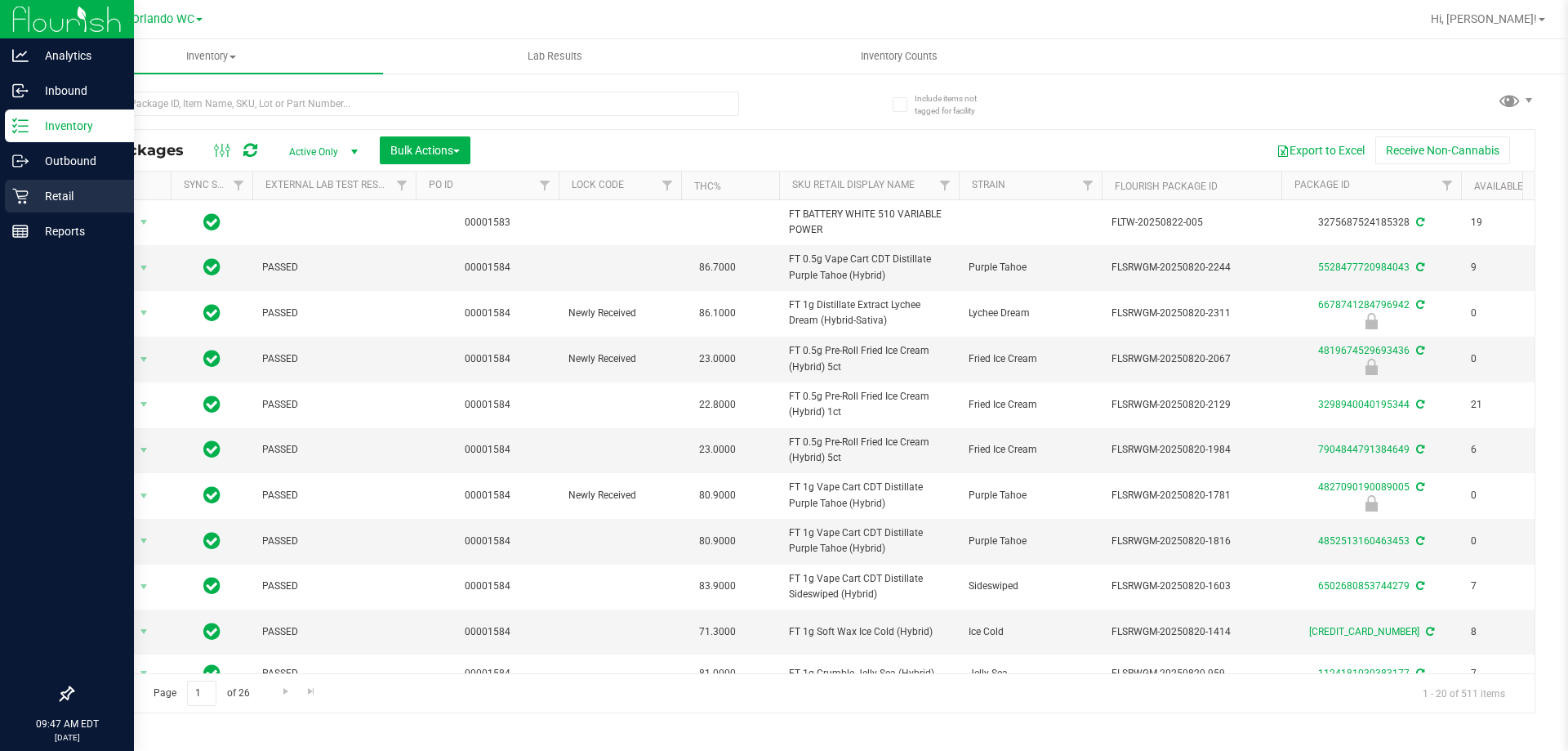
click at [38, 191] on p "Retail" at bounding box center [77, 196] width 98 height 20
click at [26, 187] on div "Retail" at bounding box center [69, 196] width 129 height 33
click at [63, 191] on p "Retail" at bounding box center [77, 196] width 98 height 20
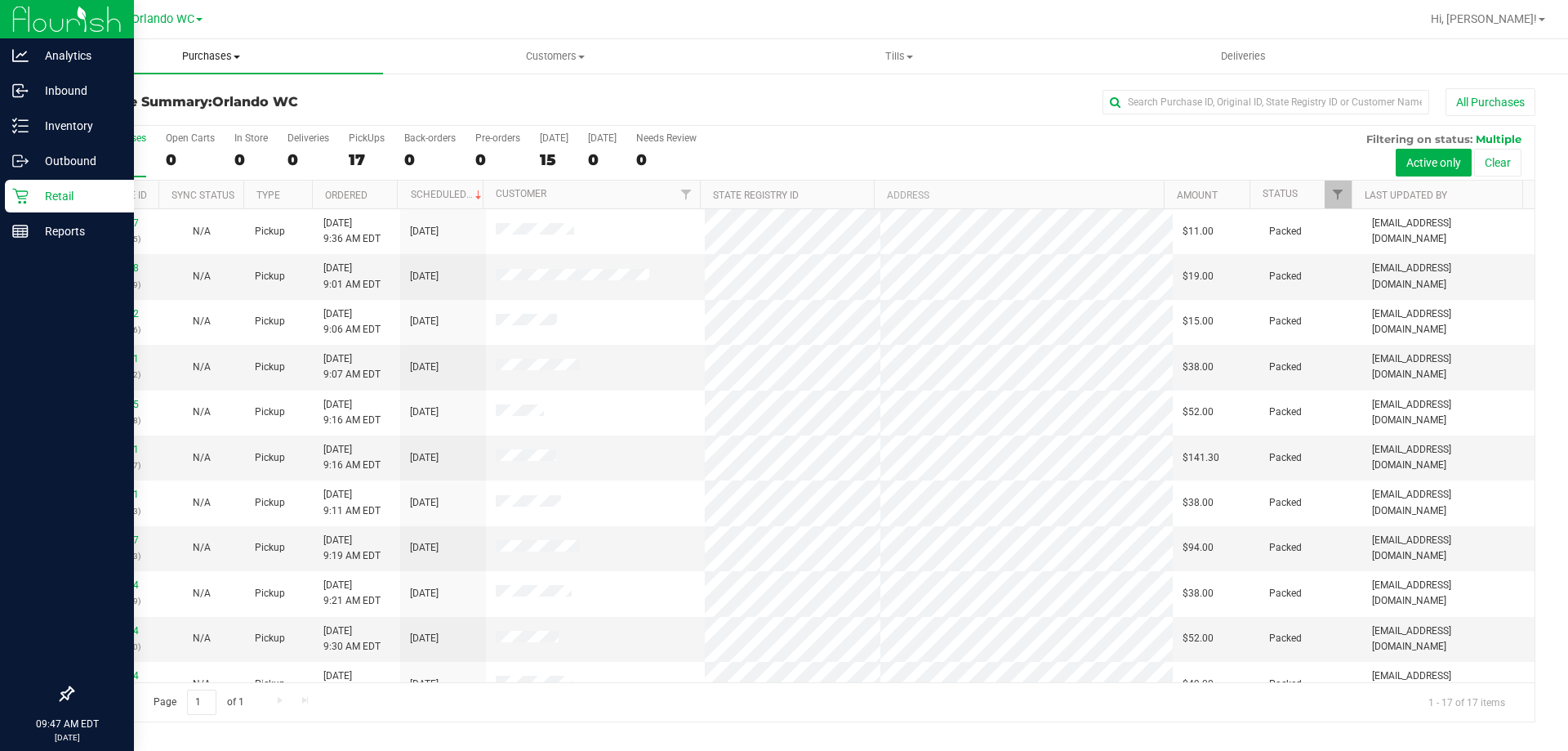
click at [200, 58] on span "Purchases" at bounding box center [211, 57] width 344 height 15
click at [146, 113] on li "Fulfillment" at bounding box center [211, 118] width 344 height 20
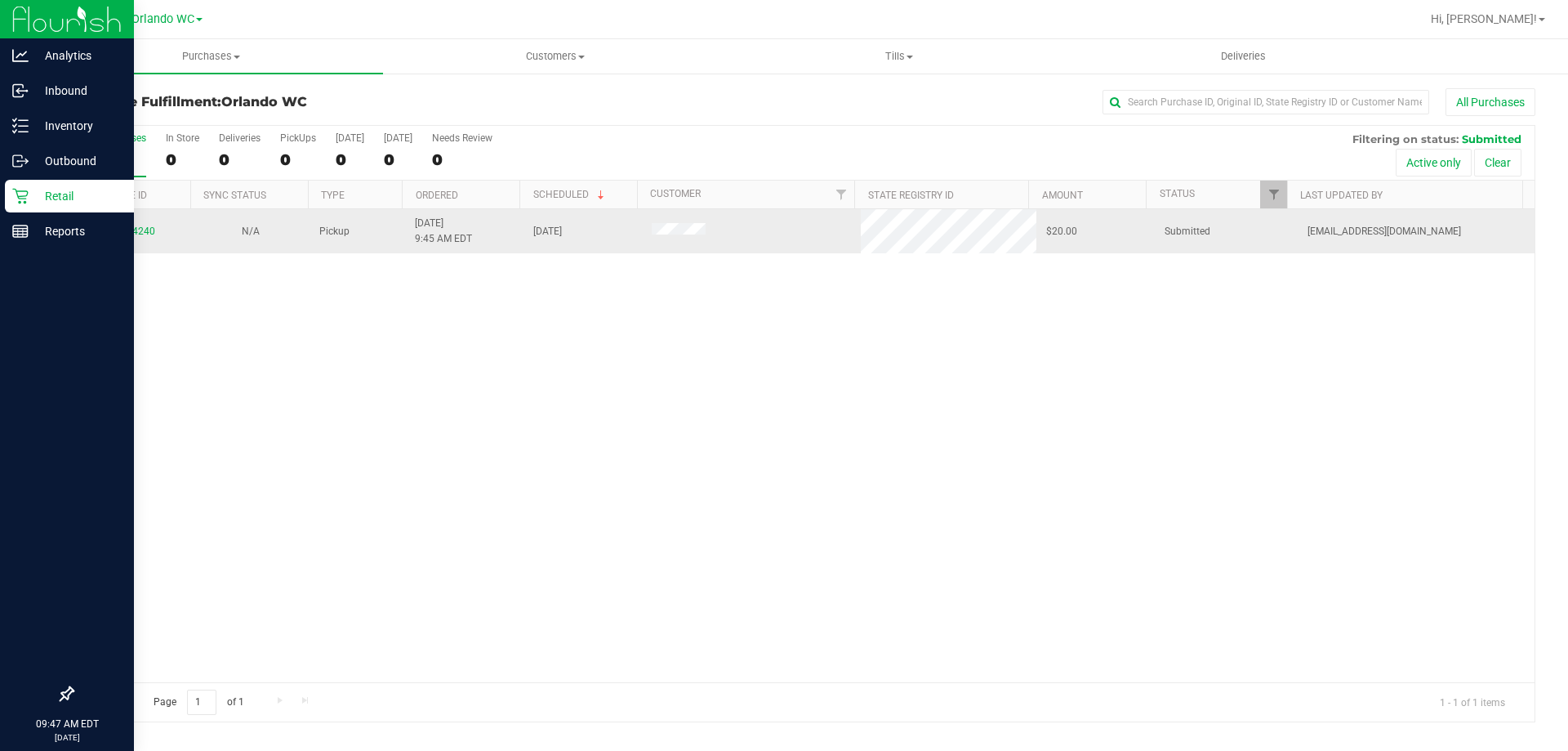
click at [105, 226] on div "11854240" at bounding box center [131, 231] width 99 height 16
click at [113, 228] on link "11854240" at bounding box center [132, 231] width 46 height 12
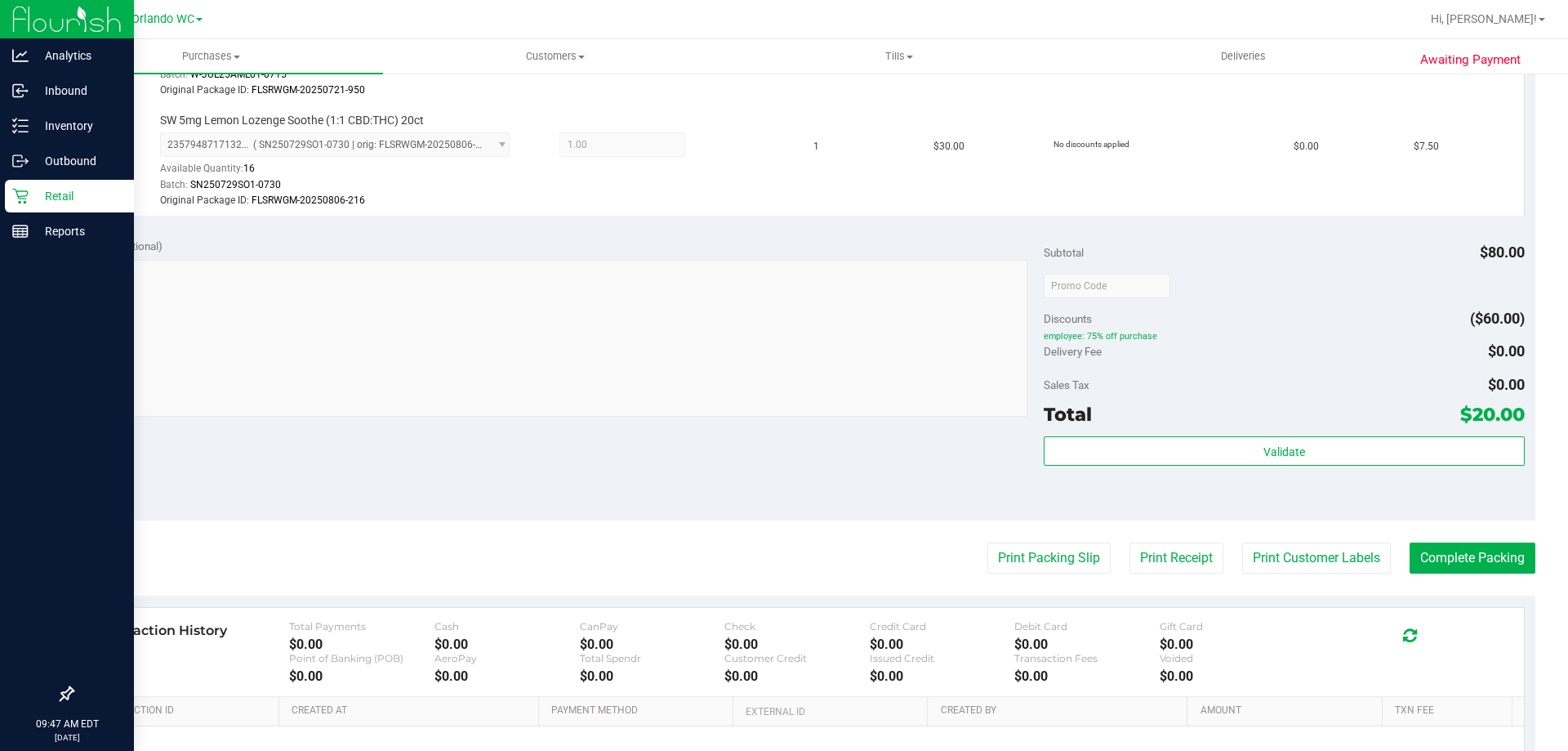
scroll to position [653, 0]
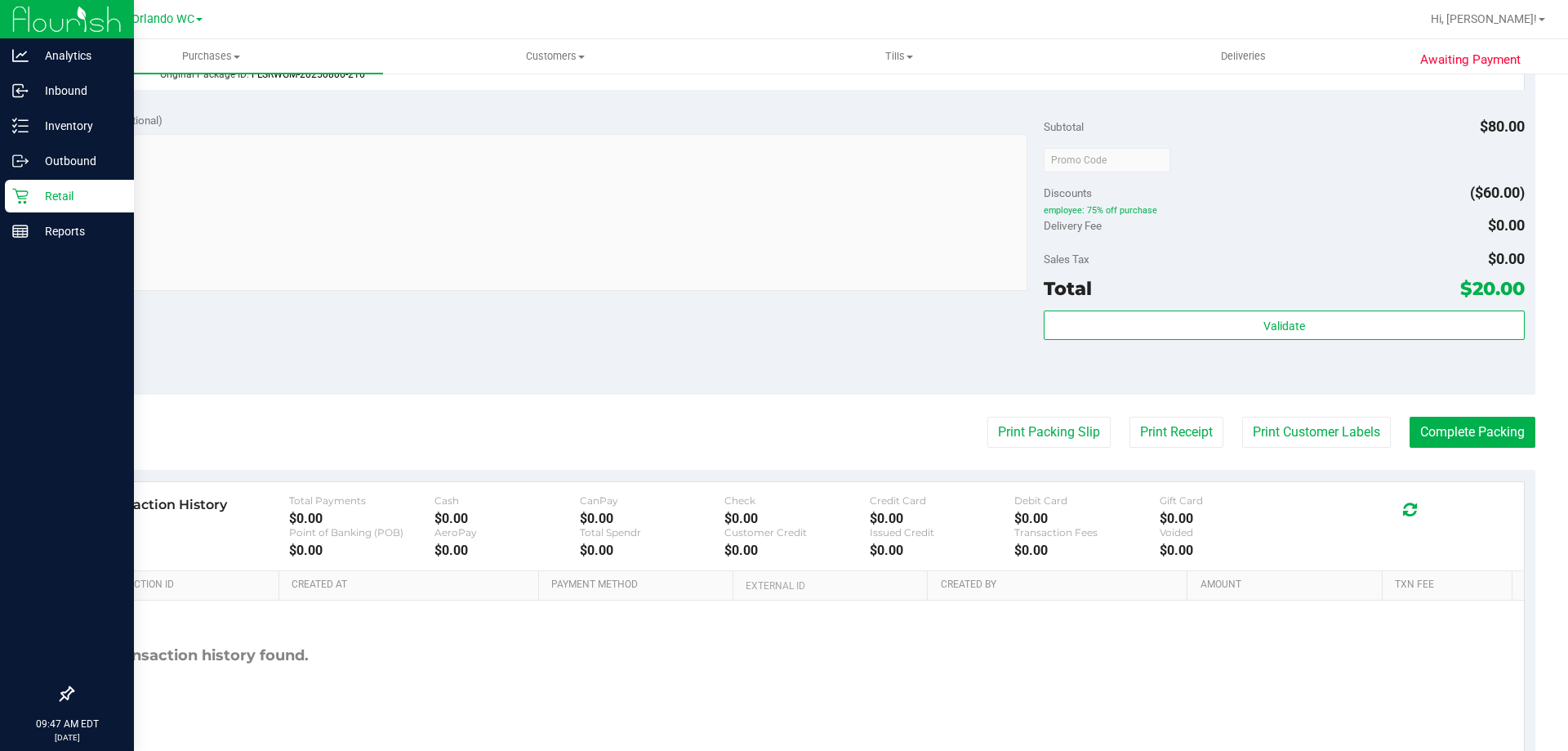
click at [1078, 398] on purchase-details "Back Edit Purchase Cancel Purchase View Profile # 11854240 BioTrack ID: - Submi…" at bounding box center [804, 105] width 1464 height 1341
click at [1041, 419] on button "Print Packing Slip" at bounding box center [1049, 432] width 123 height 31
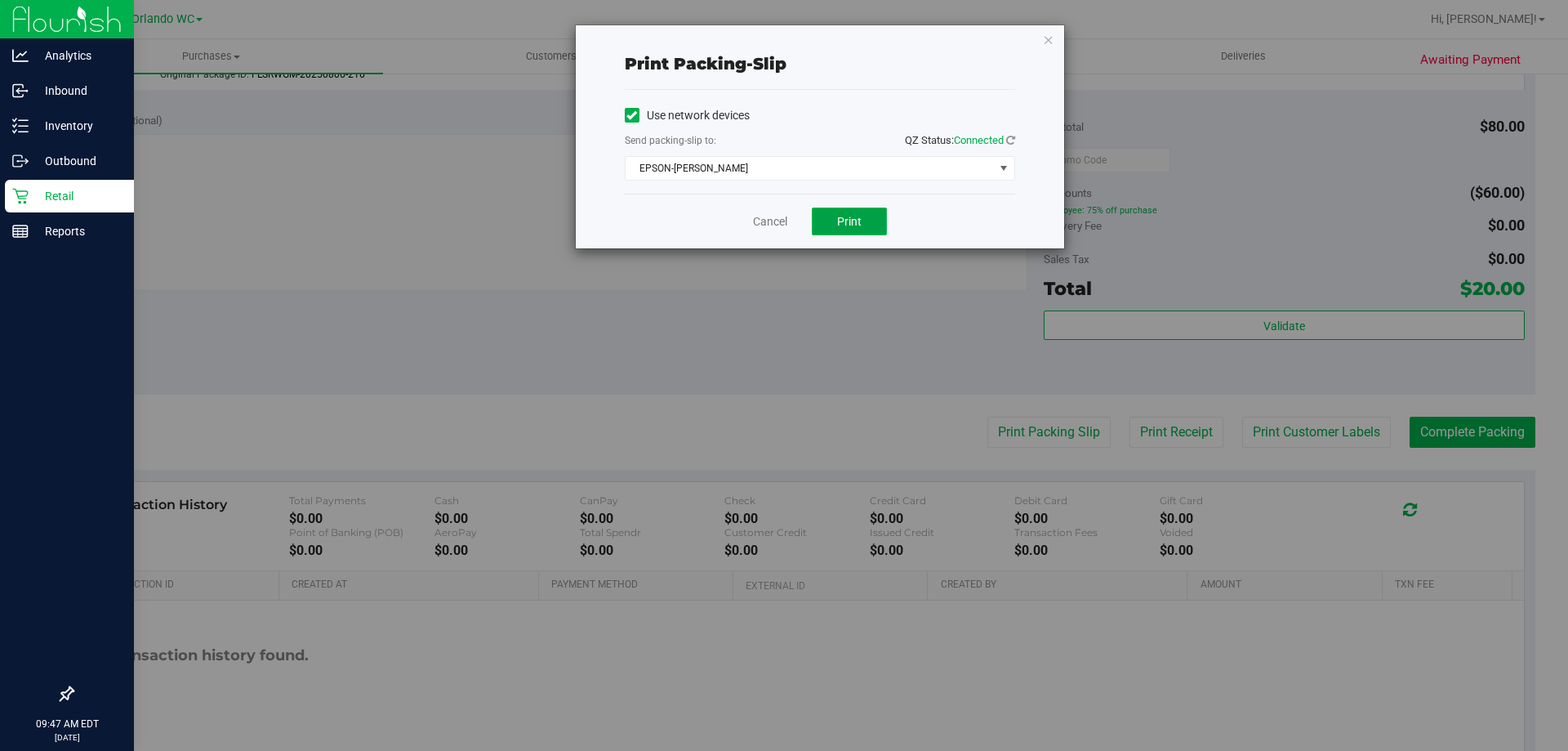
click at [849, 218] on span "Print" at bounding box center [849, 222] width 25 height 13
click at [769, 222] on link "Cancel" at bounding box center [770, 222] width 34 height 17
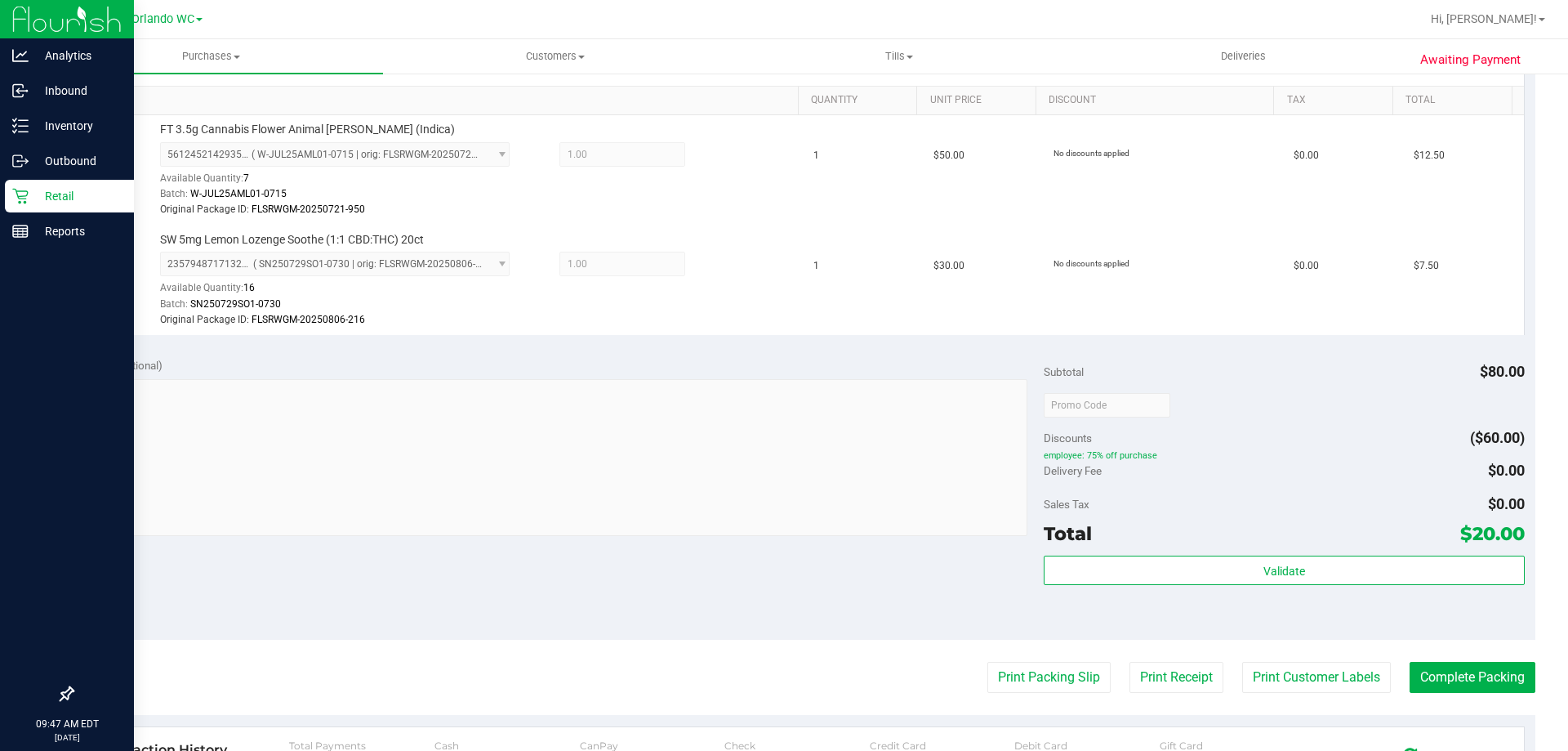
scroll to position [711, 0]
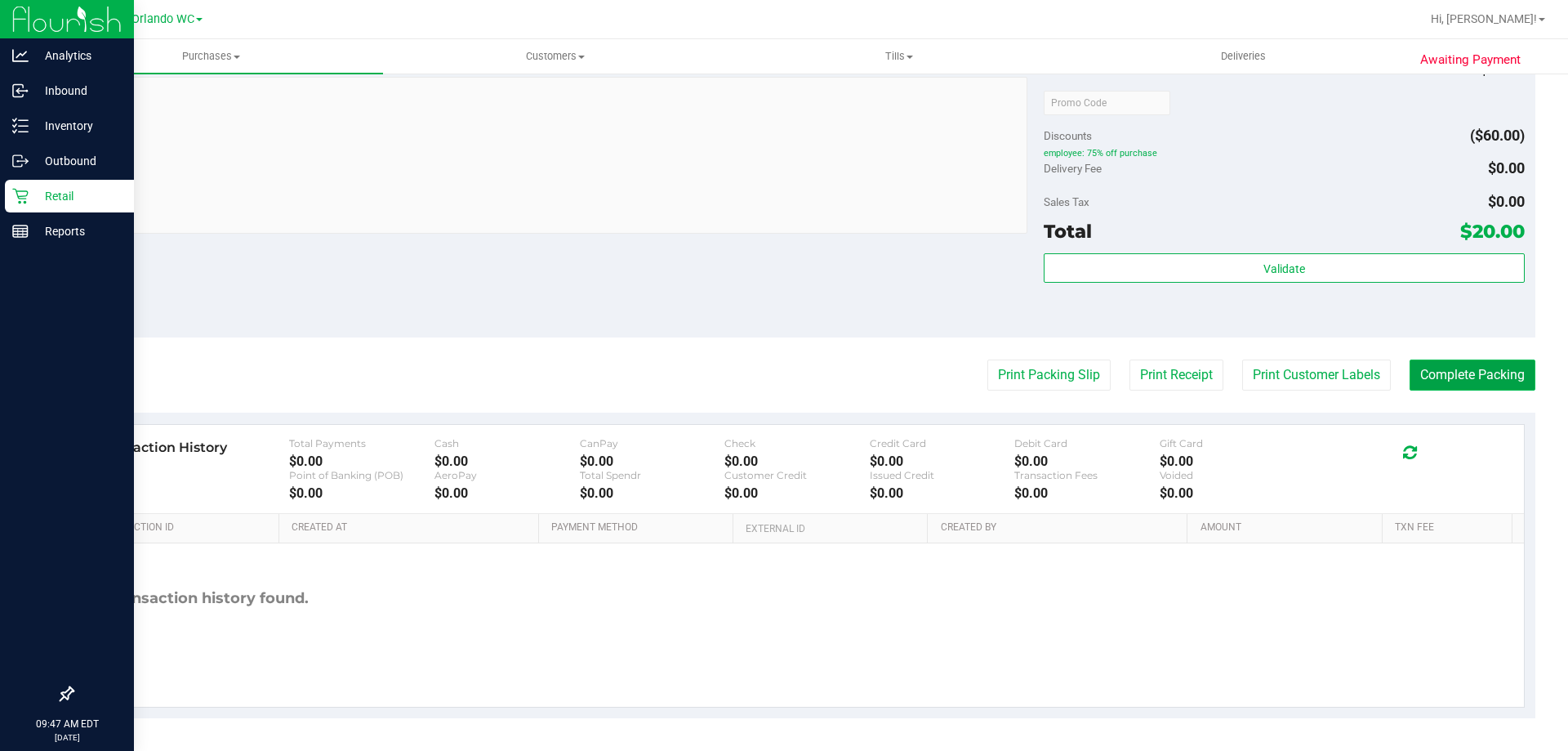
click at [1486, 371] on button "Complete Packing" at bounding box center [1472, 376] width 126 height 31
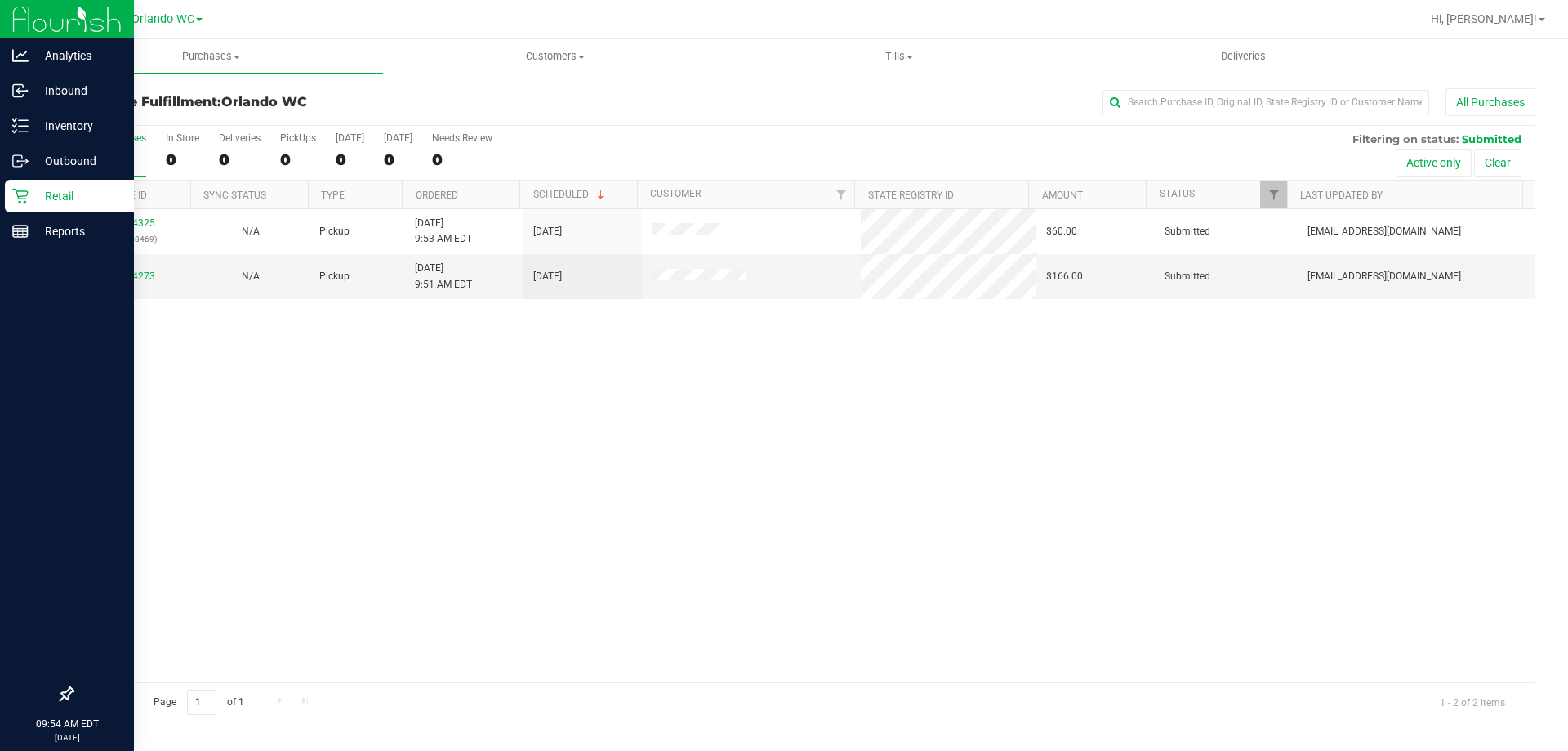
click at [493, 188] on th "Ordered" at bounding box center [460, 195] width 117 height 29
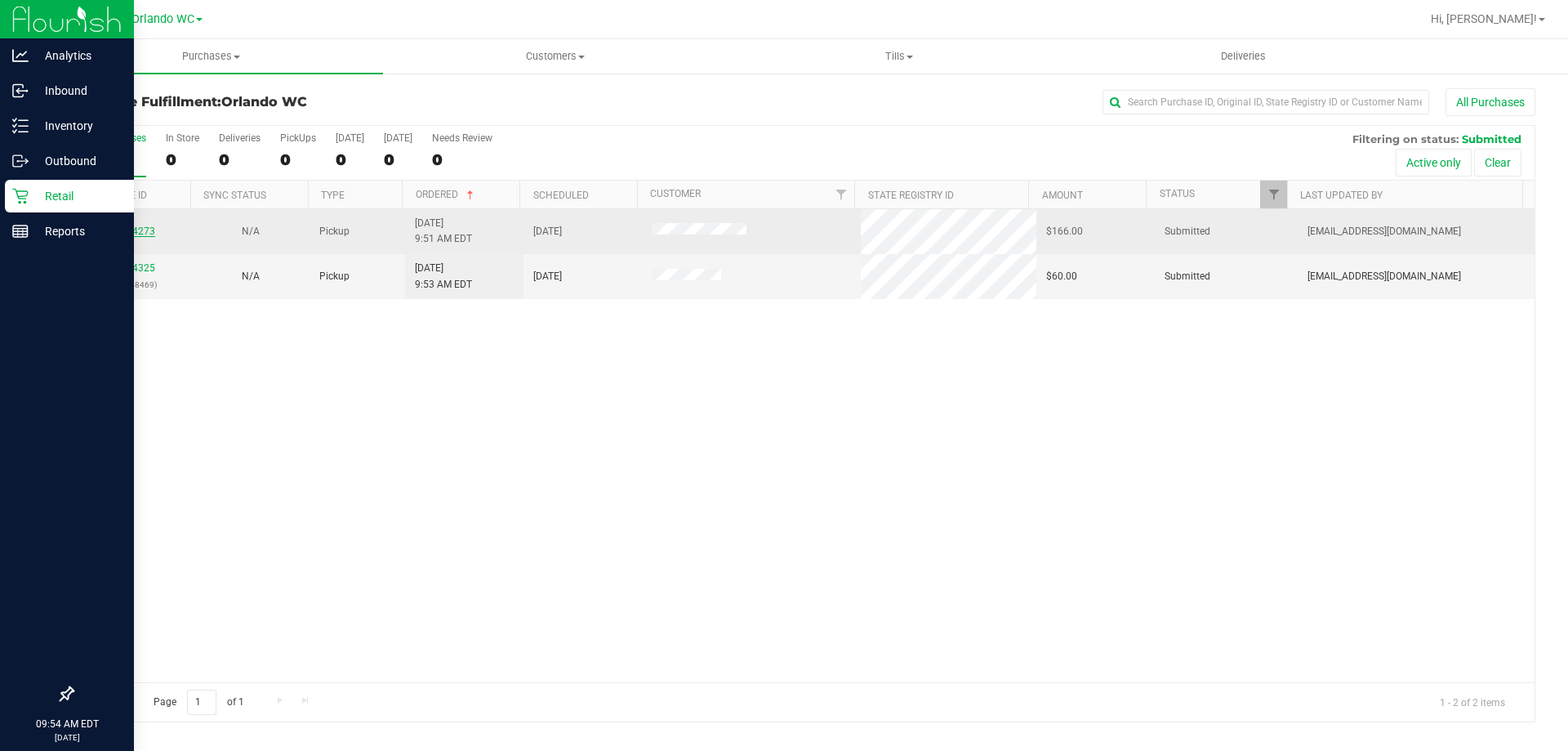
click at [140, 231] on link "11854273" at bounding box center [132, 231] width 46 height 12
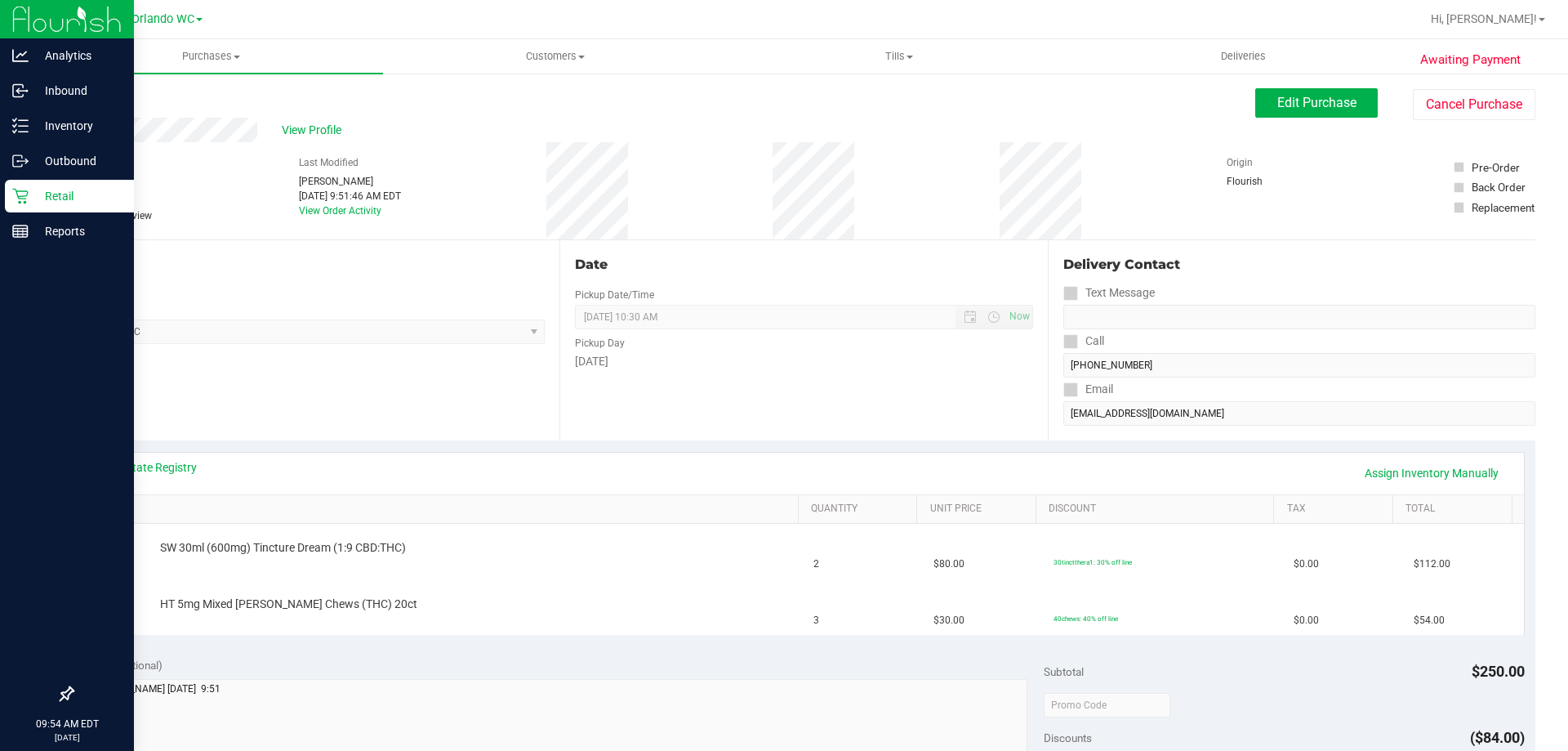
click at [86, 104] on div "Back" at bounding box center [85, 98] width 25 height 20
click at [86, 103] on link "Back" at bounding box center [85, 98] width 25 height 12
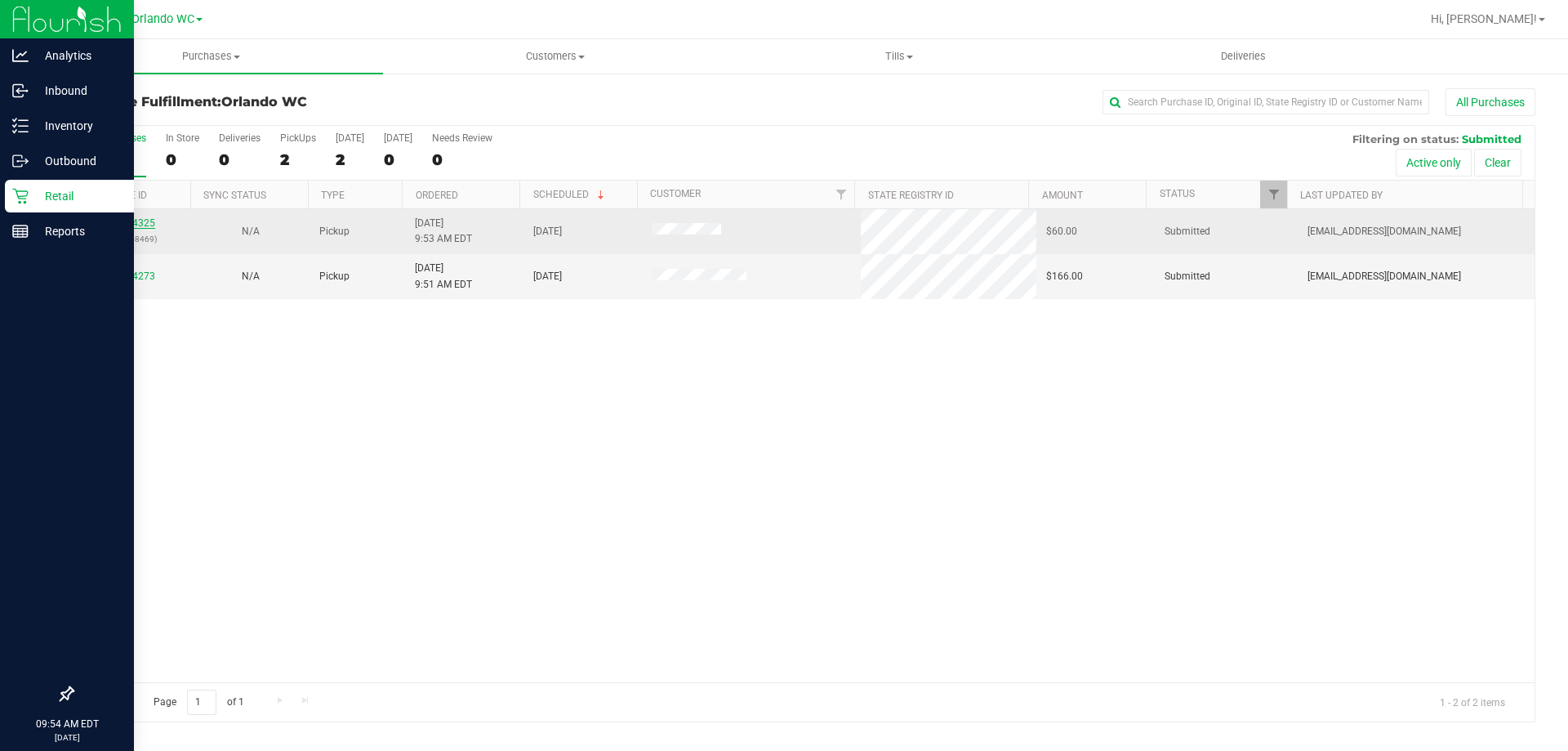
click at [131, 225] on link "11854325" at bounding box center [132, 223] width 46 height 12
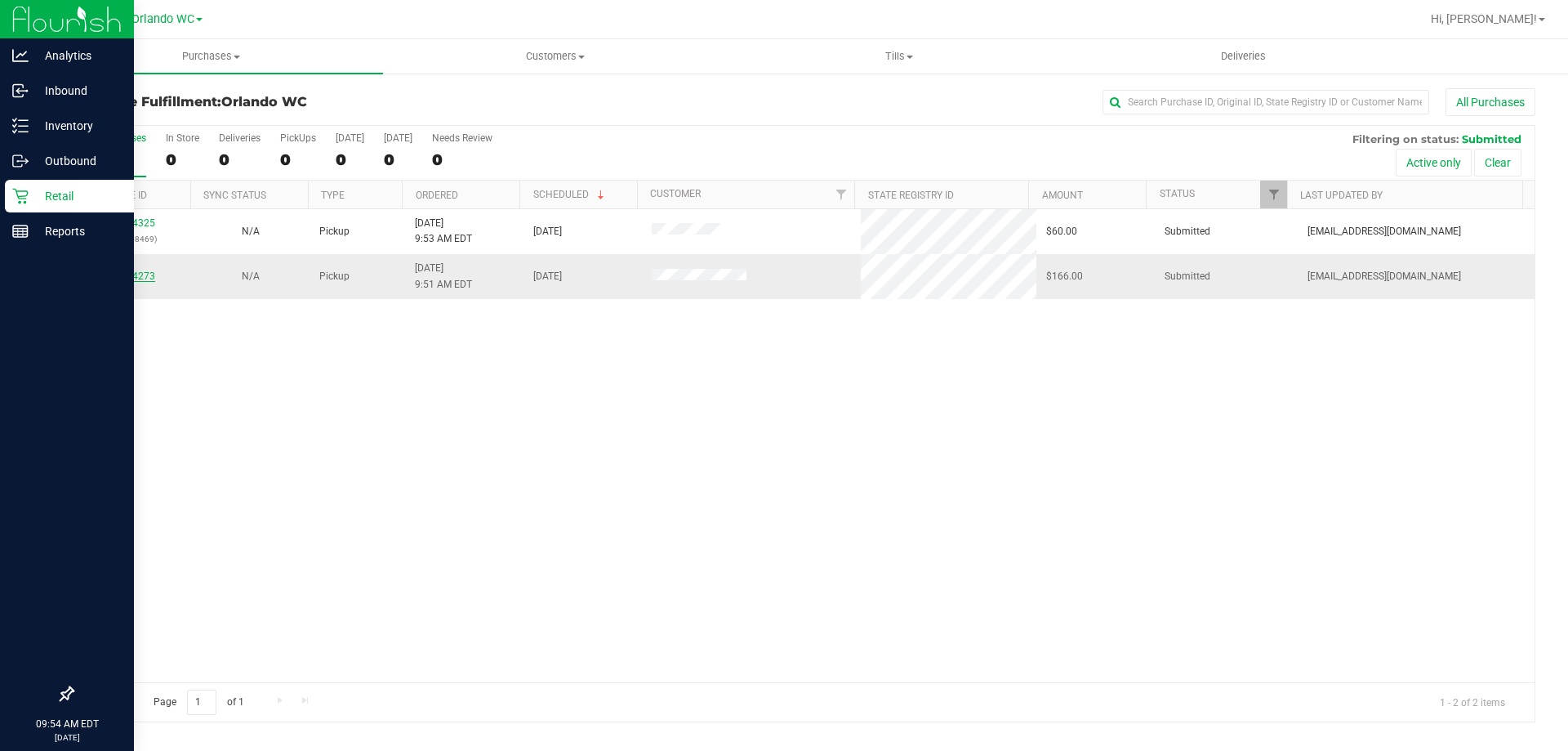
click at [140, 276] on link "11854273" at bounding box center [132, 276] width 46 height 12
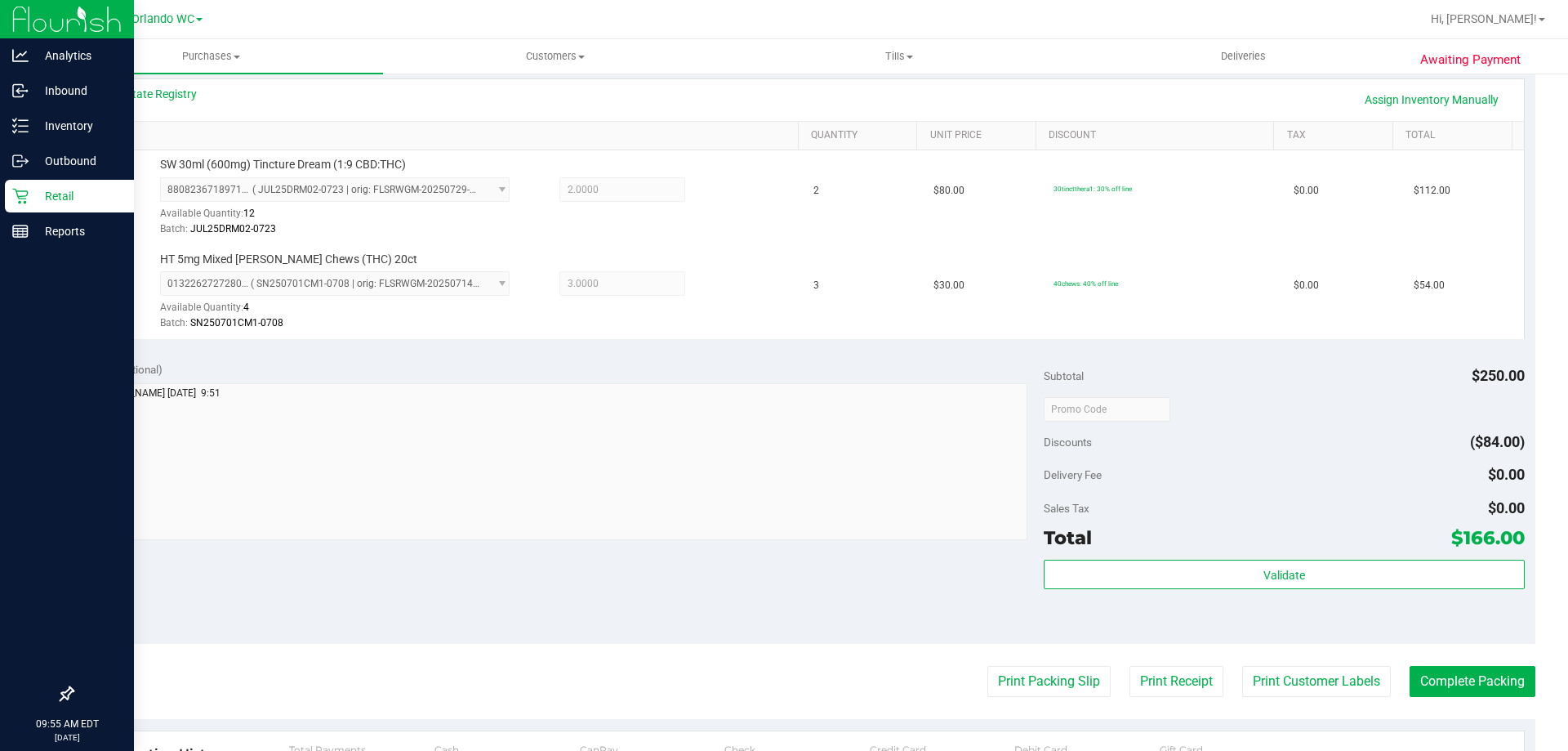
scroll to position [371, 0]
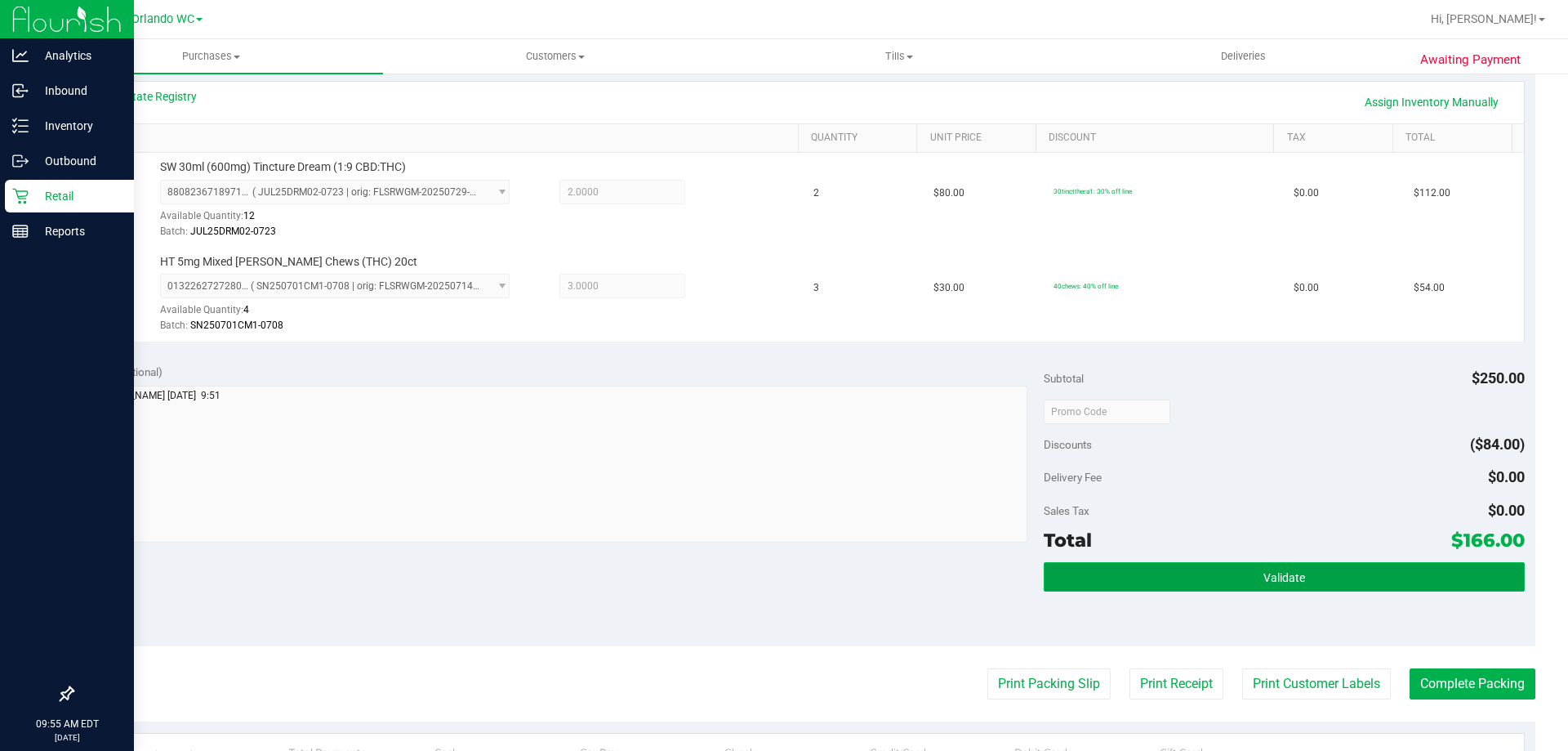
click at [1226, 569] on button "Validate" at bounding box center [1284, 577] width 481 height 30
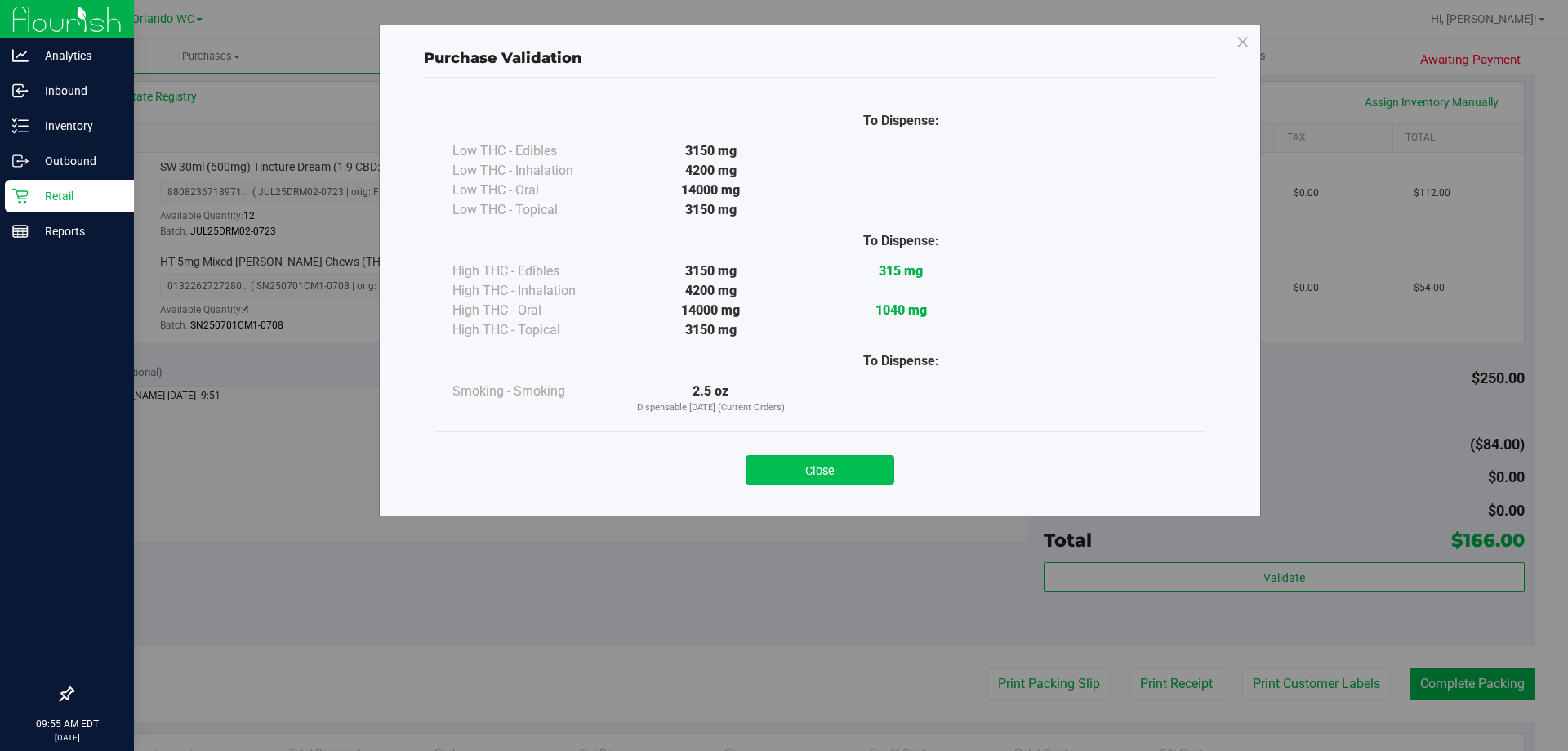
click at [829, 475] on button "Close" at bounding box center [820, 470] width 149 height 30
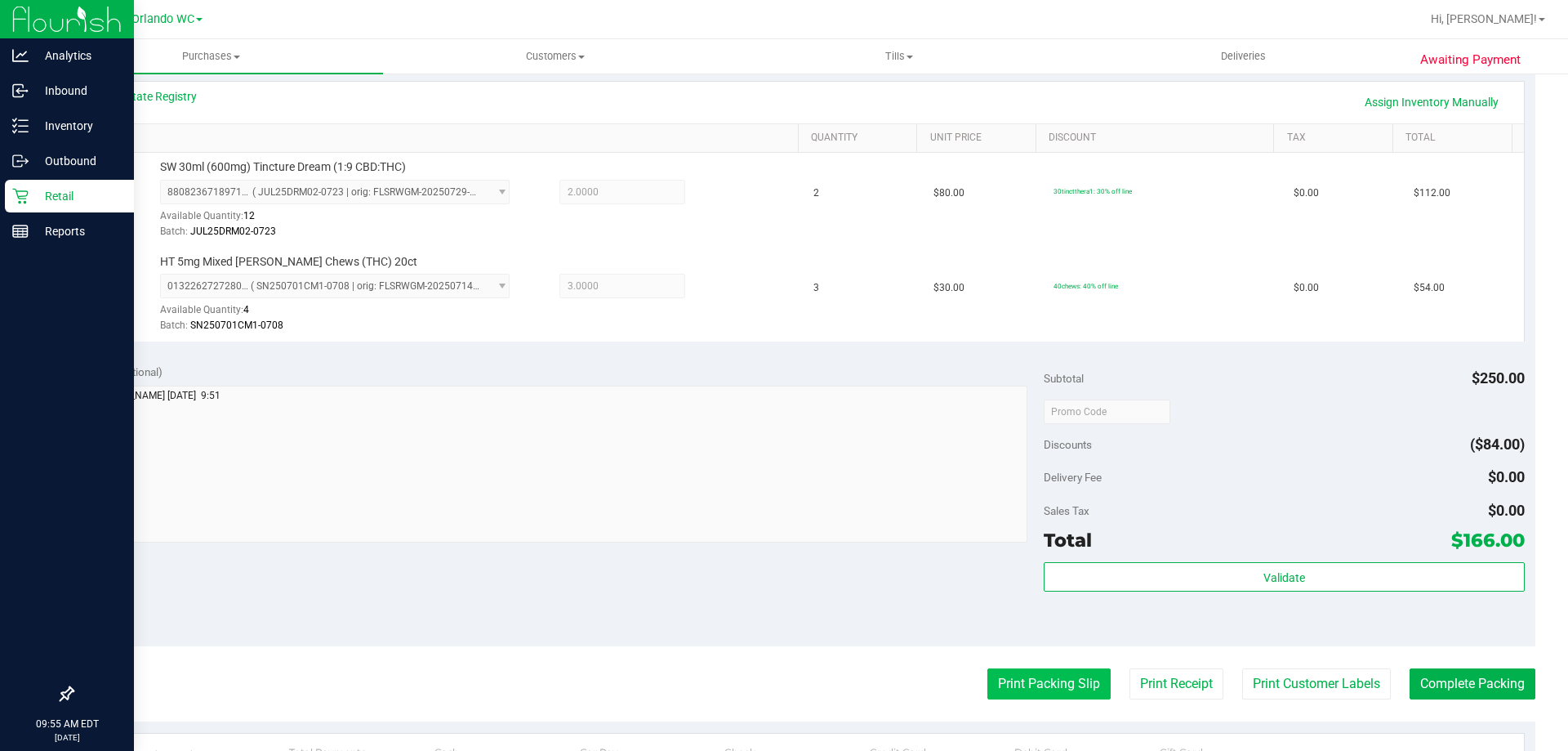
click at [1055, 687] on button "Print Packing Slip" at bounding box center [1049, 684] width 123 height 31
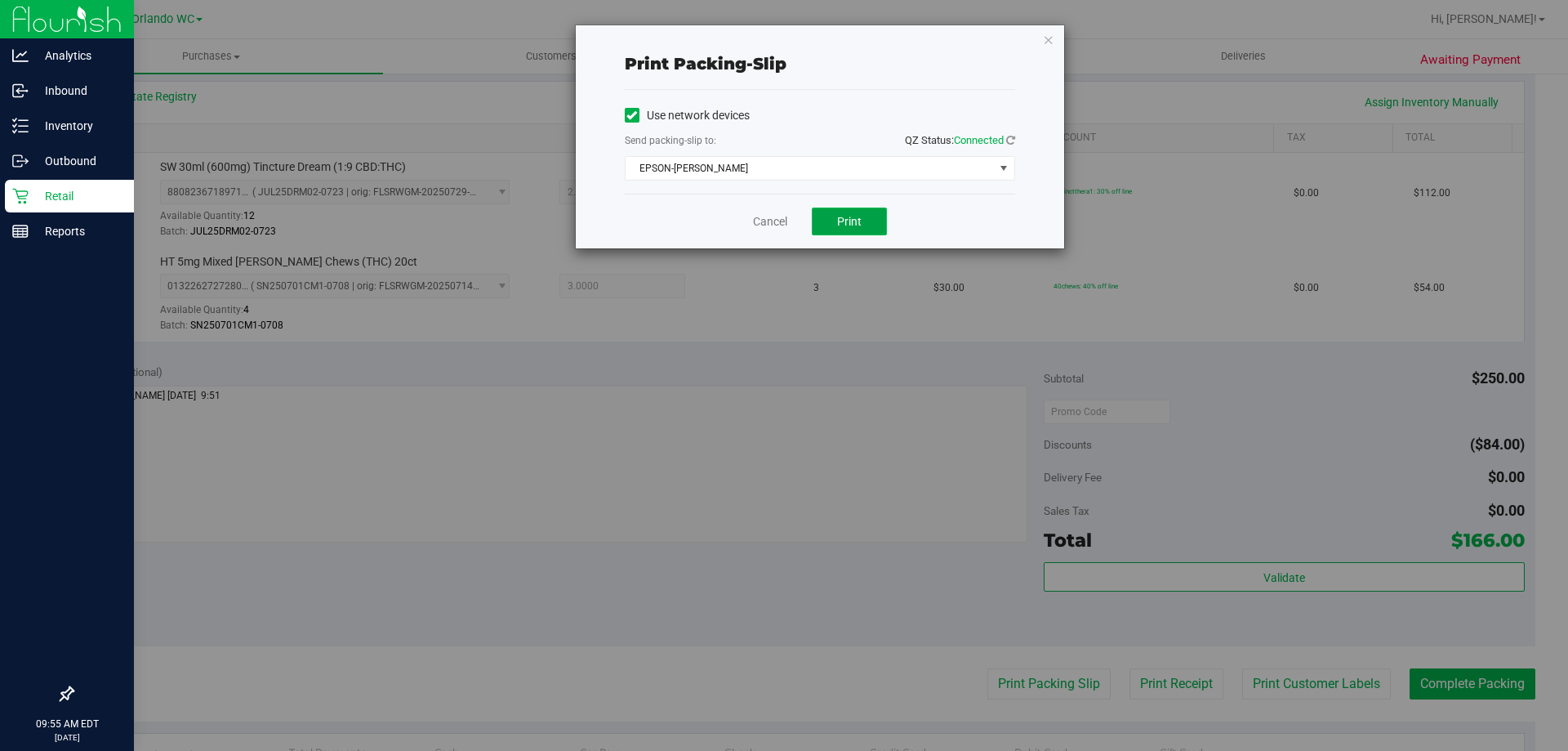
click at [833, 231] on button "Print" at bounding box center [848, 222] width 75 height 28
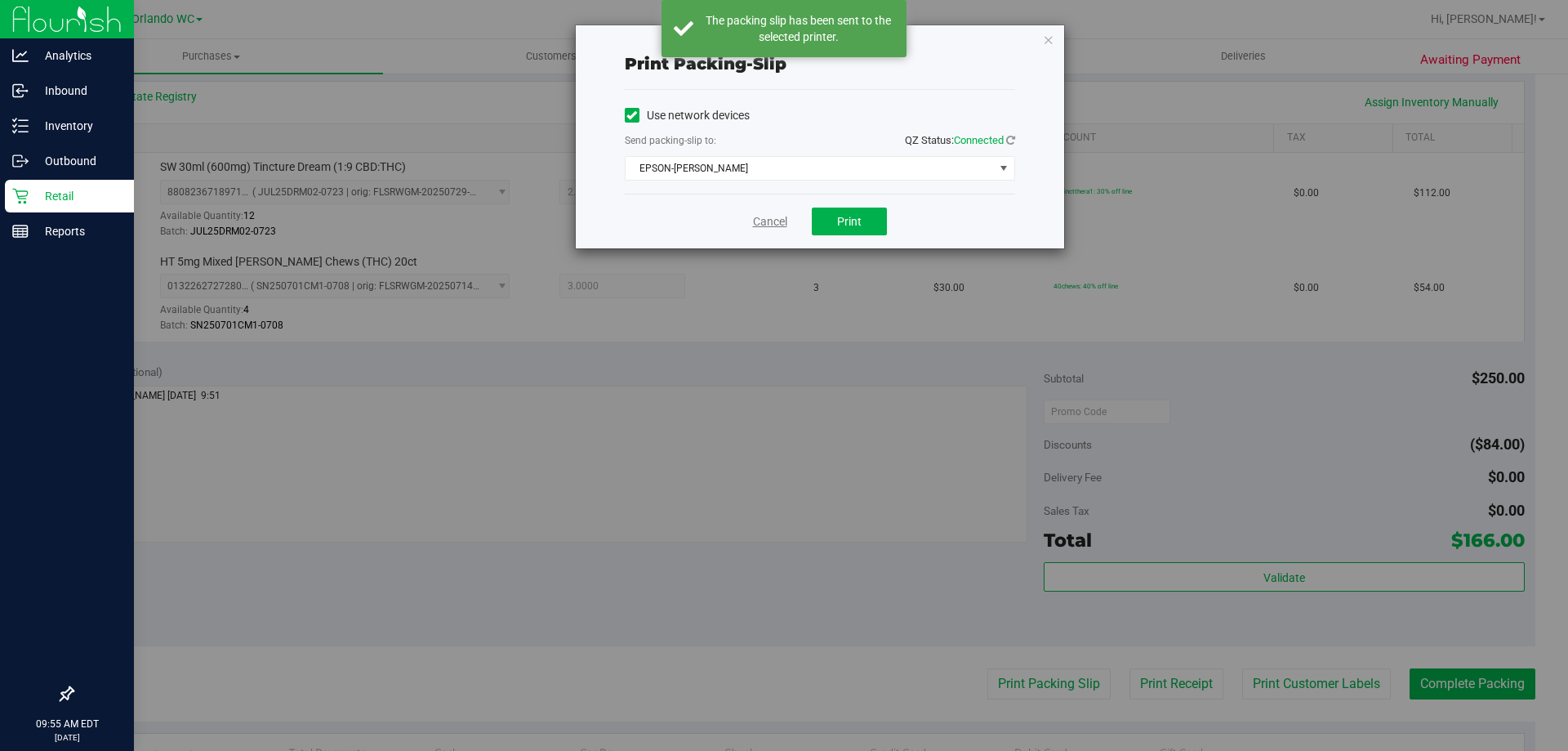
click at [775, 219] on link "Cancel" at bounding box center [770, 222] width 34 height 17
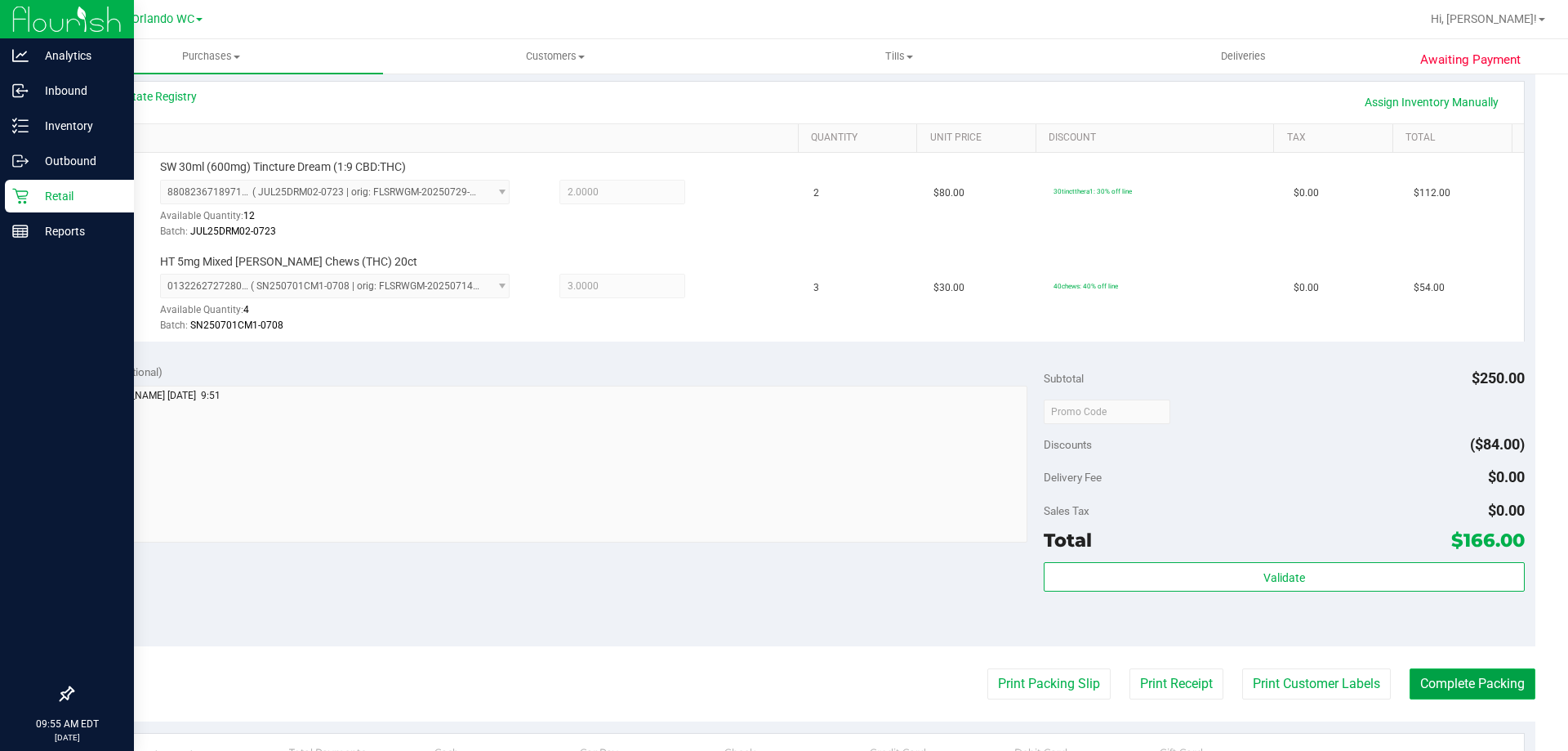
click at [1474, 684] on button "Complete Packing" at bounding box center [1472, 684] width 126 height 31
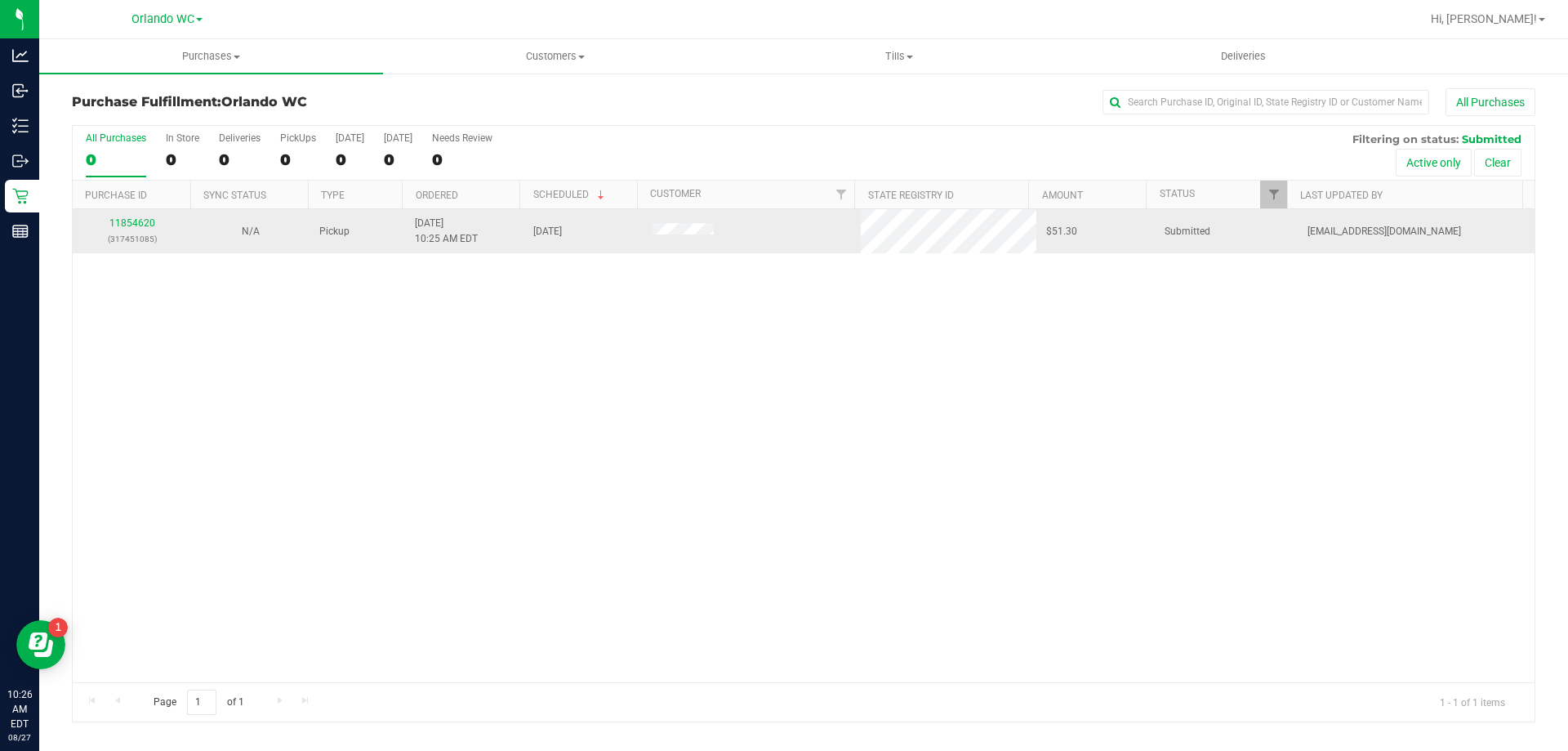
click at [141, 217] on div "11854620 (317451085)" at bounding box center [131, 232] width 99 height 31
click at [132, 232] on p "(317451085)" at bounding box center [131, 238] width 99 height 16
click at [132, 220] on link "11854620" at bounding box center [132, 223] width 46 height 12
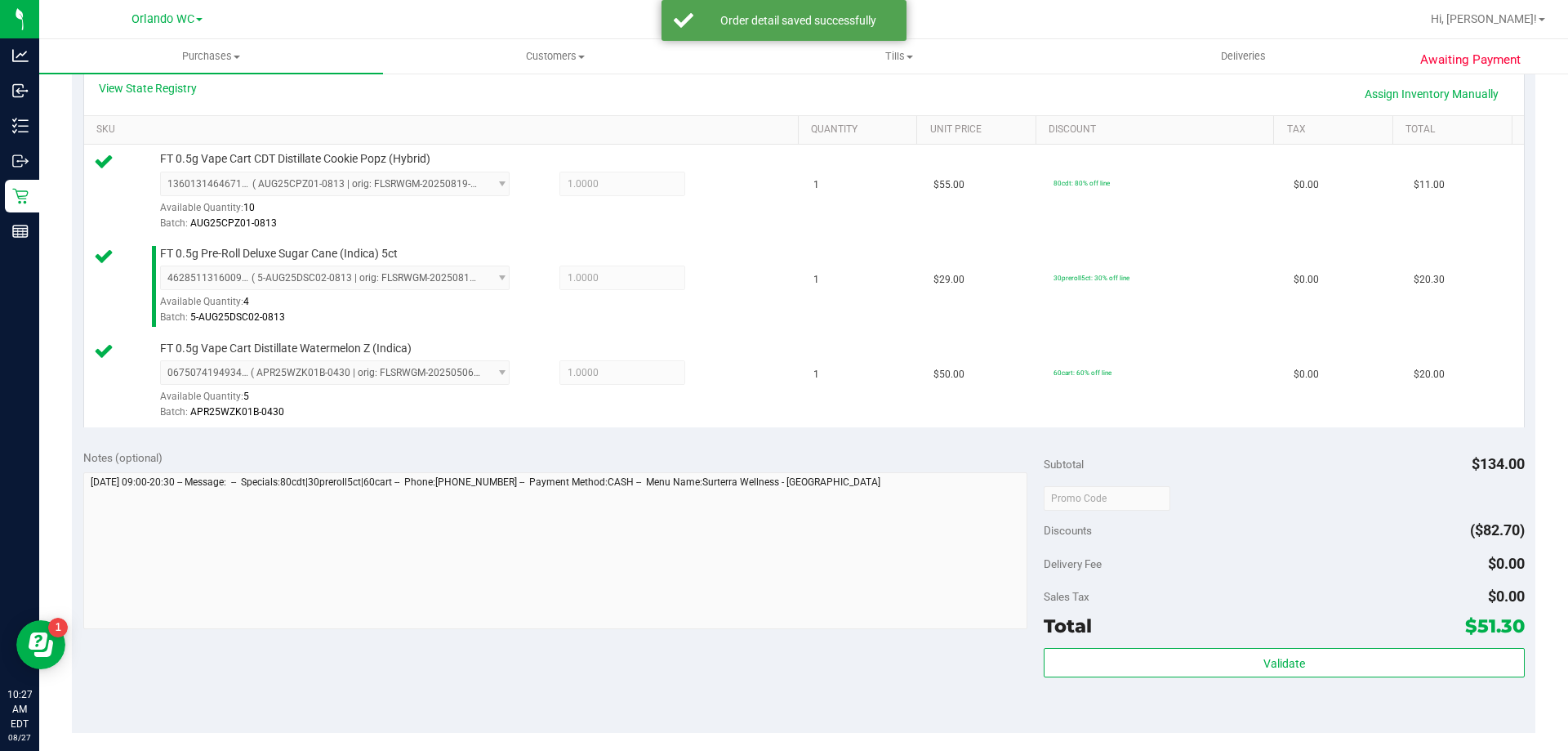
scroll to position [408, 0]
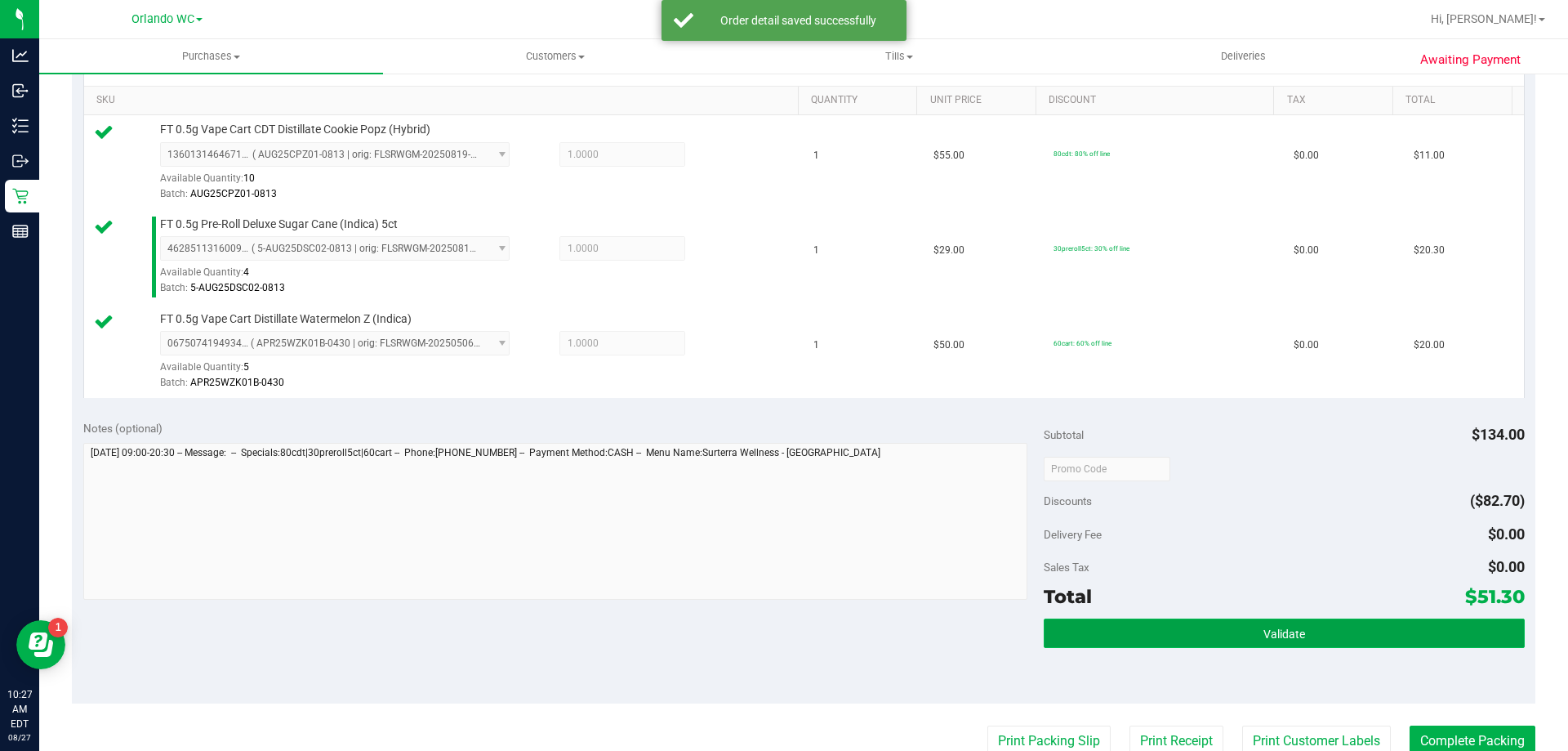
click at [1189, 638] on button "Validate" at bounding box center [1284, 634] width 481 height 30
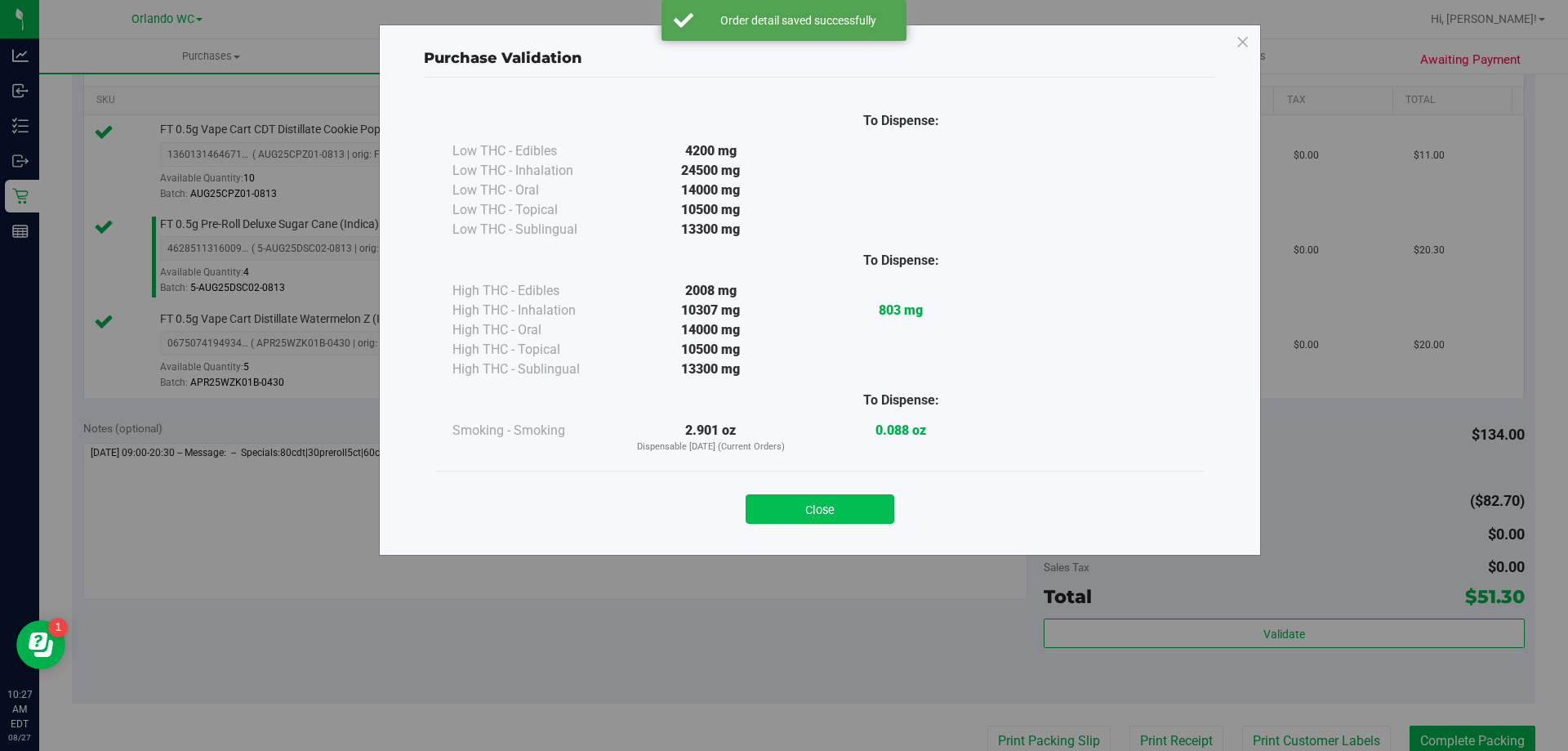
click at [835, 516] on button "Close" at bounding box center [820, 509] width 149 height 30
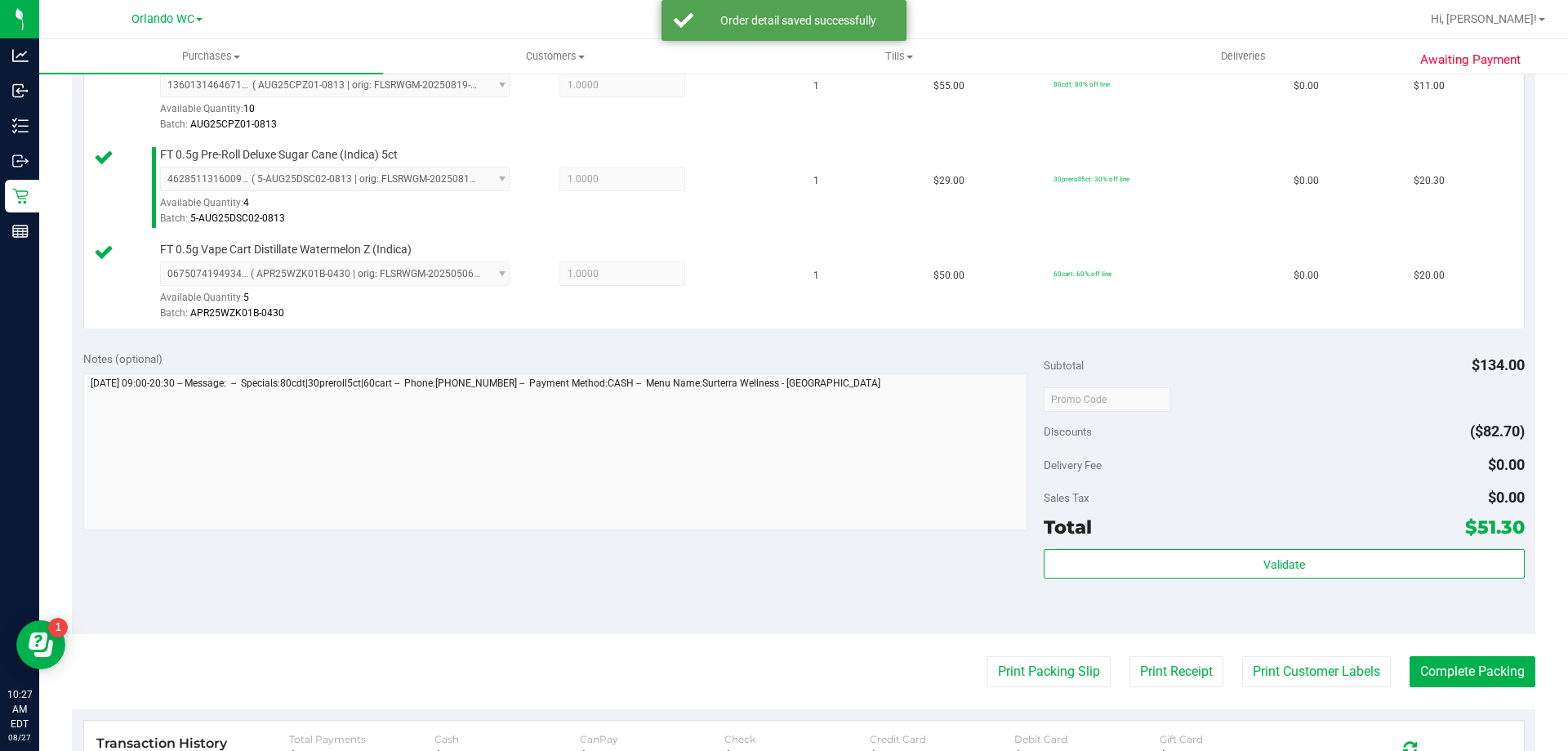
scroll to position [572, 0]
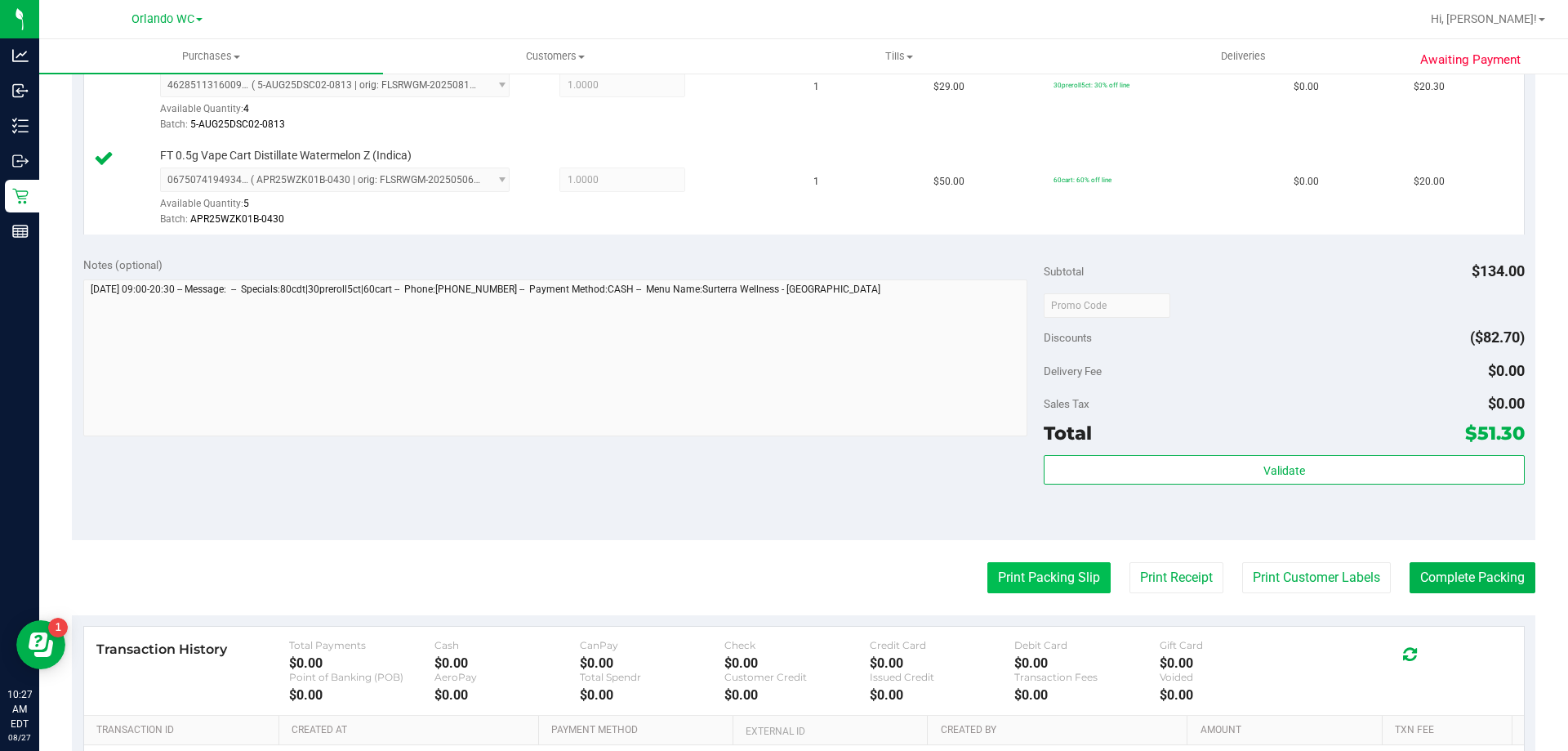
click at [1044, 588] on button "Print Packing Slip" at bounding box center [1049, 578] width 123 height 31
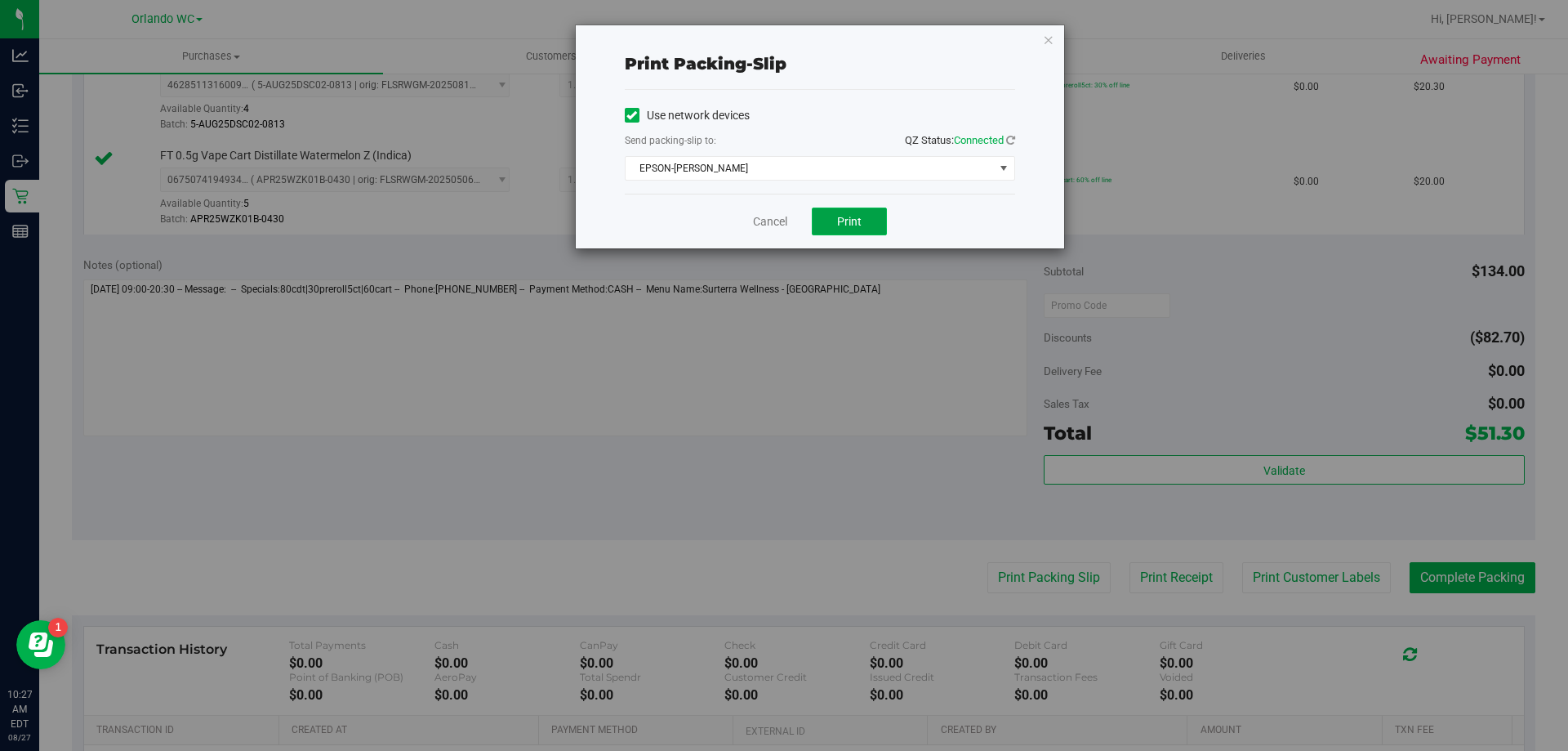
click at [835, 212] on button "Print" at bounding box center [848, 222] width 75 height 28
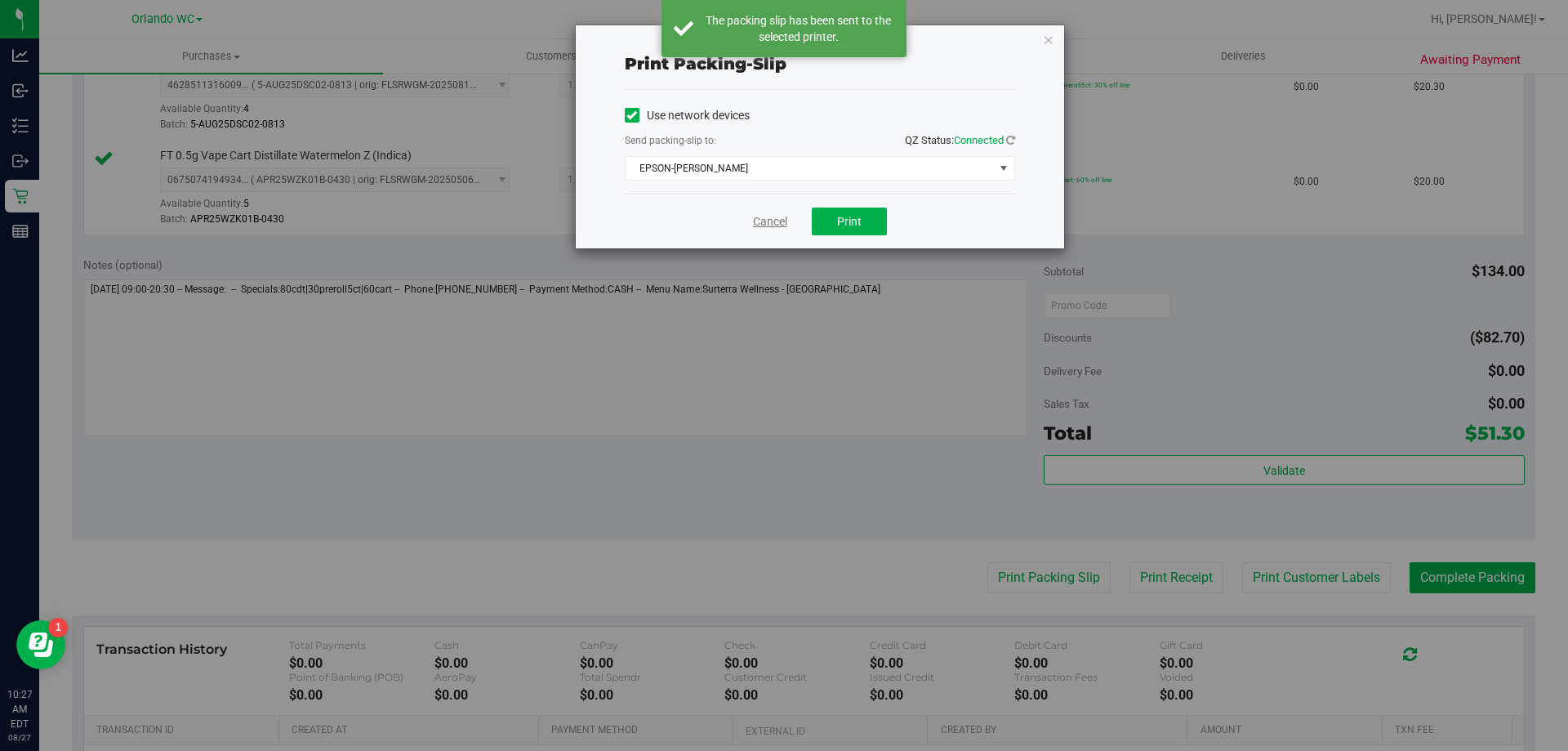
click at [767, 223] on link "Cancel" at bounding box center [770, 222] width 34 height 17
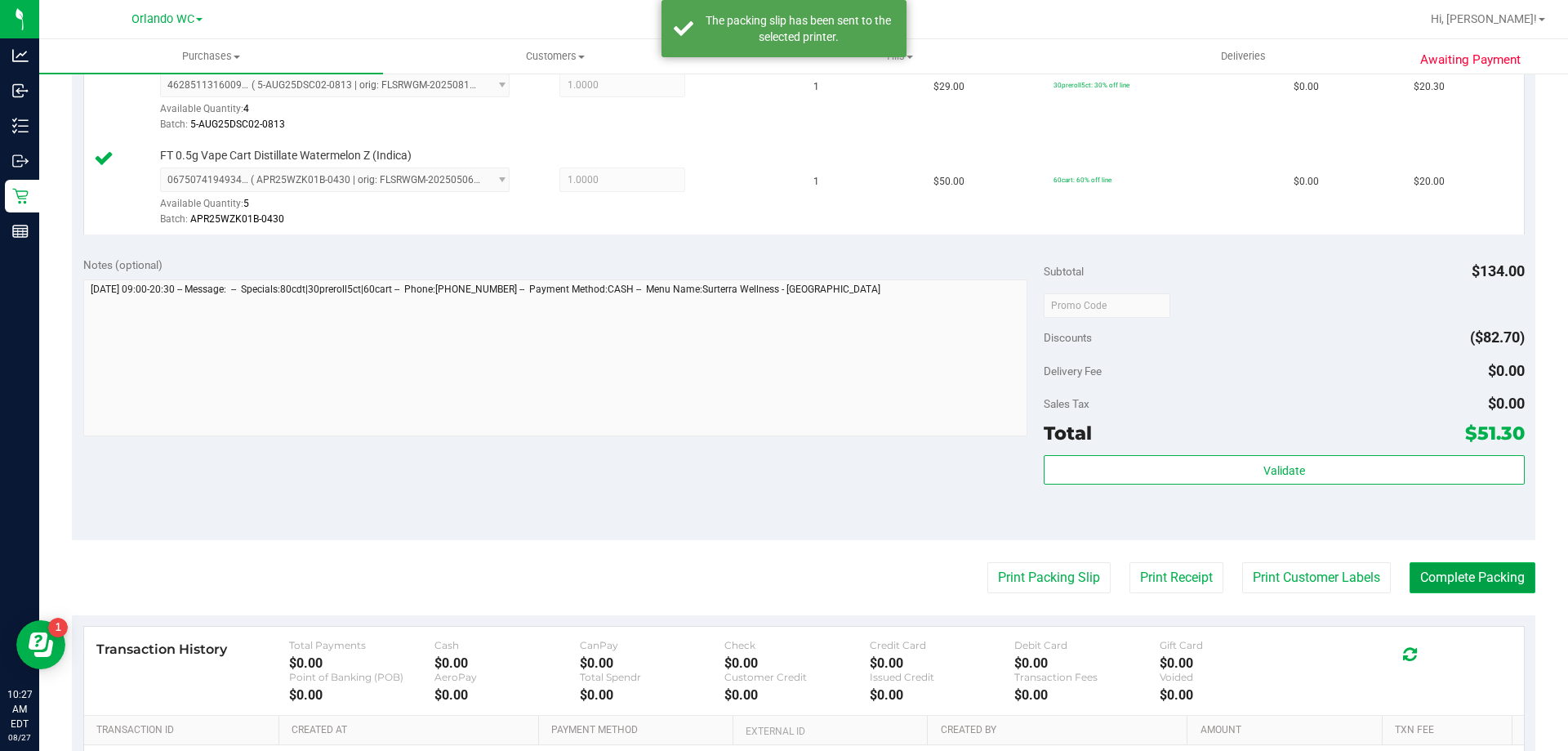
click at [1466, 578] on button "Complete Packing" at bounding box center [1472, 578] width 126 height 31
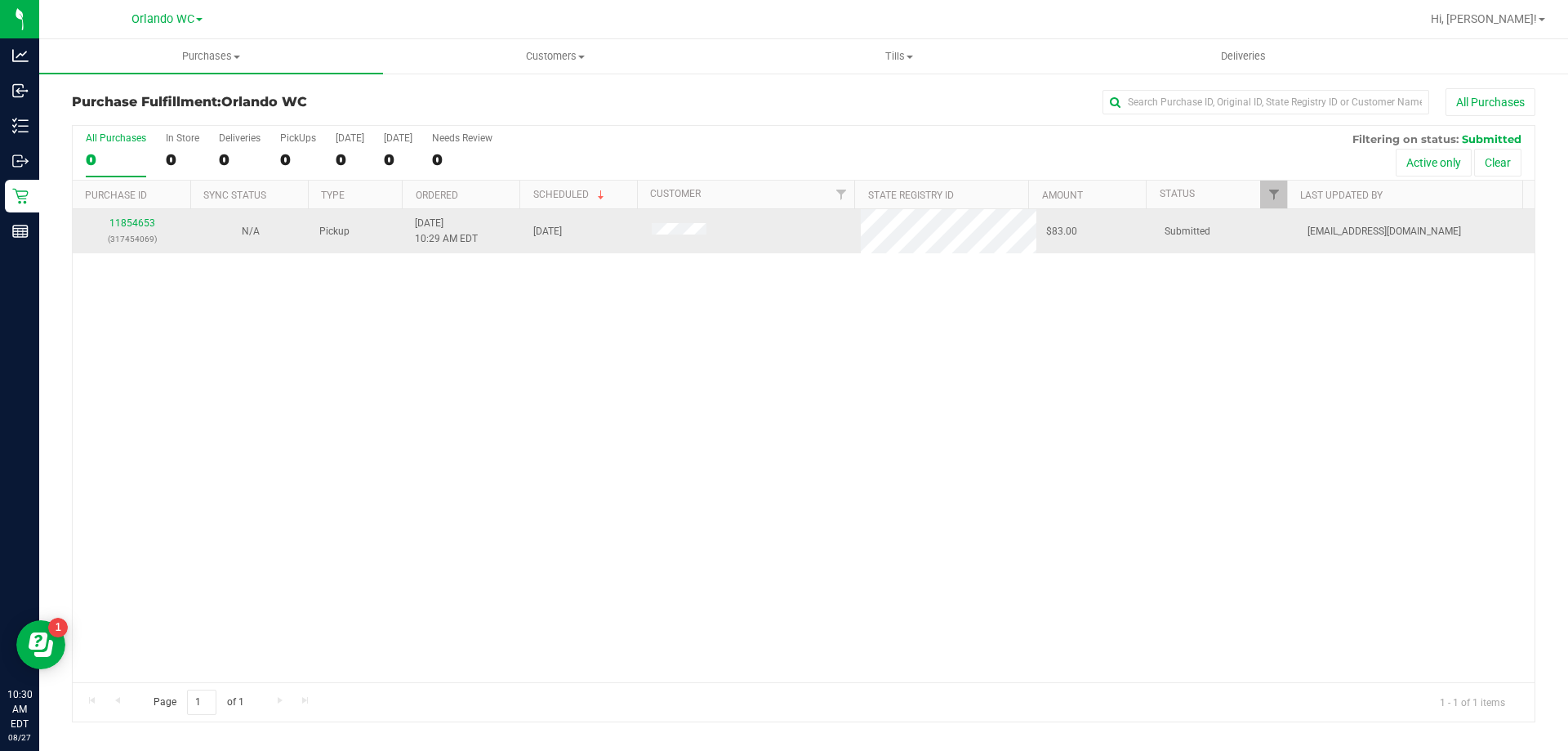
click at [143, 230] on div "11854653 (317454069)" at bounding box center [131, 232] width 99 height 31
click at [144, 219] on link "11854653" at bounding box center [132, 223] width 46 height 12
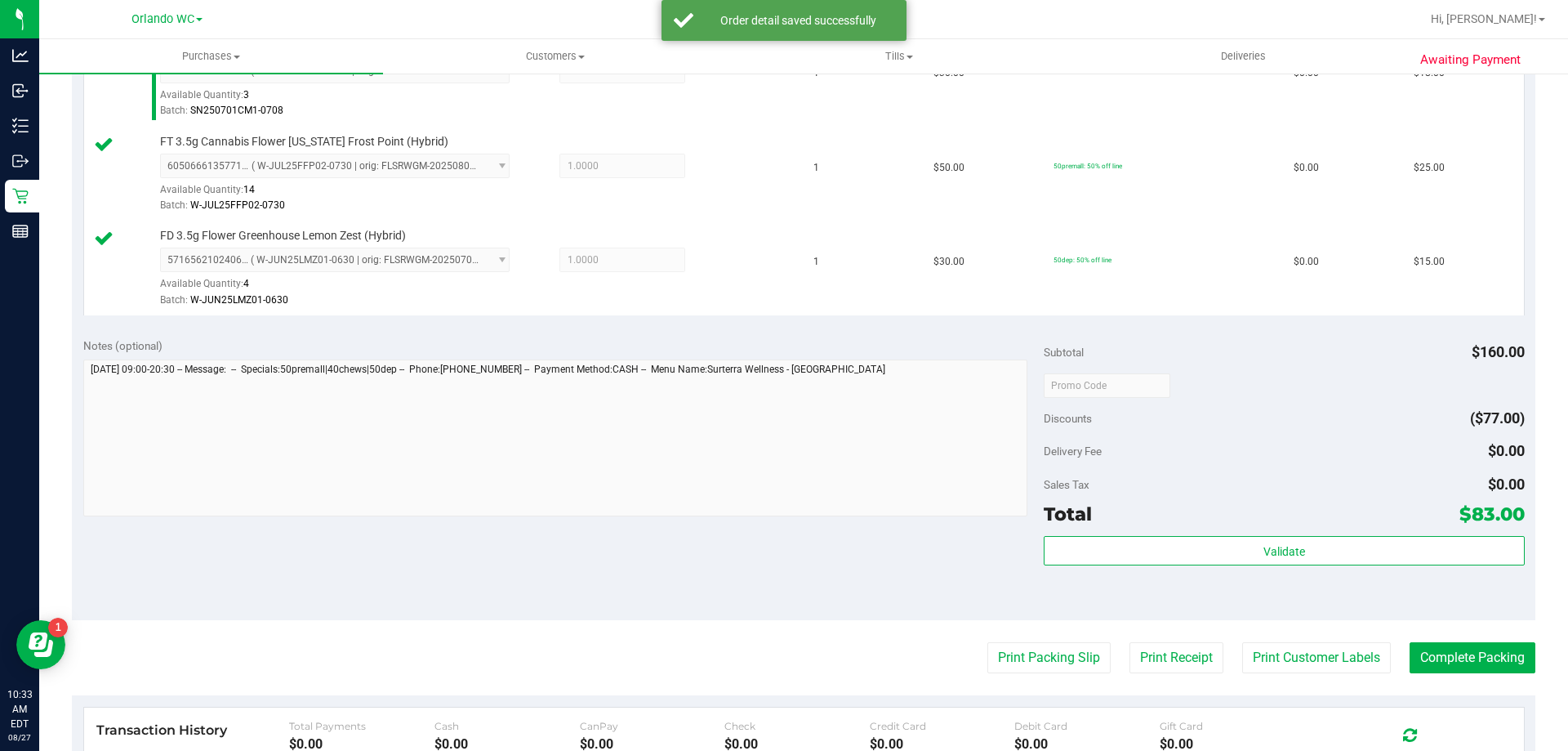
scroll to position [587, 0]
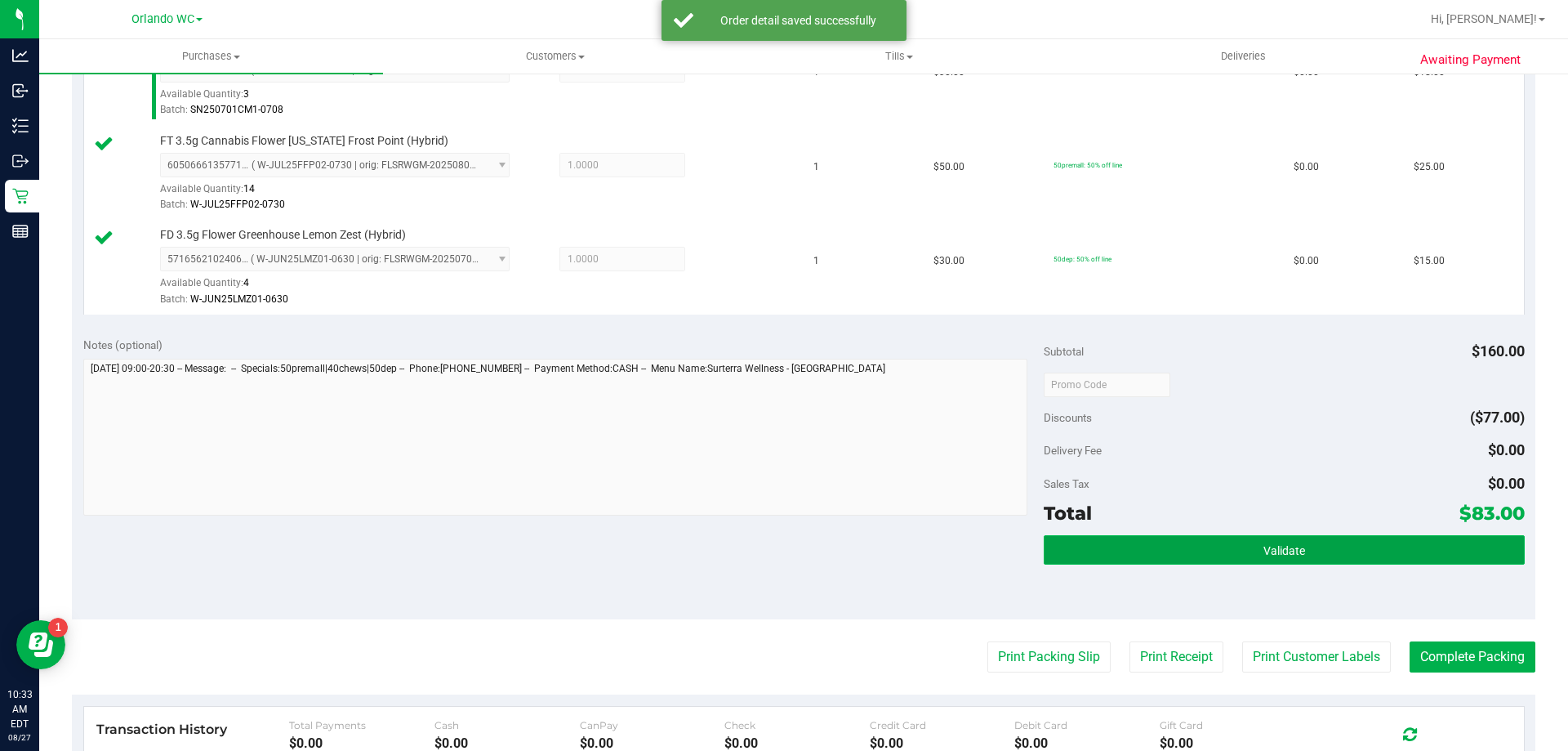
click at [1158, 538] on button "Validate" at bounding box center [1284, 550] width 481 height 30
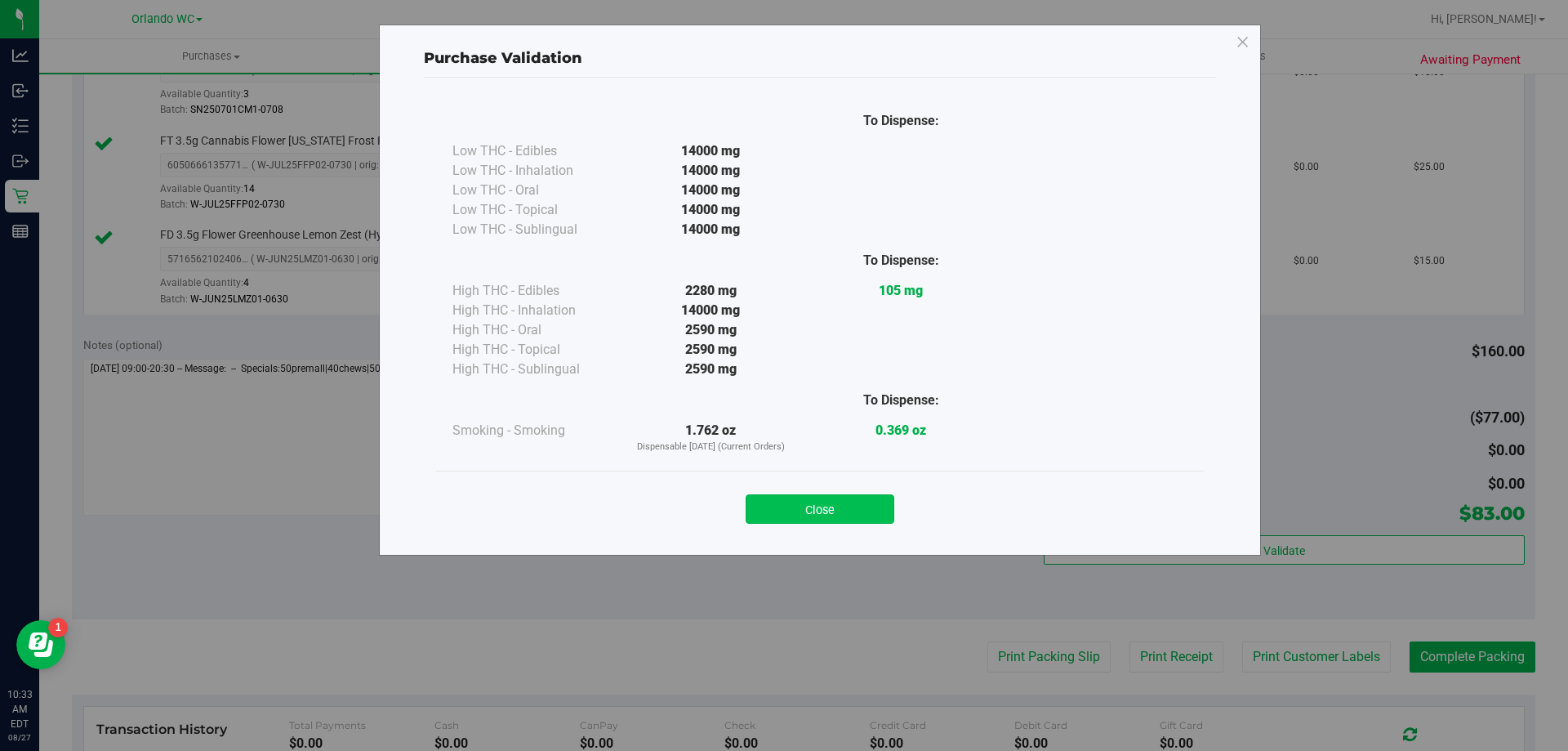
click at [872, 505] on button "Close" at bounding box center [820, 509] width 149 height 30
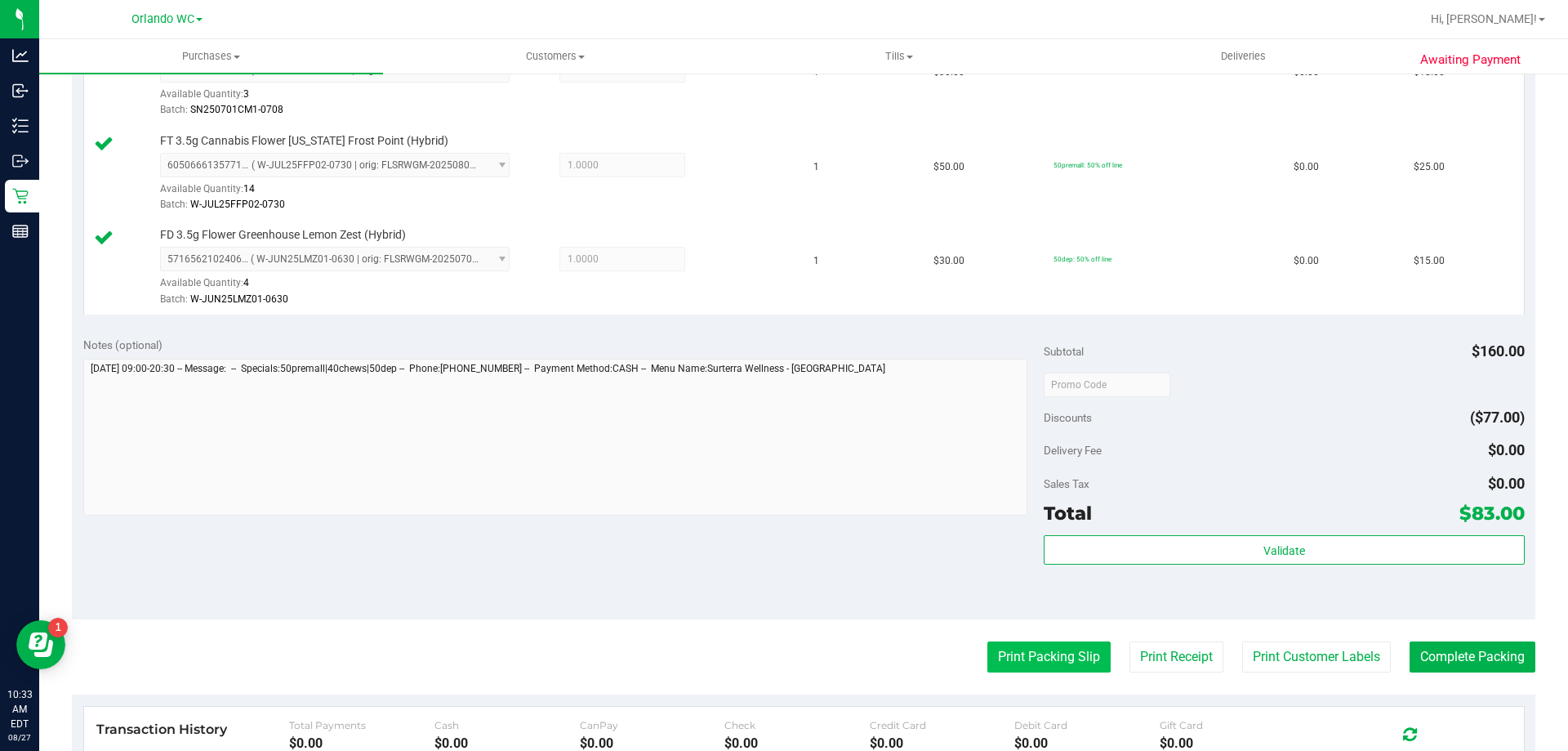
click at [1031, 650] on button "Print Packing Slip" at bounding box center [1049, 657] width 123 height 31
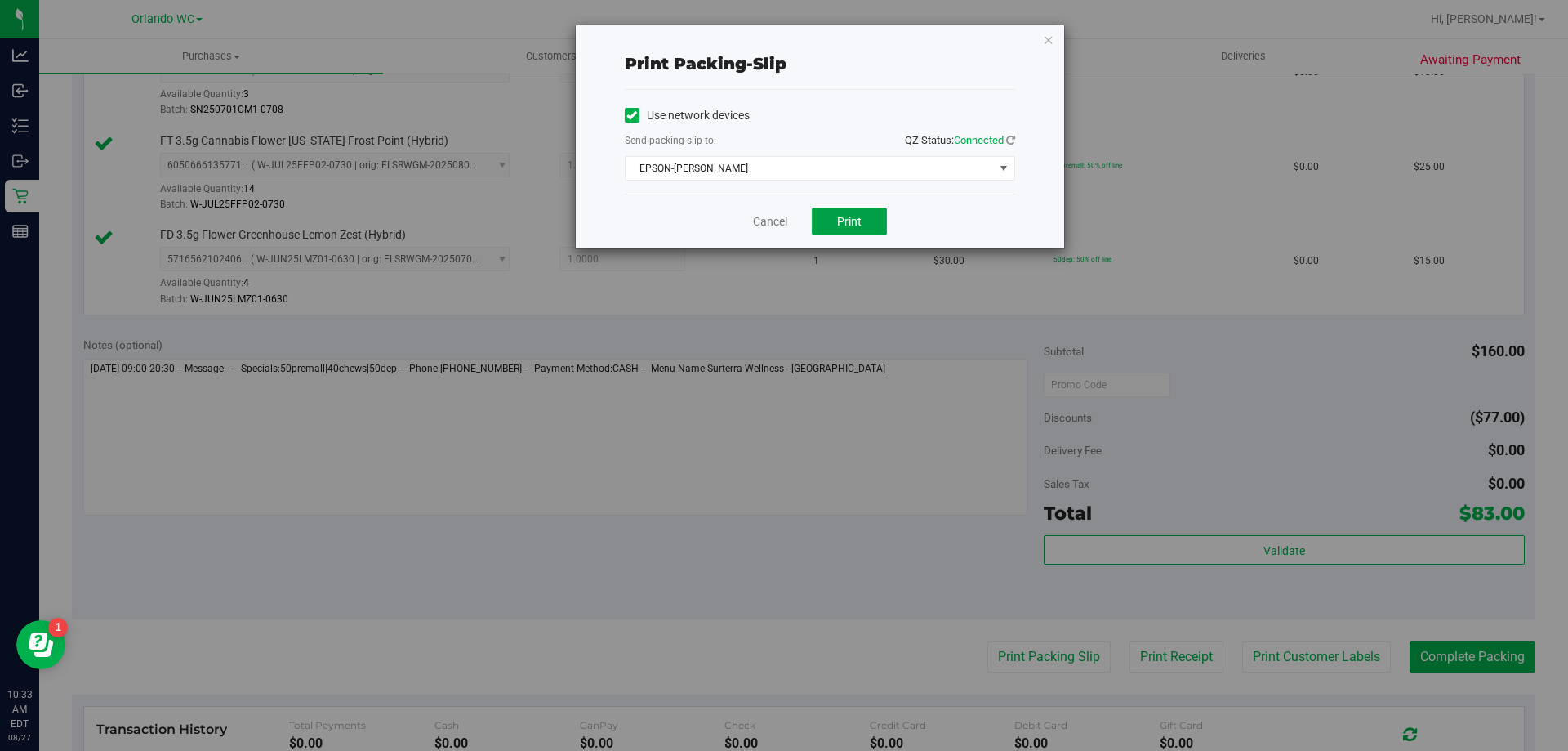
click at [855, 219] on span "Print" at bounding box center [849, 222] width 25 height 13
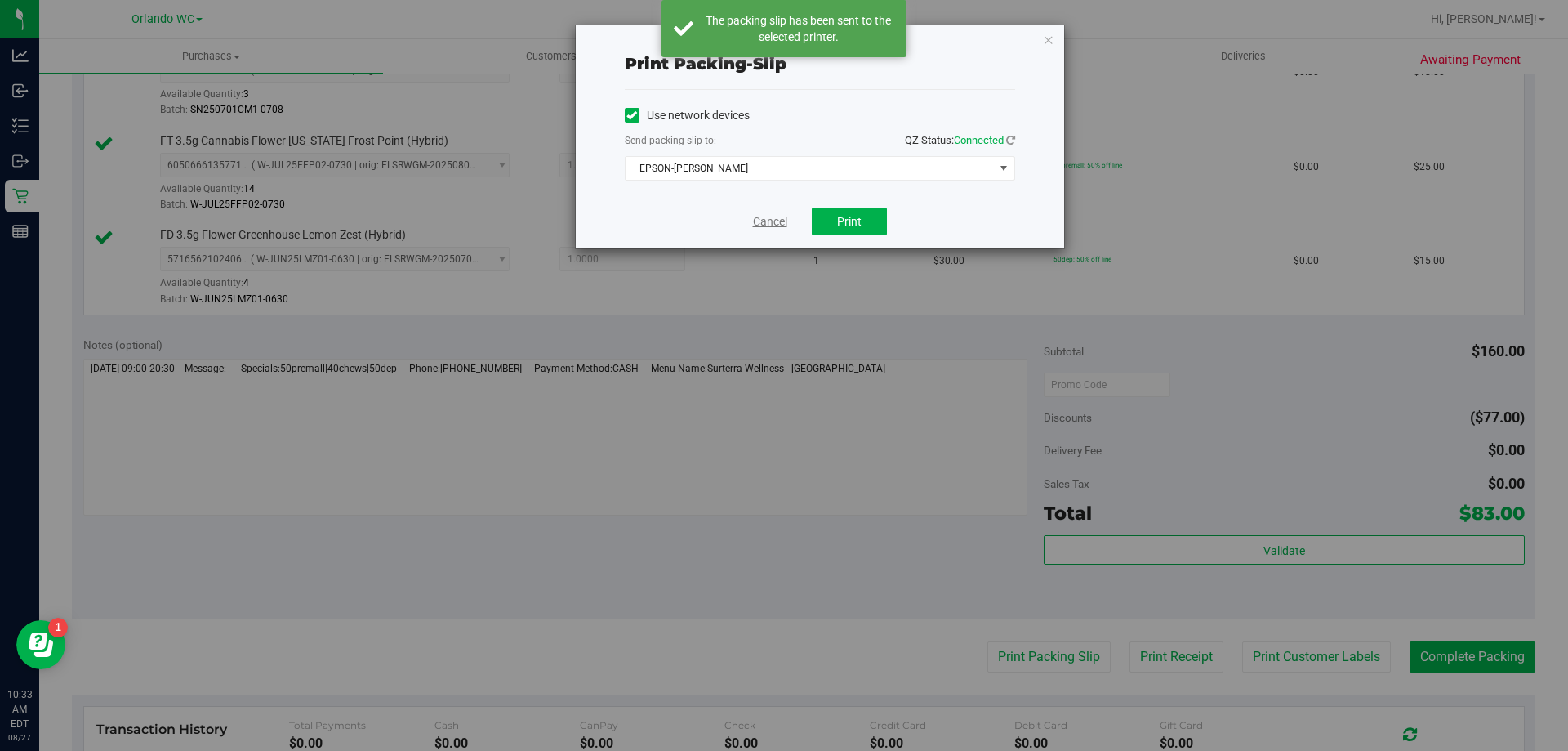
click at [760, 219] on link "Cancel" at bounding box center [770, 222] width 34 height 17
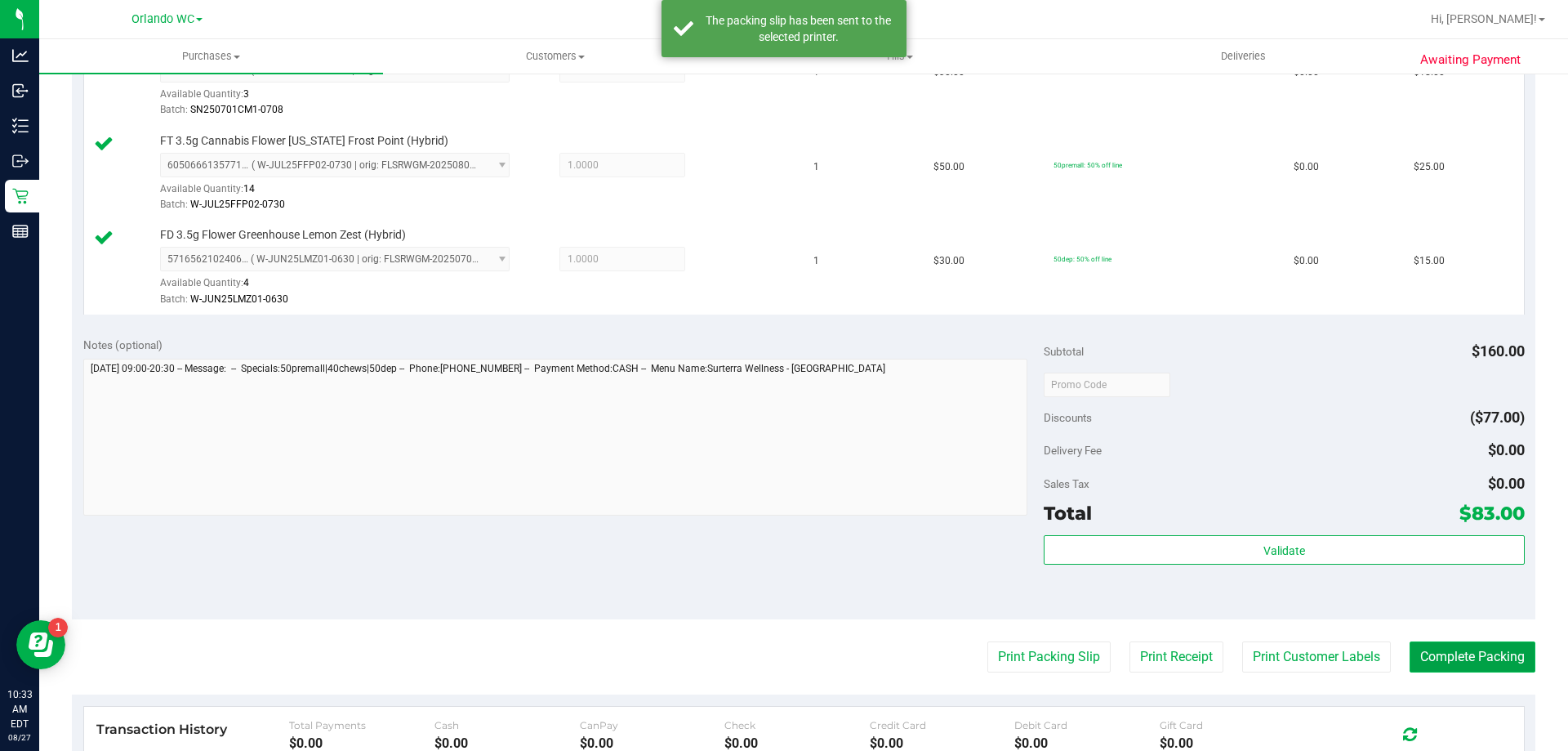
click at [1430, 659] on button "Complete Packing" at bounding box center [1472, 657] width 126 height 31
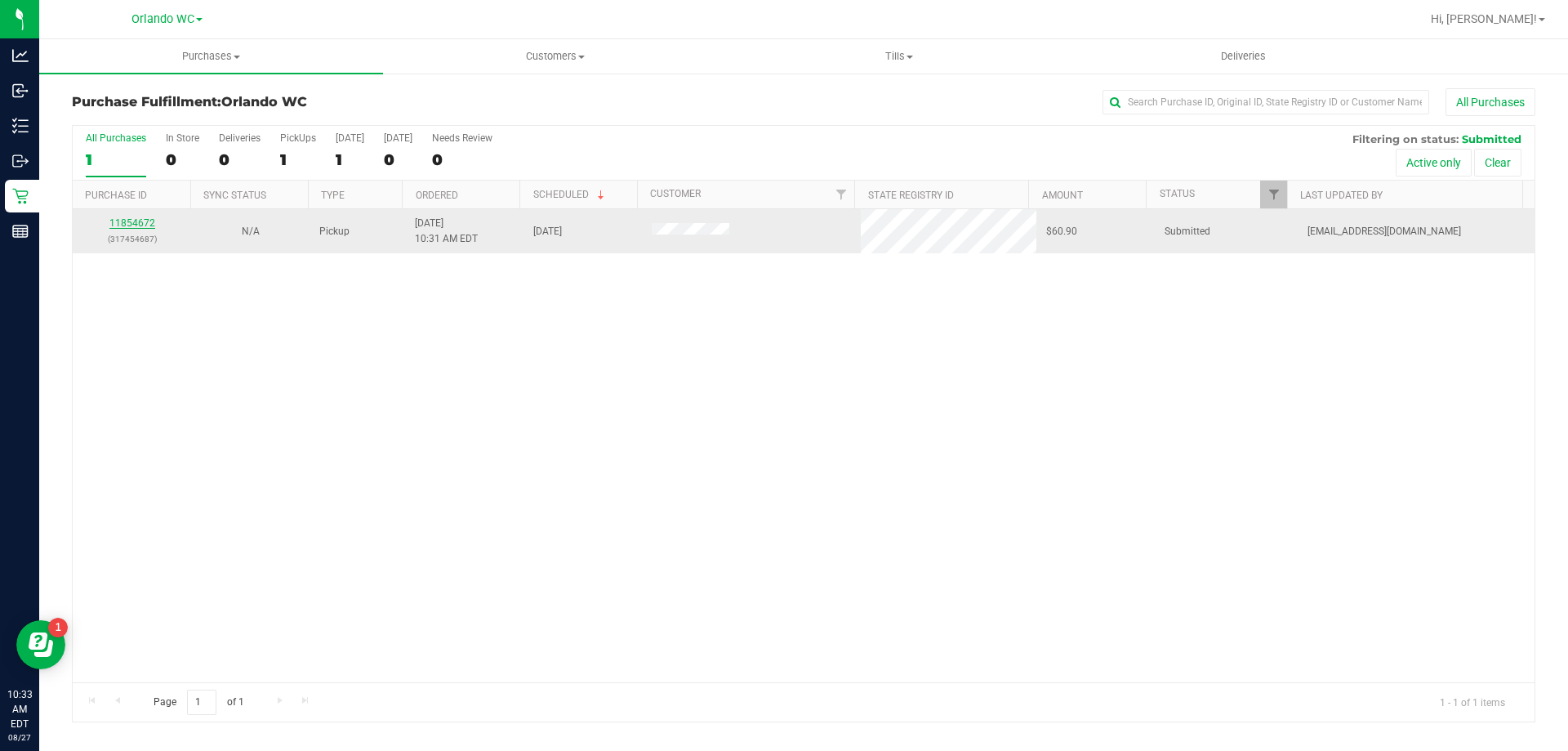
click at [141, 221] on link "11854672" at bounding box center [132, 223] width 46 height 12
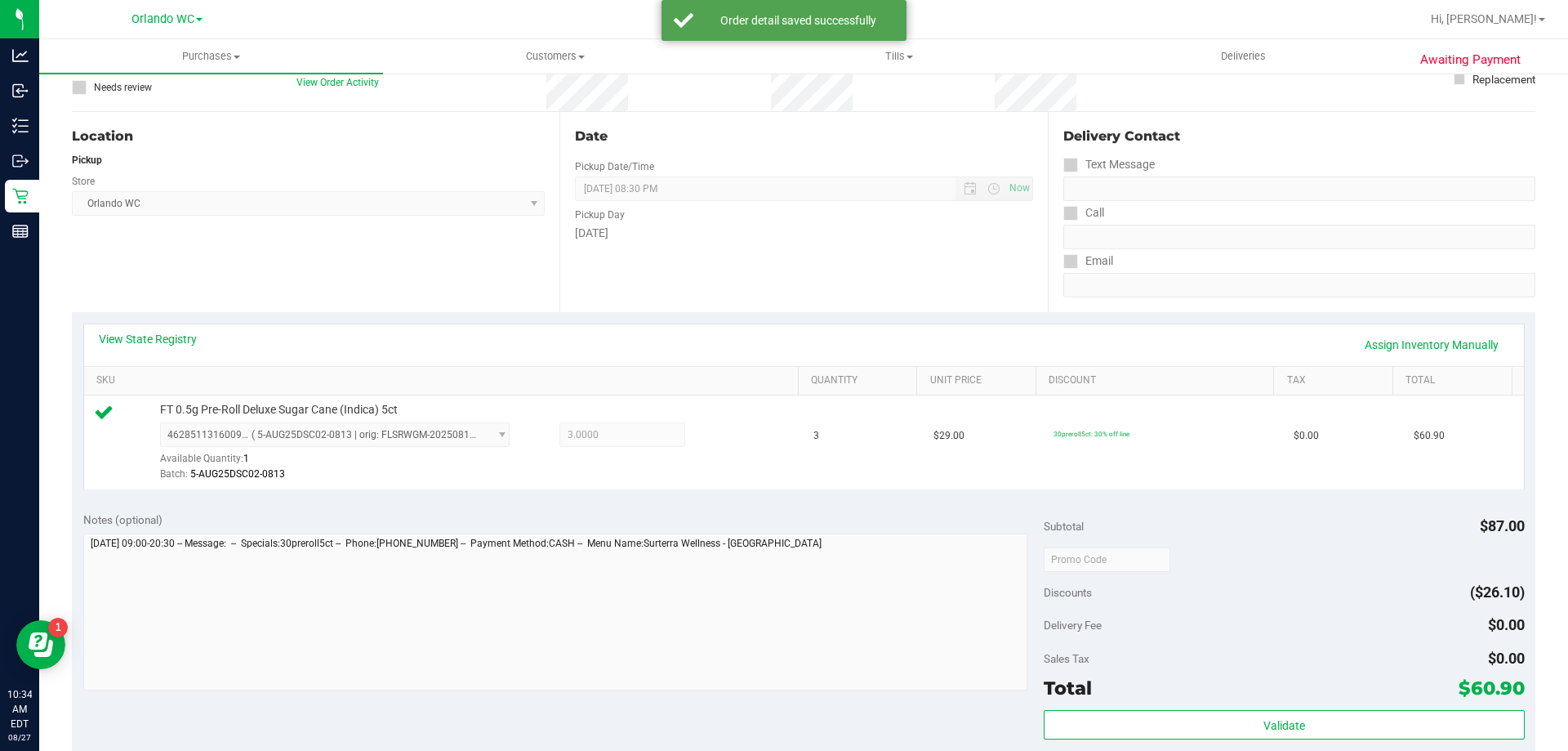
scroll to position [245, 0]
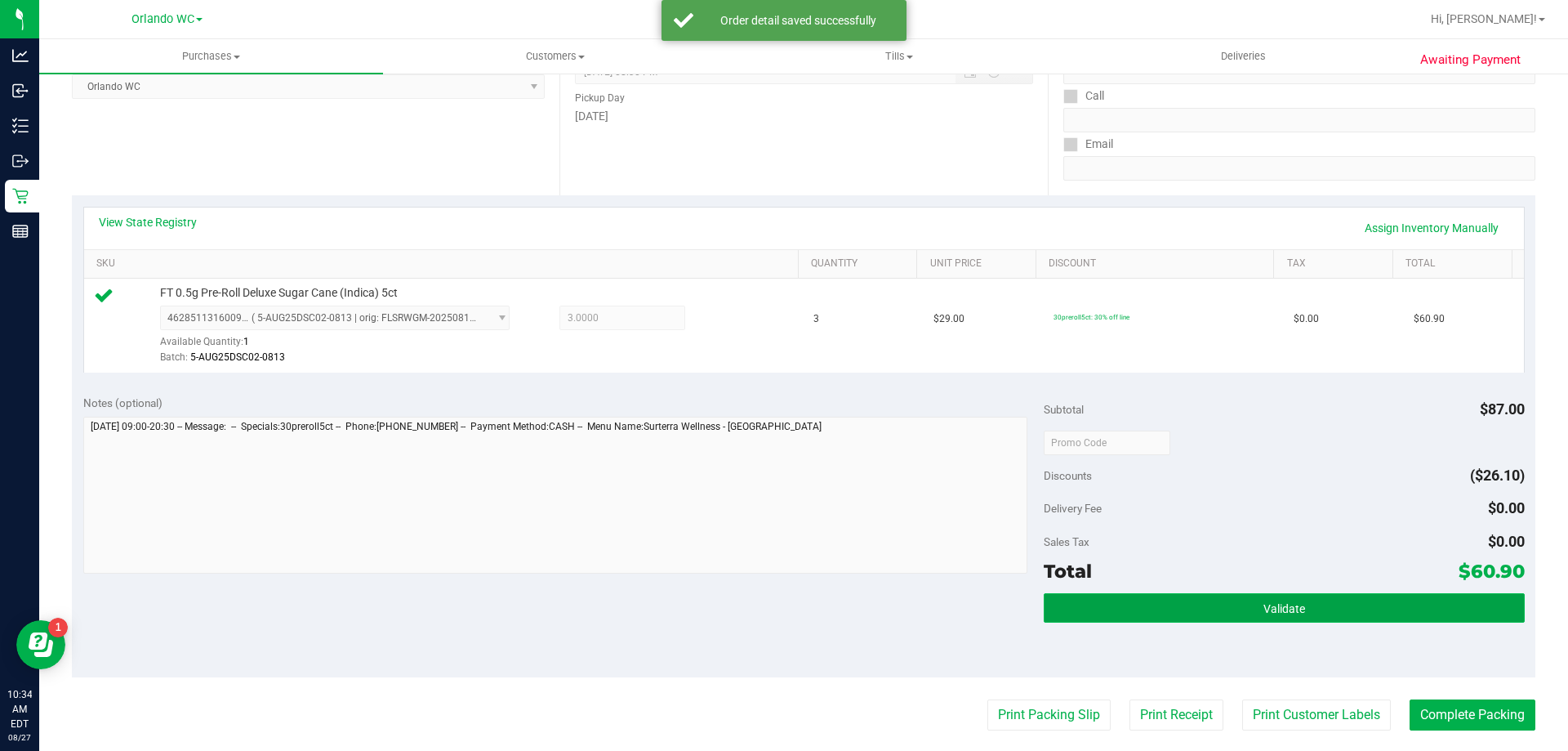
click at [1355, 599] on button "Validate" at bounding box center [1284, 608] width 481 height 30
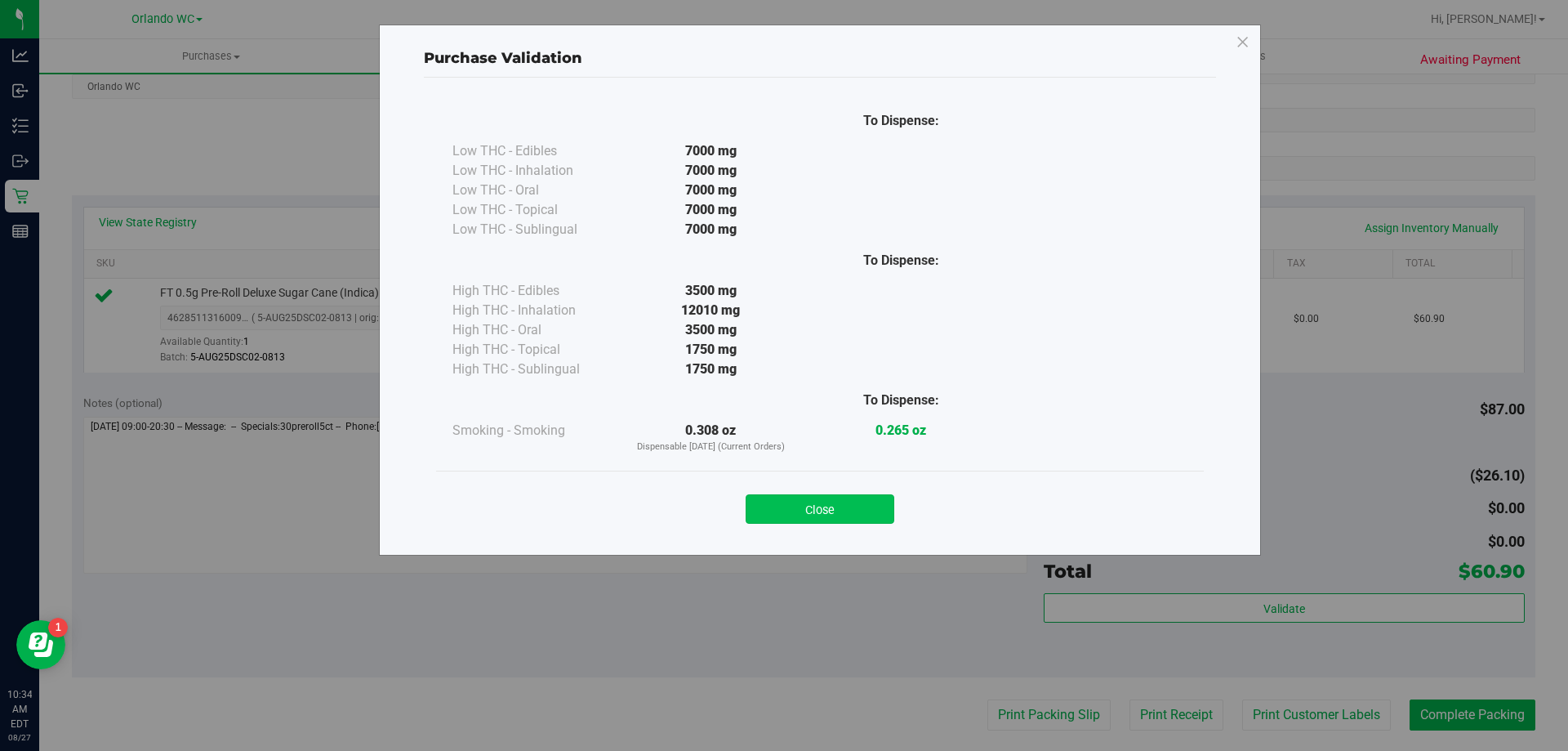
click at [816, 518] on button "Close" at bounding box center [820, 509] width 149 height 30
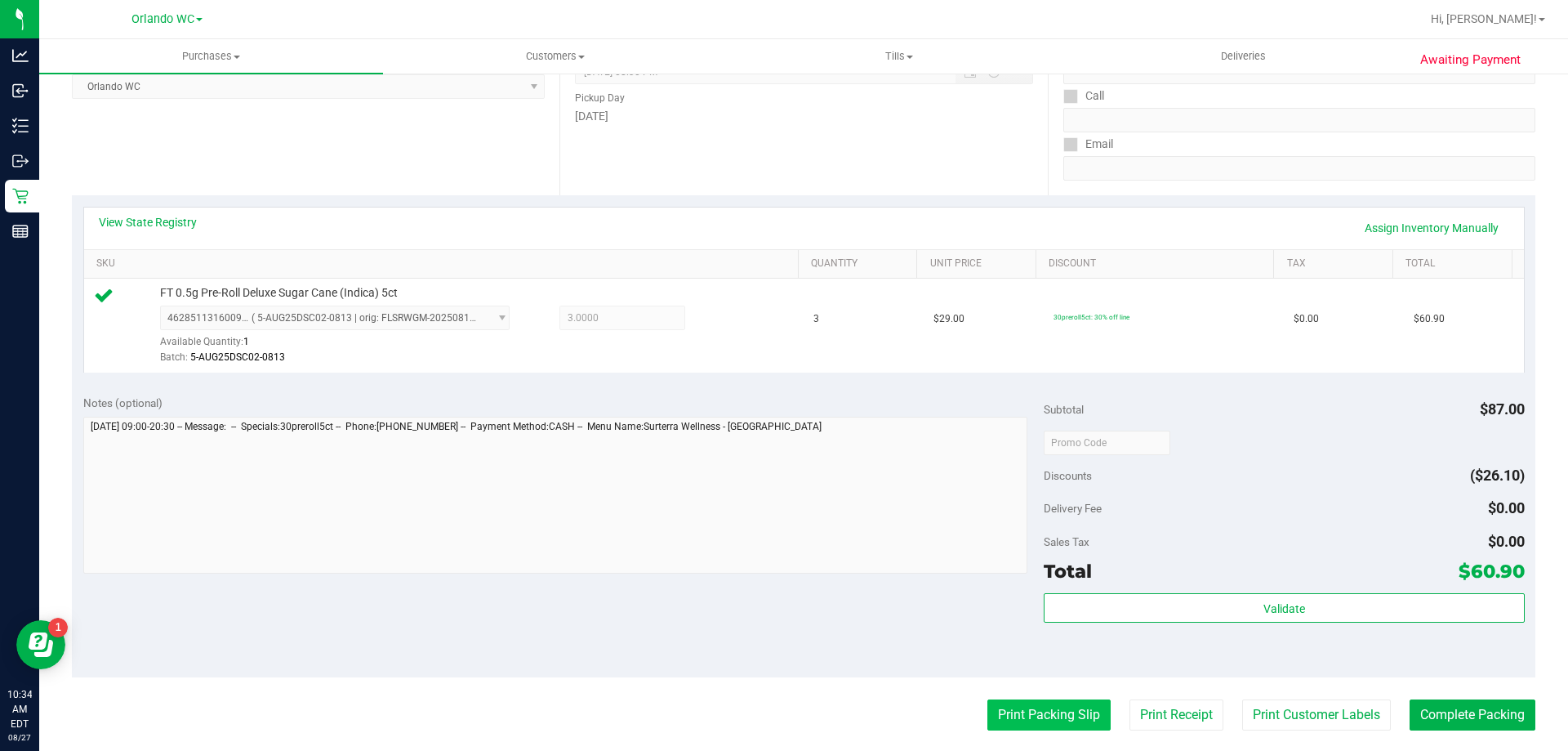
click at [1036, 716] on button "Print Packing Slip" at bounding box center [1049, 715] width 123 height 31
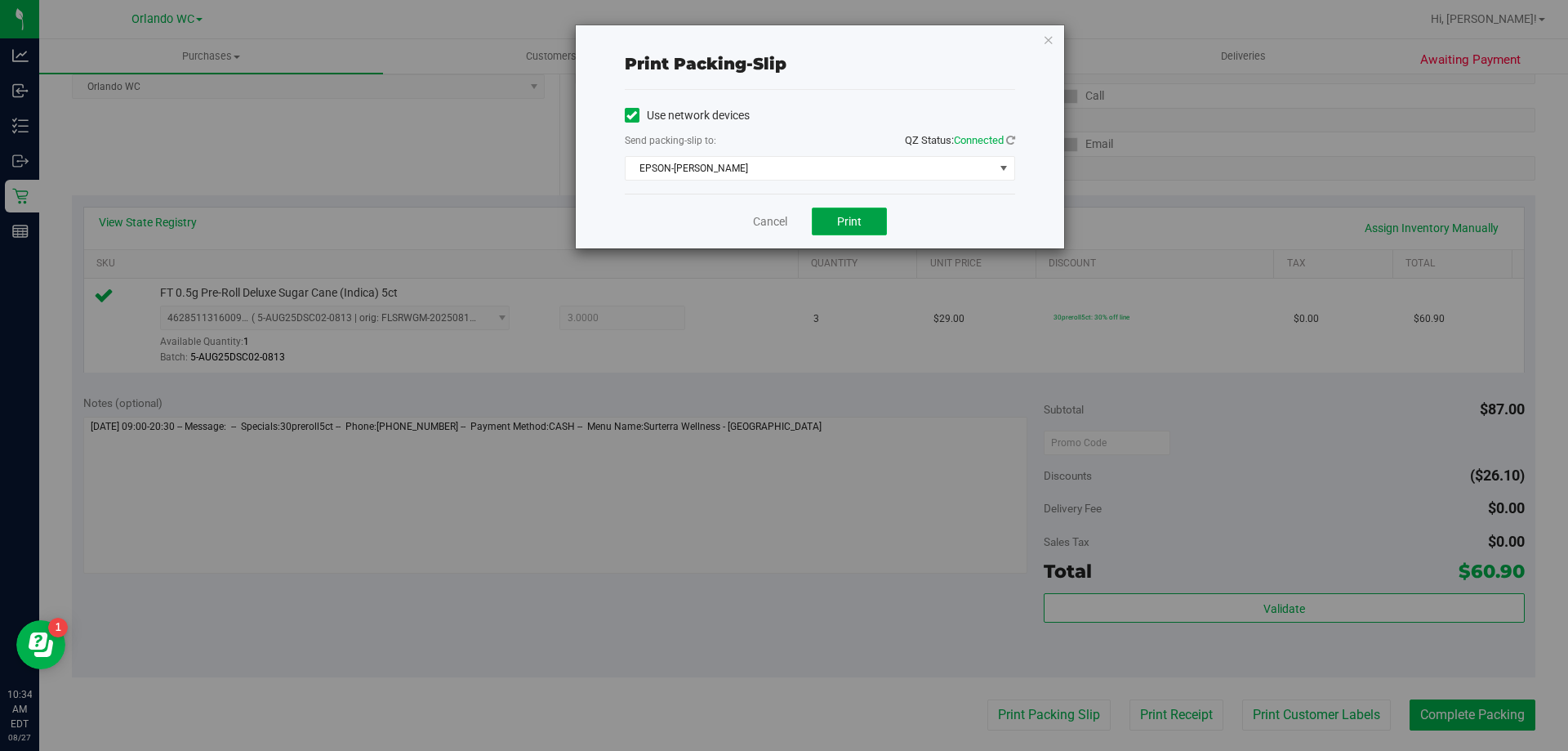
click at [862, 220] on button "Print" at bounding box center [848, 222] width 75 height 28
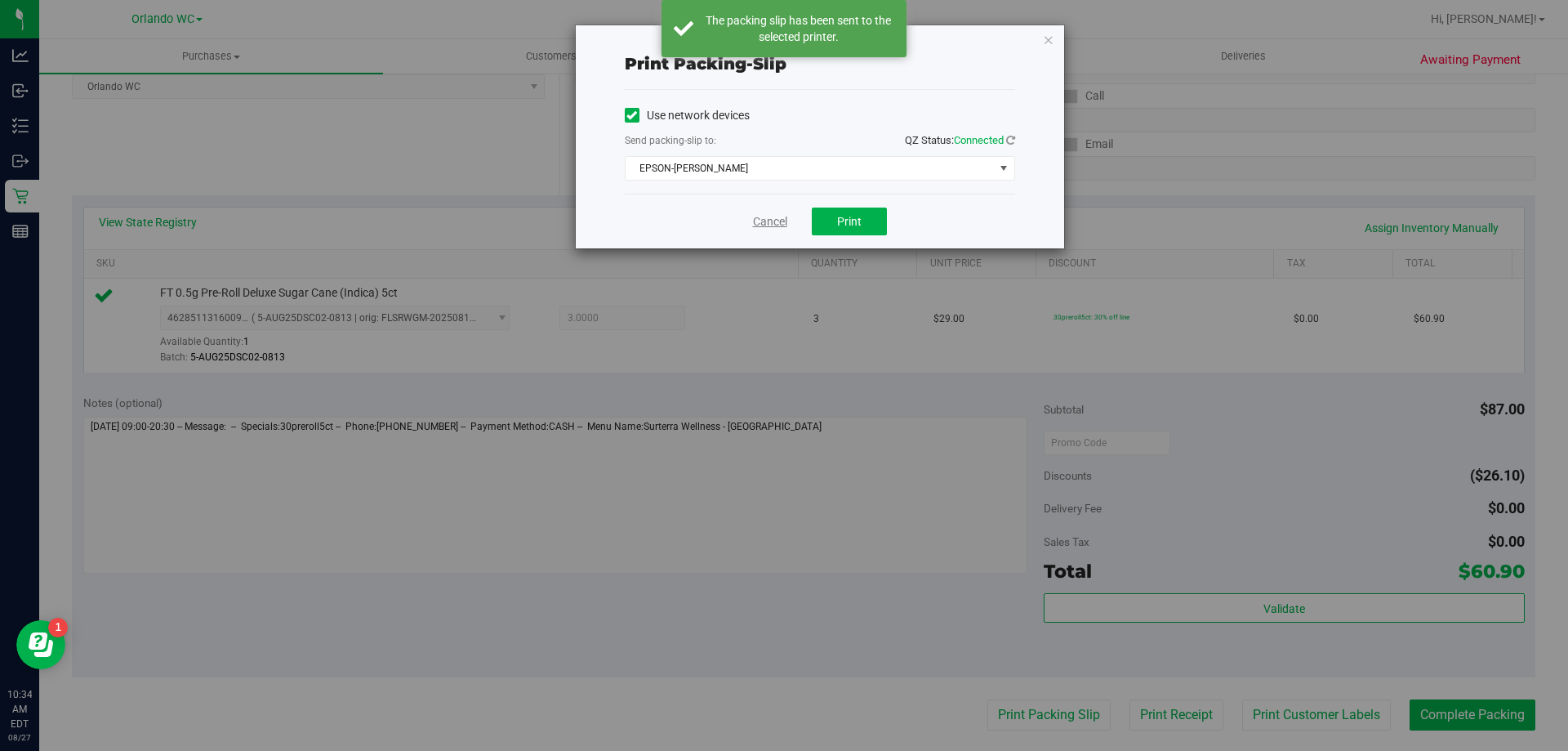
click at [766, 220] on link "Cancel" at bounding box center [770, 222] width 34 height 17
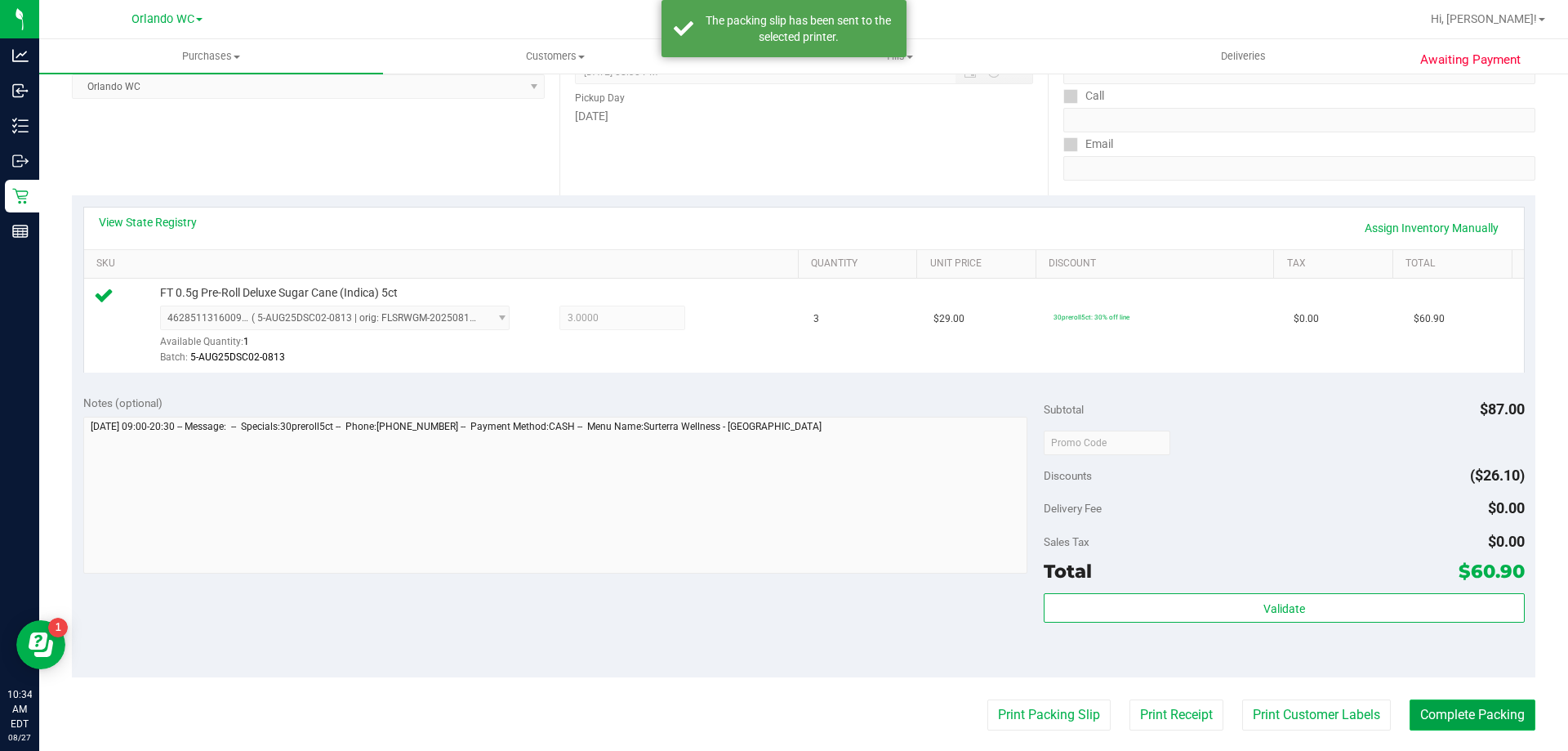
click at [1471, 716] on button "Complete Packing" at bounding box center [1472, 715] width 126 height 31
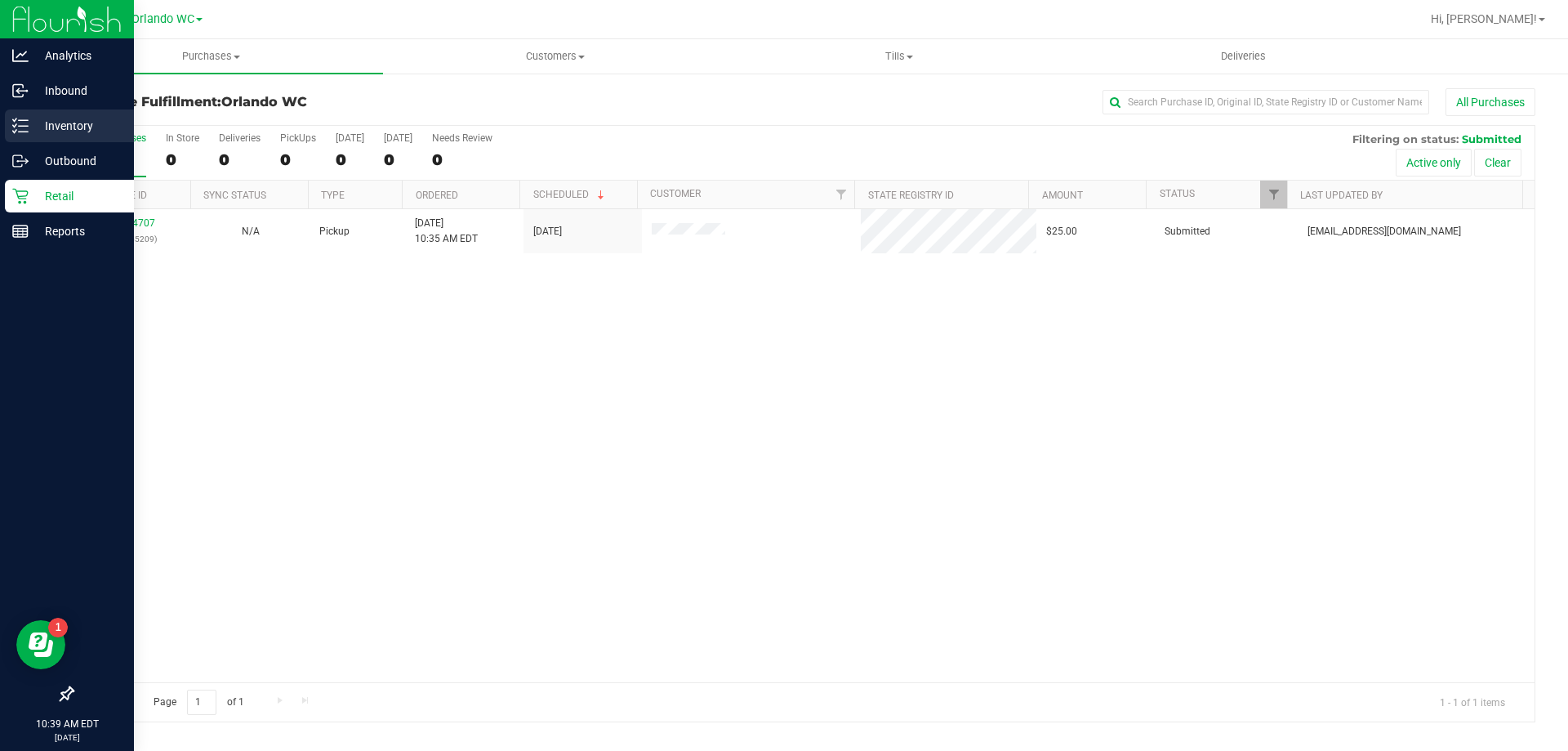
click at [55, 130] on p "Inventory" at bounding box center [77, 126] width 98 height 20
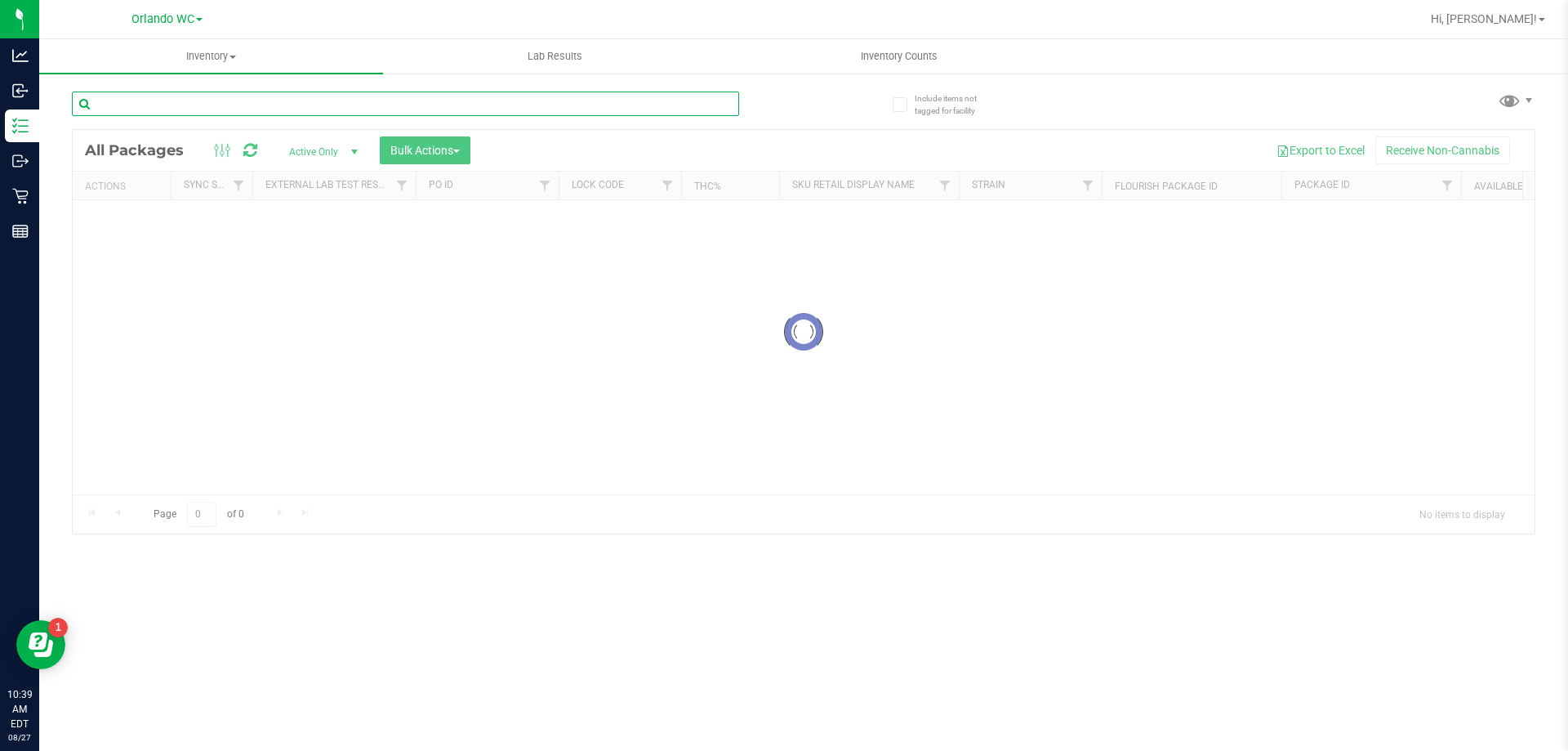
click at [352, 109] on input "text" at bounding box center [406, 104] width 667 height 25
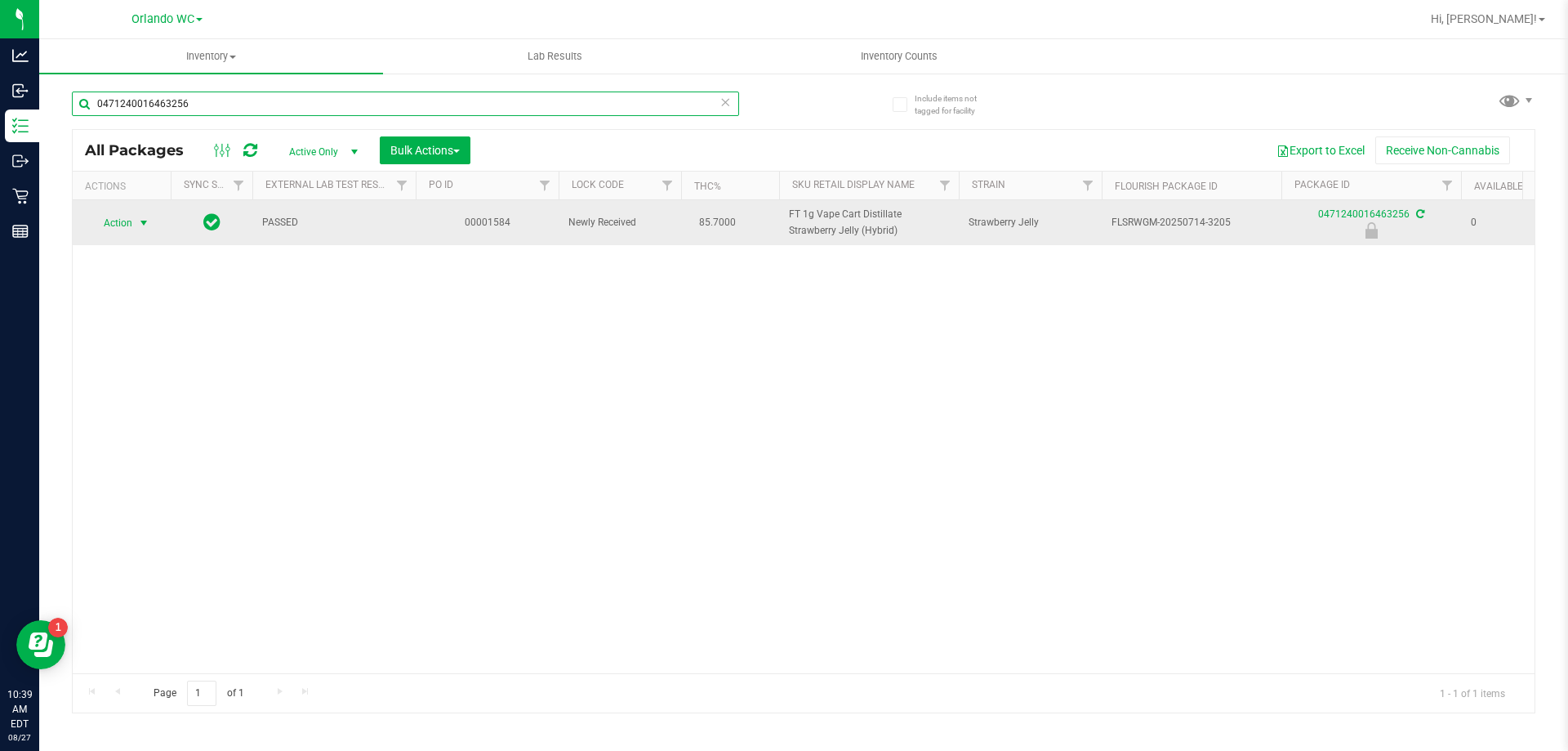
type input "0471240016463256"
click at [127, 227] on span "Action" at bounding box center [111, 223] width 44 height 23
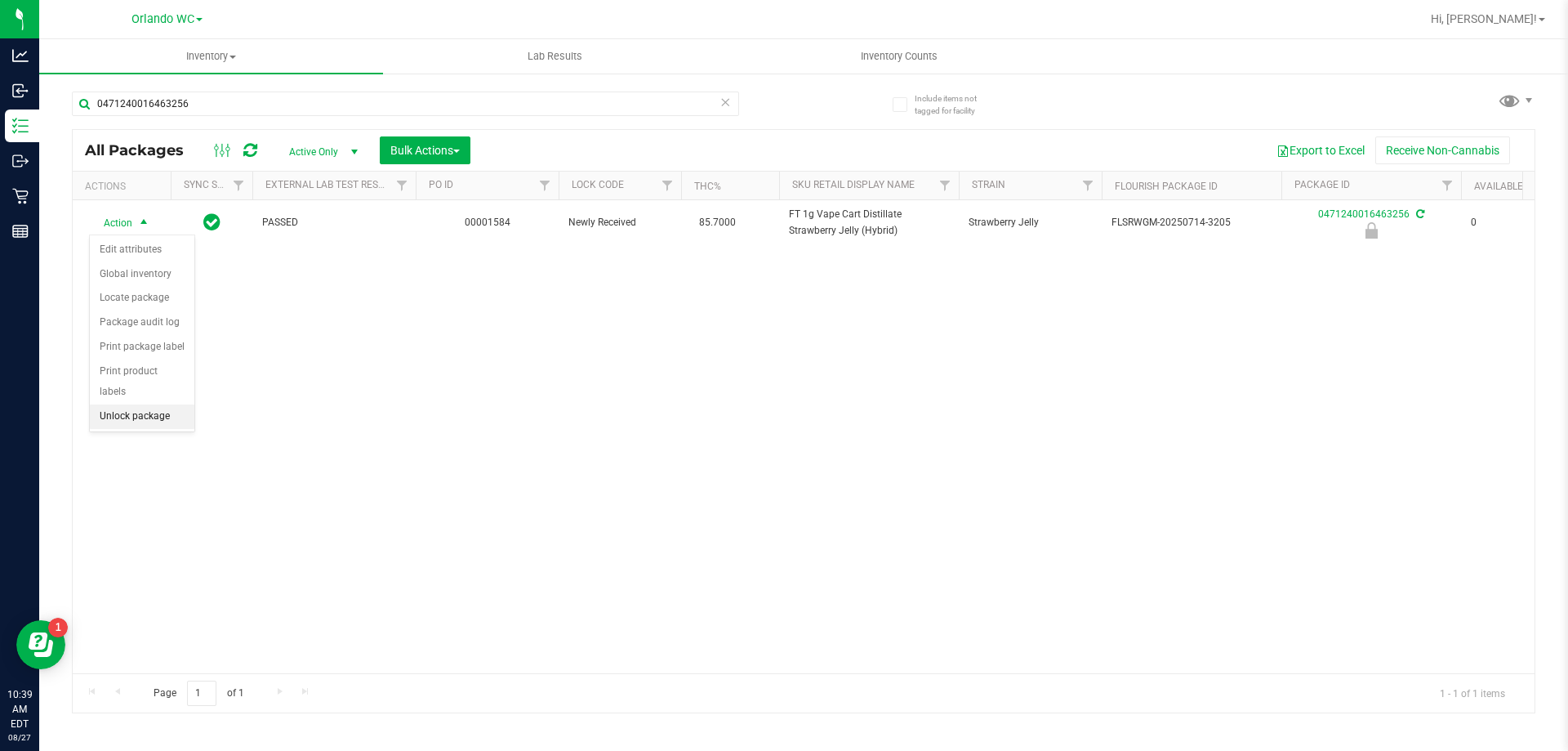
click at [160, 404] on li "Unlock package" at bounding box center [141, 417] width 104 height 25
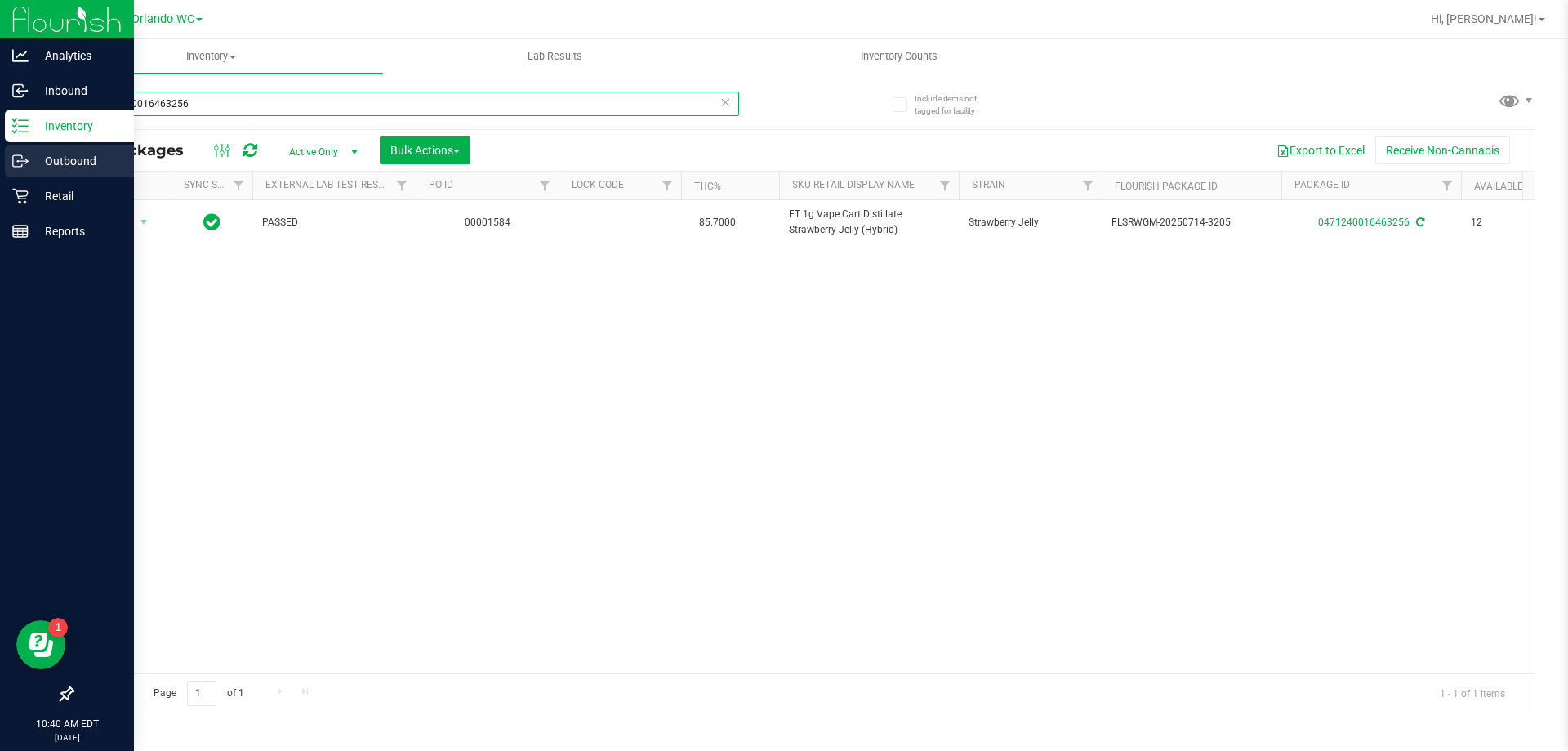
drag, startPoint x: 228, startPoint y: 99, endPoint x: 72, endPoint y: 162, distance: 168.2
click at [0, 159] on div "Analytics Inbound Inventory Outbound Retail Reports 10:40 AM EDT 08/27/2025 08/…" at bounding box center [784, 376] width 1568 height 751
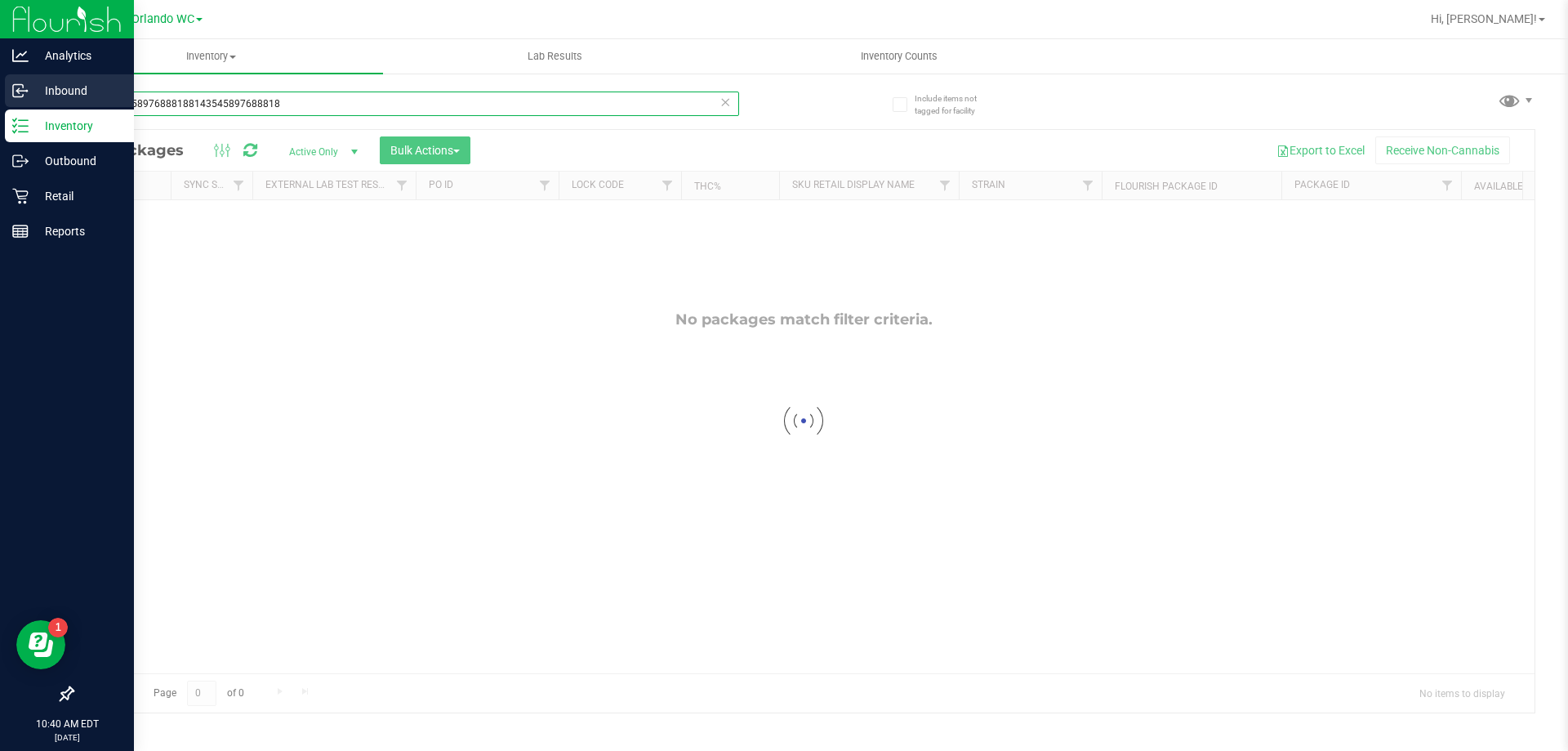
drag, startPoint x: 260, startPoint y: 96, endPoint x: 6, endPoint y: 95, distance: 254.0
click at [19, 95] on div "Analytics Inbound Inventory Outbound Retail Reports 10:40 AM EDT 08/27/2025 08/…" at bounding box center [784, 376] width 1568 height 751
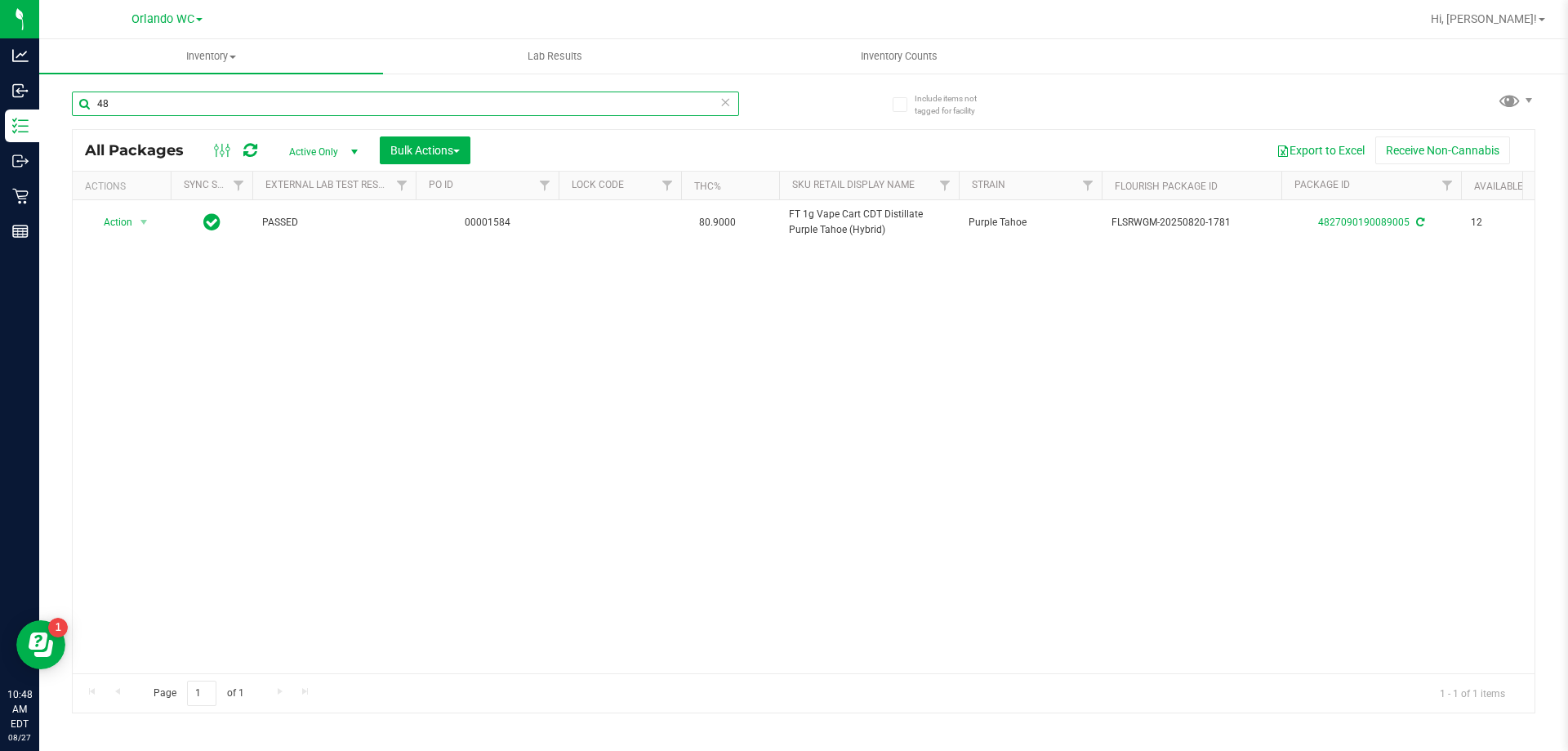
type input "4"
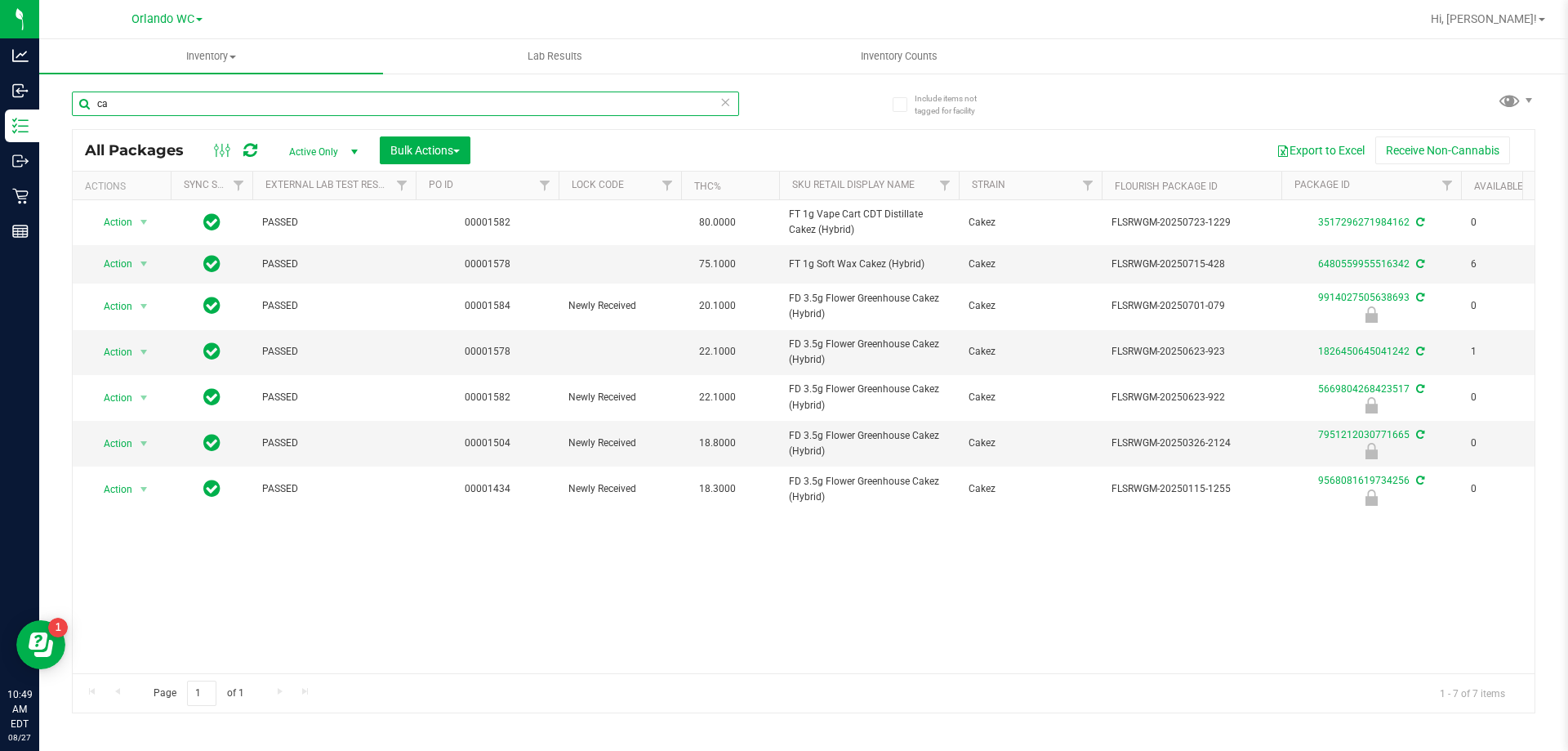
type input "c"
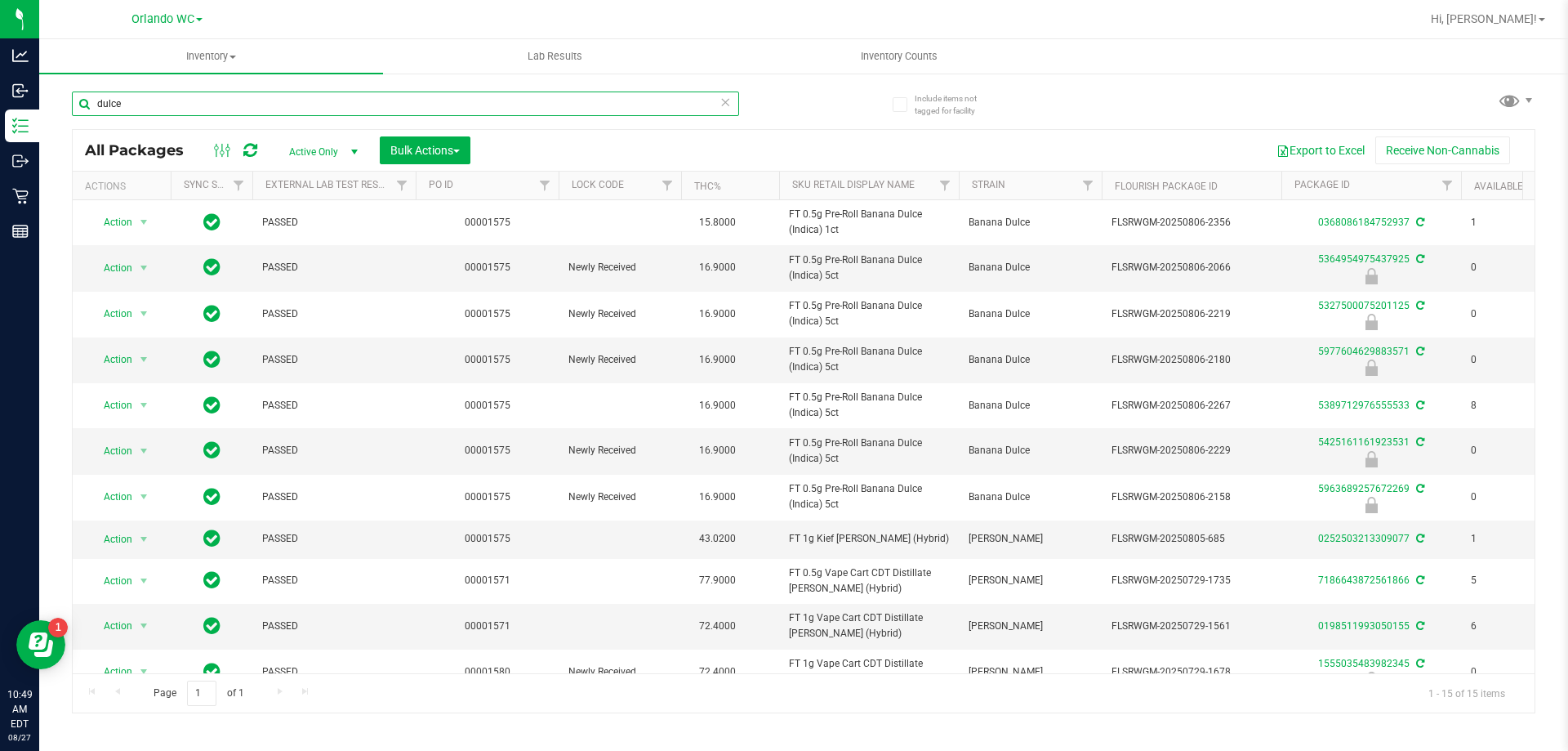
type input "dulce"
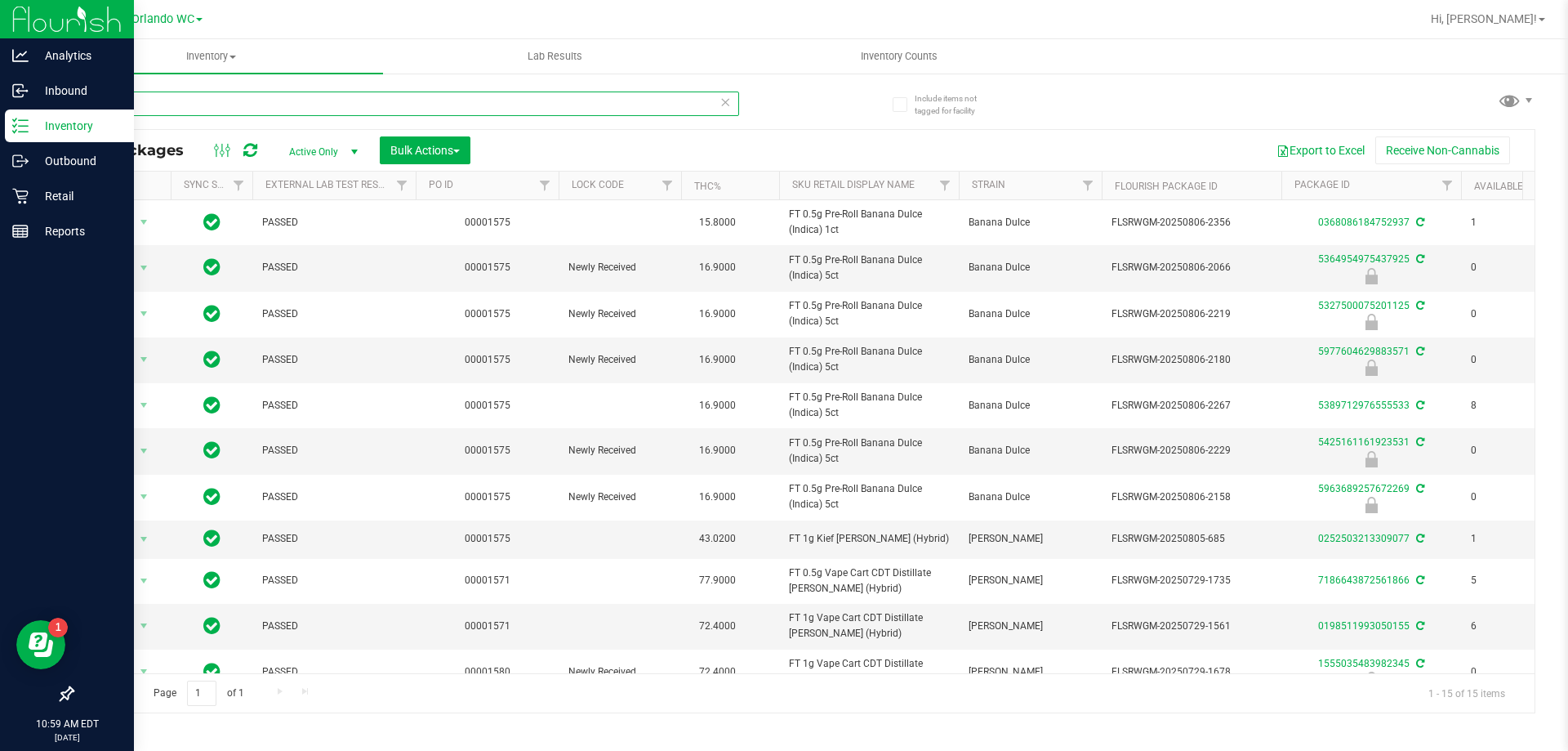
drag, startPoint x: 185, startPoint y: 102, endPoint x: 0, endPoint y: 114, distance: 185.4
click at [44, 115] on div "Include items not tagged for facility dulce All Packages Active Only Active Onl…" at bounding box center [803, 321] width 1529 height 499
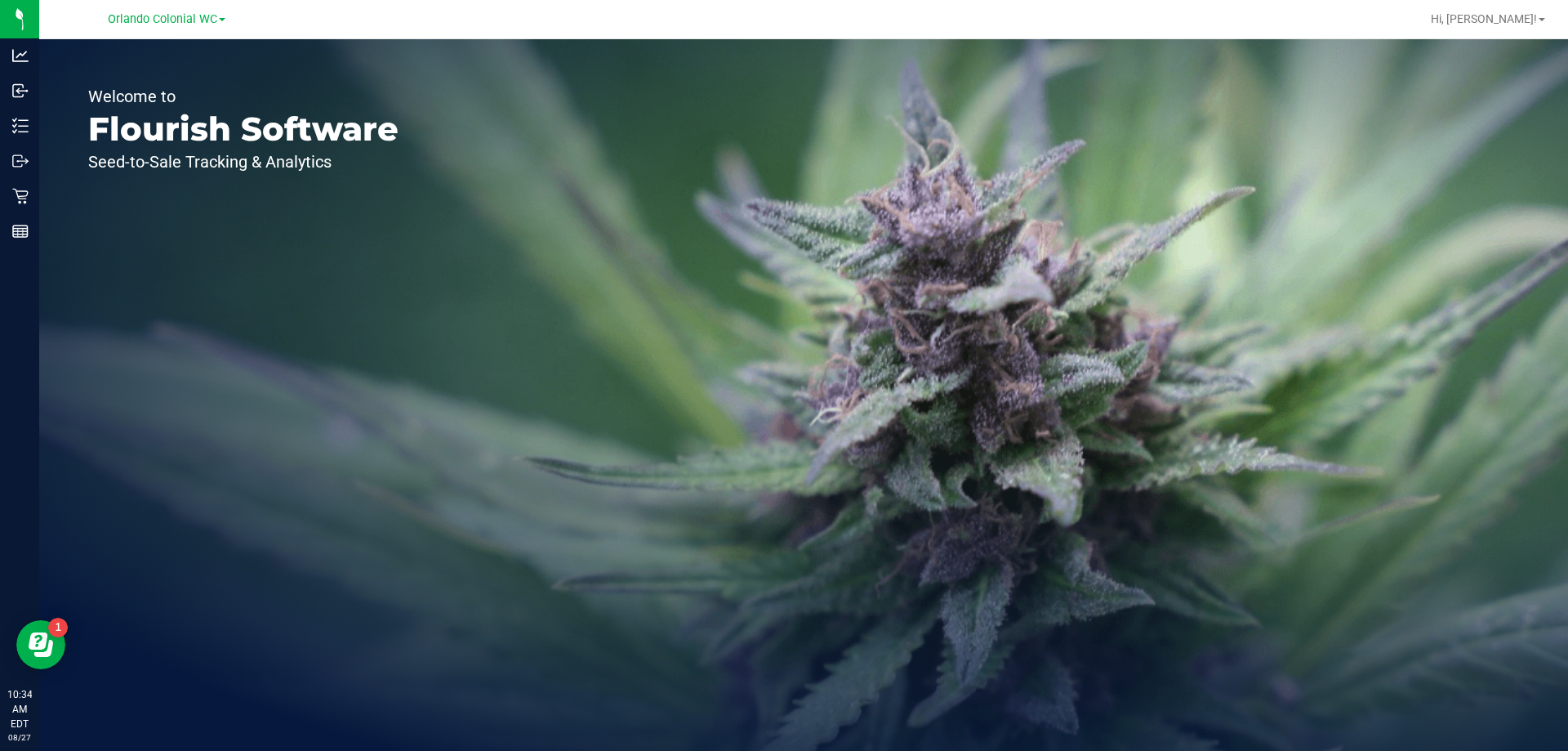
click at [165, 30] on div "Orlando Colonial WC" at bounding box center [167, 19] width 238 height 25
click at [125, 15] on span "Orlando Colonial WC" at bounding box center [162, 20] width 109 height 15
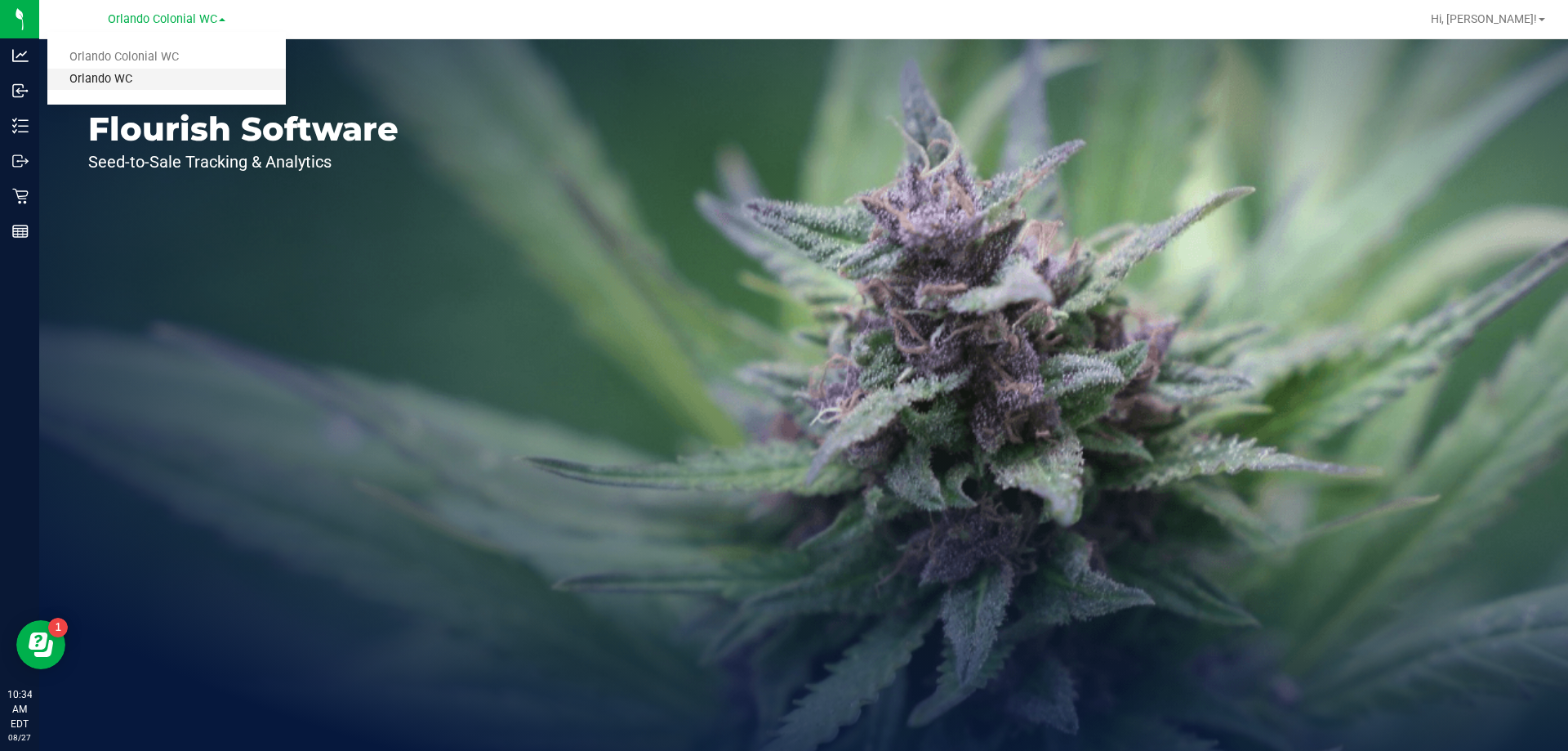
click at [108, 75] on link "Orlando WC" at bounding box center [167, 80] width 238 height 22
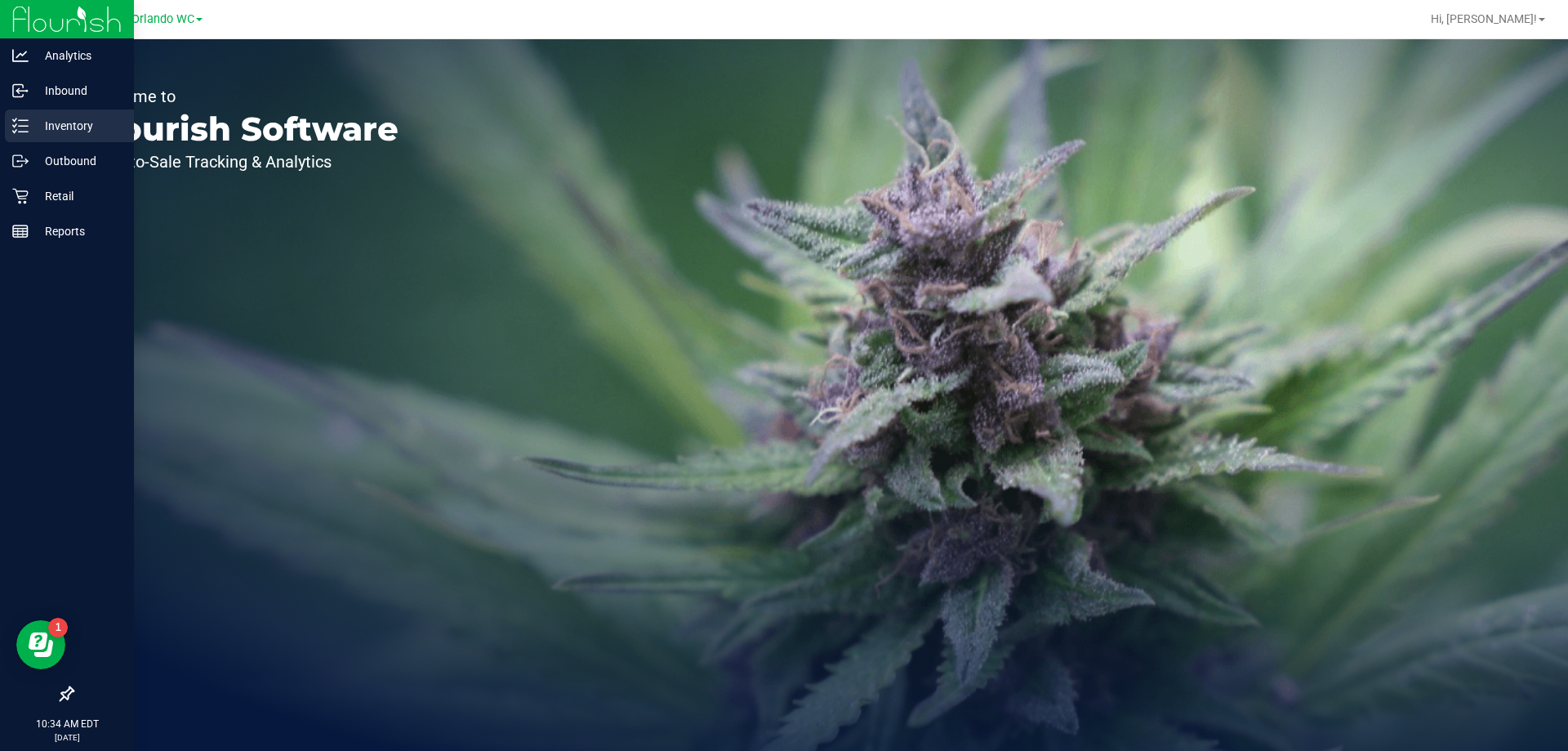
click at [24, 122] on icon at bounding box center [21, 126] width 16 height 16
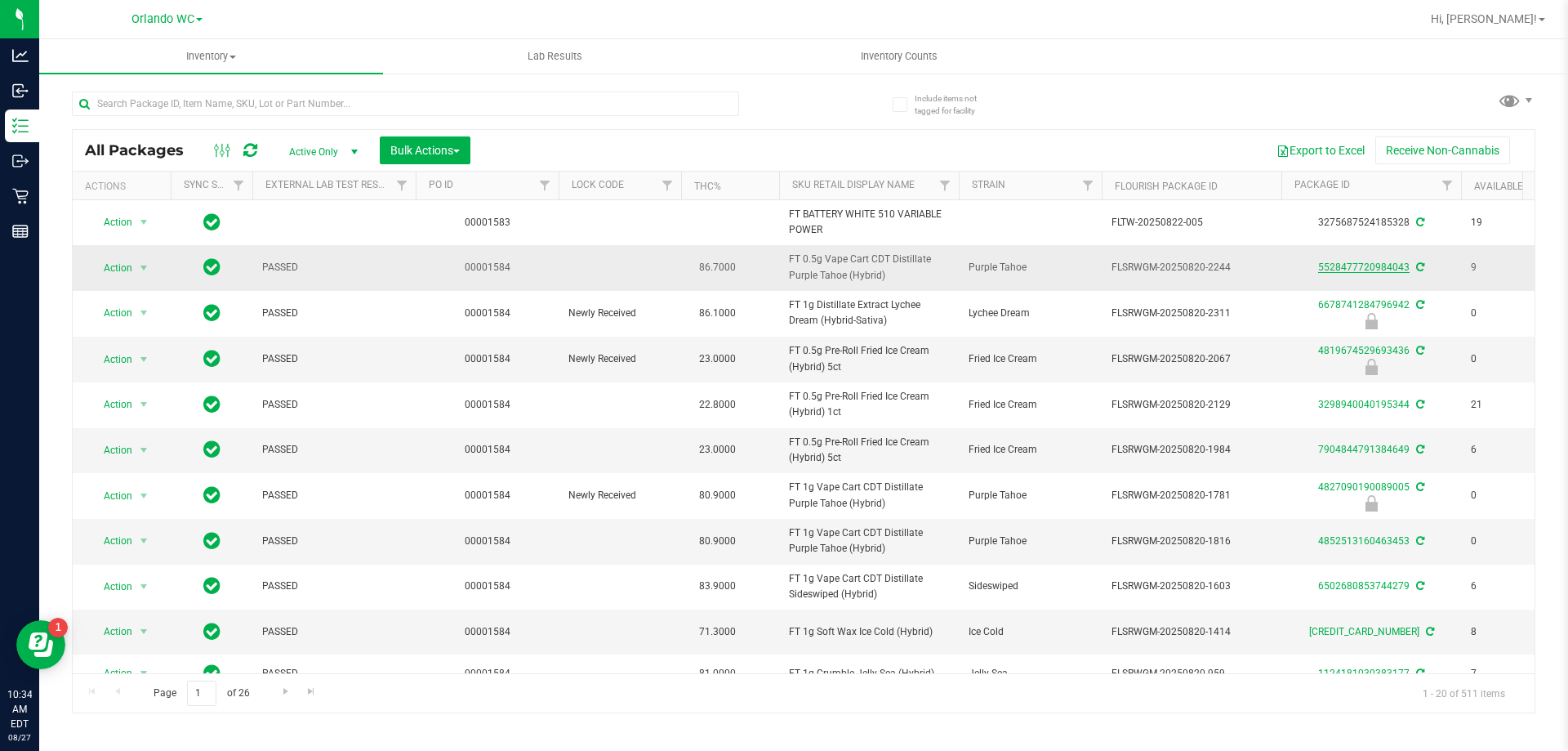
click at [1391, 270] on link "5528477720984043" at bounding box center [1363, 267] width 91 height 12
click at [1351, 537] on link "4852513160463453" at bounding box center [1363, 541] width 91 height 12
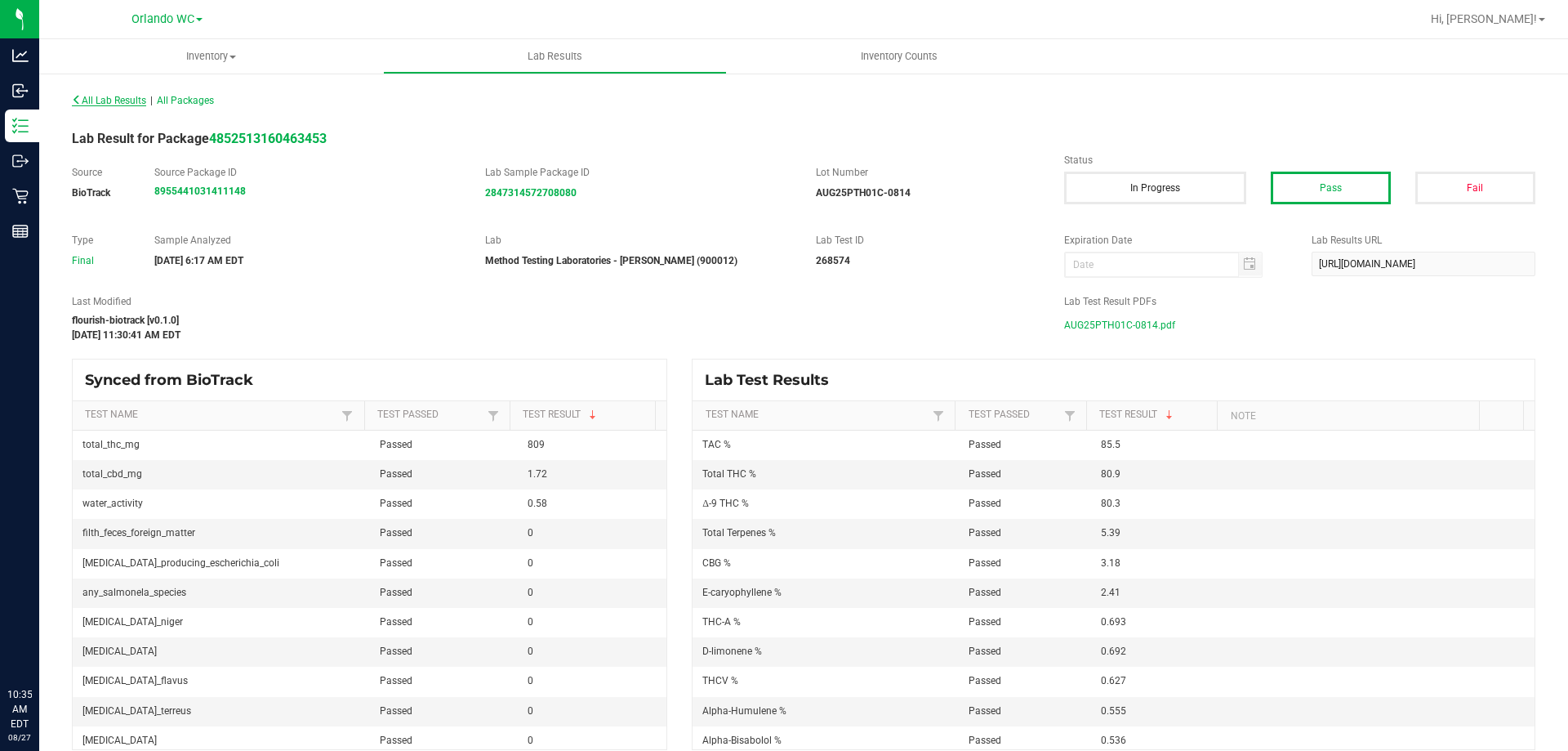
click at [81, 99] on span "All Lab Results" at bounding box center [109, 100] width 74 height 12
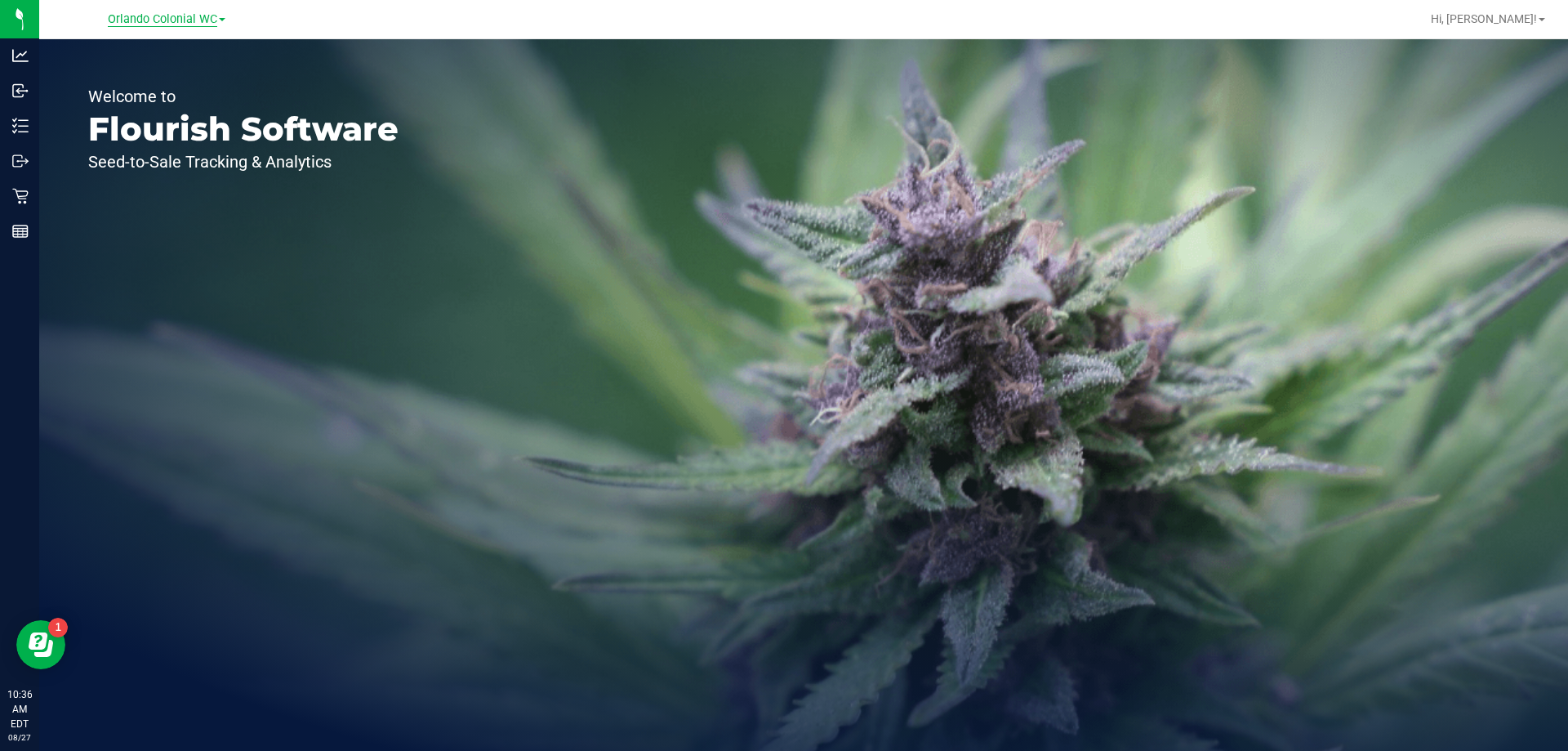
click at [196, 18] on span "Orlando Colonial WC" at bounding box center [162, 20] width 109 height 15
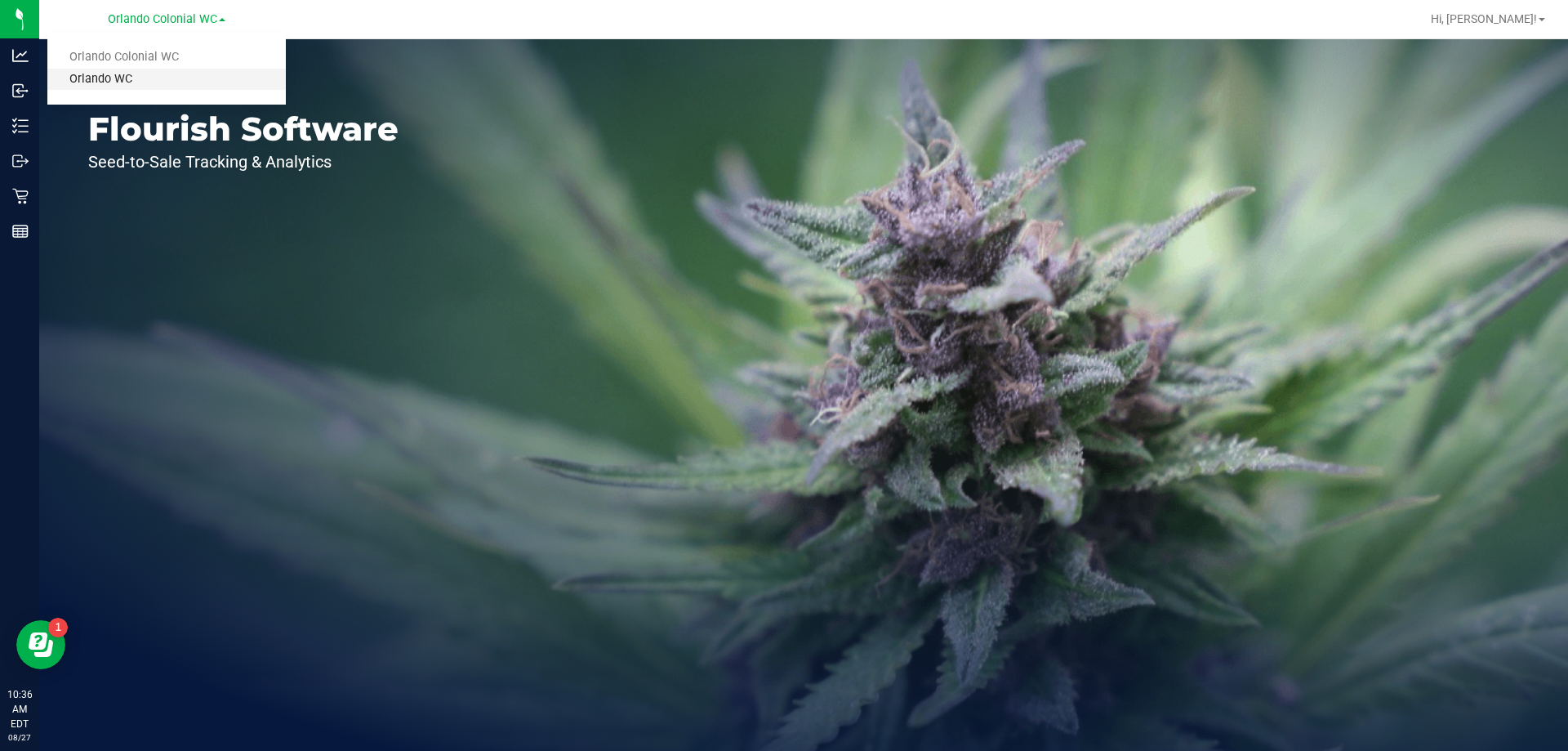
click at [150, 82] on link "Orlando WC" at bounding box center [167, 80] width 238 height 22
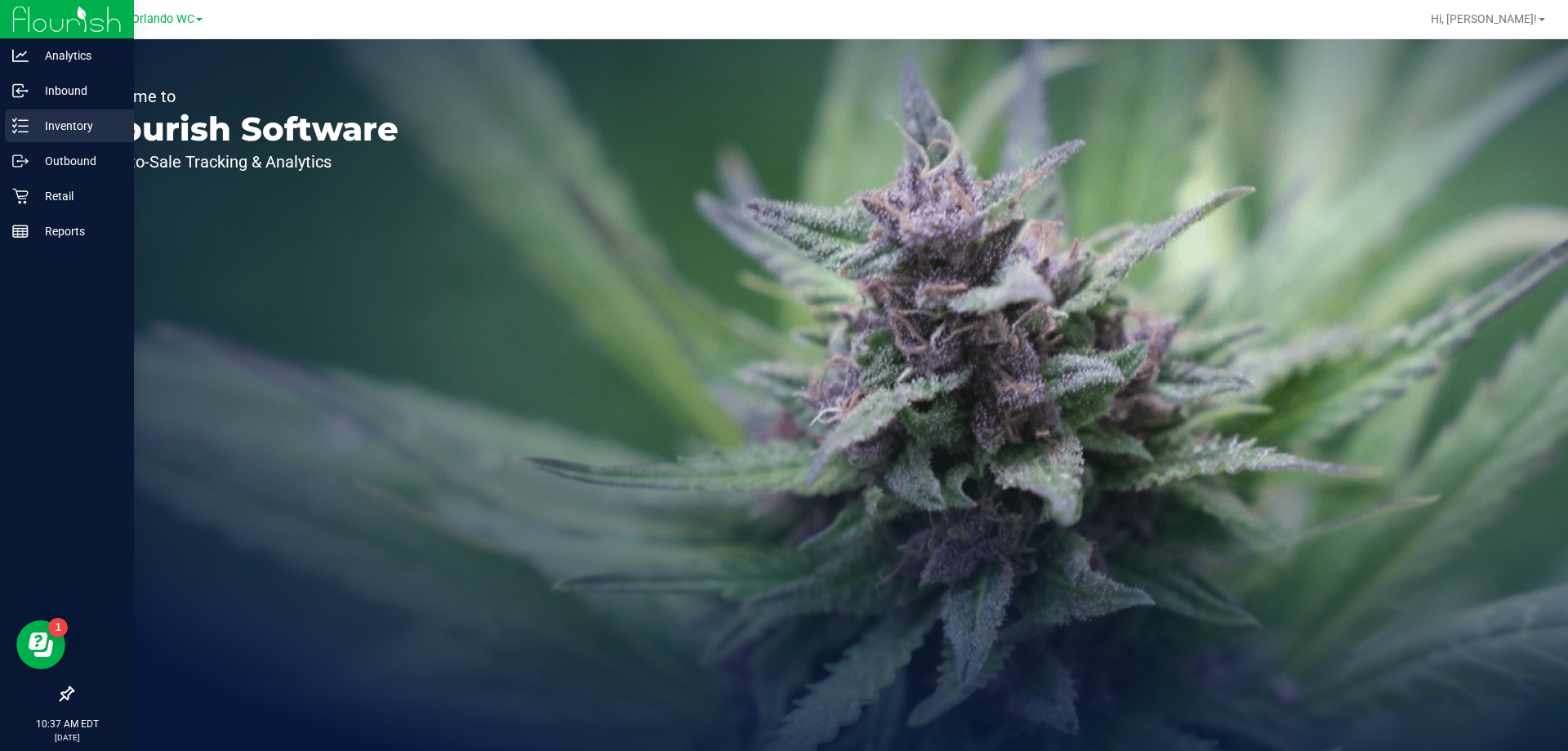
click at [29, 118] on p "Inventory" at bounding box center [77, 126] width 98 height 20
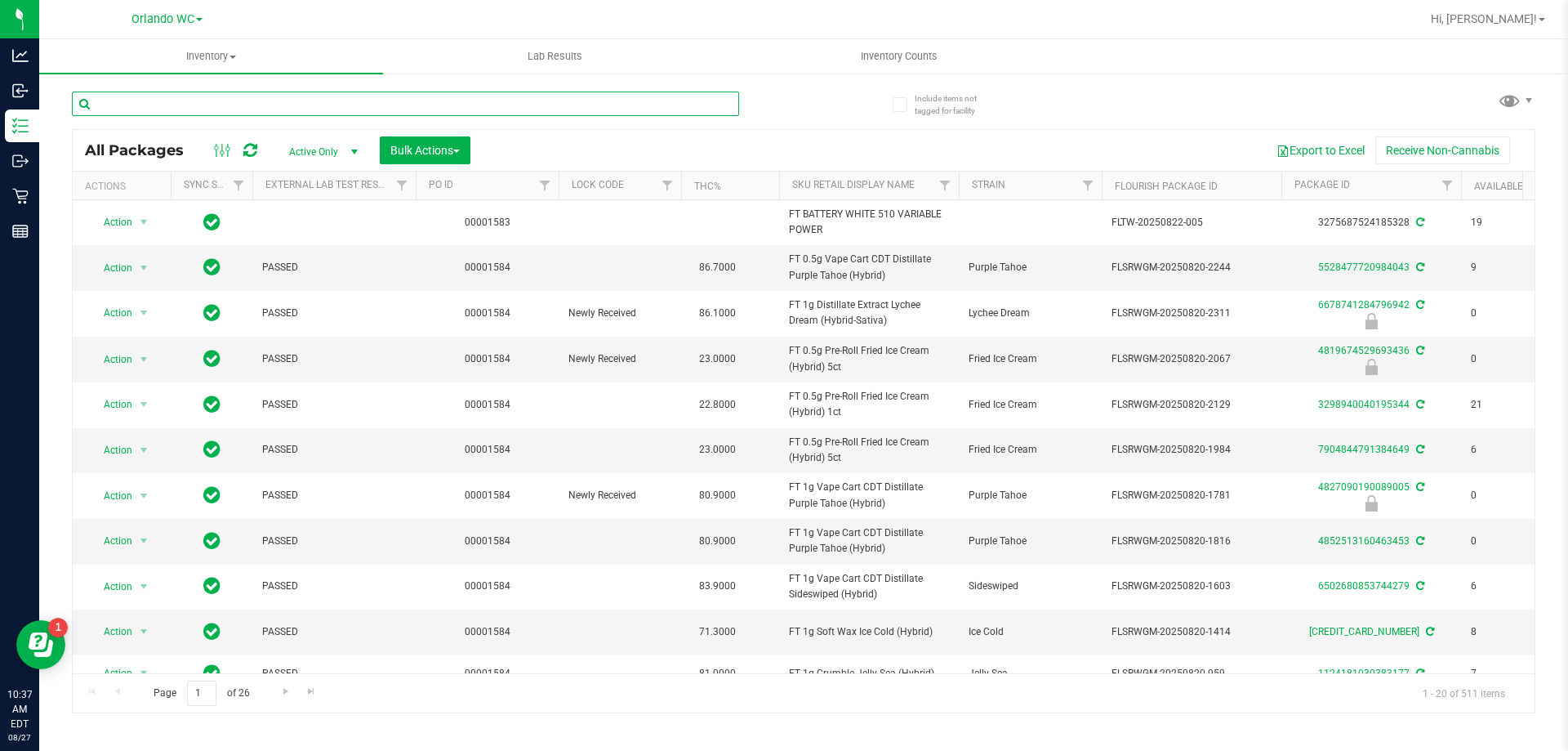
click at [153, 99] on input "text" at bounding box center [406, 104] width 667 height 25
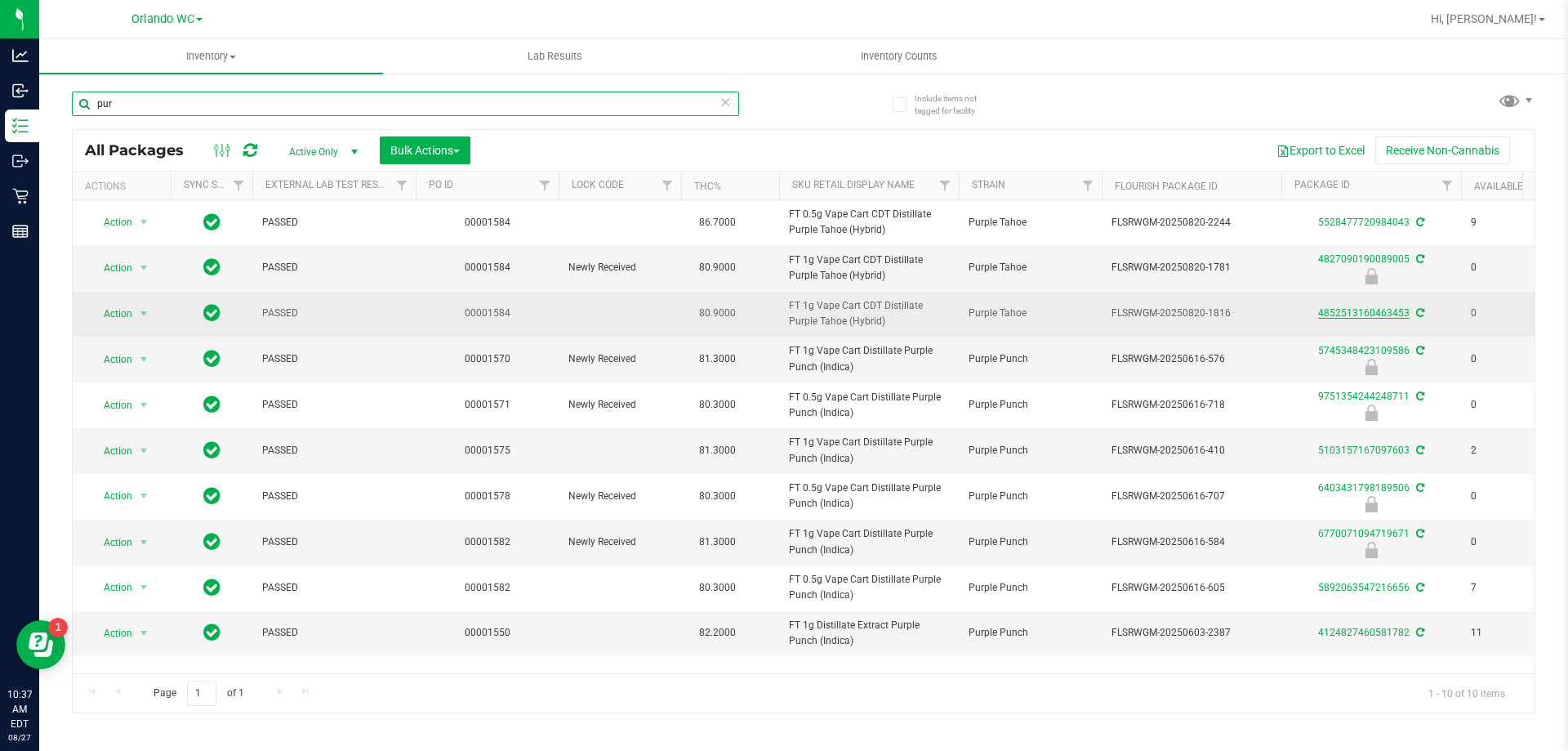
type input "pur"
click at [1339, 312] on link "4852513160463453" at bounding box center [1363, 313] width 91 height 12
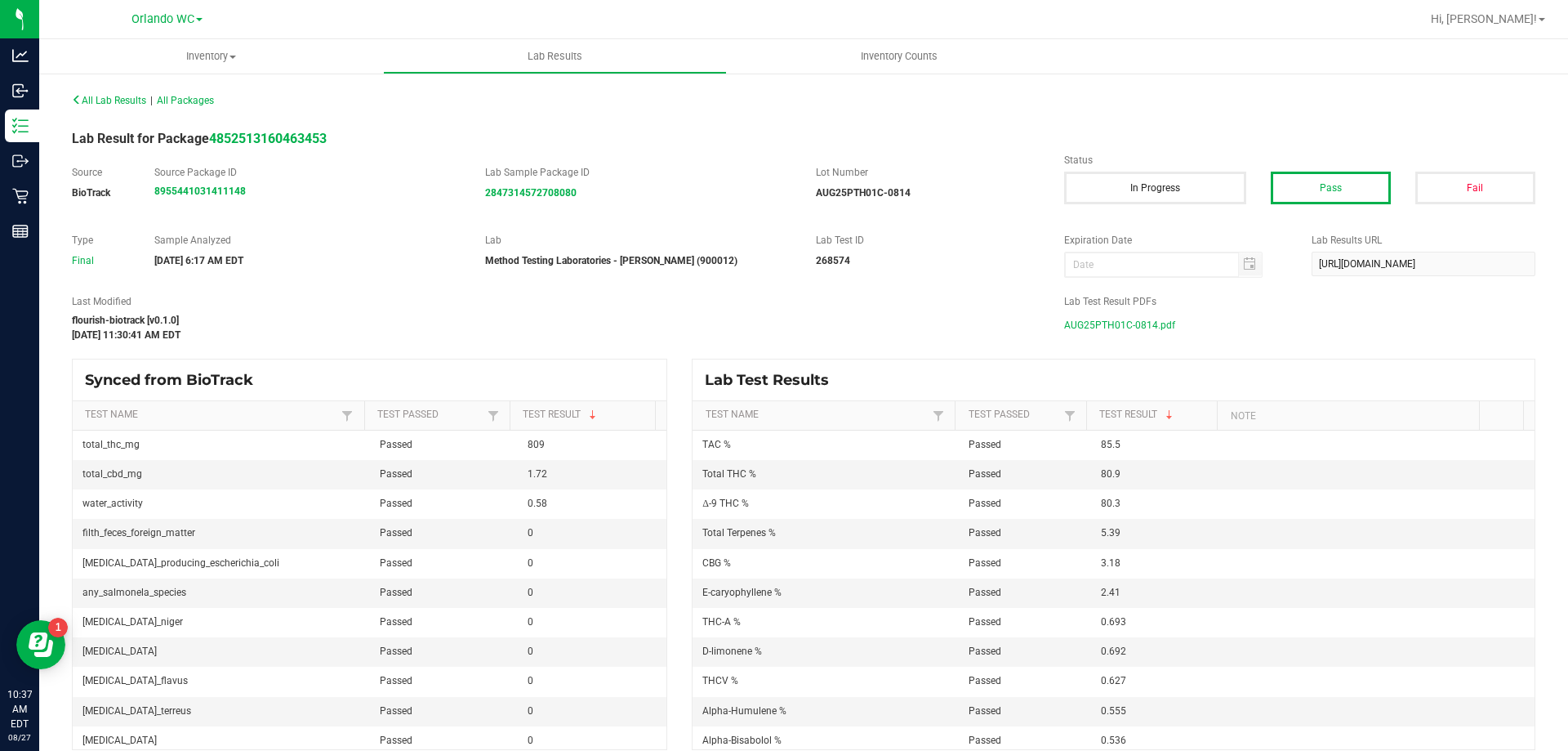
click at [1144, 324] on span "AUG25PTH01C-0814.pdf" at bounding box center [1120, 325] width 111 height 25
